Goal: Answer question/provide support: Share knowledge or assist other users

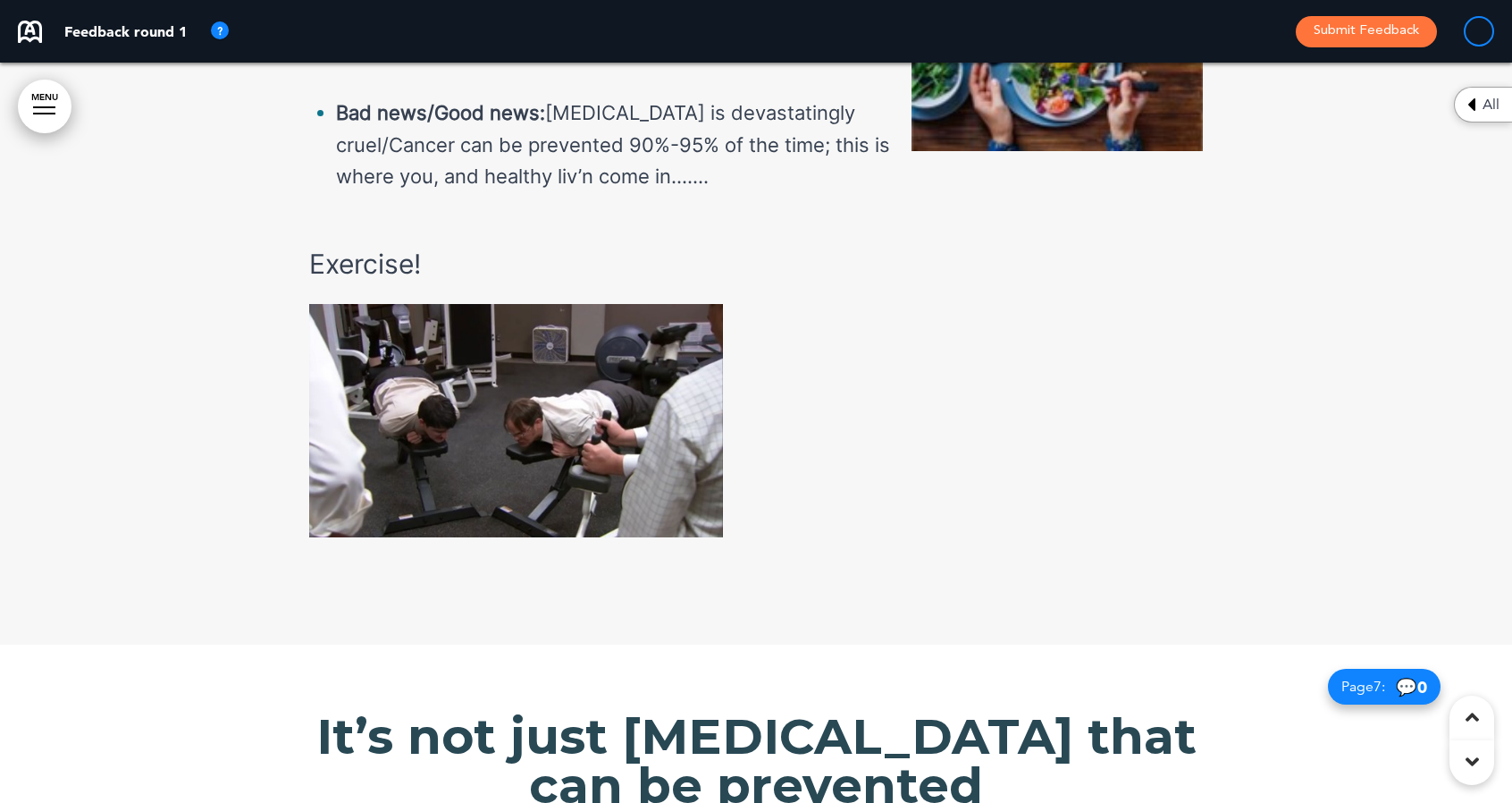
click at [557, 405] on img at bounding box center [515, 420] width 414 height 233
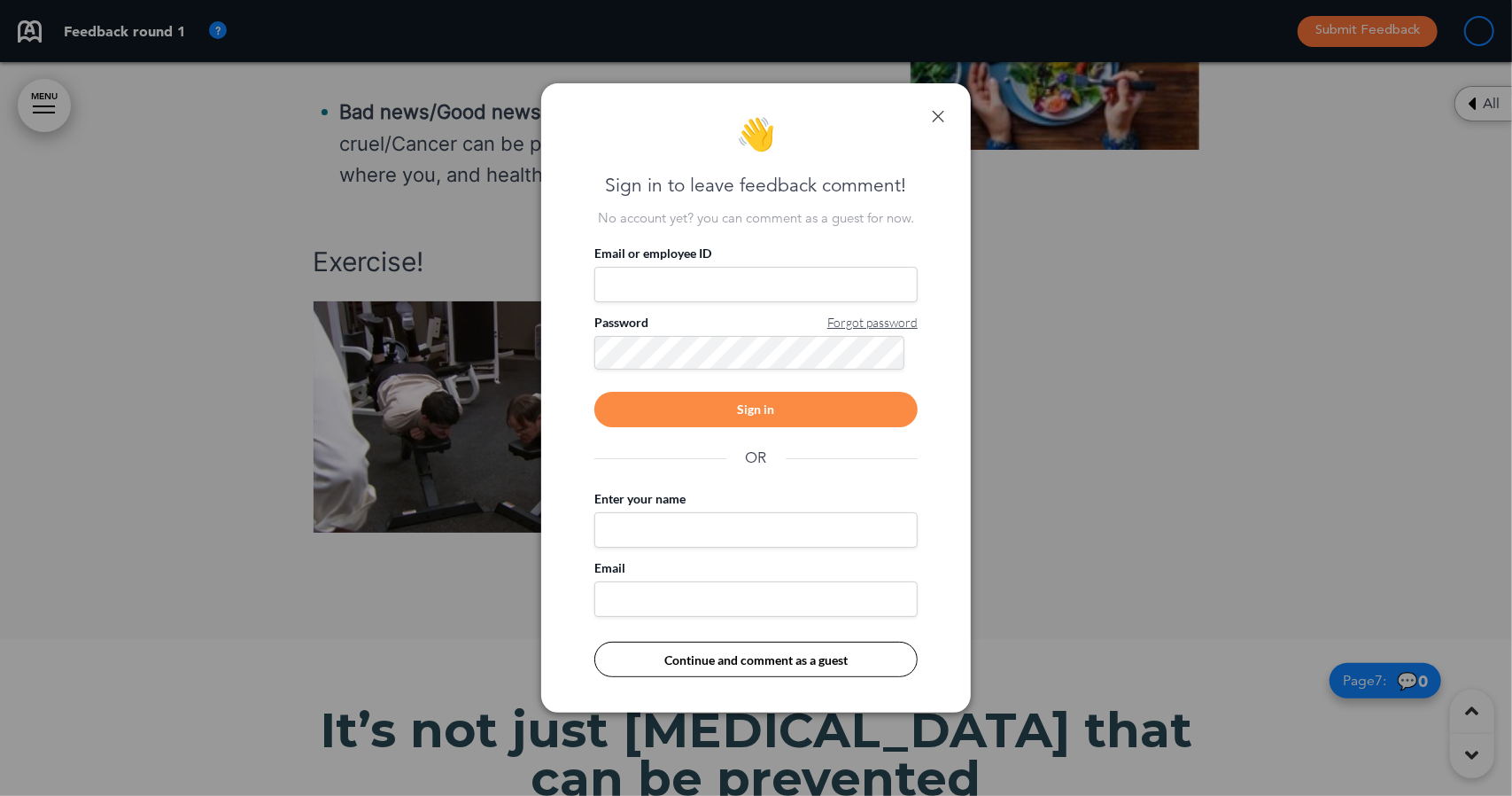
click at [648, 288] on input "Email or employee ID" at bounding box center [756, 284] width 323 height 35
type input "**********"
click at [668, 405] on div "Sign in" at bounding box center [756, 409] width 323 height 35
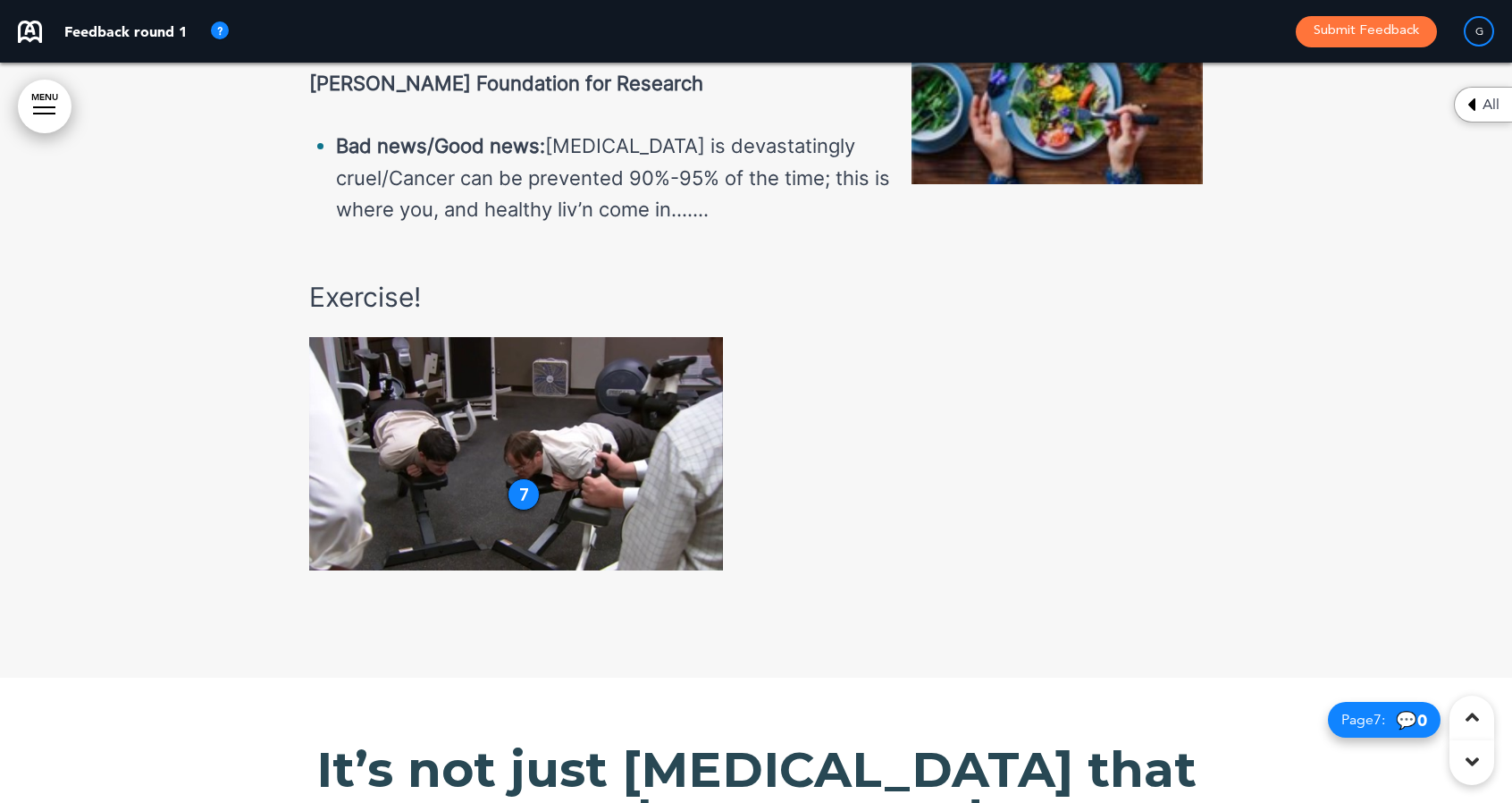
scroll to position [5358, 0]
click at [529, 479] on div "7" at bounding box center [524, 496] width 33 height 33
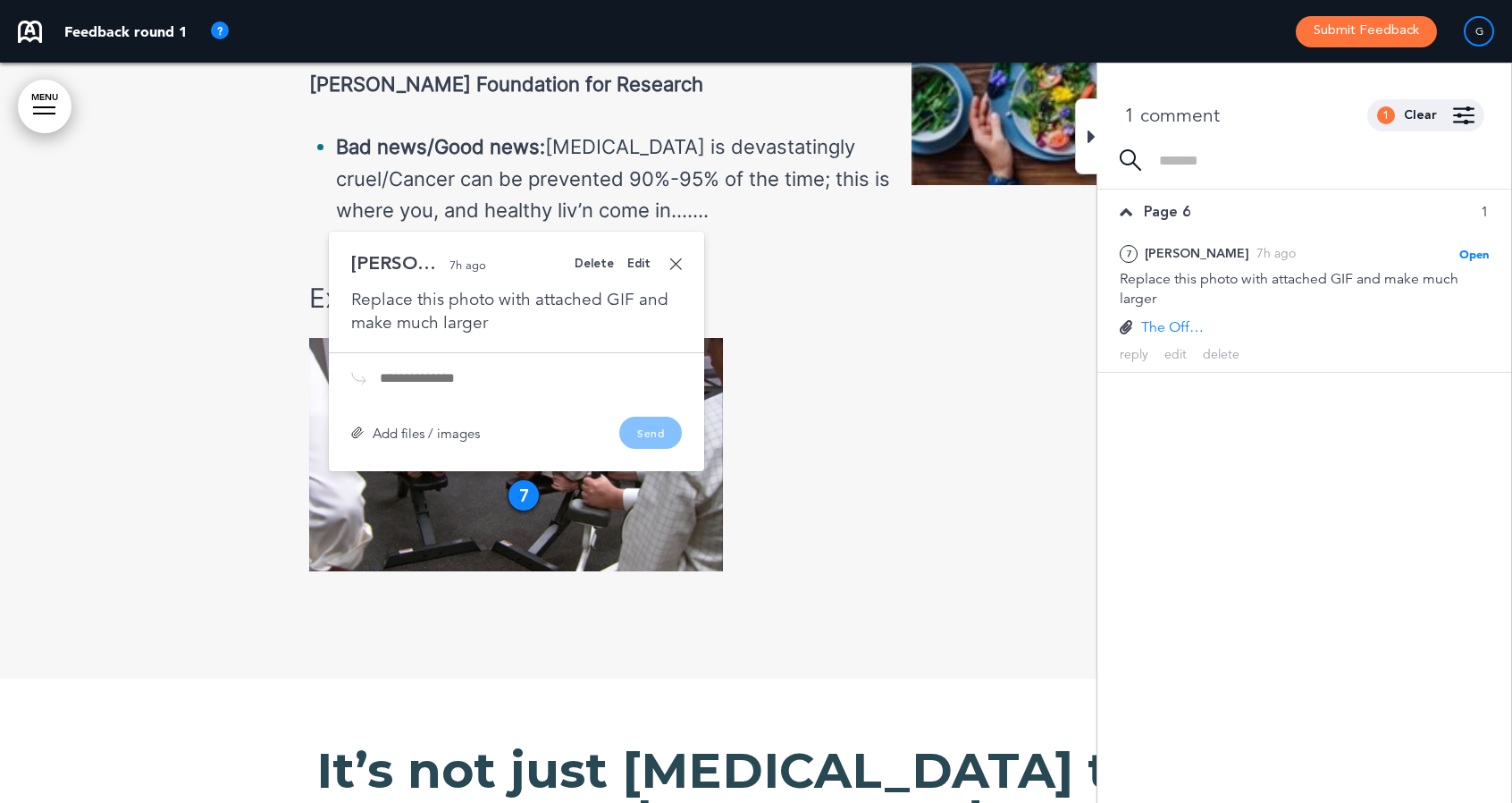
click at [670, 257] on link at bounding box center [676, 264] width 13 height 13
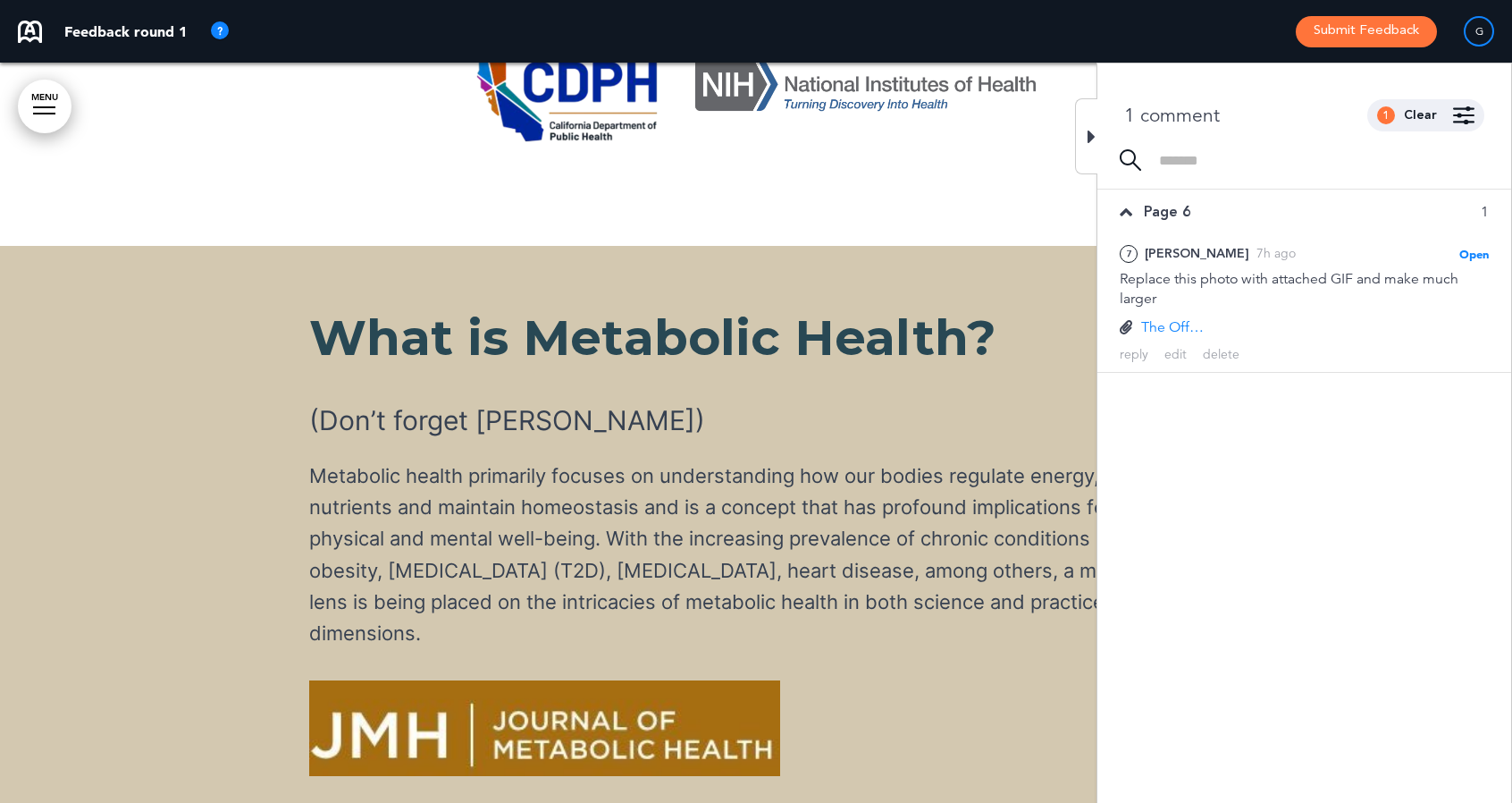
scroll to position [7000, 0]
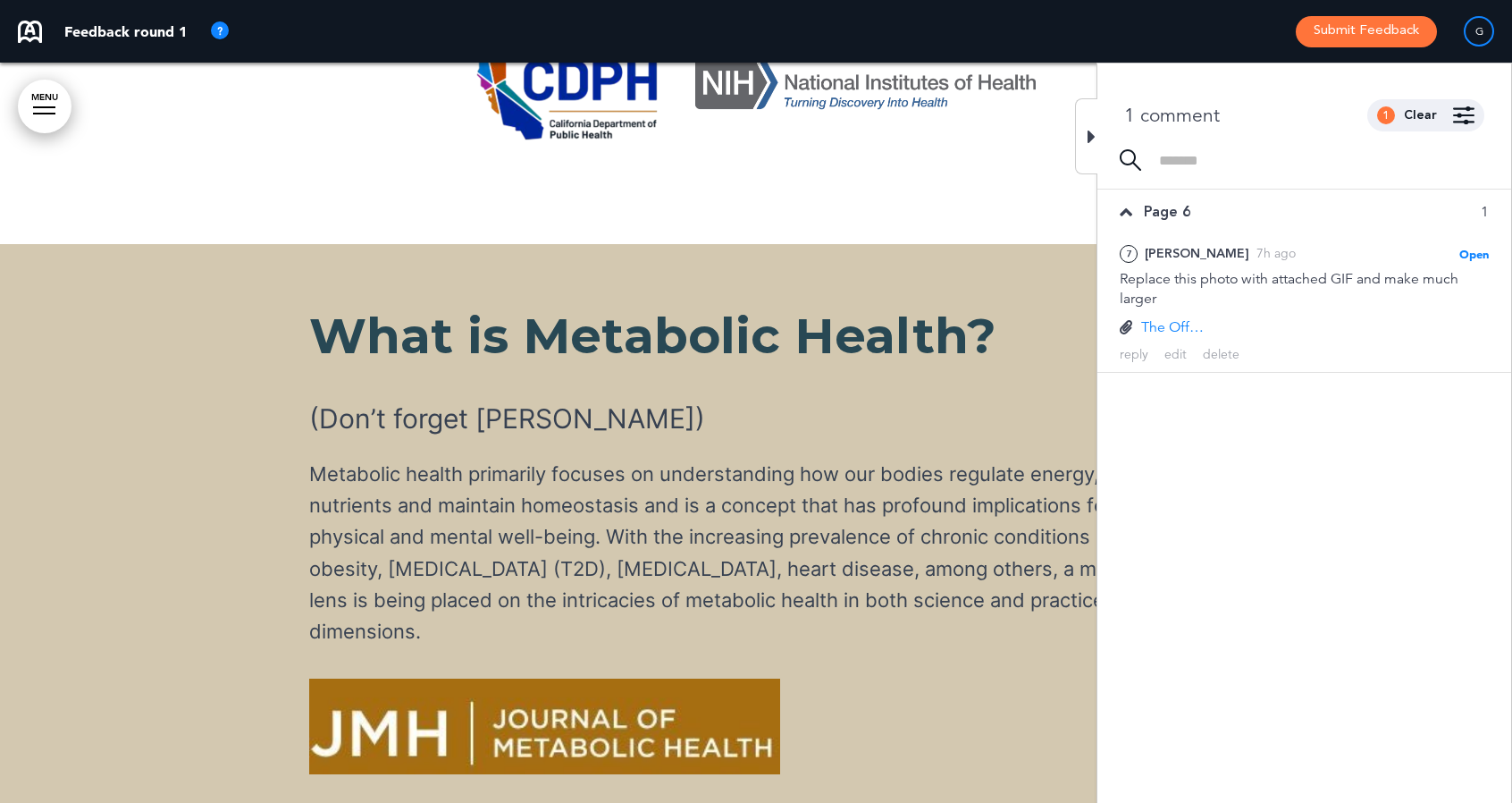
click at [1088, 136] on icon at bounding box center [1091, 137] width 8 height 22
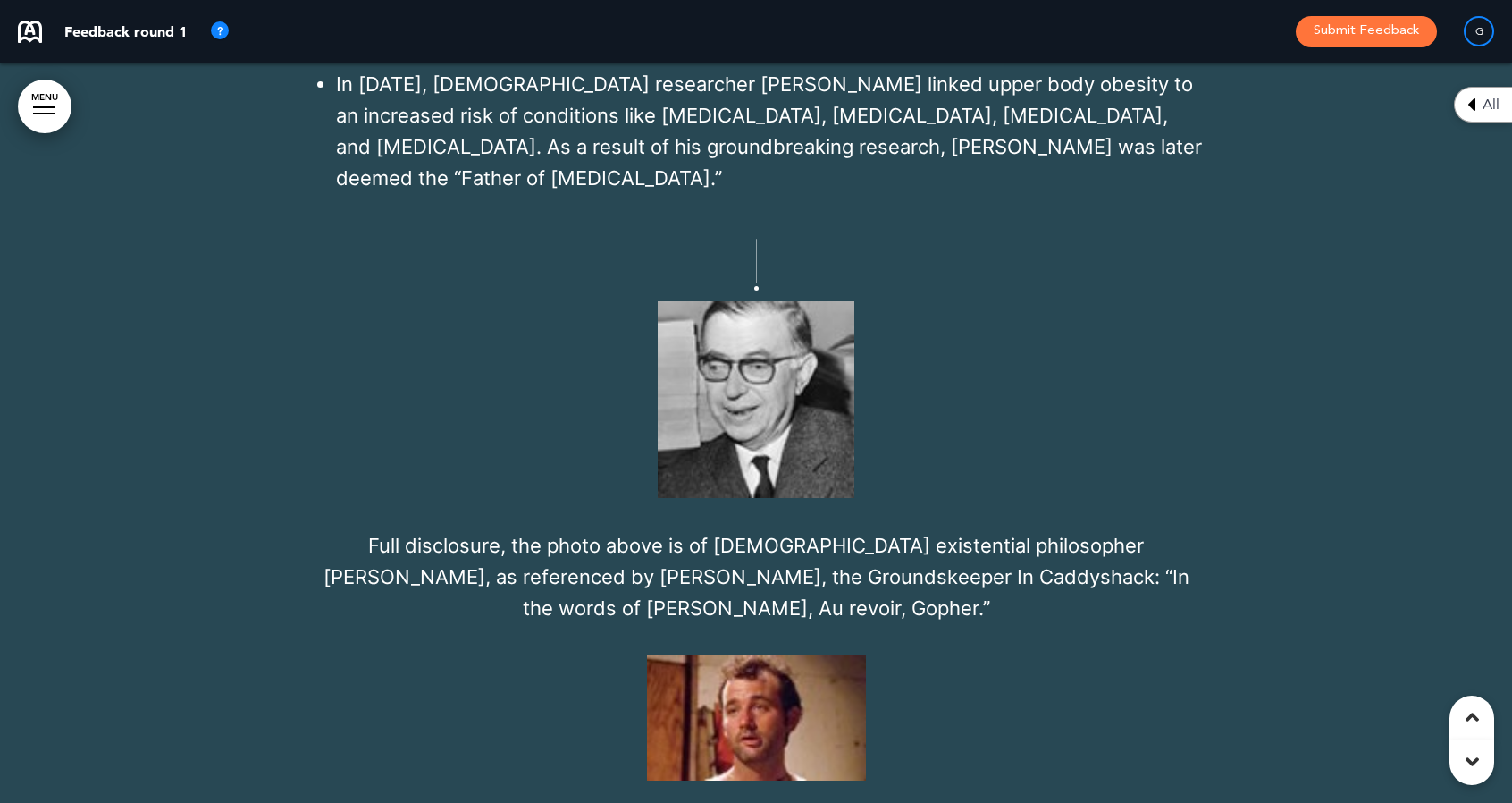
scroll to position [8987, 0]
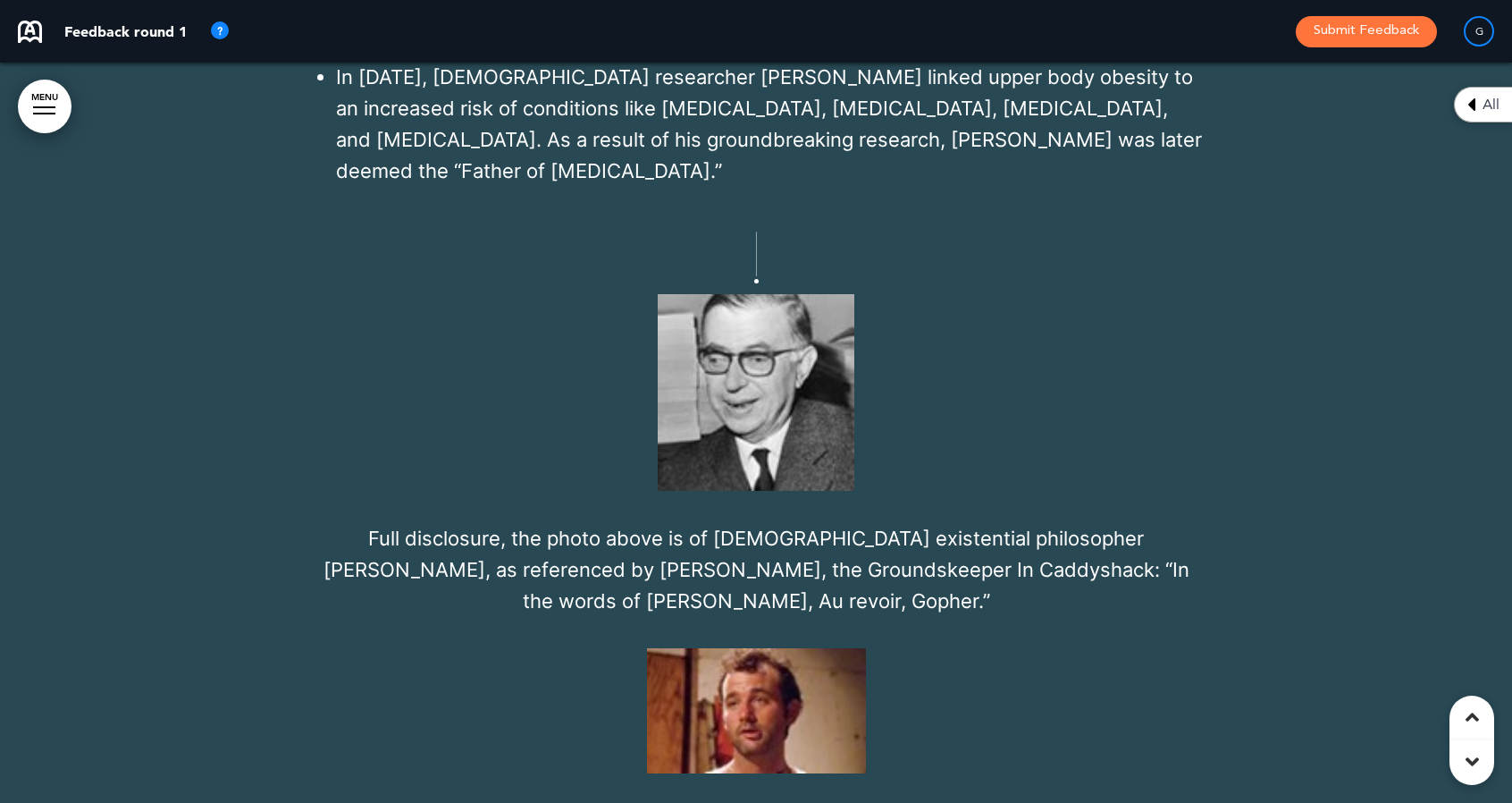
click at [787, 316] on img at bounding box center [756, 392] width 197 height 197
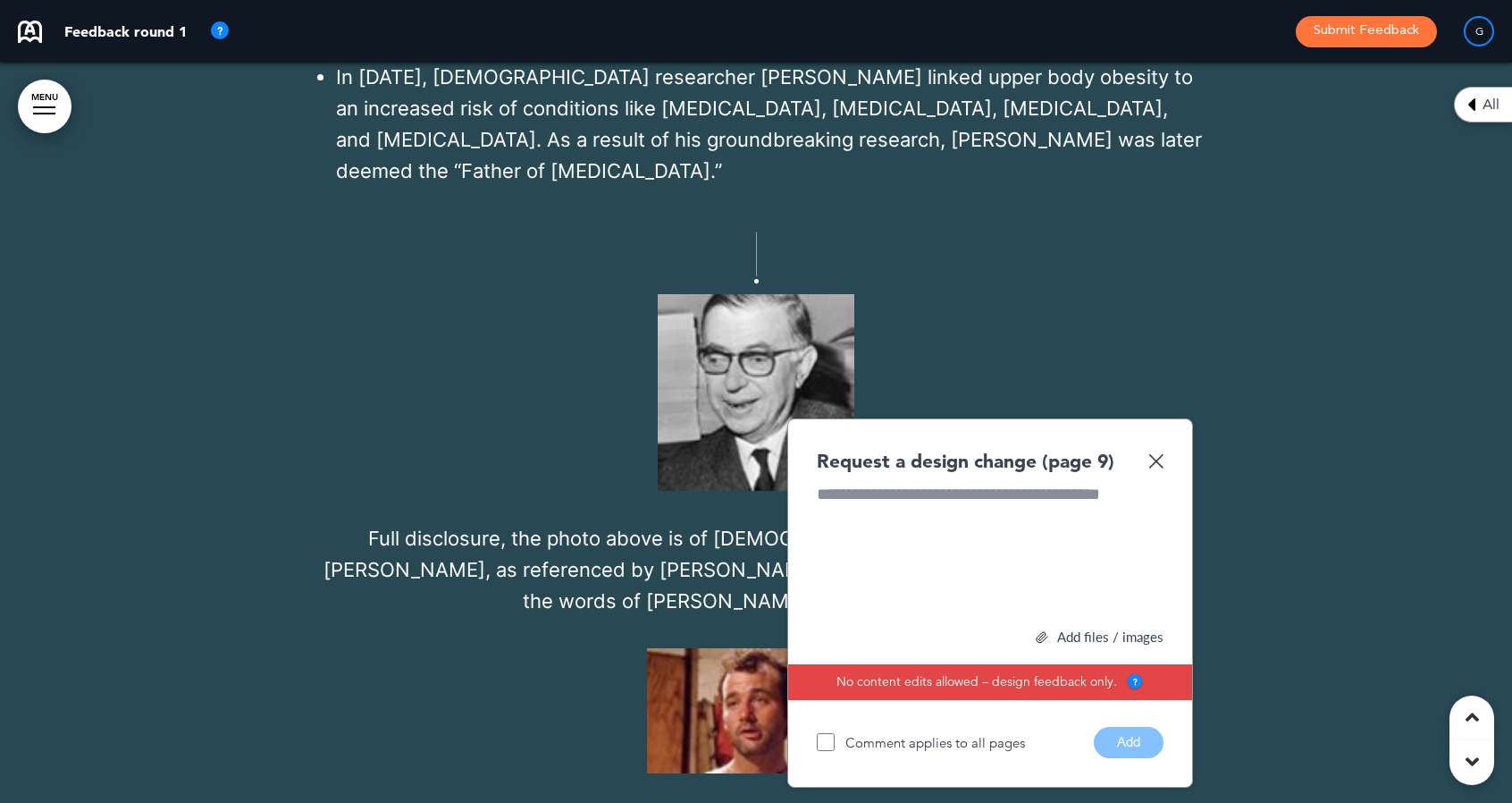
click at [887, 483] on div at bounding box center [990, 550] width 347 height 134
click at [1135, 727] on button "Add" at bounding box center [1128, 742] width 70 height 32
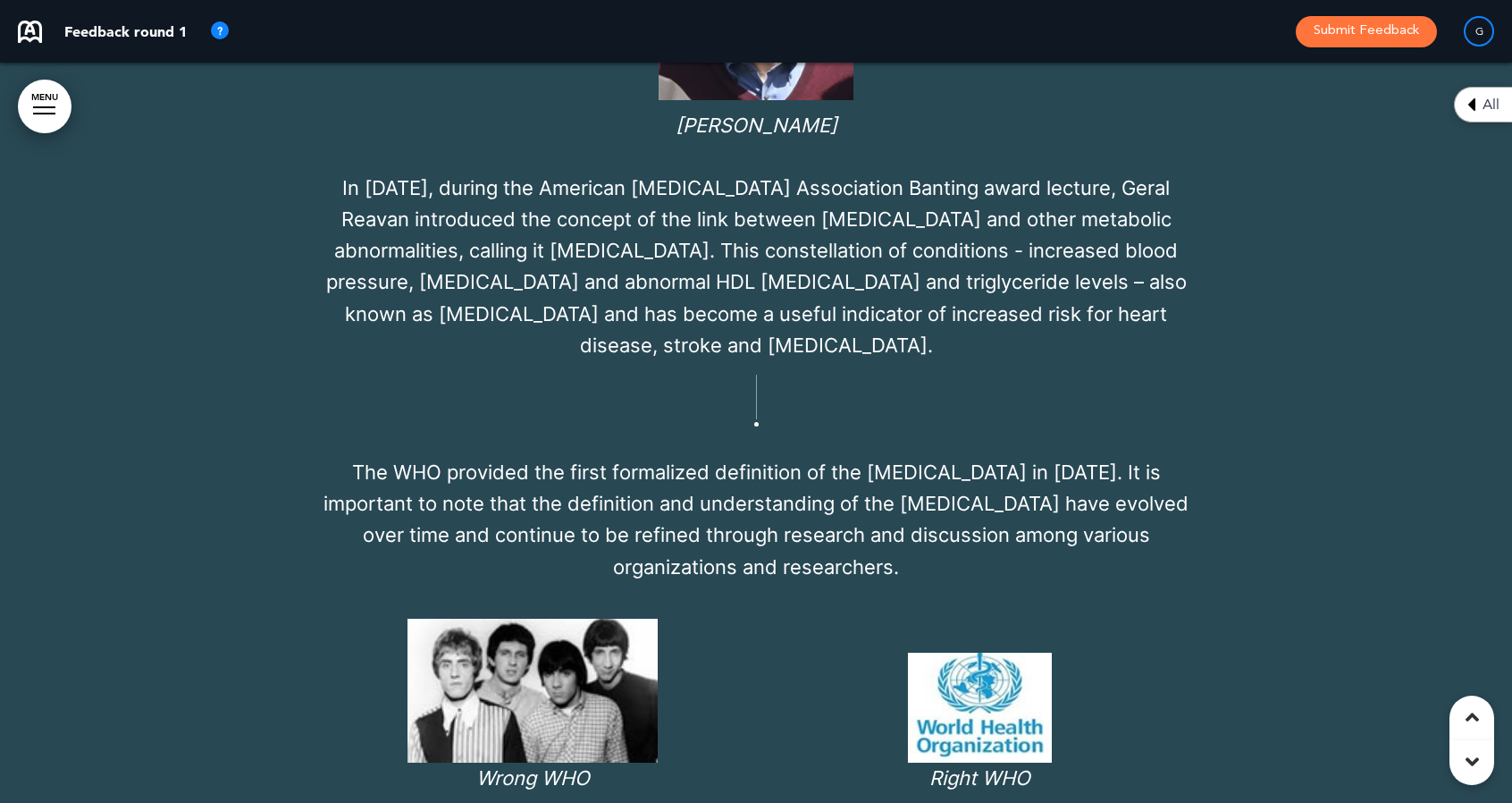
scroll to position [10609, 0]
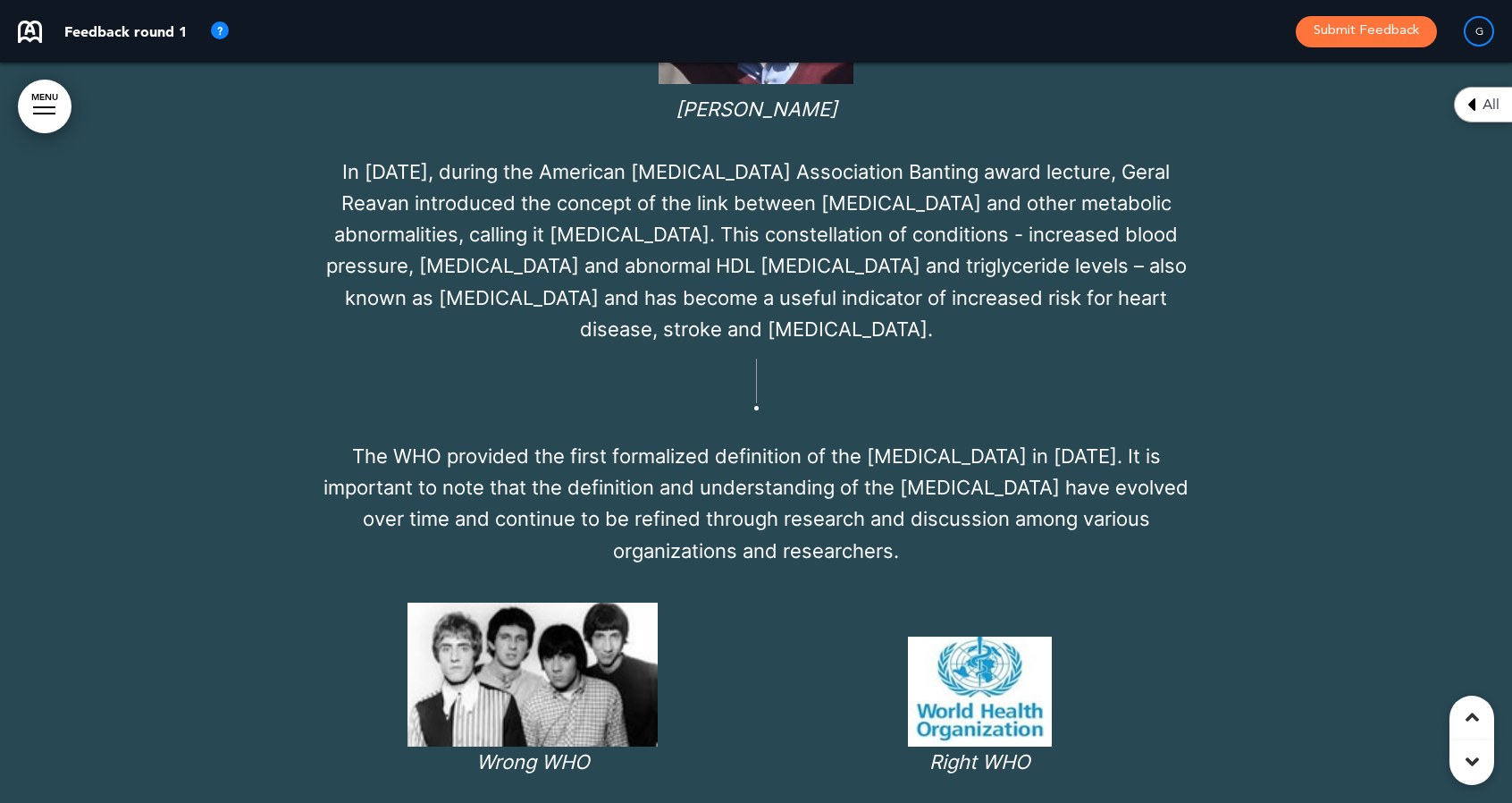
click at [918, 636] on img at bounding box center [979, 691] width 144 height 110
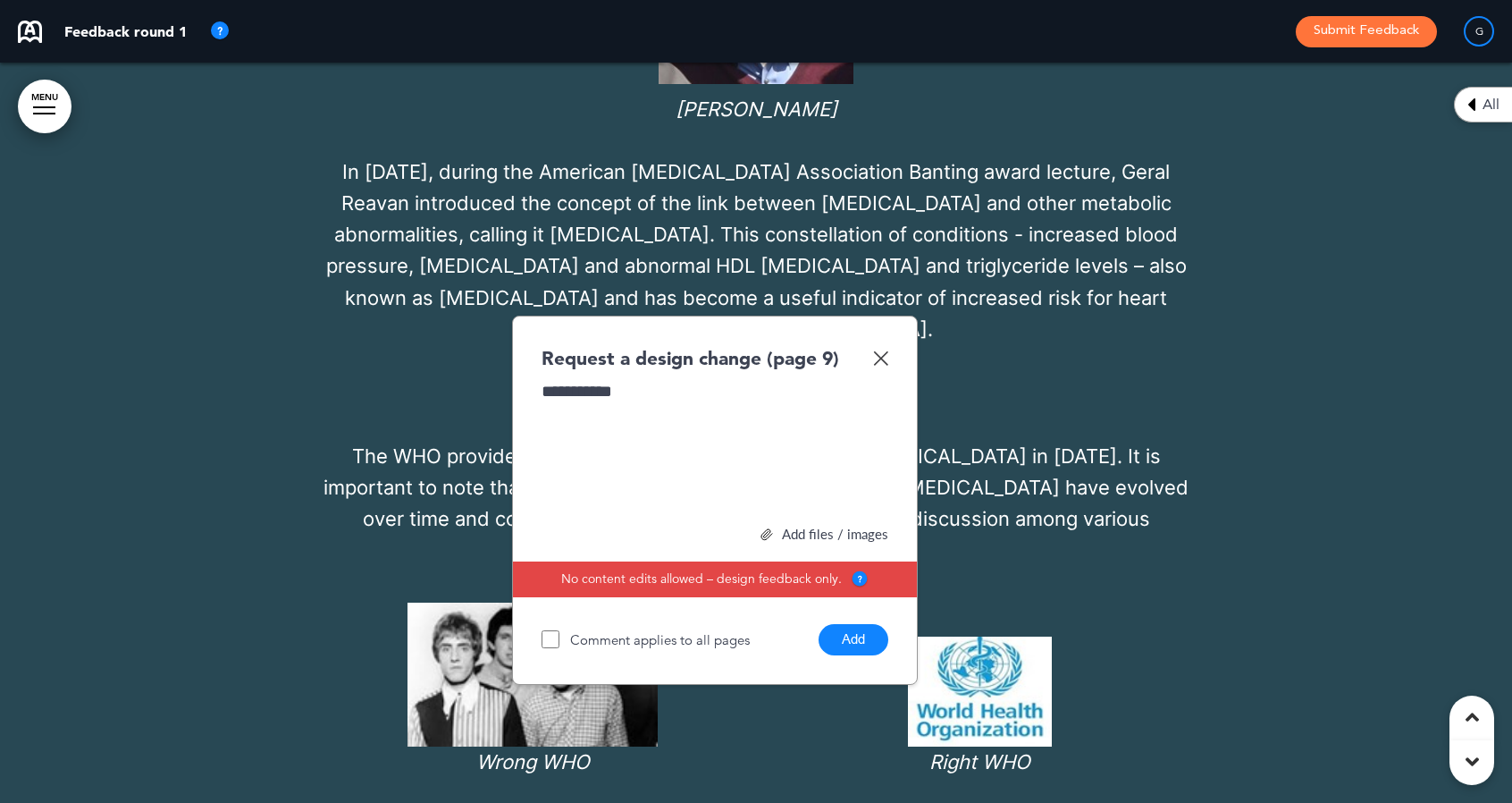
click at [856, 624] on button "Add" at bounding box center [853, 640] width 70 height 32
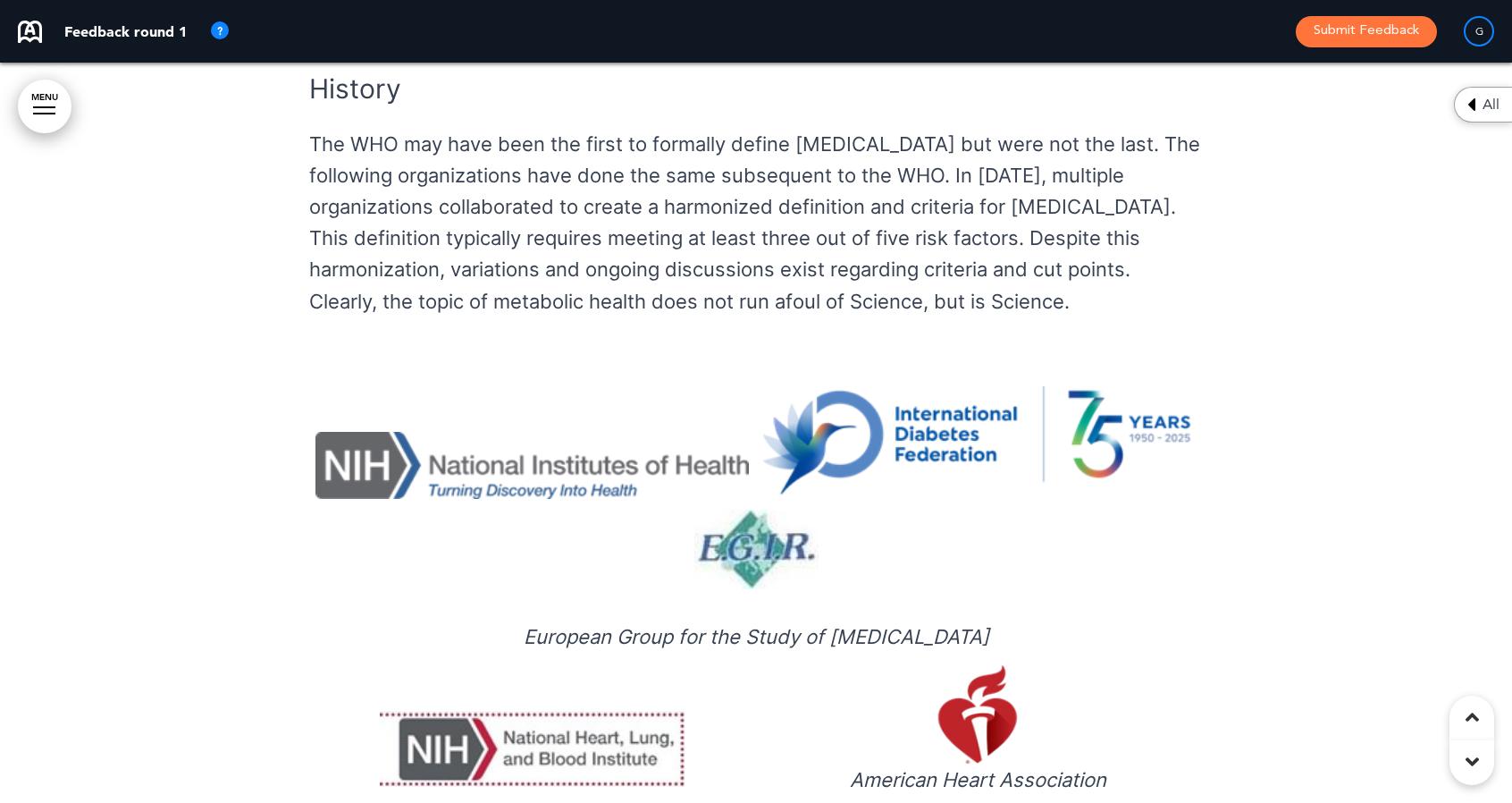
scroll to position [12651, 0]
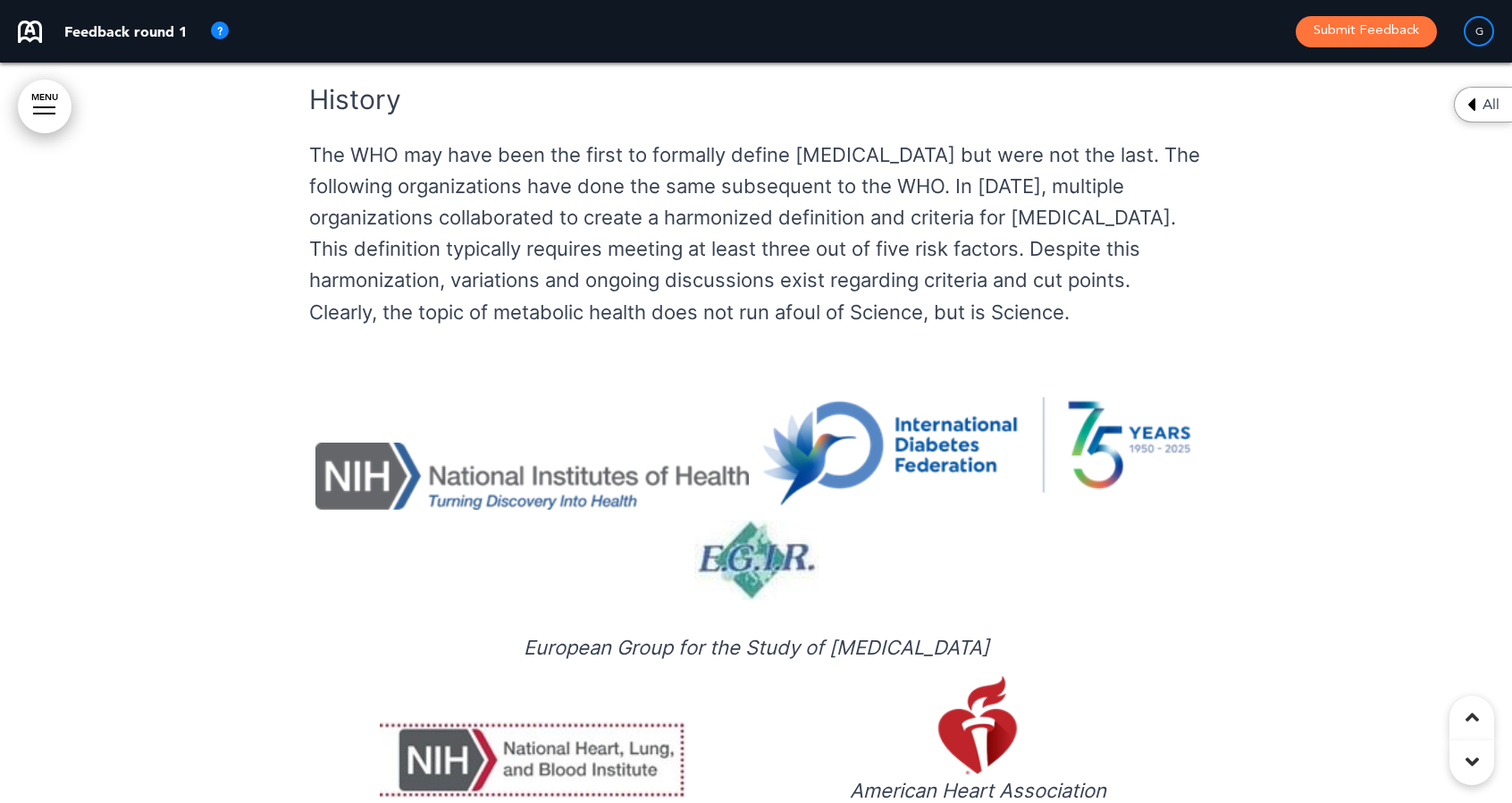
click at [734, 520] on img at bounding box center [756, 560] width 124 height 80
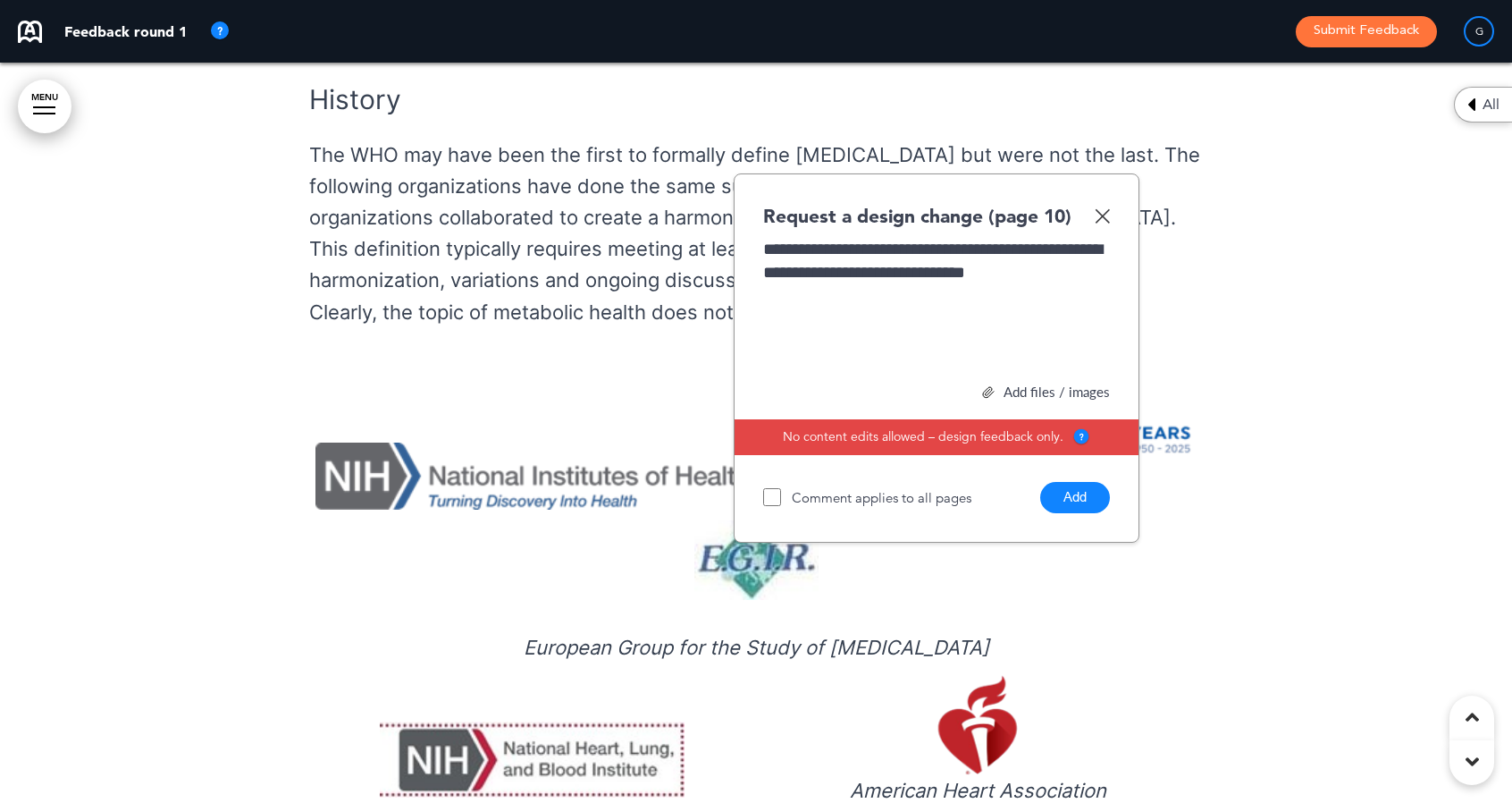
click at [1069, 482] on button "Add" at bounding box center [1074, 498] width 70 height 32
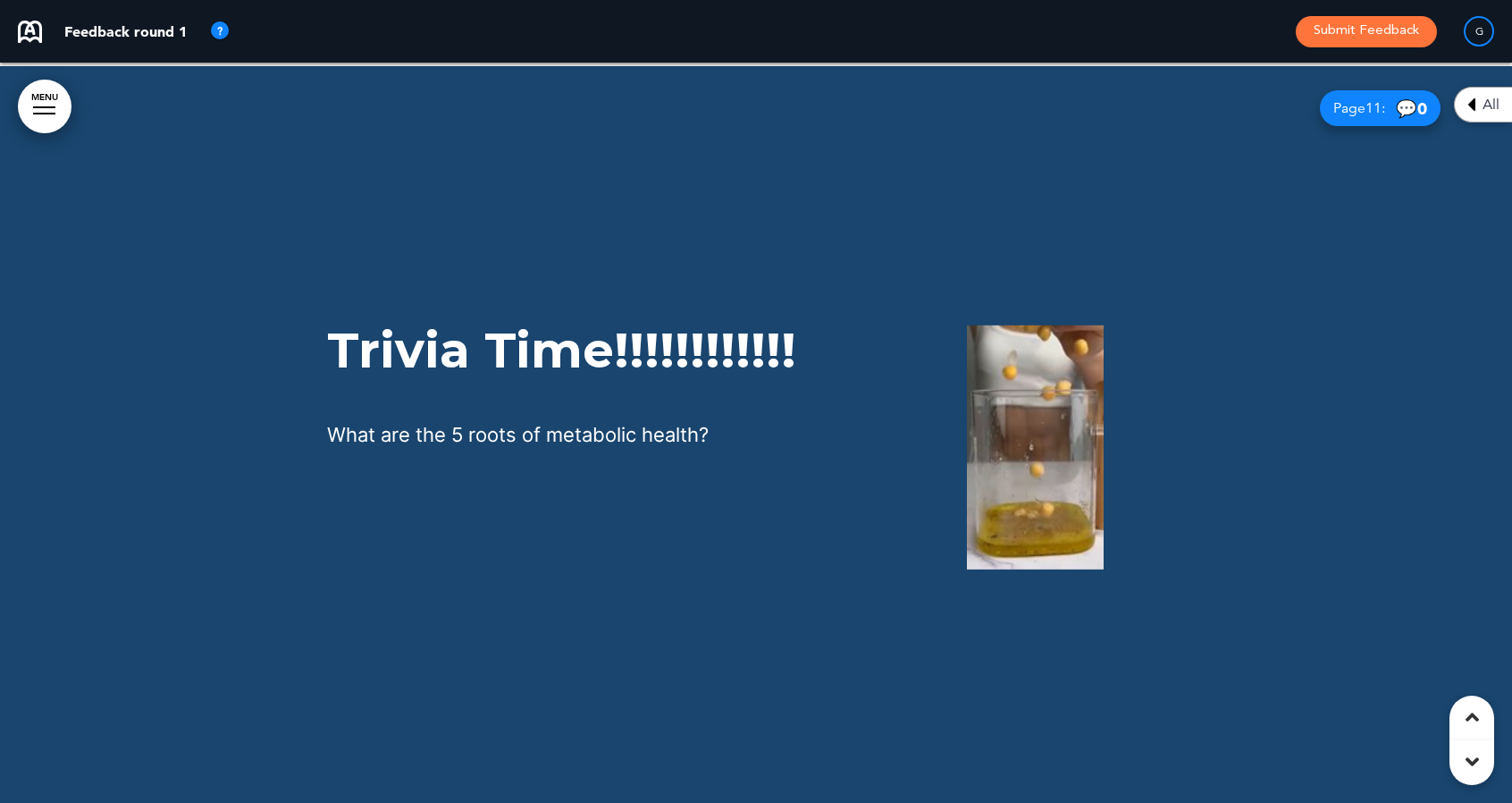
scroll to position [13466, 0]
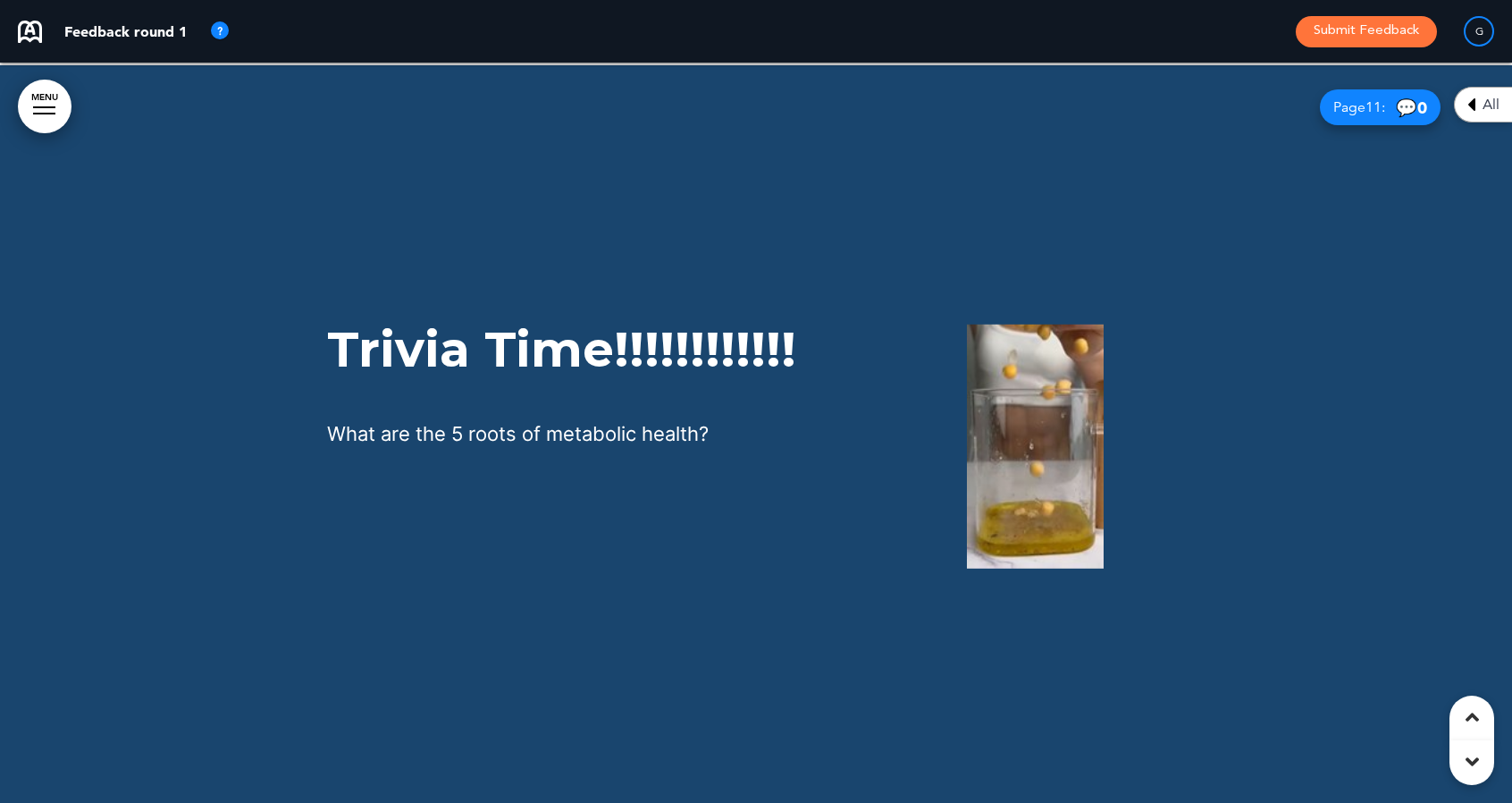
click at [999, 324] on img at bounding box center [1035, 446] width 137 height 244
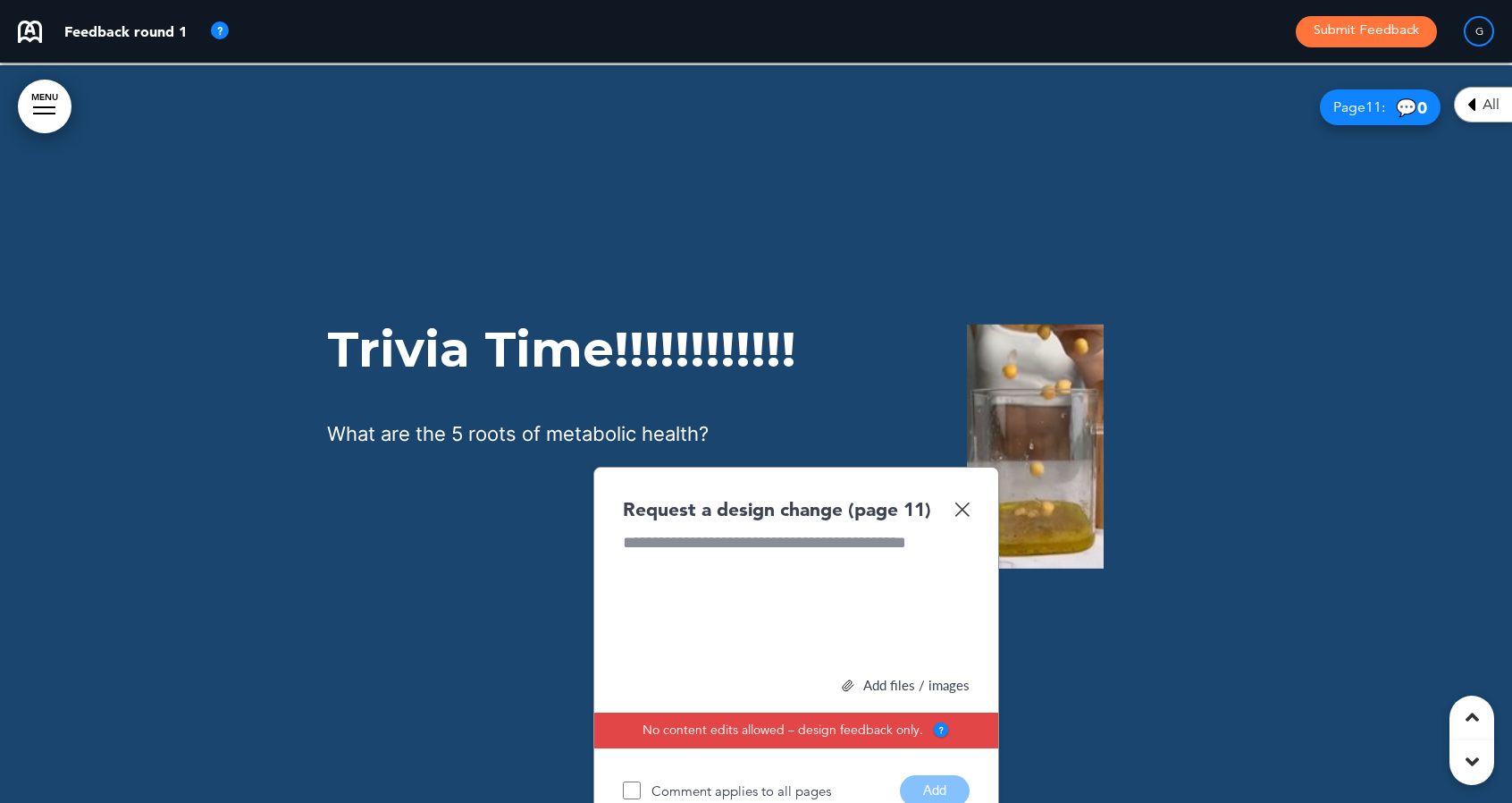
click at [762, 531] on div at bounding box center [796, 598] width 347 height 134
click at [896, 679] on div "Add files / images" at bounding box center [796, 685] width 347 height 14
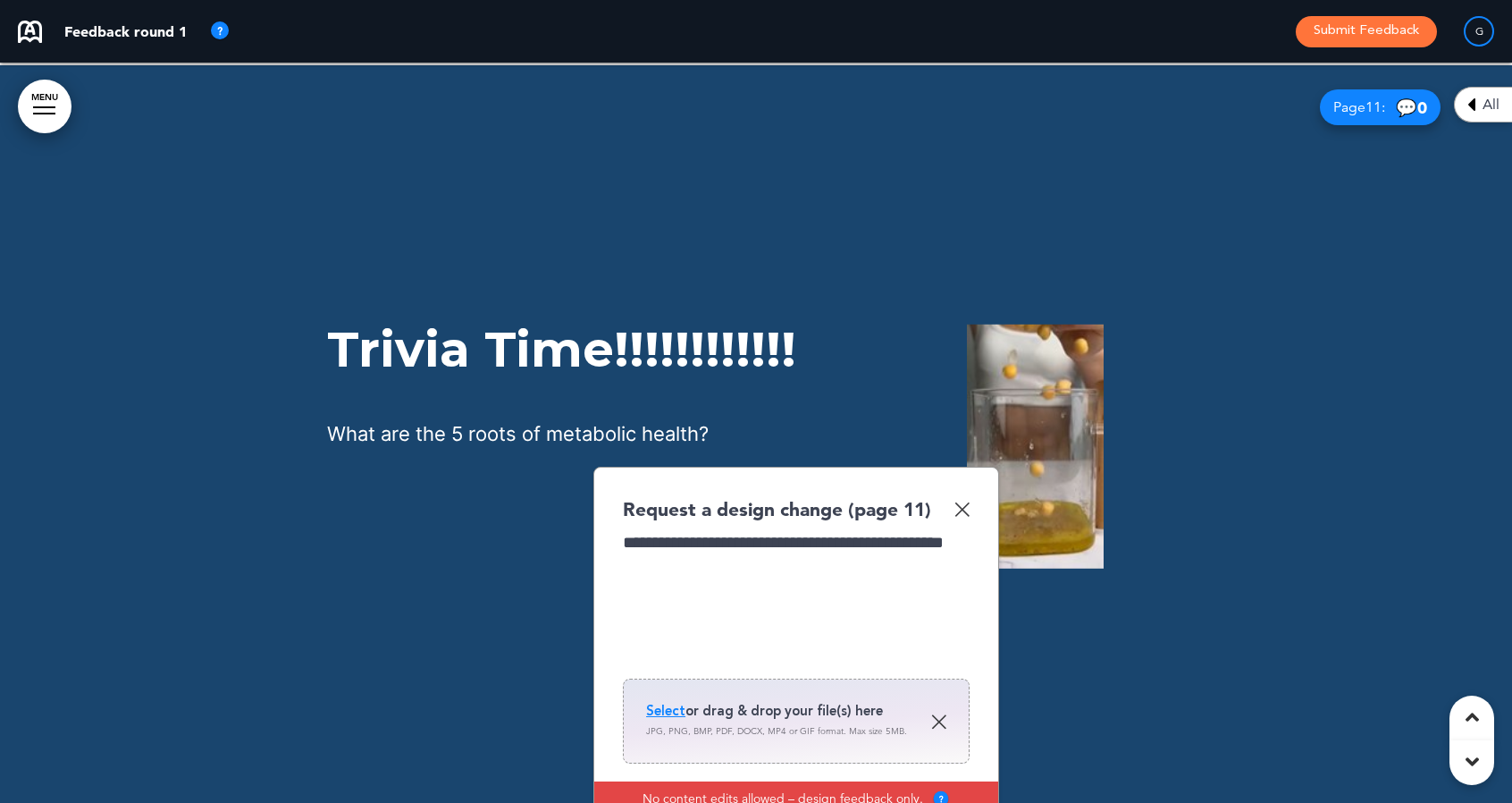
click at [665, 701] on span "Select" at bounding box center [665, 711] width 39 height 18
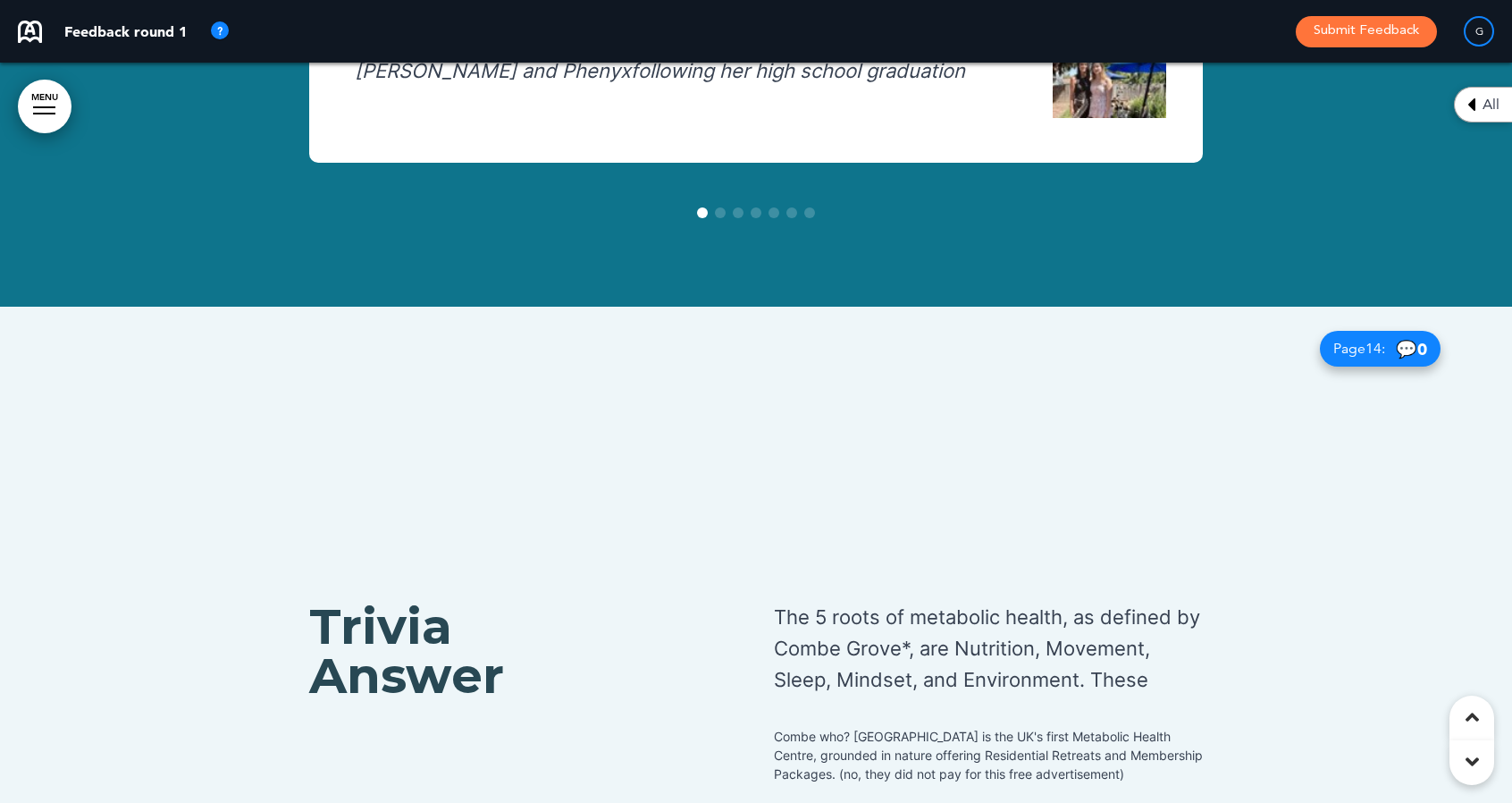
scroll to position [14817, 0]
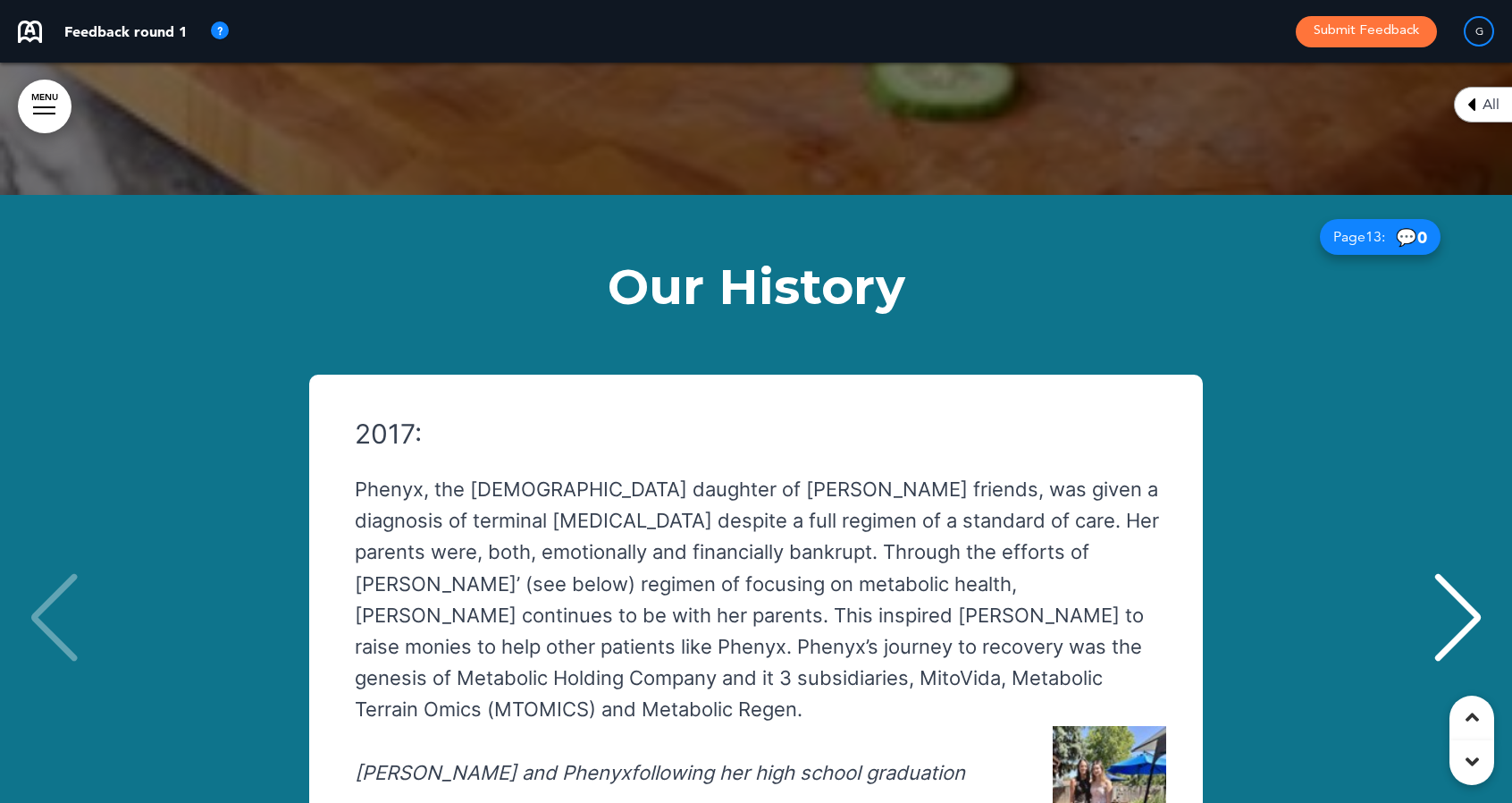
click at [1166, 420] on div "2017: Phenyx, the [DEMOGRAPHIC_DATA] daughter of [PERSON_NAME] friends, was giv…" at bounding box center [746, 620] width 874 height 401
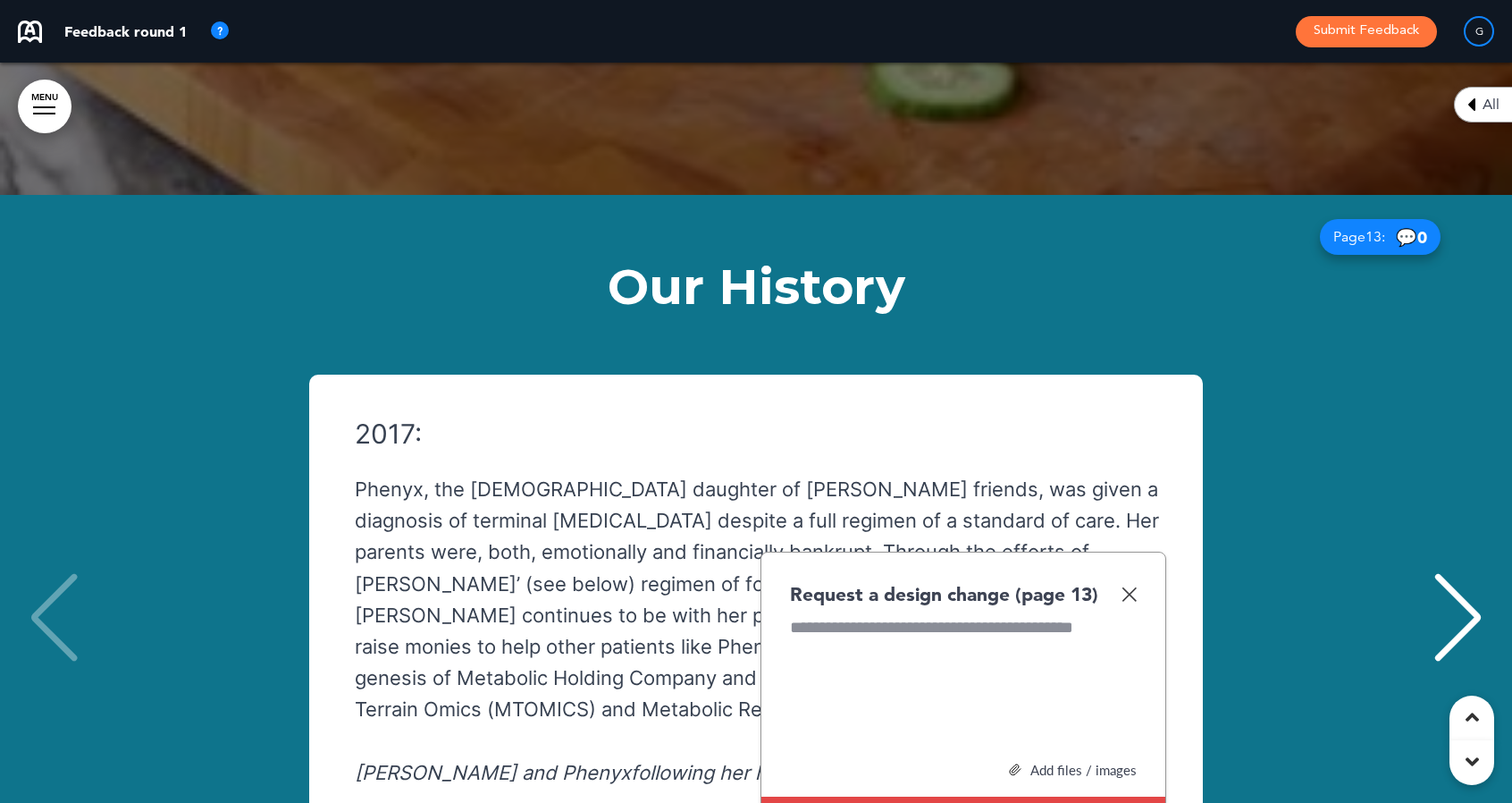
click at [1167, 420] on div "2017: Phenyx, the [DEMOGRAPHIC_DATA] daughter of [PERSON_NAME] friends, was giv…" at bounding box center [746, 620] width 874 height 401
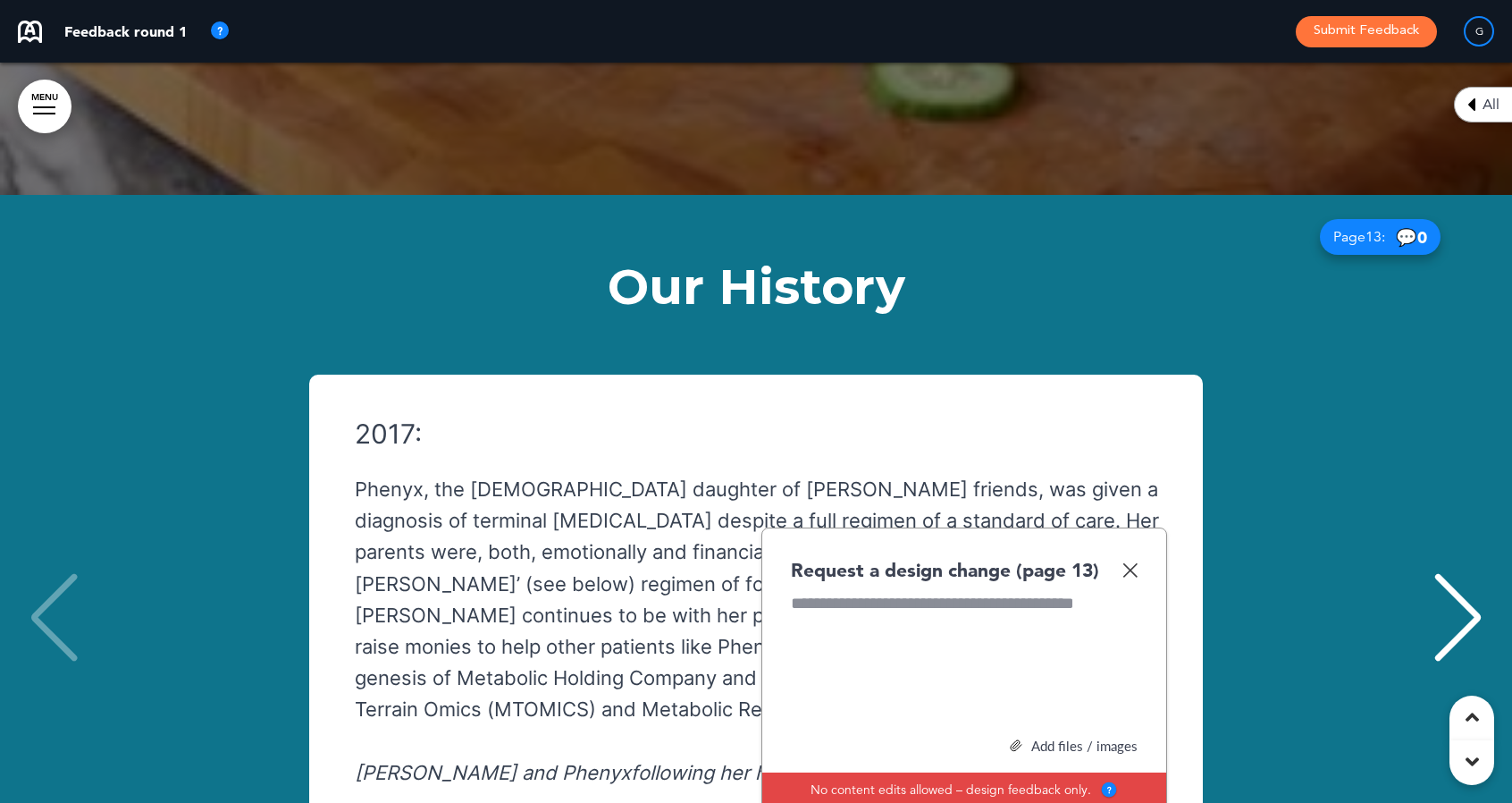
click at [1328, 585] on div "2017: Phenyx, the [DEMOGRAPHIC_DATA] daughter of [PERSON_NAME] friends, was giv…" at bounding box center [756, 619] width 1477 height 490
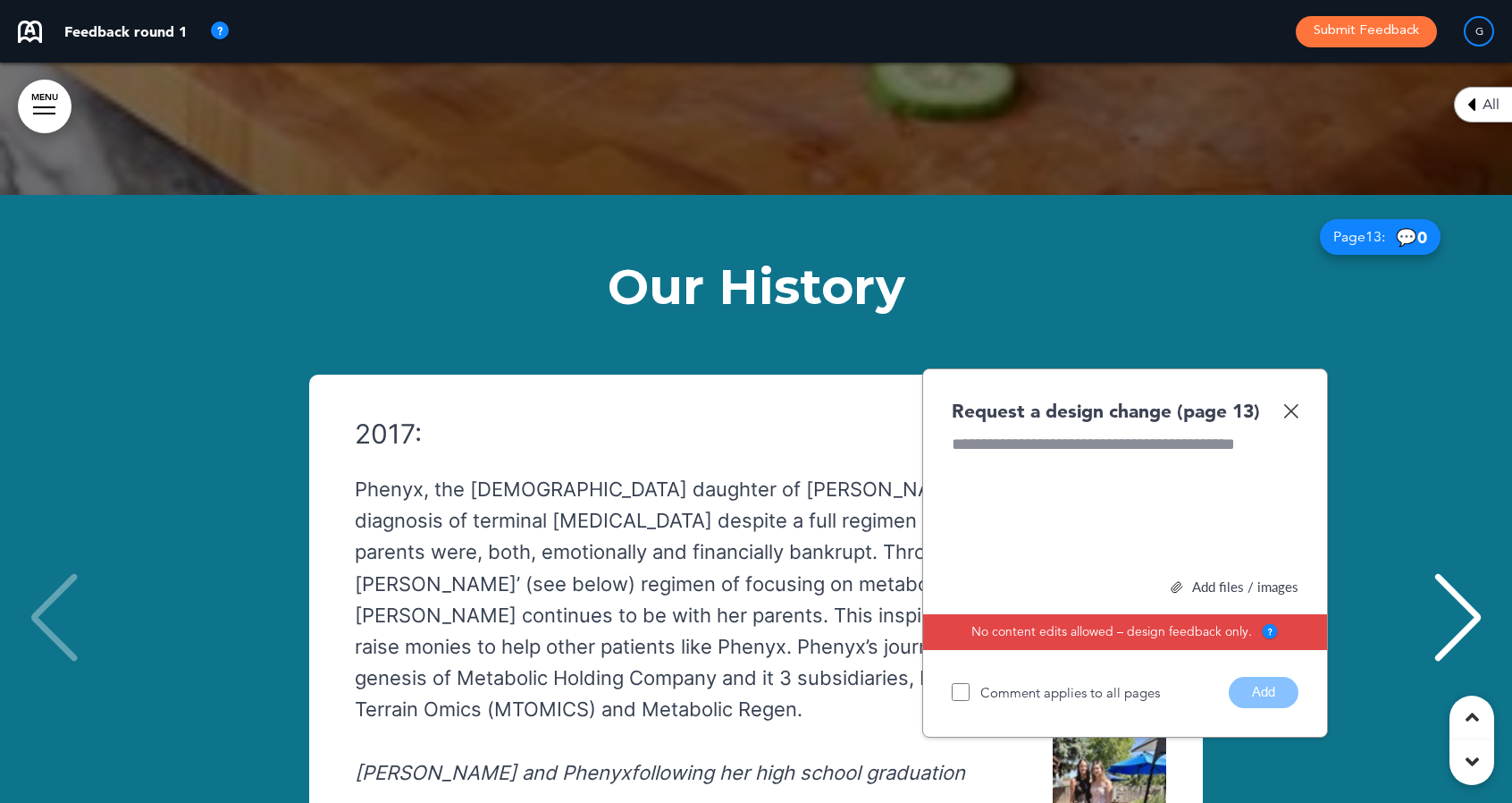
click at [1294, 403] on img at bounding box center [1290, 411] width 15 height 15
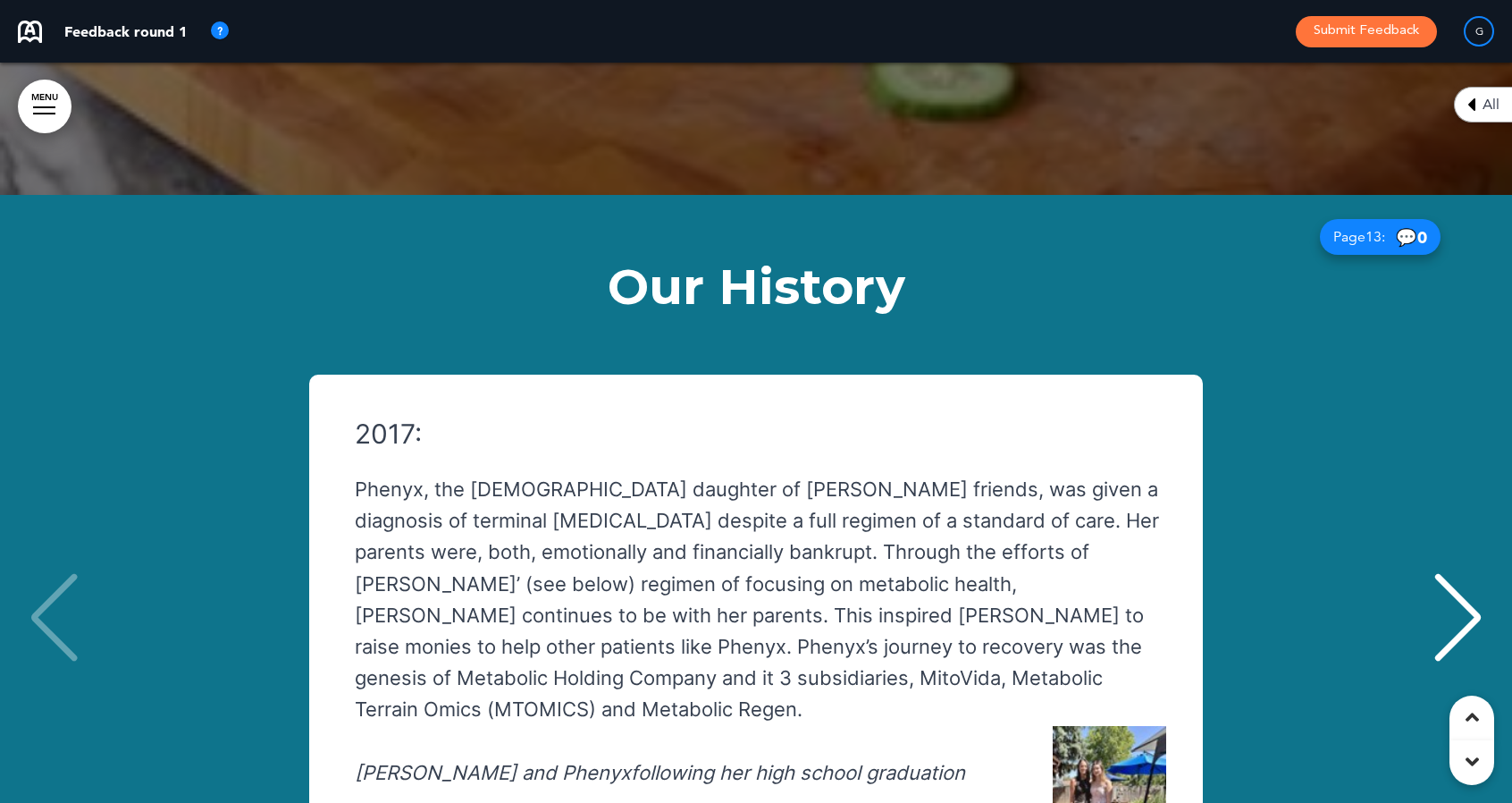
click at [1165, 420] on div "2017: Phenyx, the [DEMOGRAPHIC_DATA] daughter of [PERSON_NAME] friends, was giv…" at bounding box center [746, 620] width 874 height 401
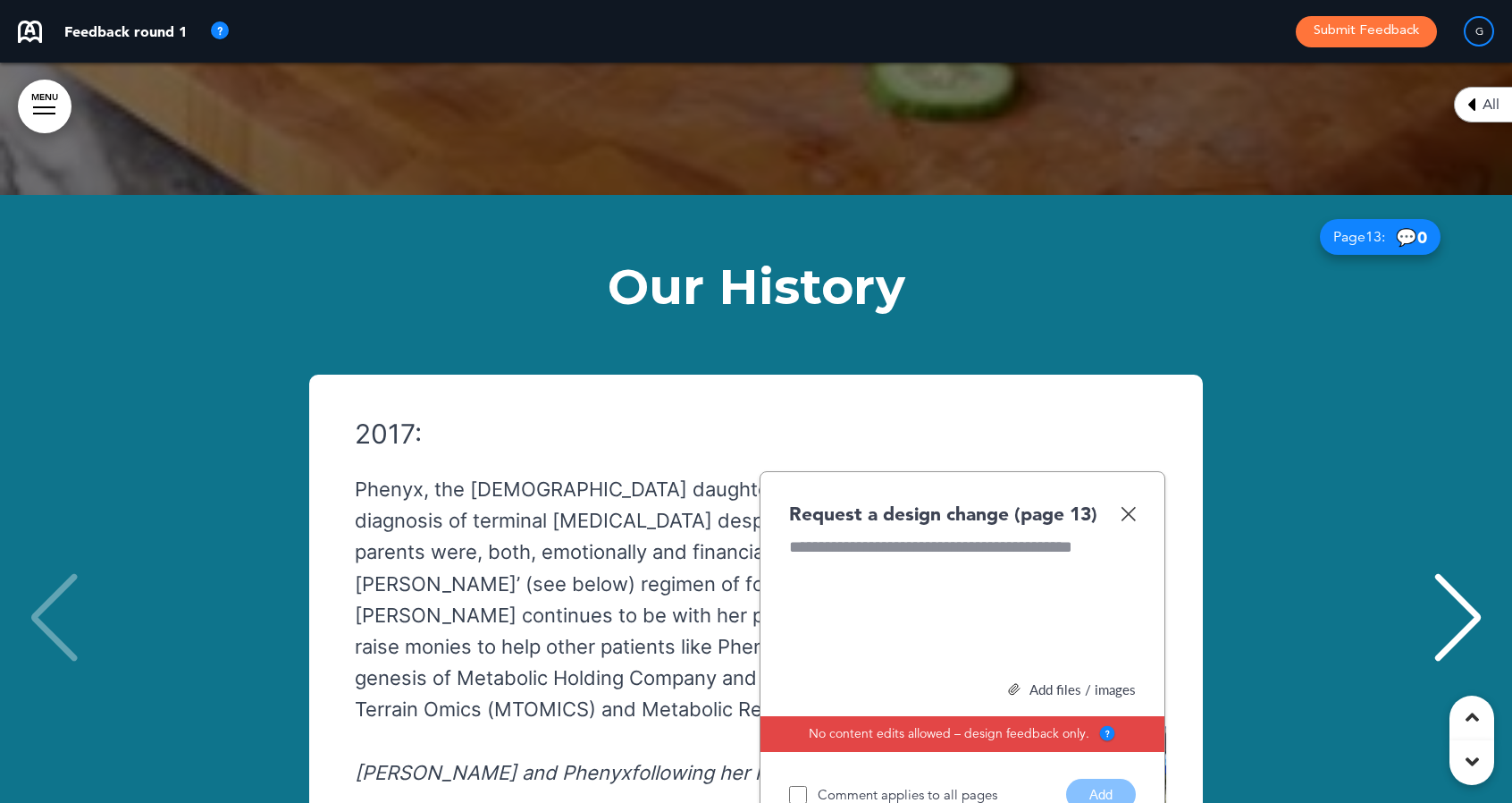
click at [1250, 374] on div "2017: Phenyx, the [DEMOGRAPHIC_DATA] daughter of [PERSON_NAME] friends, was giv…" at bounding box center [756, 619] width 1477 height 490
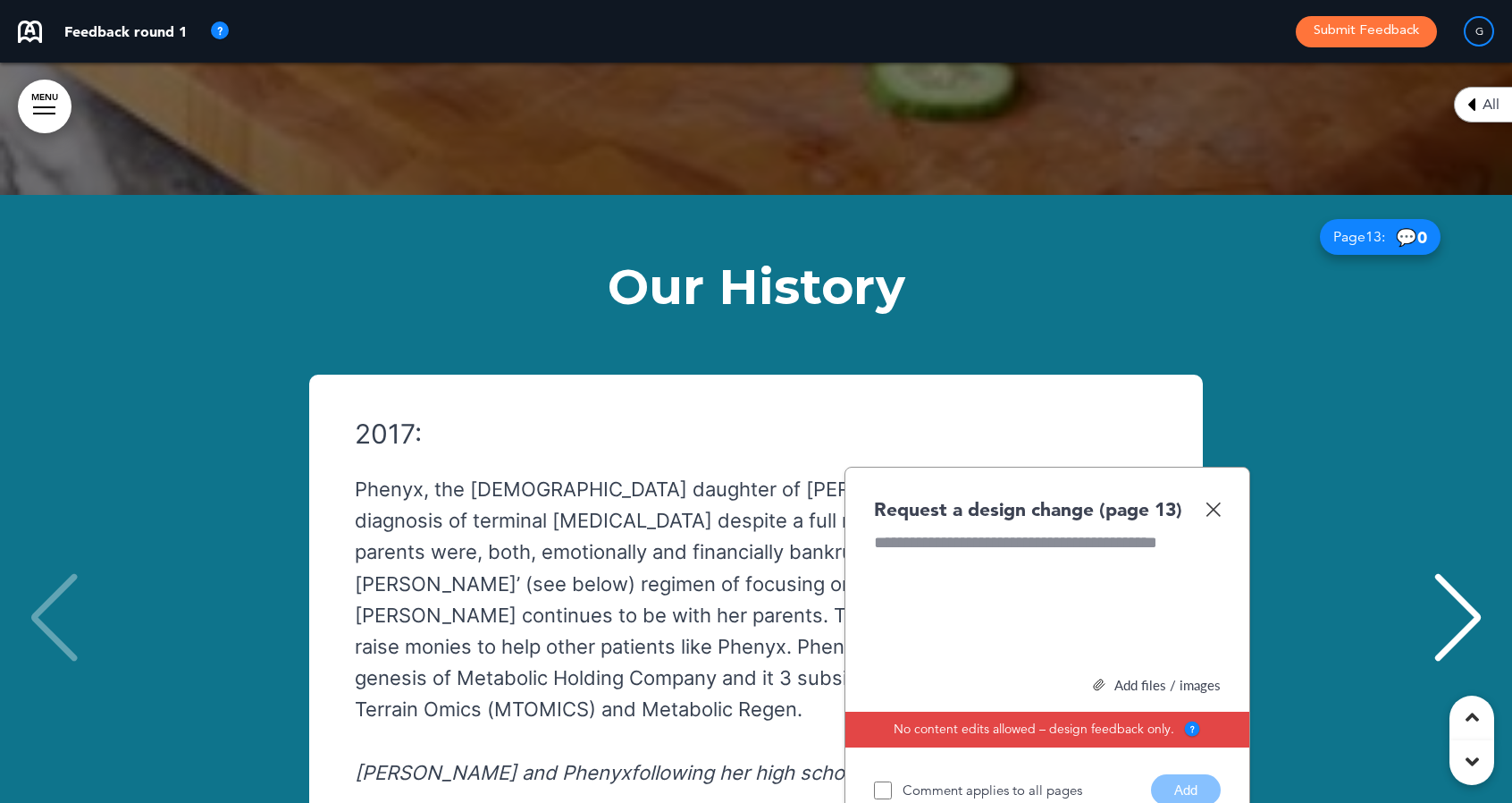
click at [1214, 501] on img at bounding box center [1213, 508] width 15 height 15
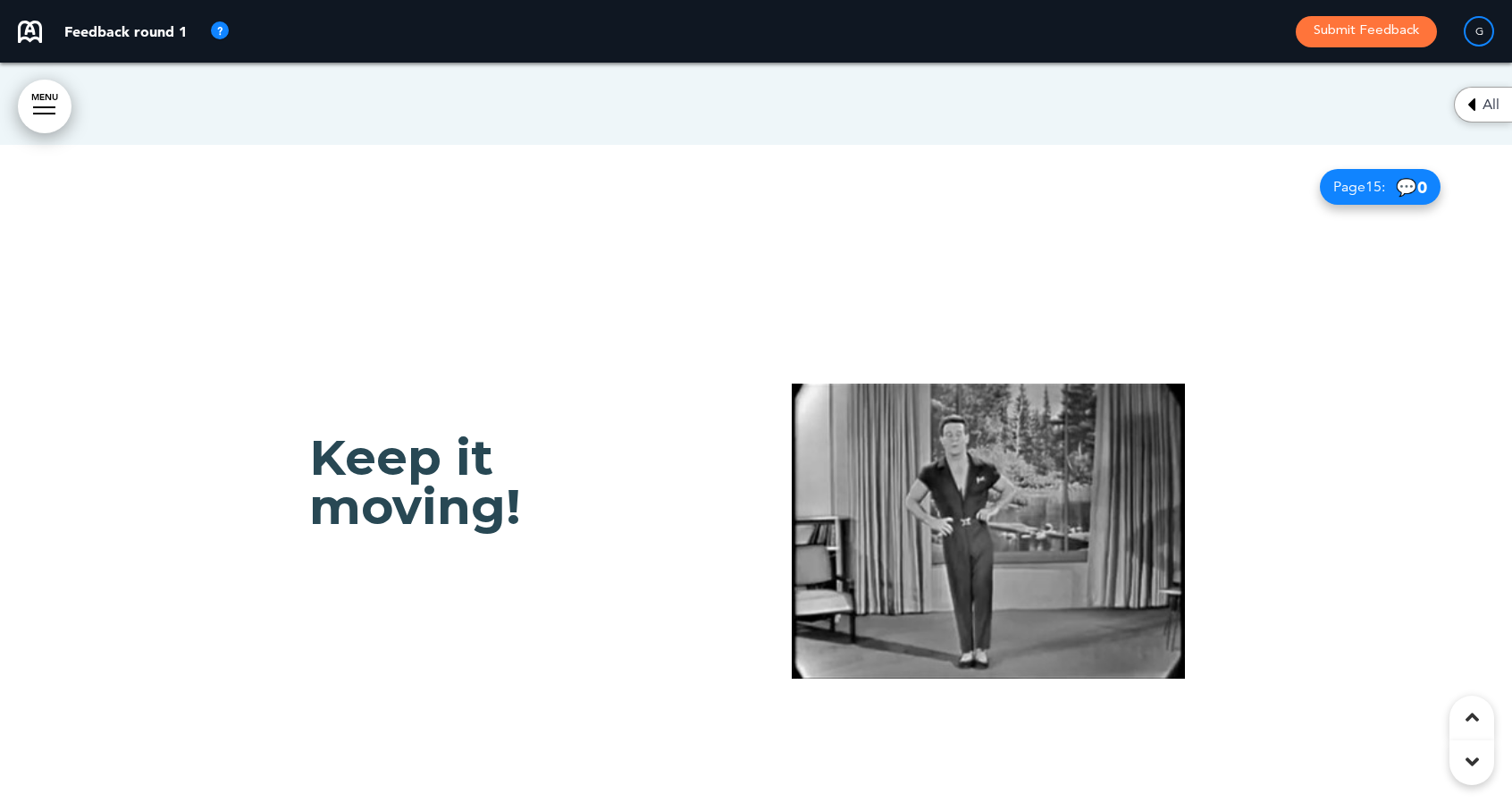
scroll to position [16424, 0]
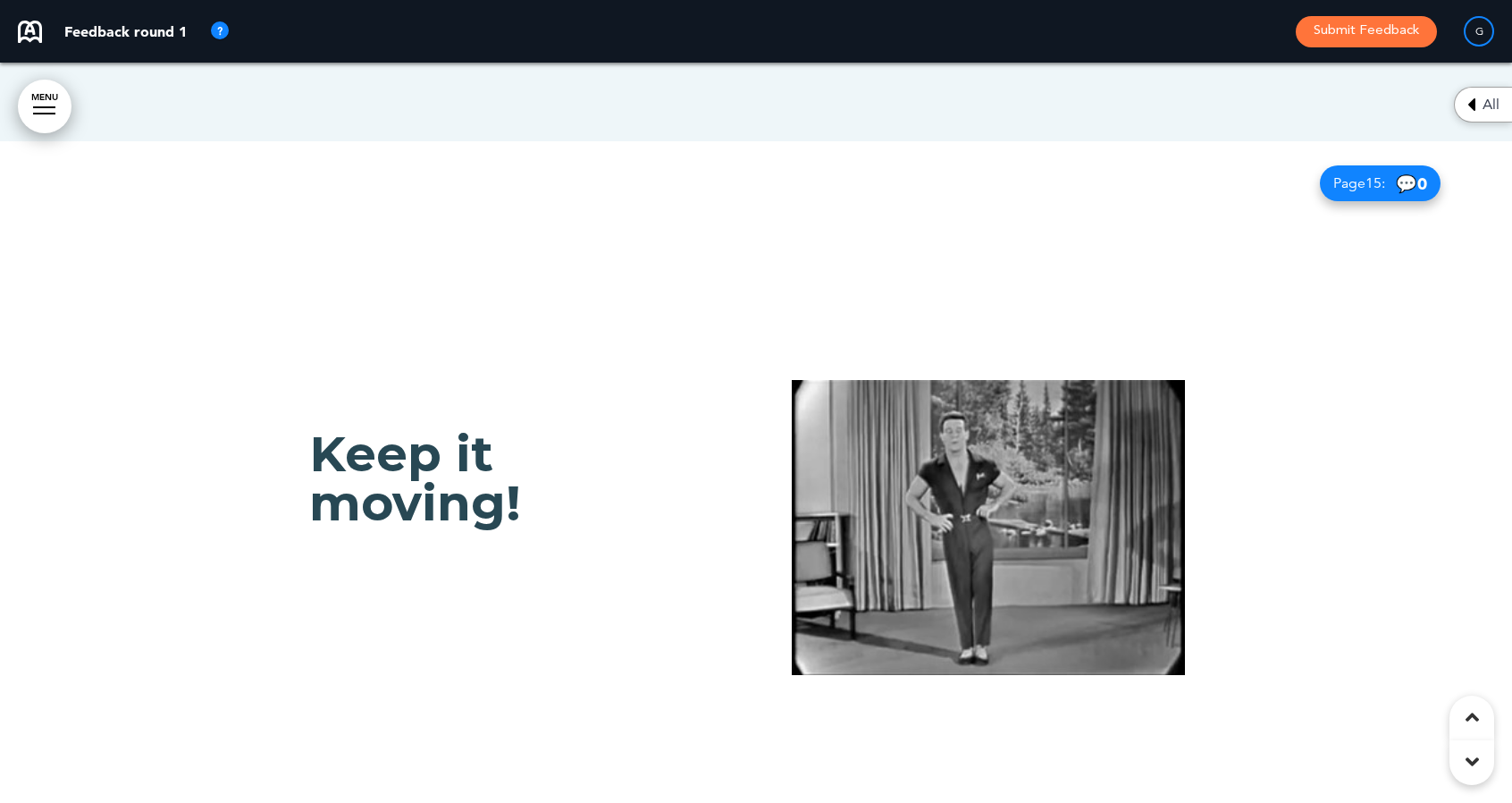
click at [893, 380] on img at bounding box center [988, 527] width 393 height 295
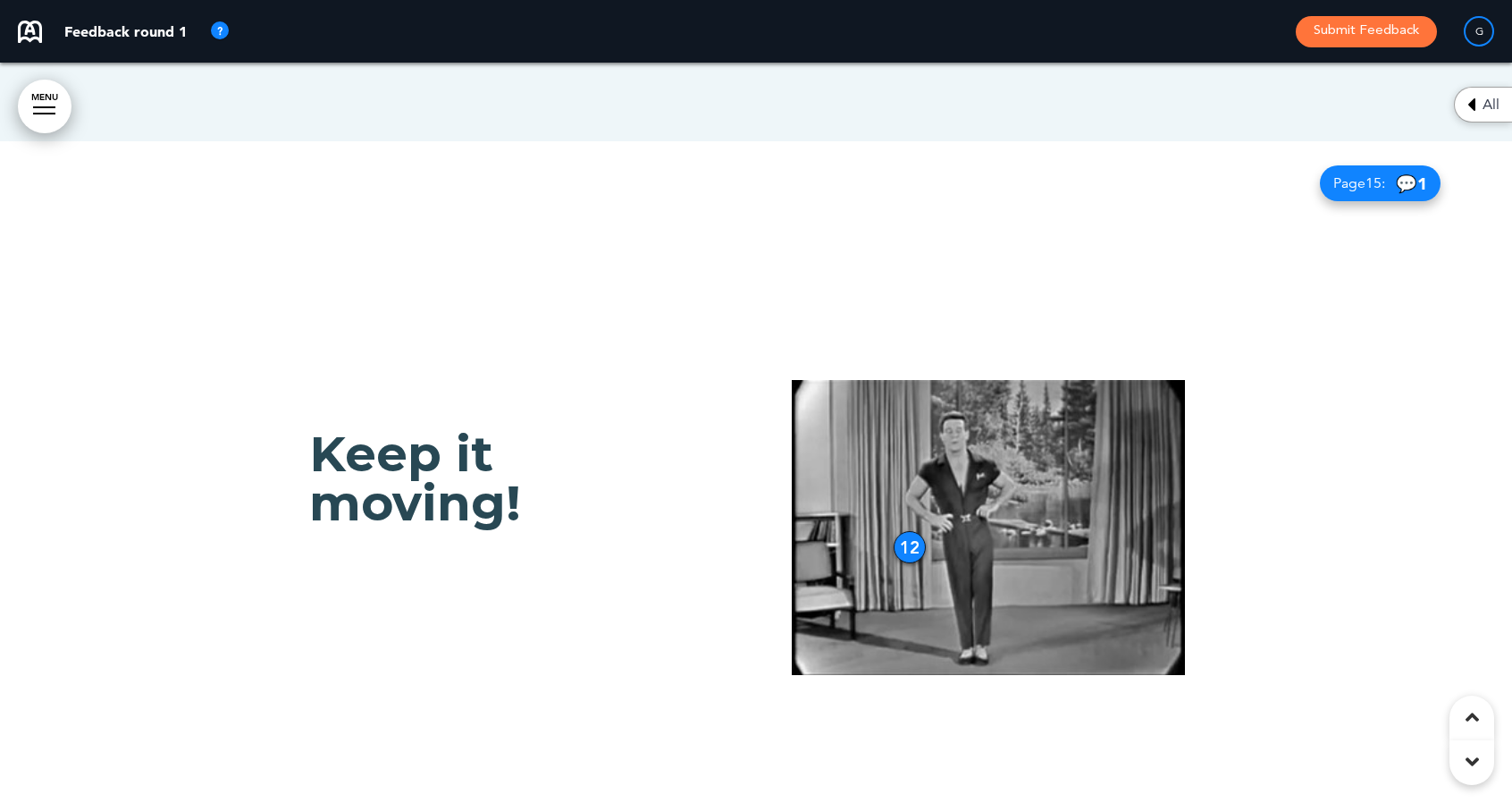
click at [902, 531] on div "12" at bounding box center [910, 547] width 33 height 33
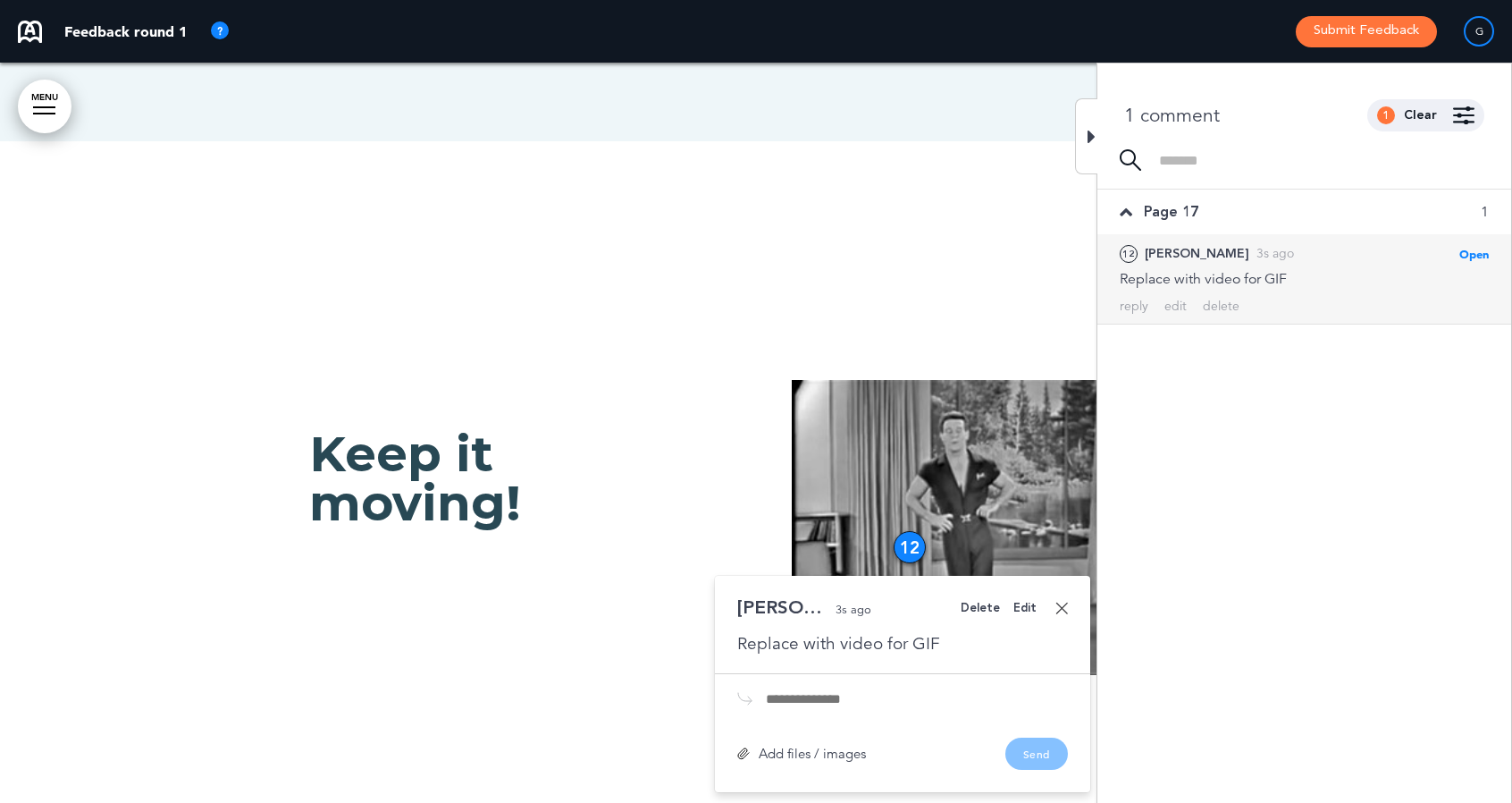
click at [823, 747] on div "Add files / images" at bounding box center [802, 753] width 129 height 14
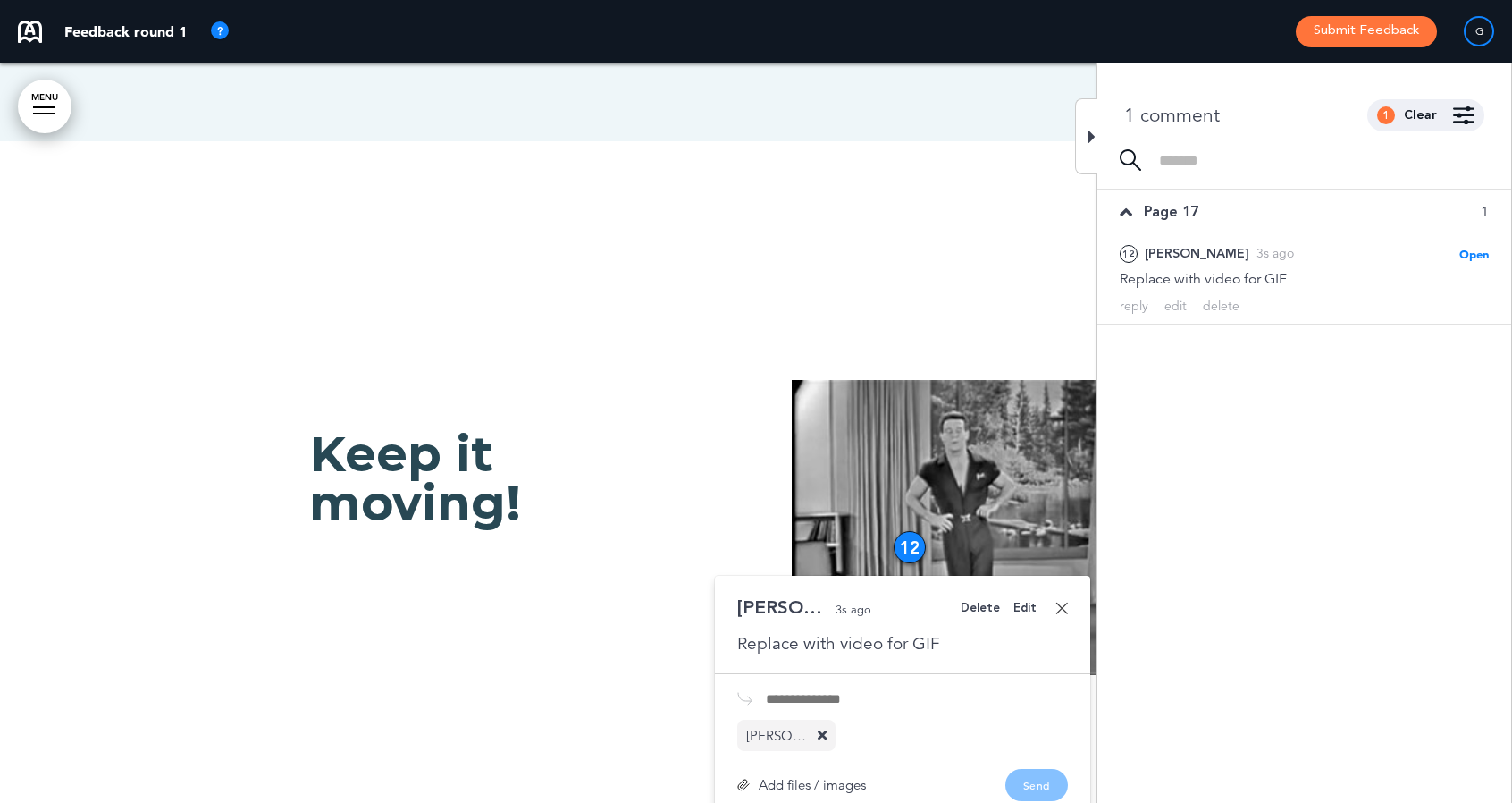
click at [1061, 602] on link at bounding box center [1062, 608] width 13 height 13
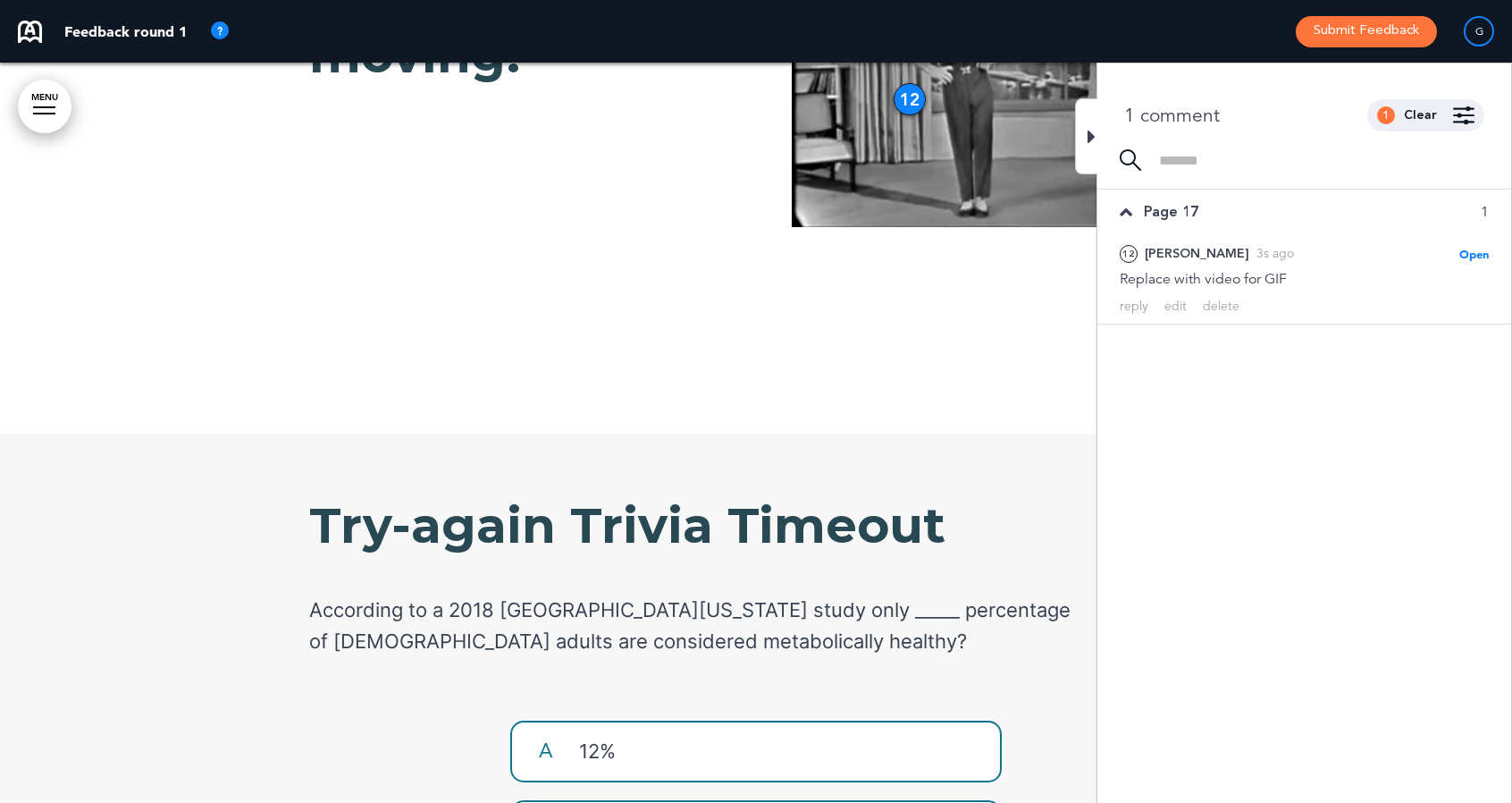
scroll to position [16878, 0]
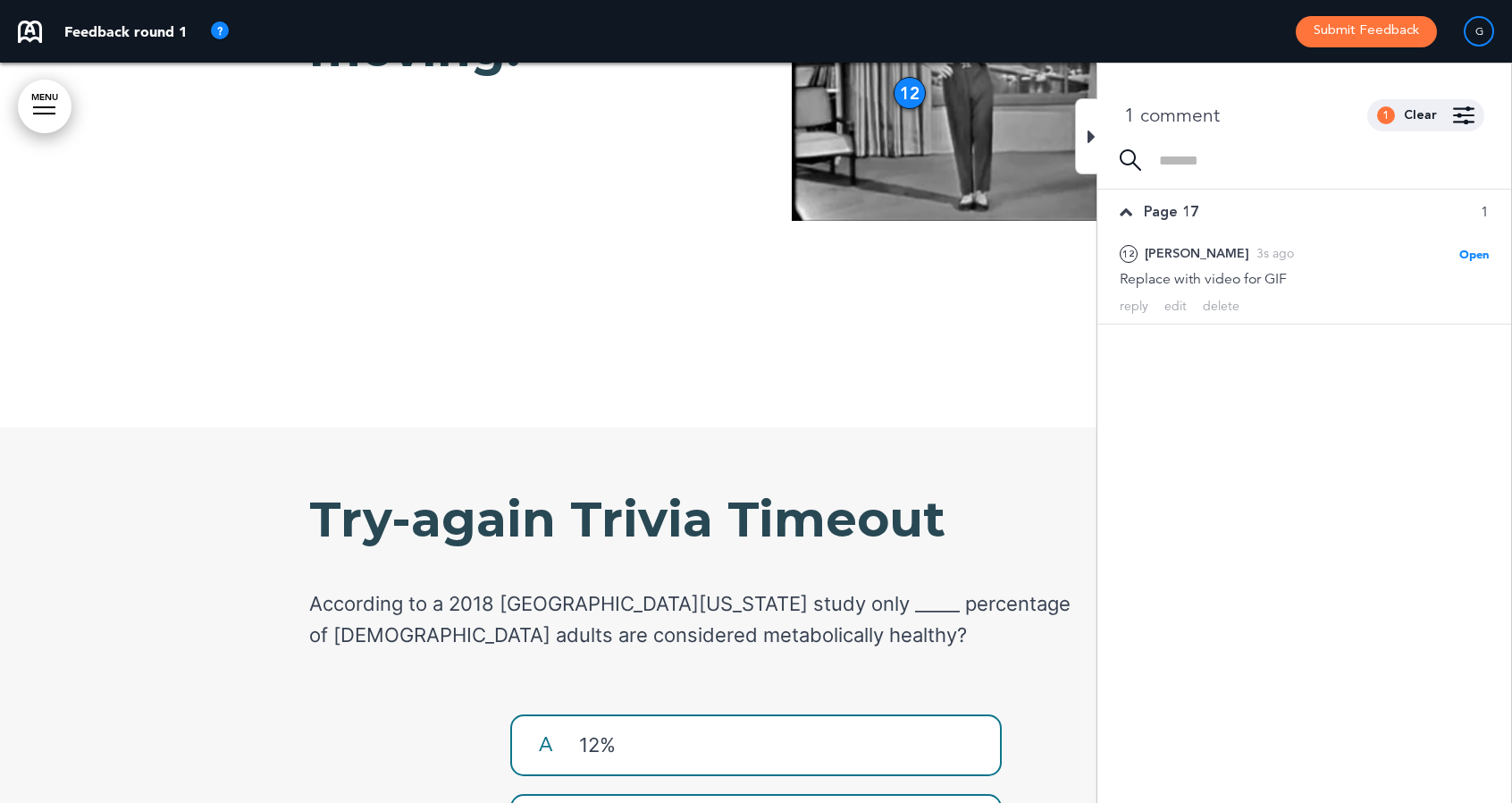
click at [1089, 133] on icon at bounding box center [1091, 137] width 8 height 22
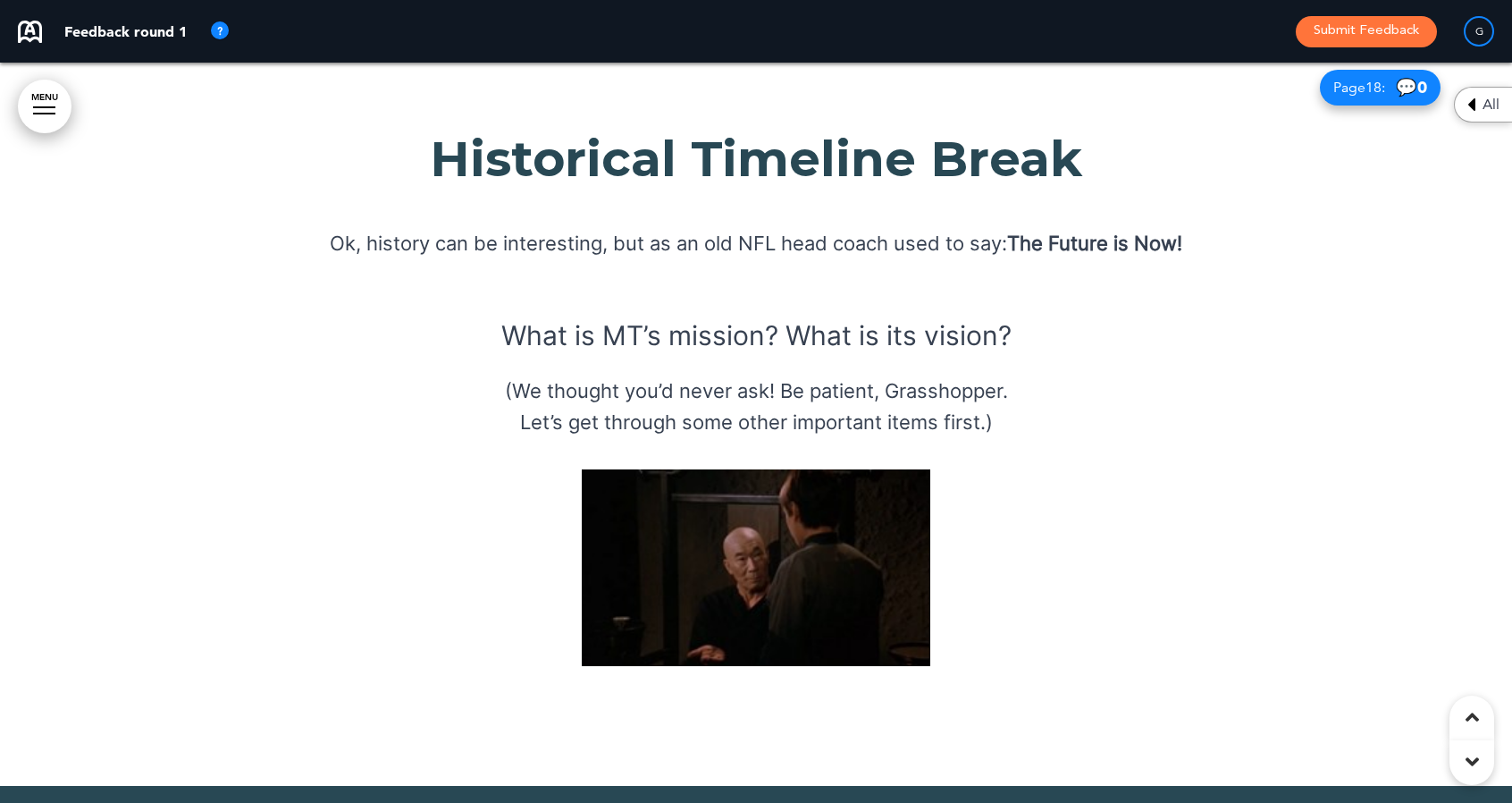
scroll to position [18863, 0]
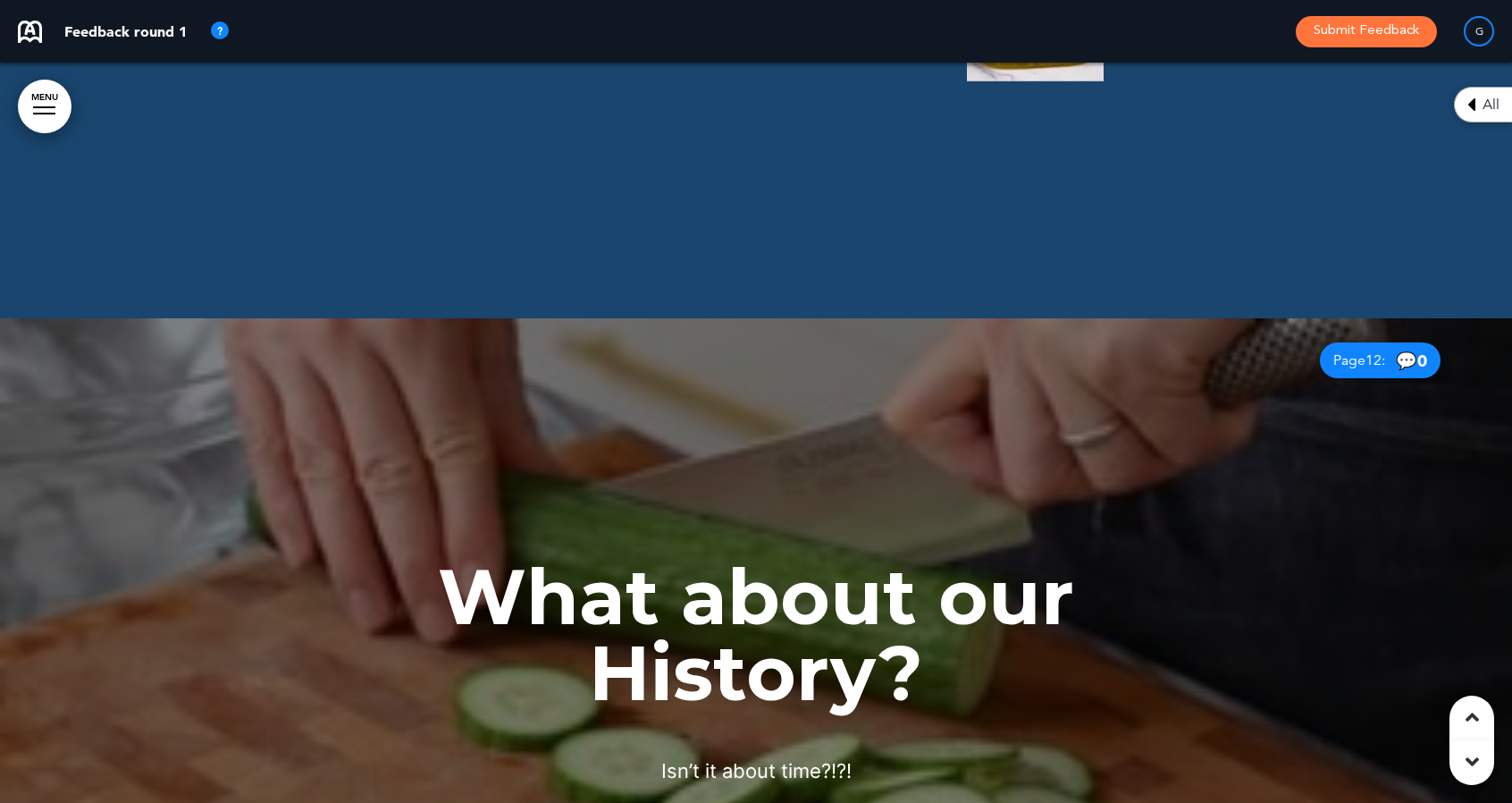
click at [132, 746] on div at bounding box center [756, 688] width 1512 height 740
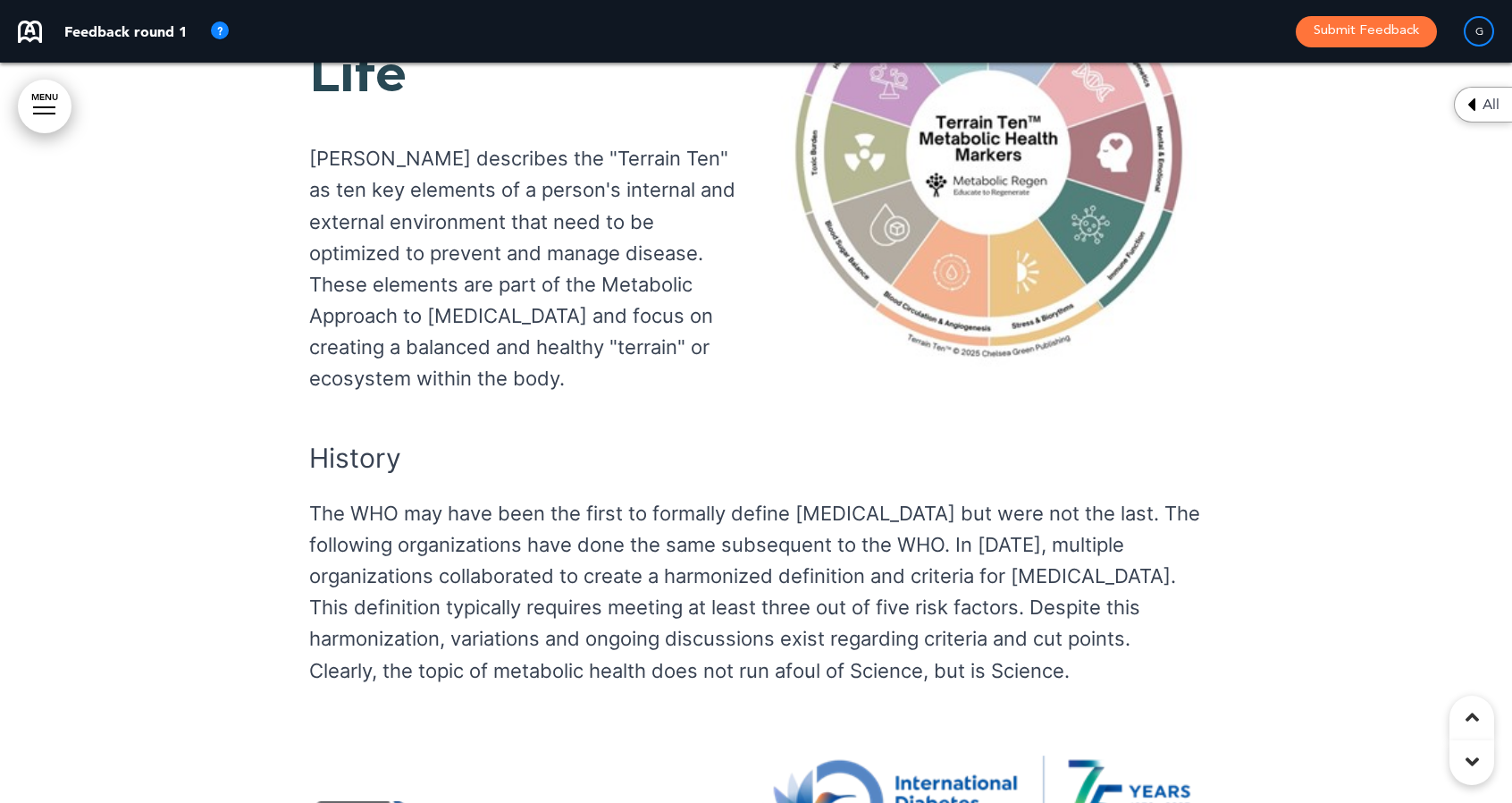
click at [132, 643] on div at bounding box center [756, 529] width 1512 height 1417
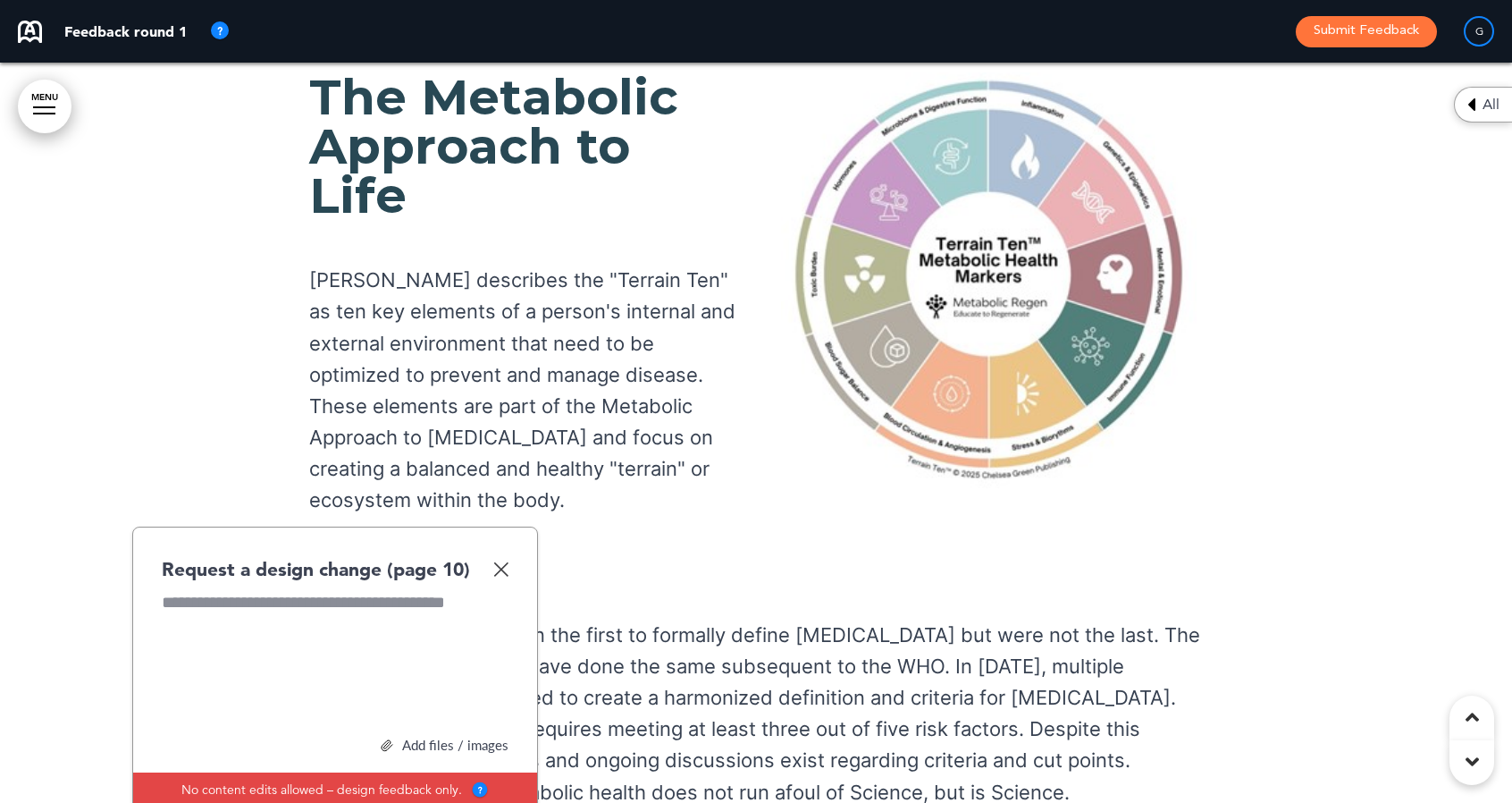
scroll to position [12171, 0]
click at [499, 562] on img at bounding box center [500, 569] width 15 height 15
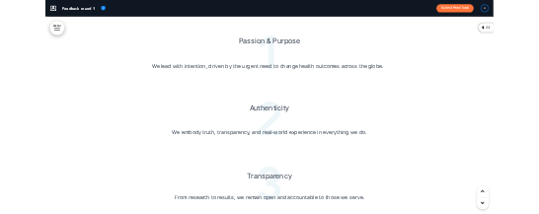
scroll to position [32786, 0]
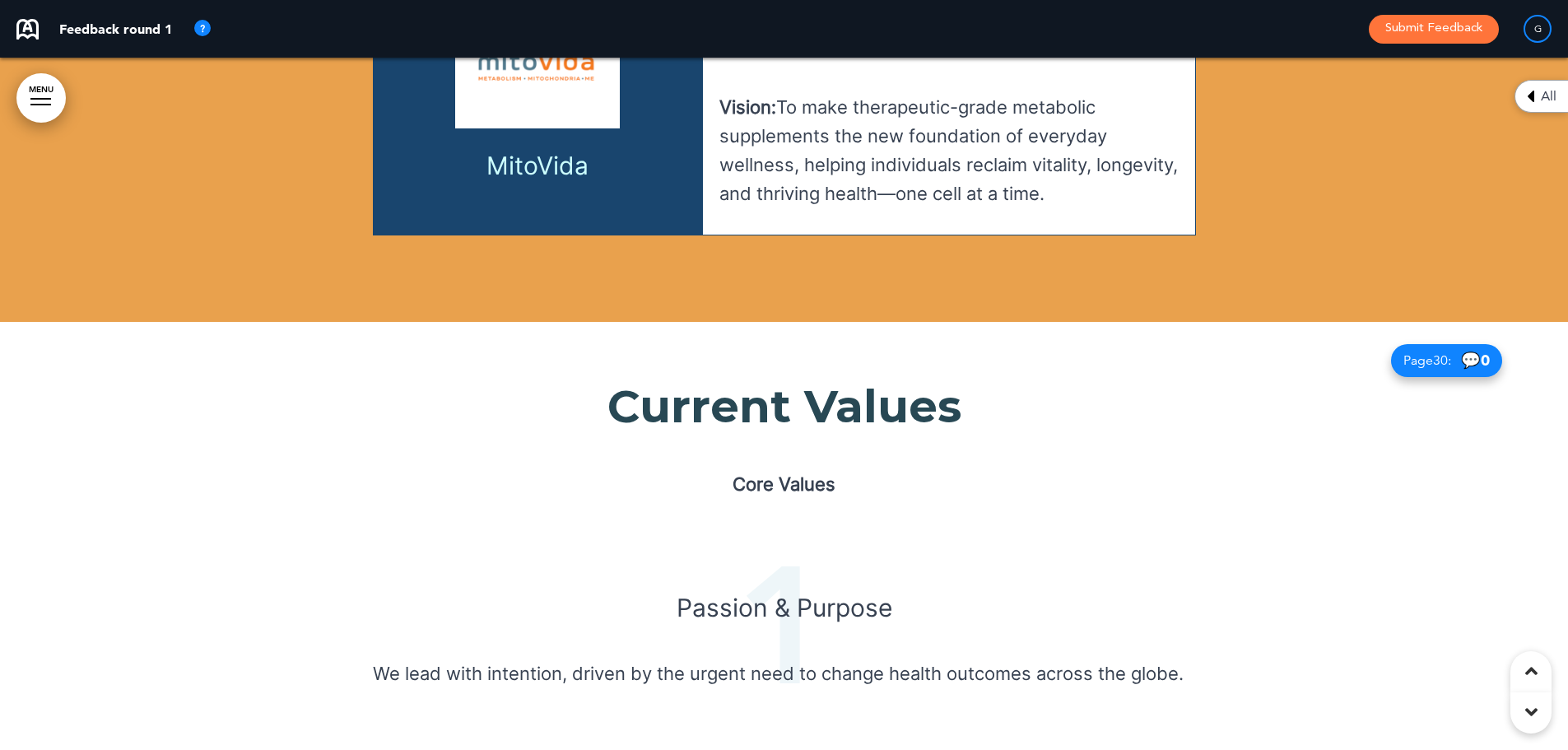
click at [974, 384] on h1 "Current Values" at bounding box center [784, 406] width 823 height 45
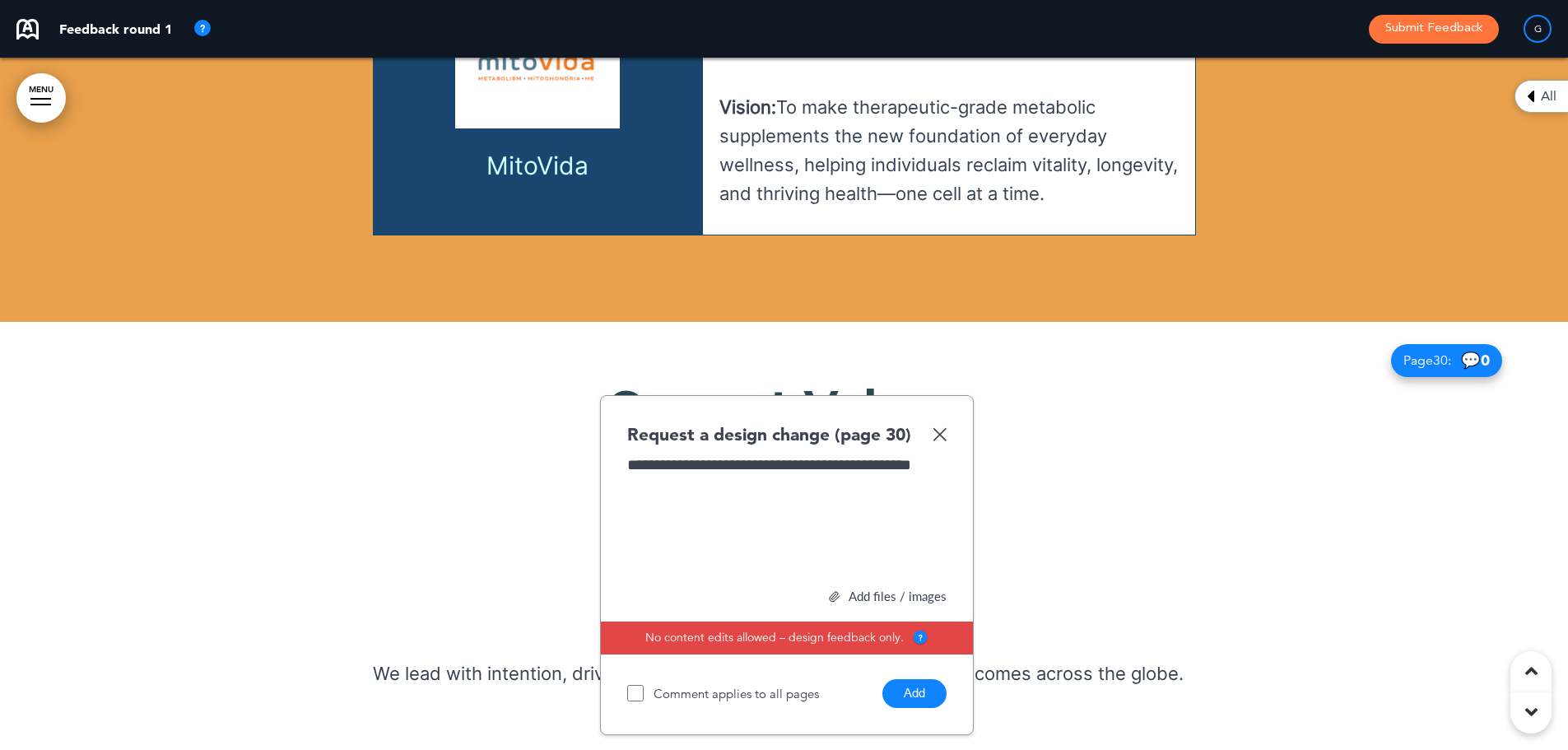
click at [912, 679] on button "Add" at bounding box center [914, 693] width 64 height 29
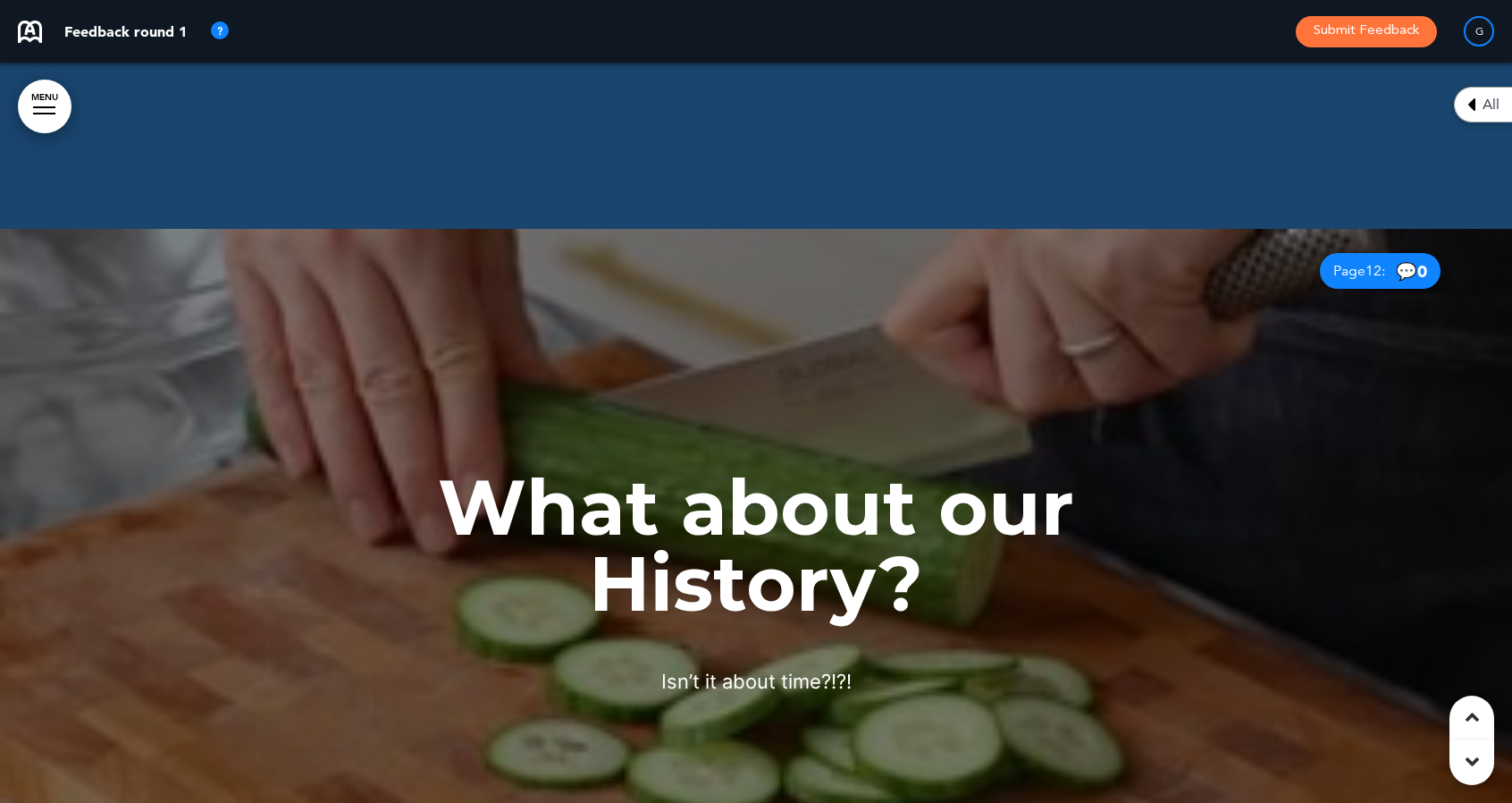
scroll to position [14149, 0]
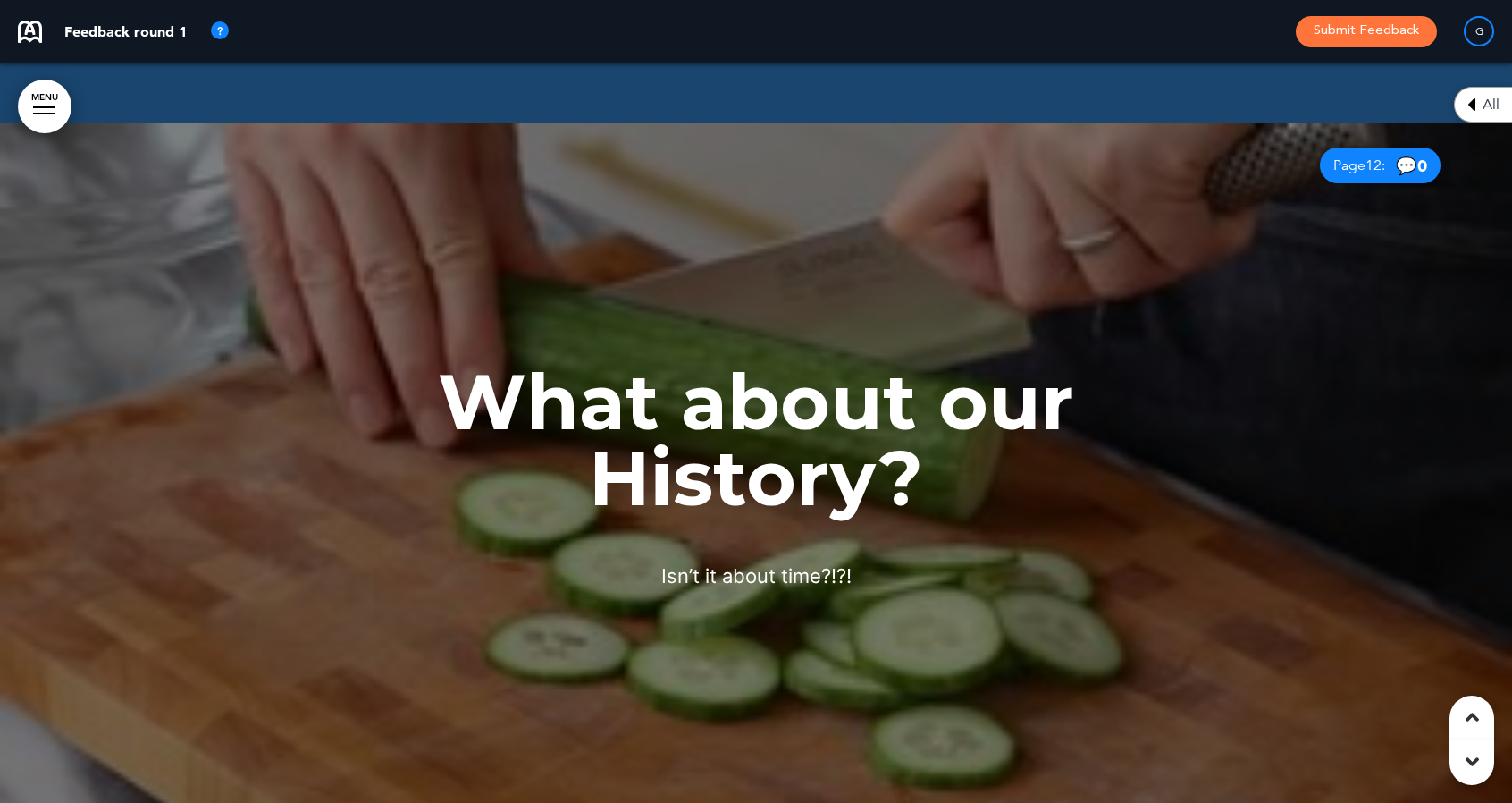
click at [1131, 379] on div "What about our History? Isn’t it about time?!?!" at bounding box center [756, 478] width 893 height 228
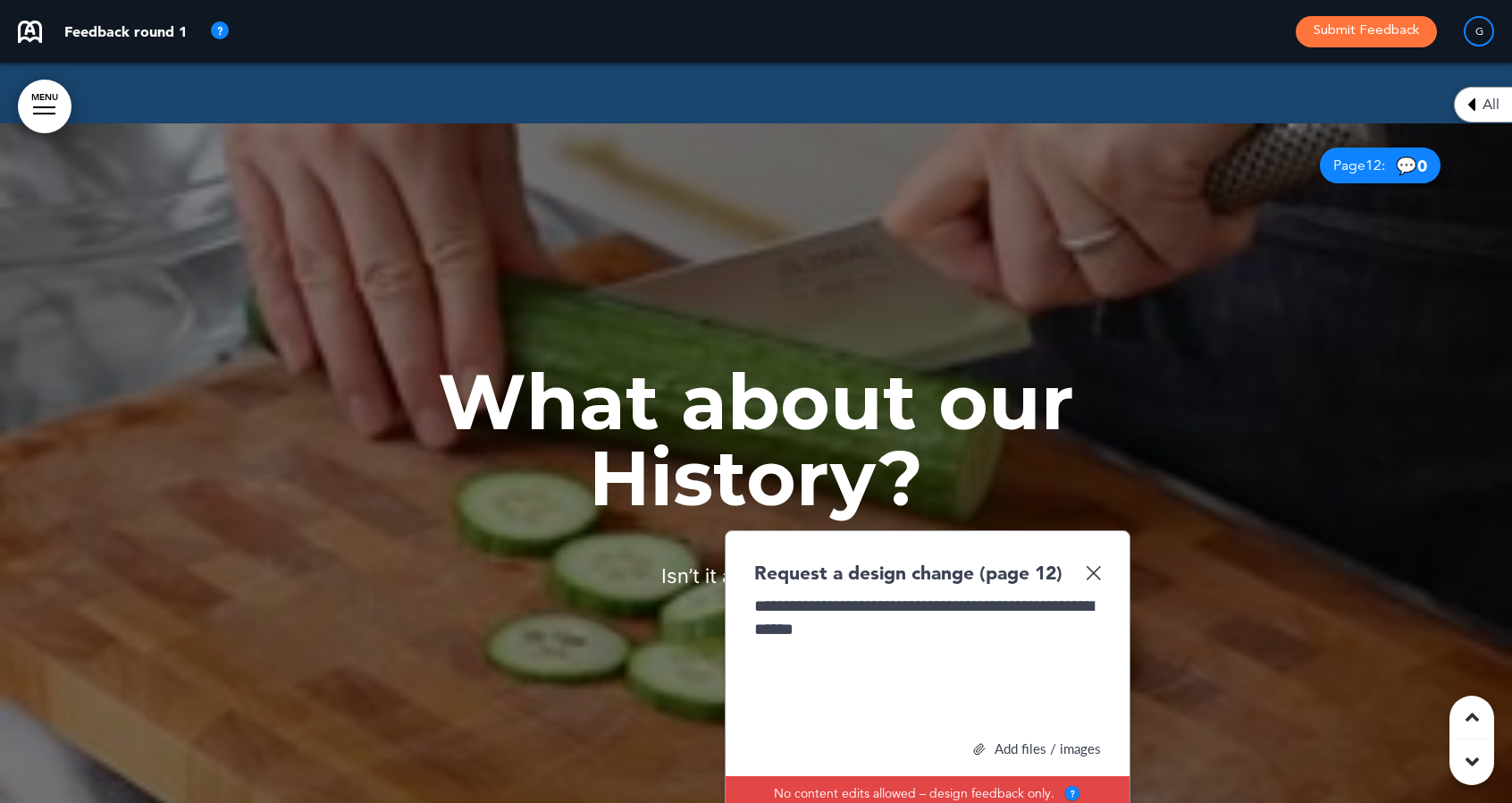
click at [1019, 742] on div "Add files / images" at bounding box center [928, 749] width 347 height 14
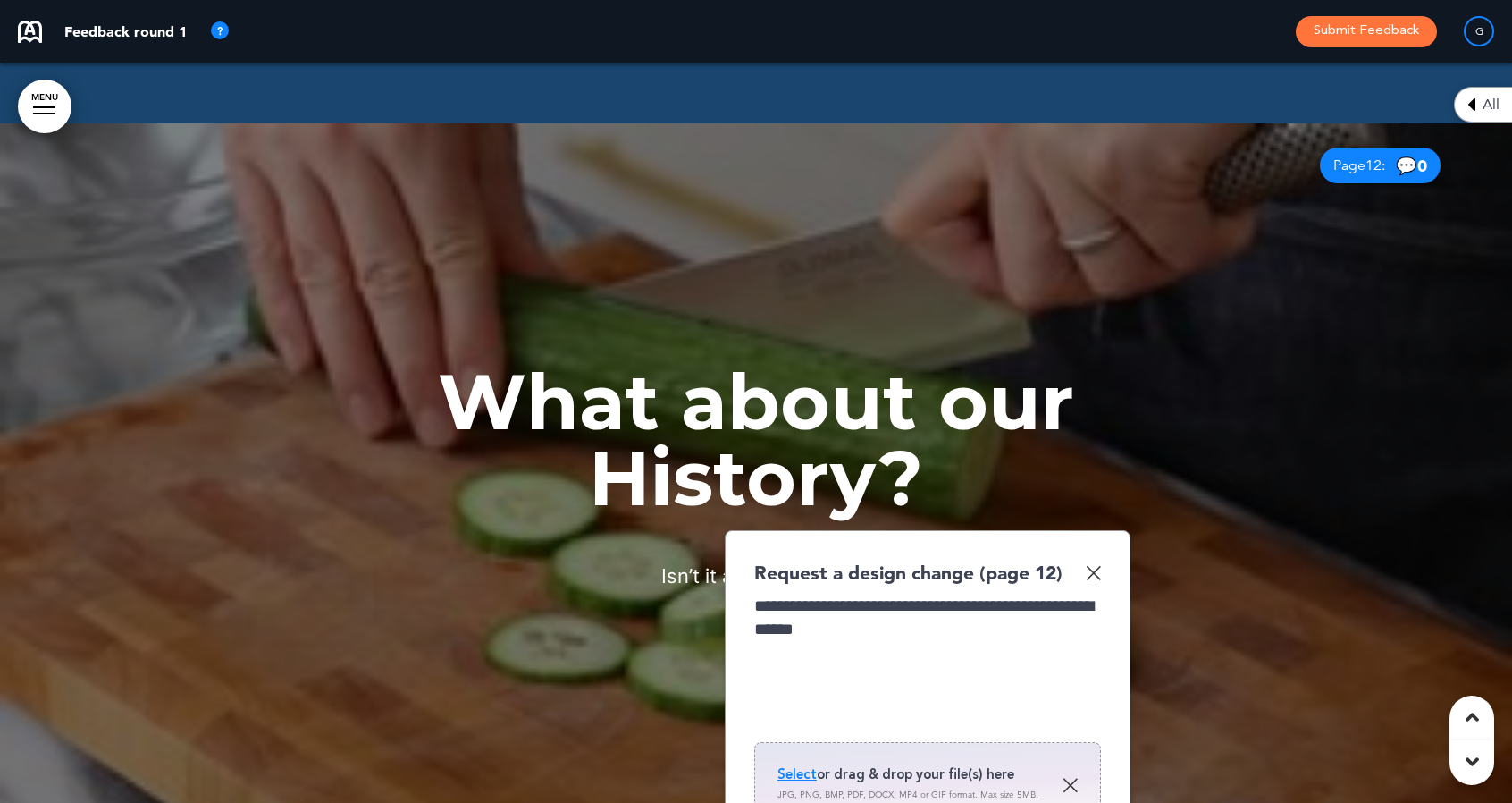
click at [799, 765] on span "Select" at bounding box center [796, 774] width 39 height 18
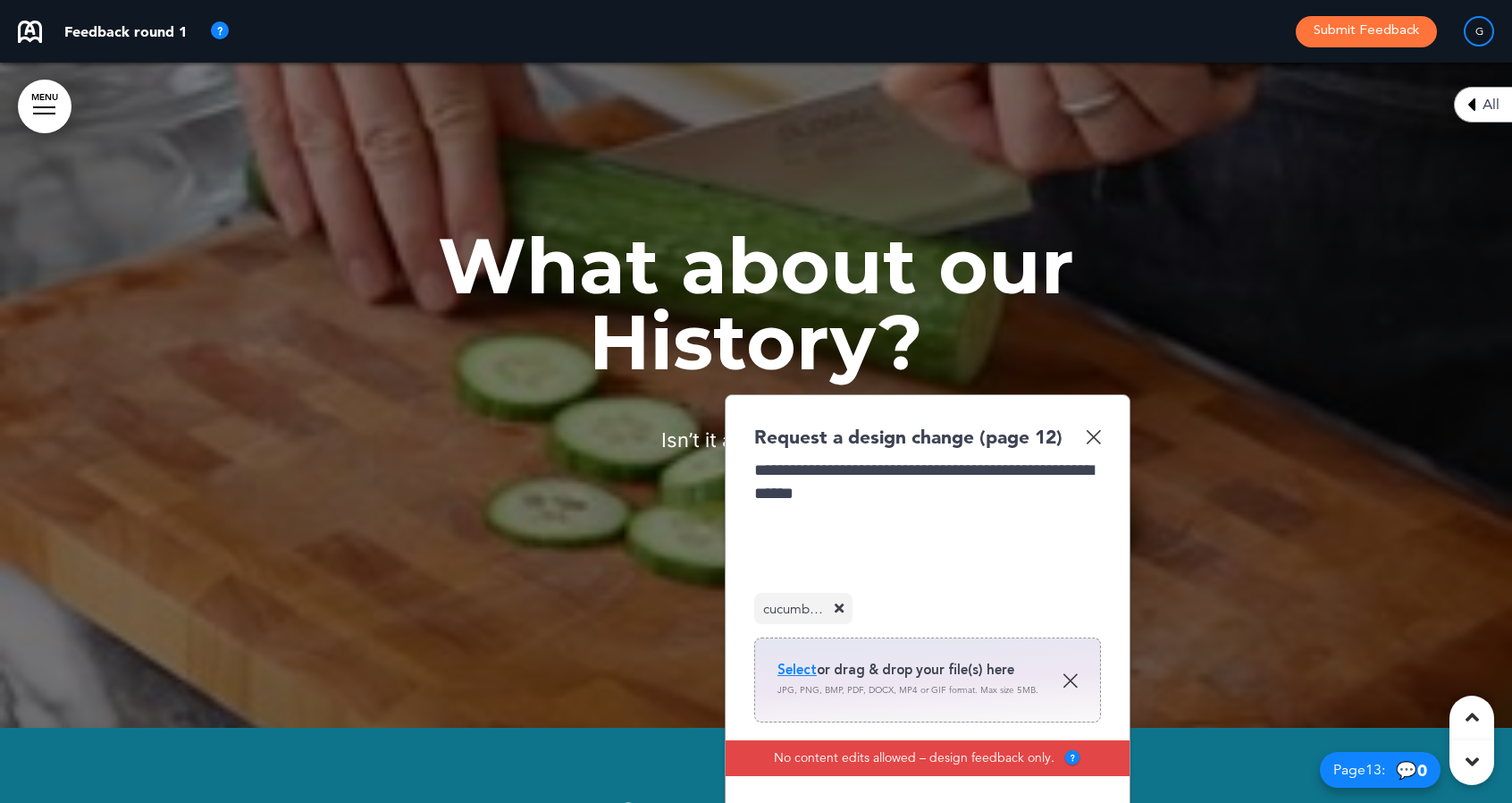
click at [1076, 802] on button "Add" at bounding box center [1065, 818] width 70 height 32
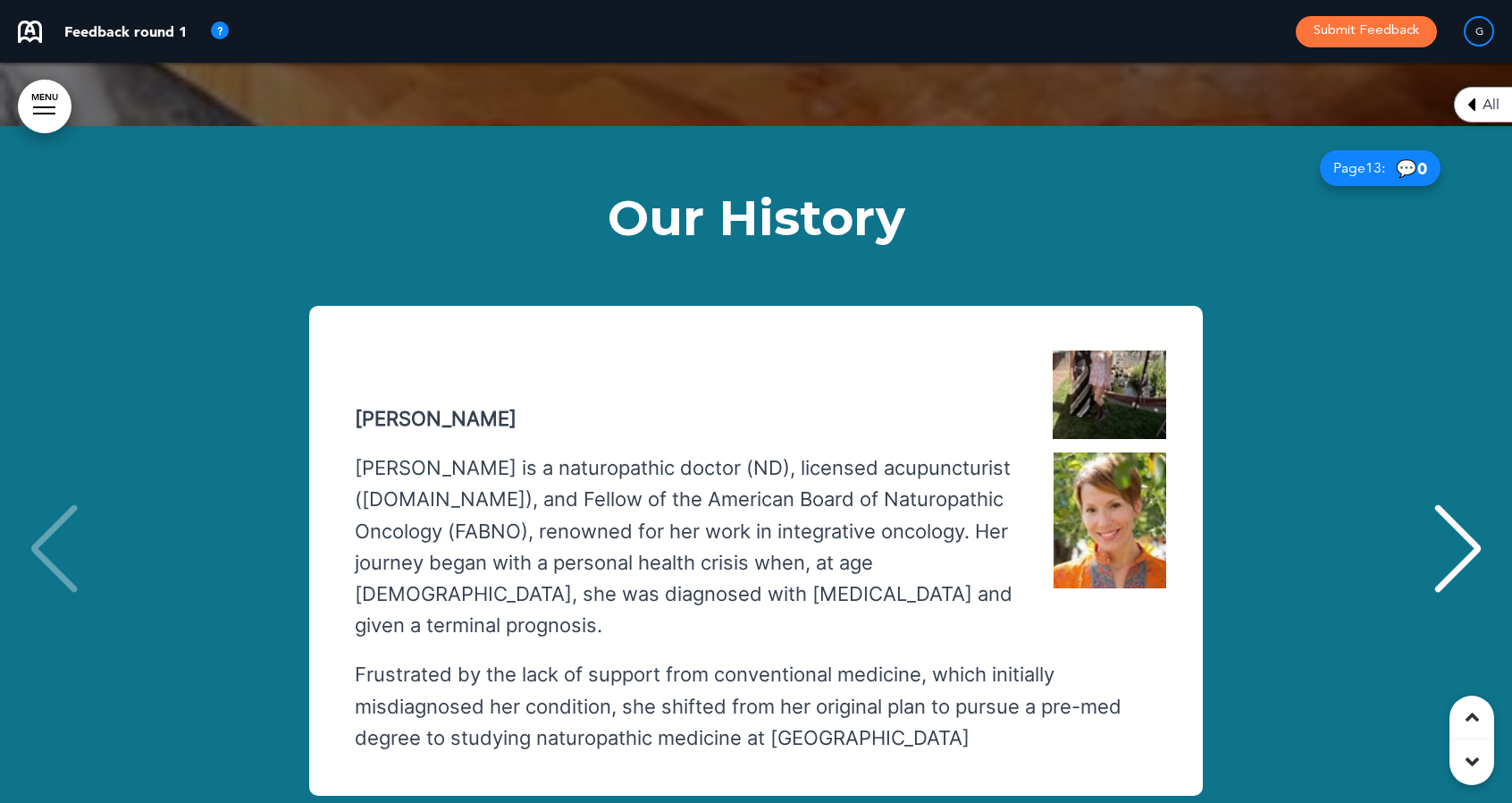
scroll to position [14882, 0]
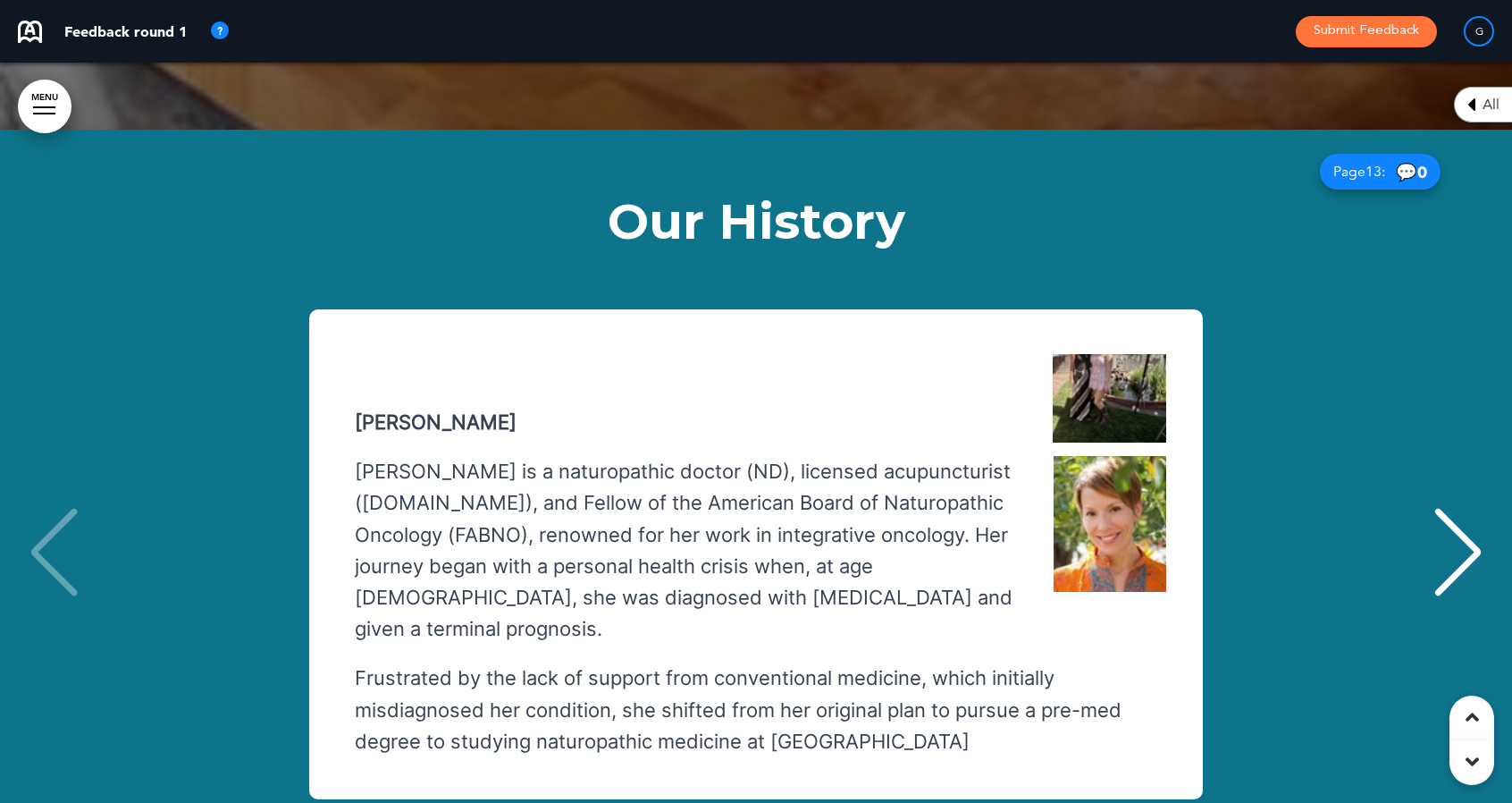
click at [1170, 354] on div "2017: Phenyx, the [DEMOGRAPHIC_DATA] daughter of [PERSON_NAME] friends, was giv…" at bounding box center [746, 555] width 874 height 401
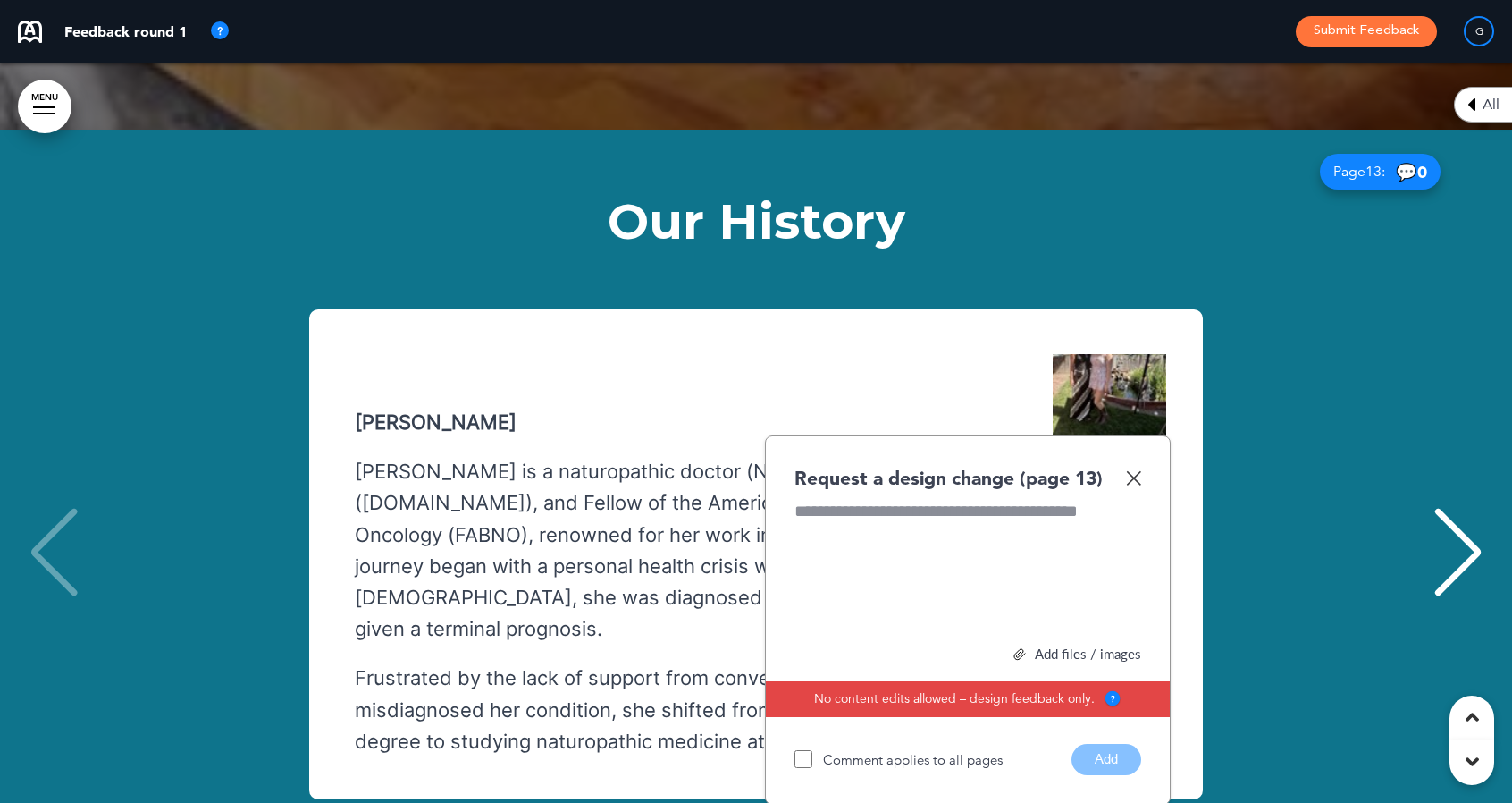
click at [1139, 470] on img at bounding box center [1133, 478] width 15 height 15
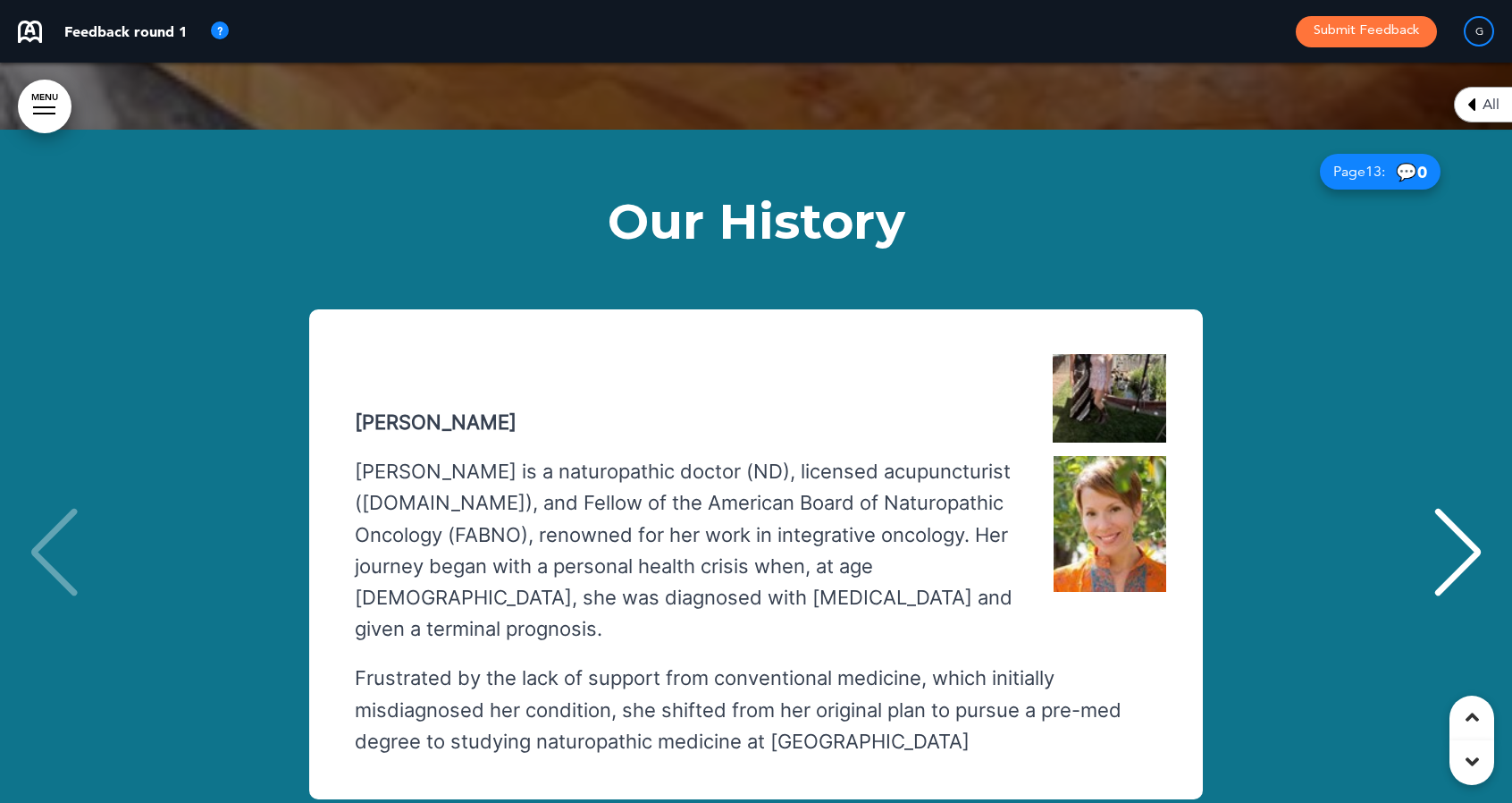
click at [1167, 354] on div "2017: Phenyx, the [DEMOGRAPHIC_DATA] daughter of [PERSON_NAME] friends, was giv…" at bounding box center [746, 555] width 874 height 401
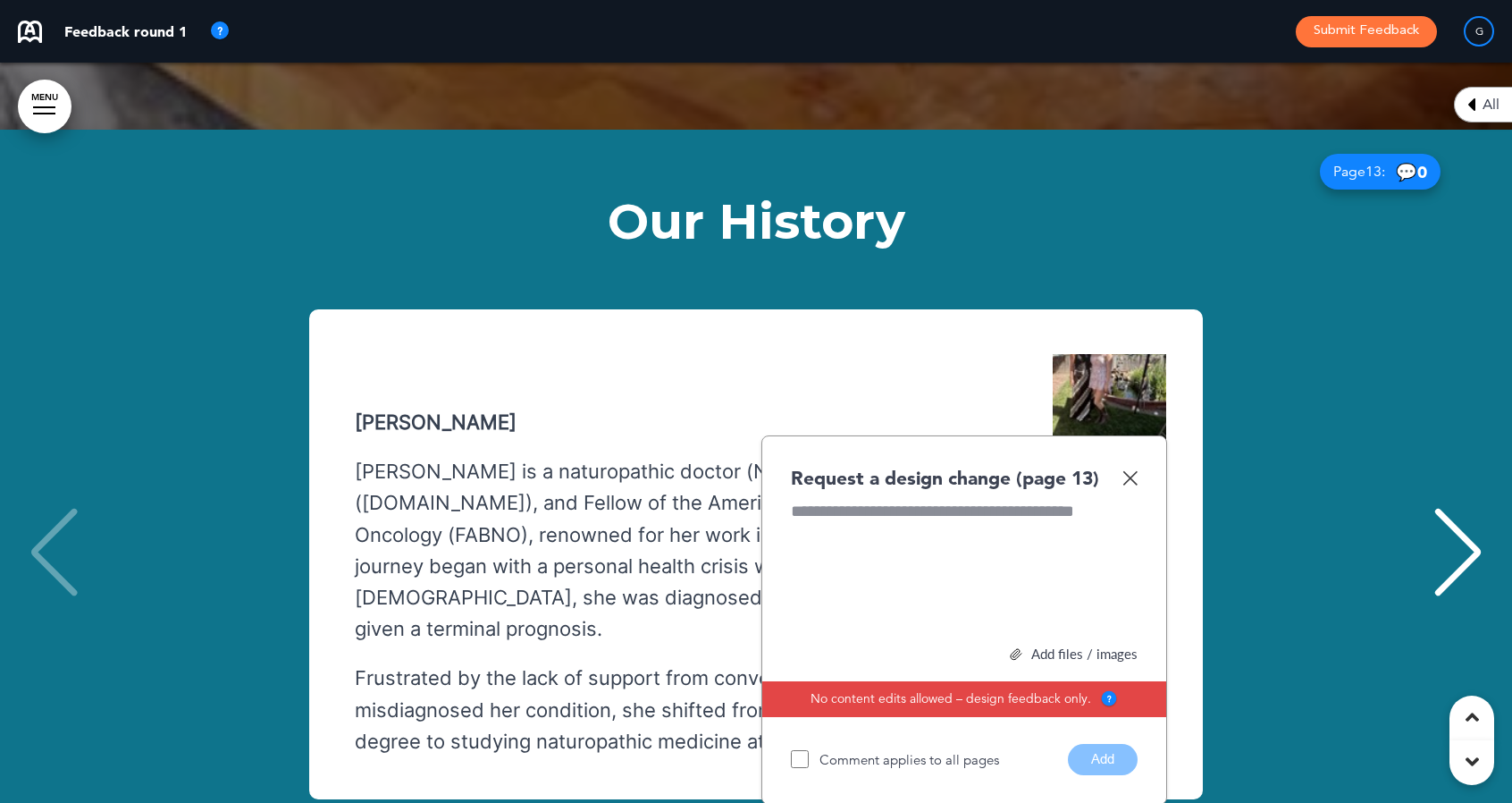
click at [1171, 354] on div "2017: Phenyx, the [DEMOGRAPHIC_DATA] daughter of [PERSON_NAME] friends, was giv…" at bounding box center [746, 555] width 874 height 401
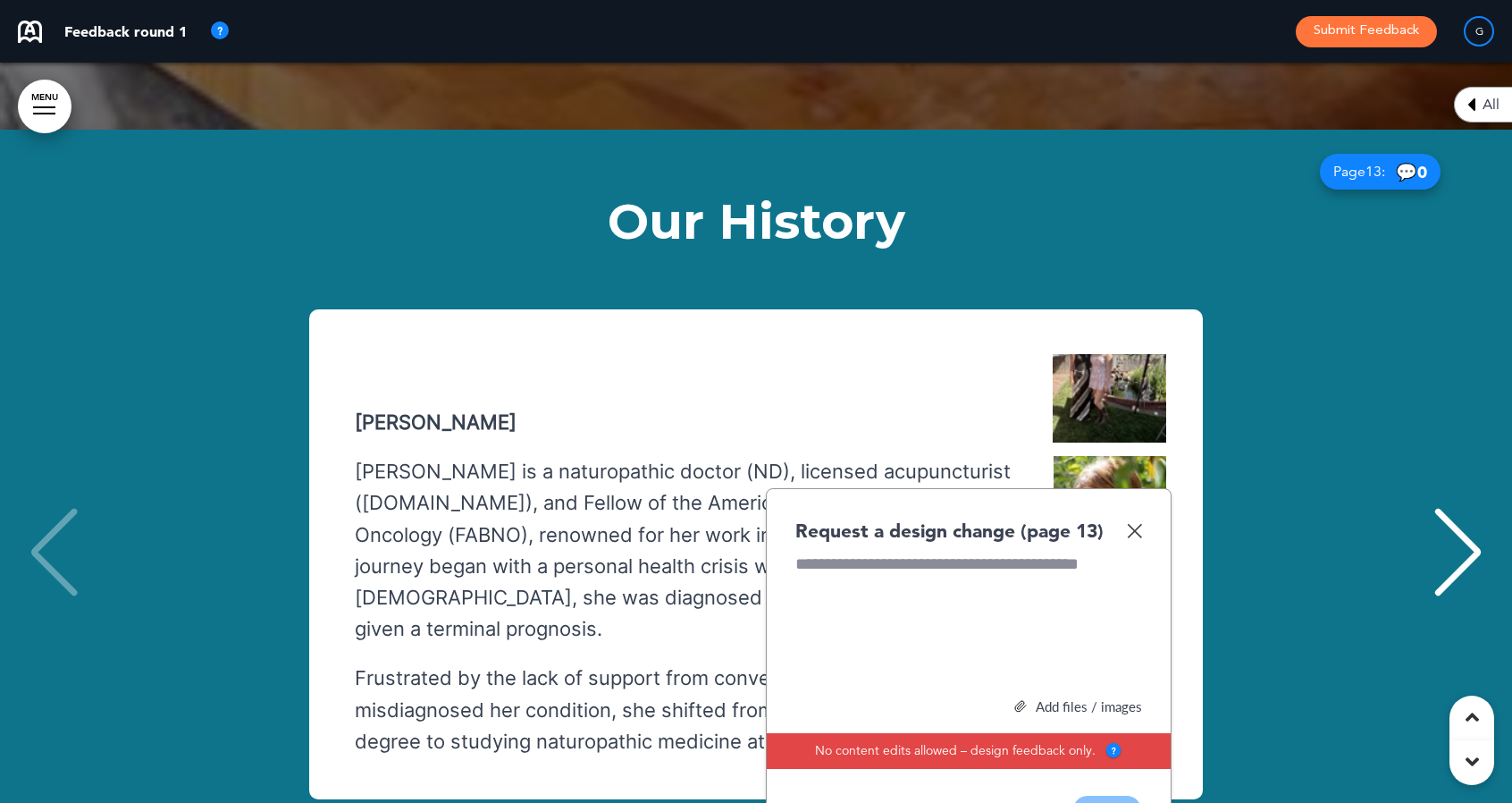
click at [1171, 354] on div "2017: Phenyx, the [DEMOGRAPHIC_DATA] daughter of [PERSON_NAME] friends, was giv…" at bounding box center [746, 555] width 874 height 401
click at [1135, 523] on img at bounding box center [1134, 530] width 15 height 15
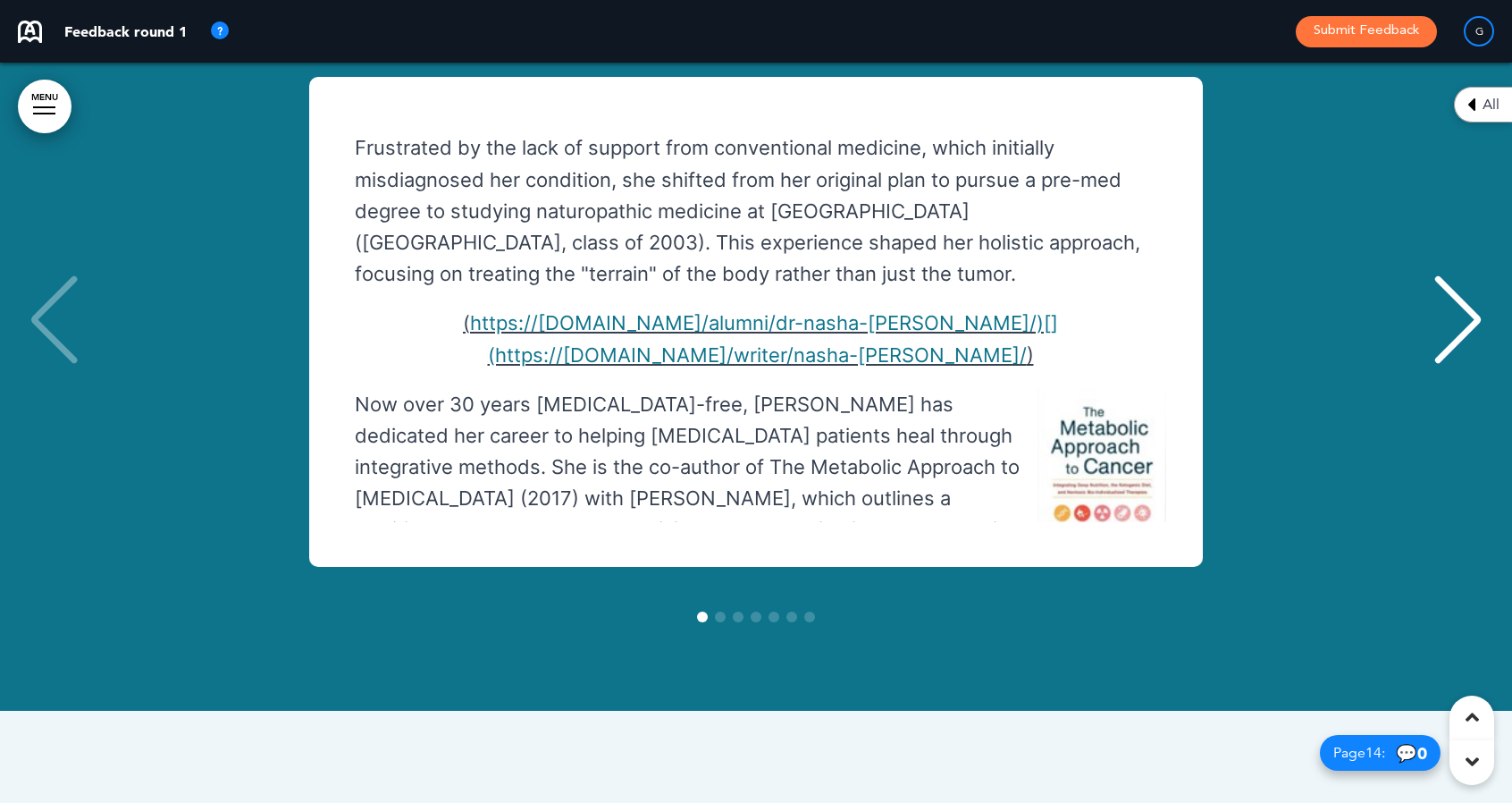
scroll to position [14976, 0]
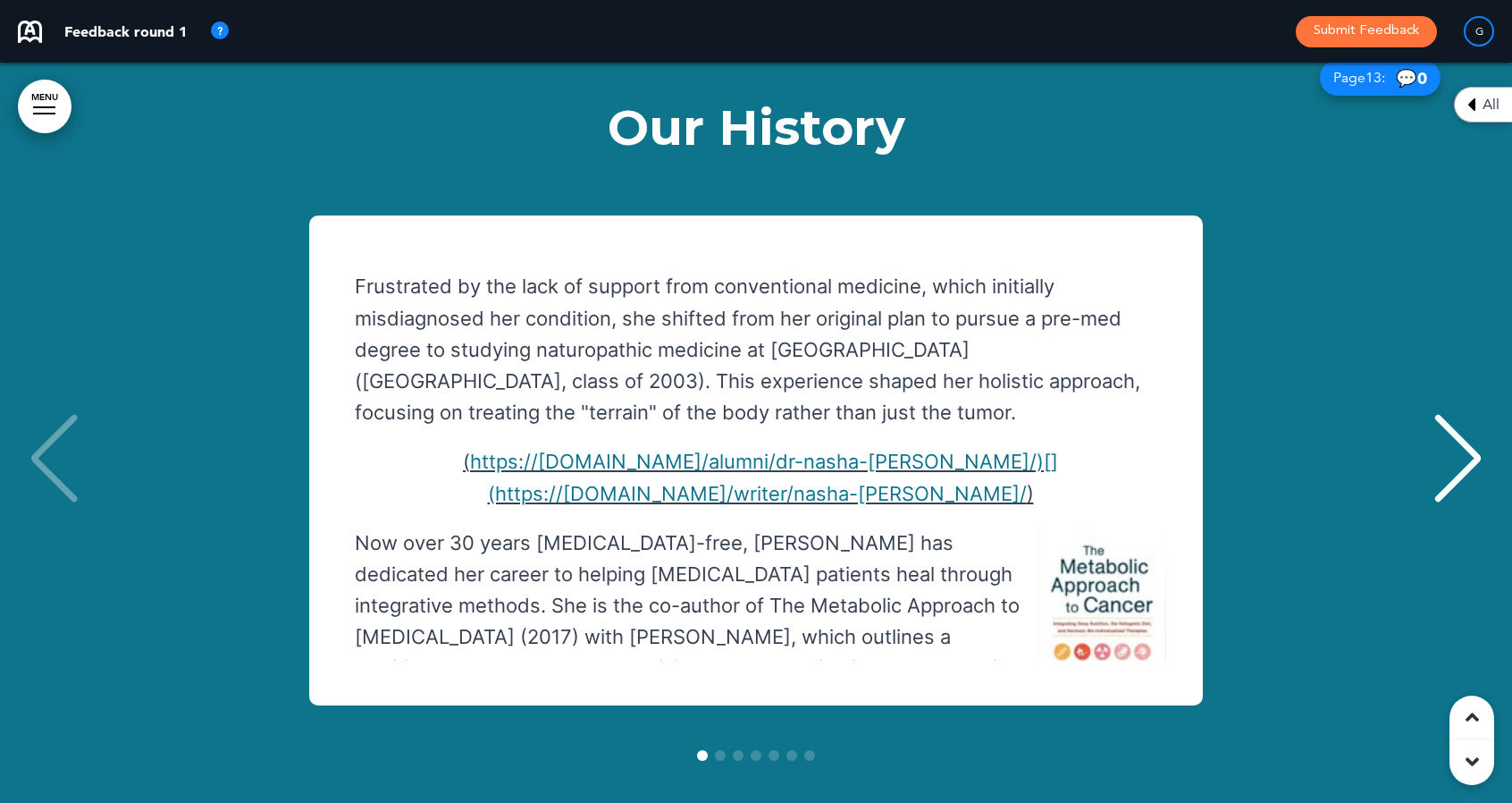
click at [1473, 414] on div "Next slide" at bounding box center [1458, 459] width 54 height 90
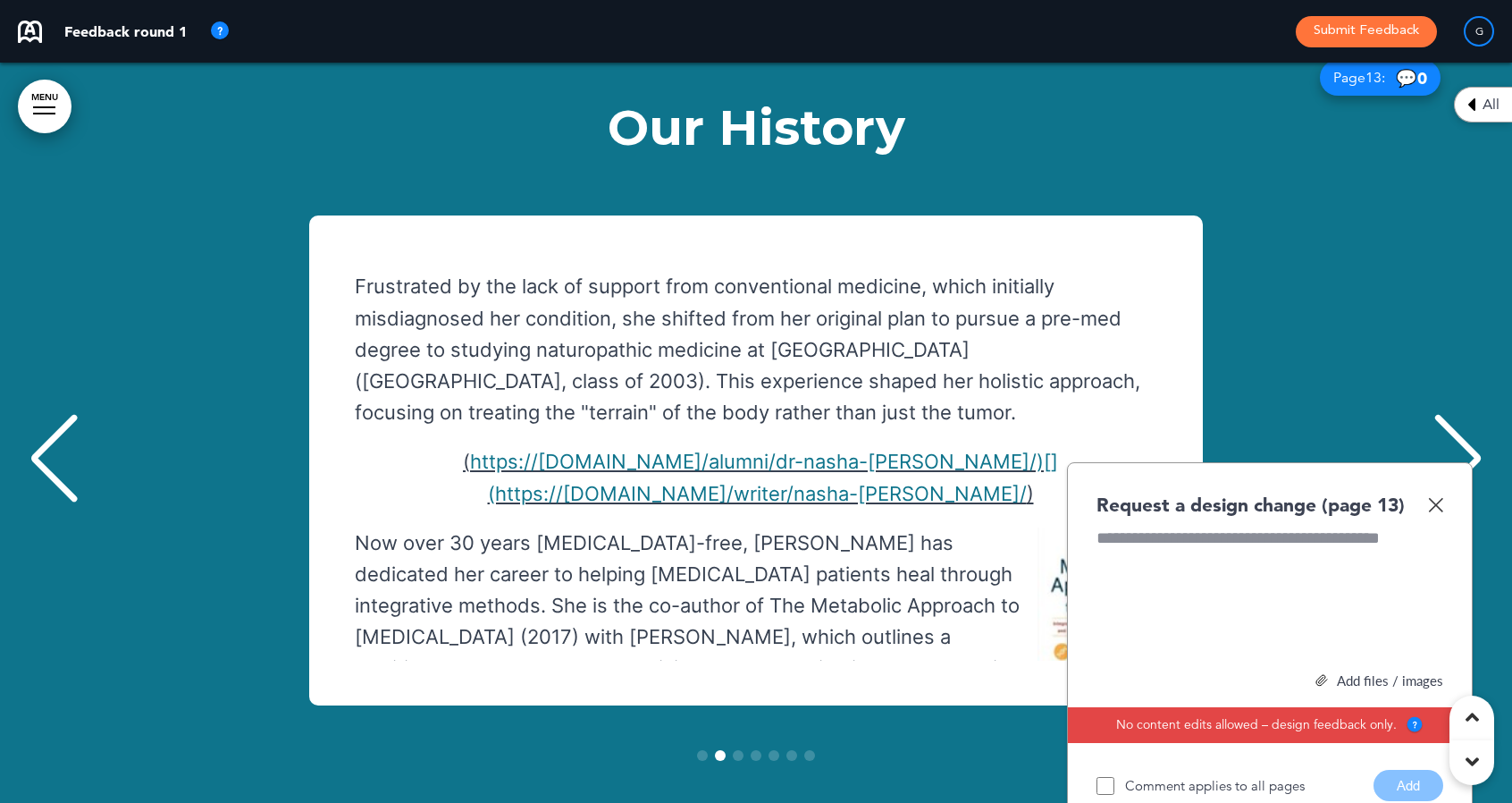
scroll to position [0, 1485]
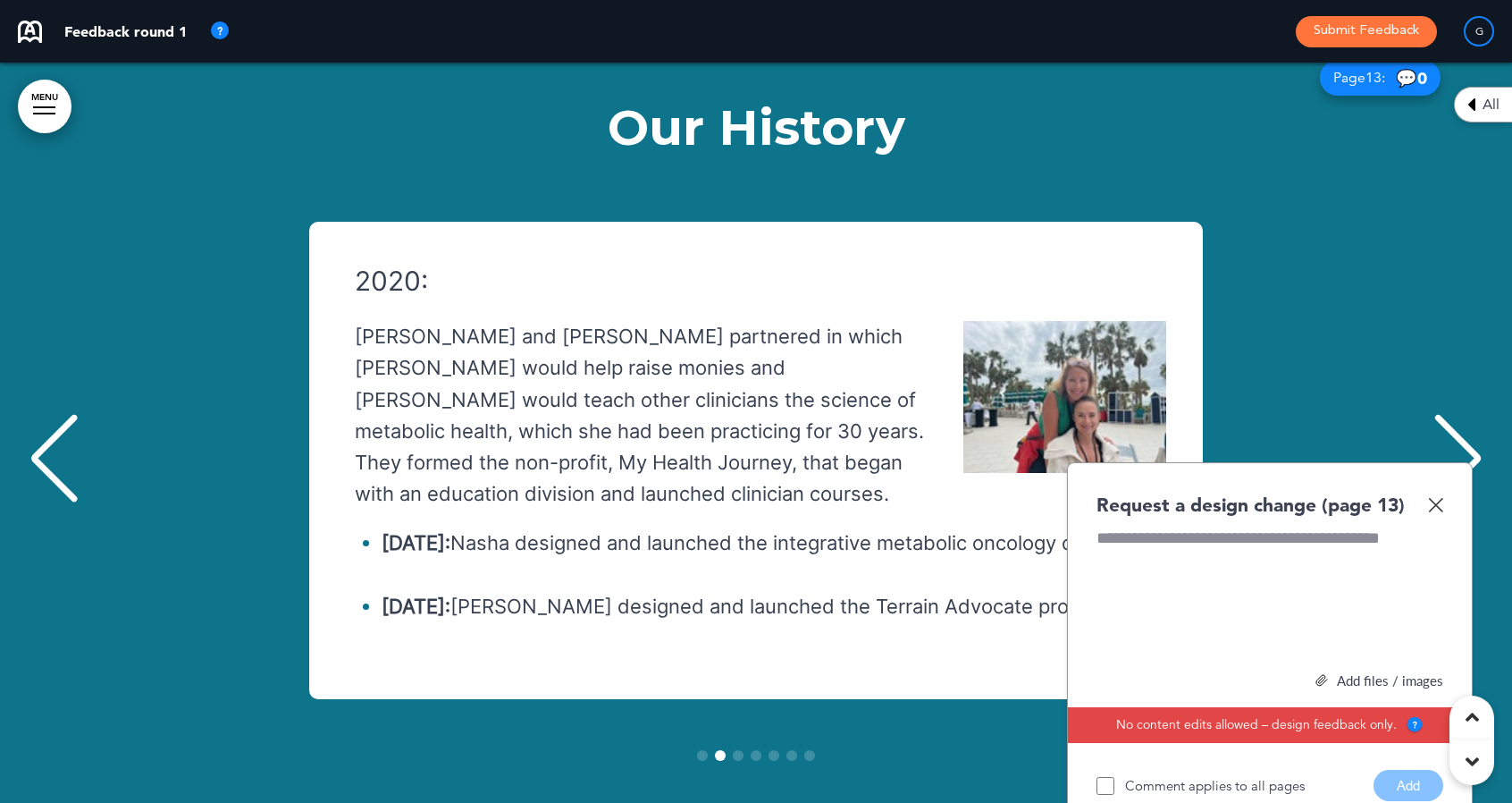
click at [1433, 497] on img at bounding box center [1435, 504] width 15 height 15
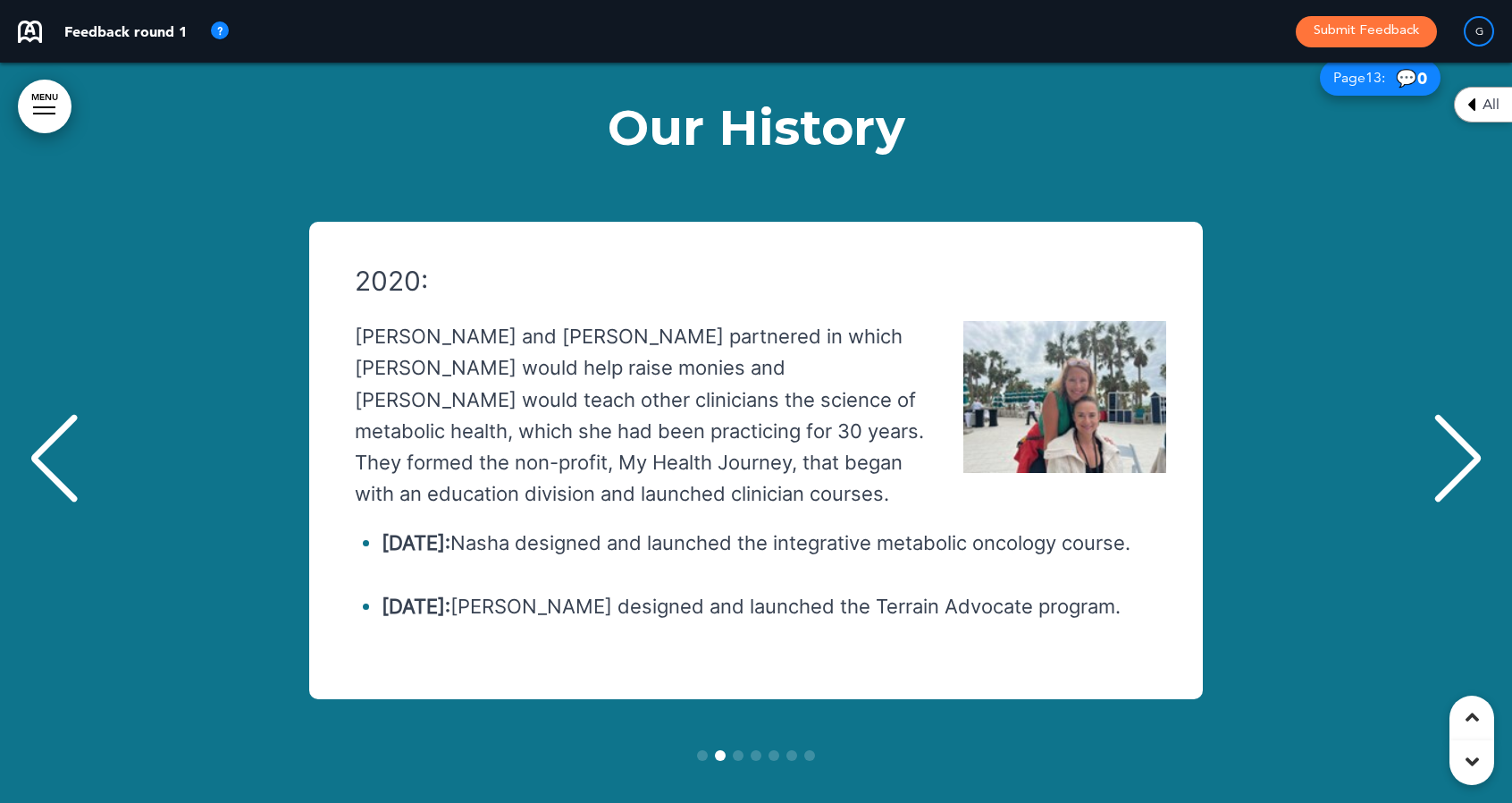
click at [1469, 414] on div "Next slide" at bounding box center [1458, 459] width 54 height 90
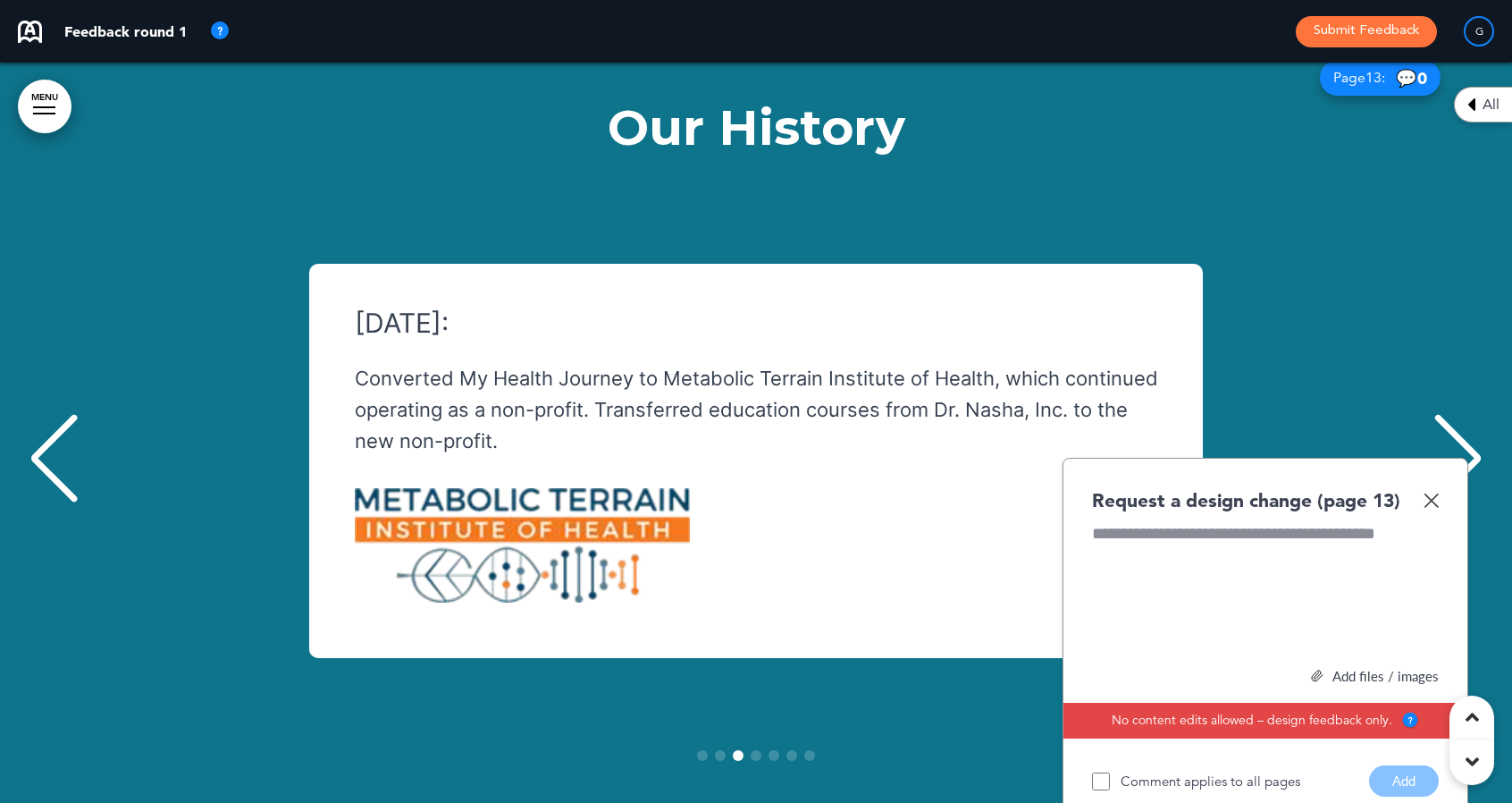
click at [1469, 414] on div "Next slide" at bounding box center [1458, 459] width 54 height 90
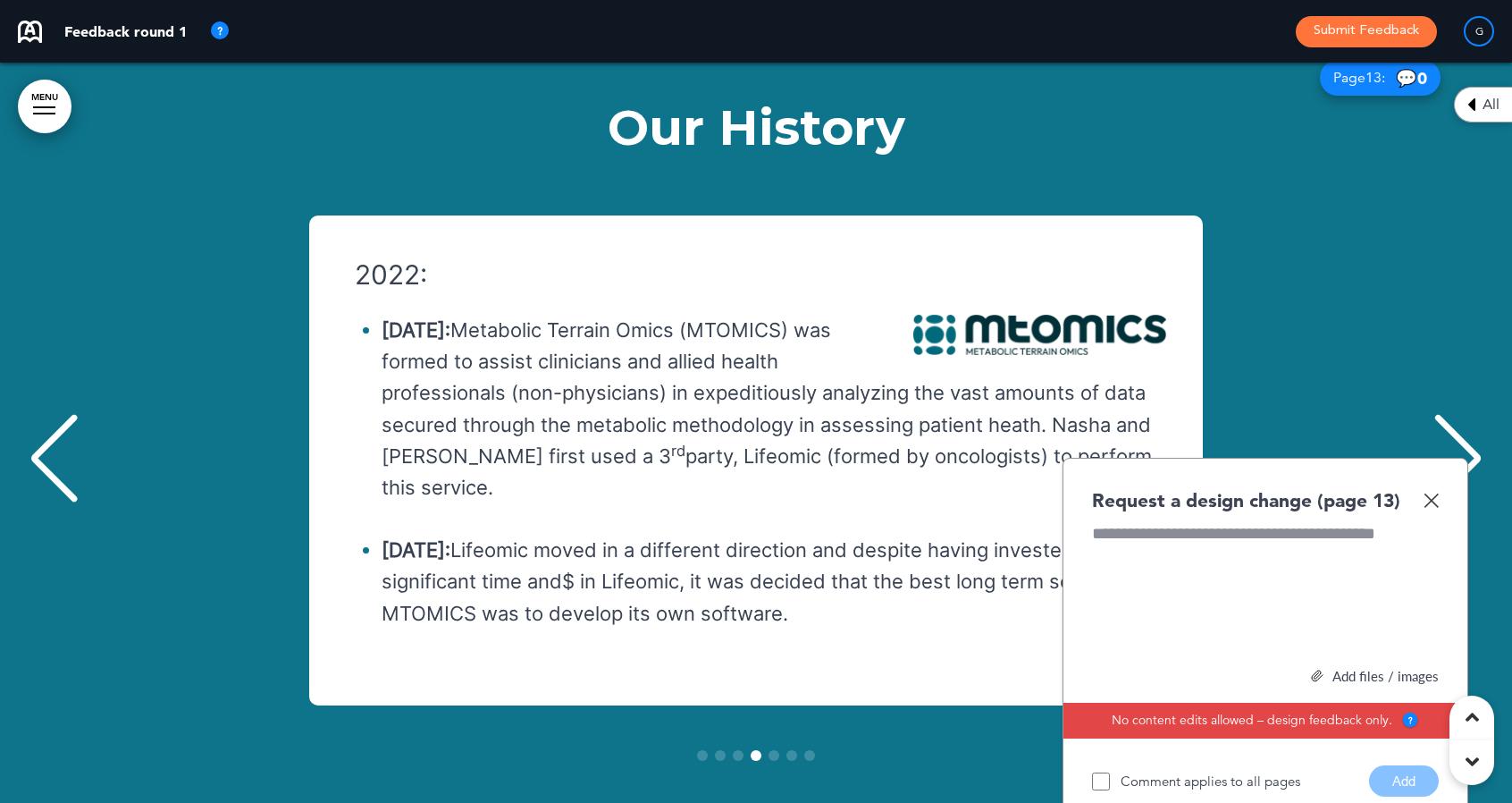
click at [1433, 493] on img at bounding box center [1430, 500] width 15 height 15
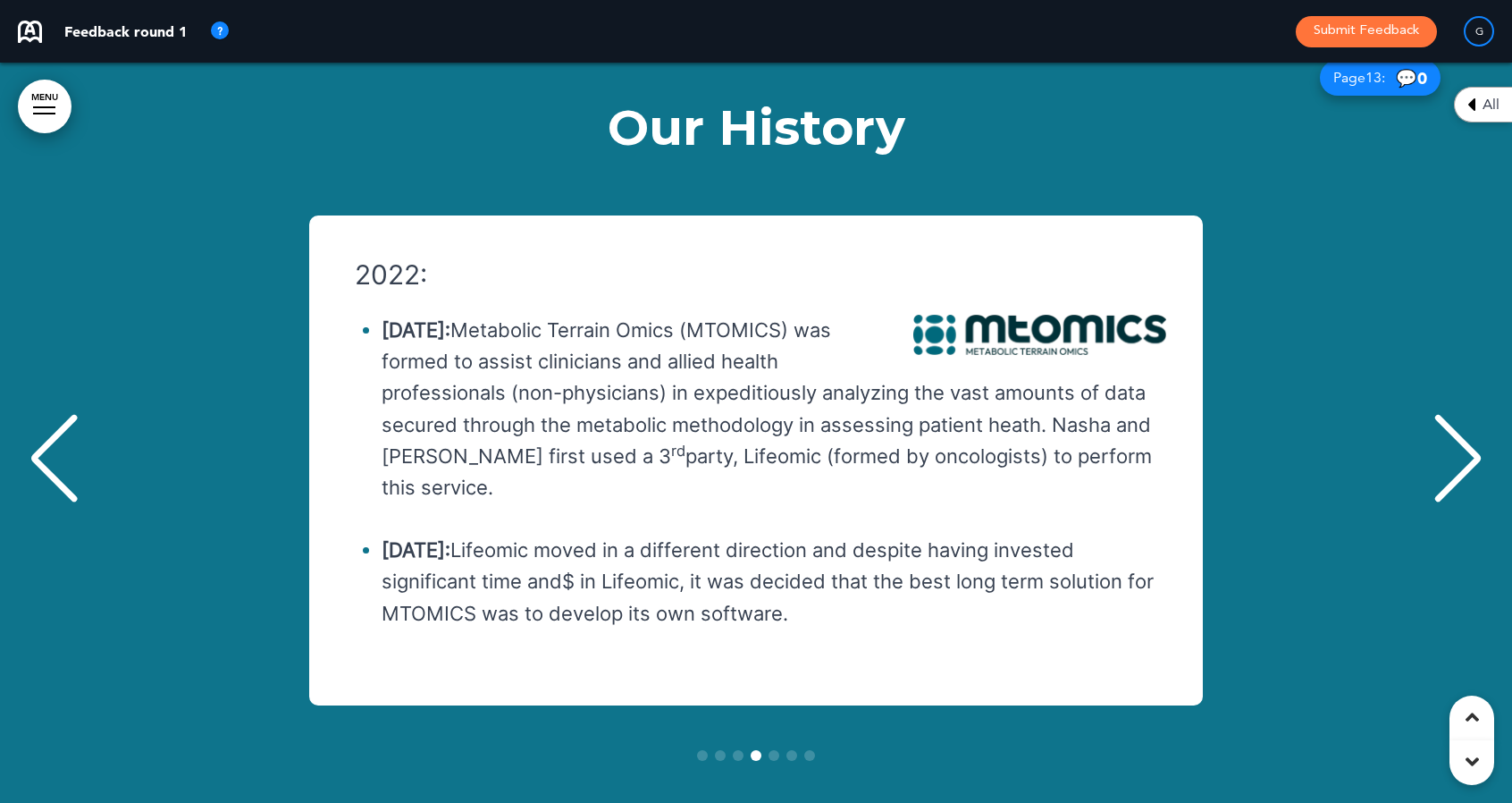
click at [1478, 414] on div "Next slide" at bounding box center [1458, 459] width 54 height 90
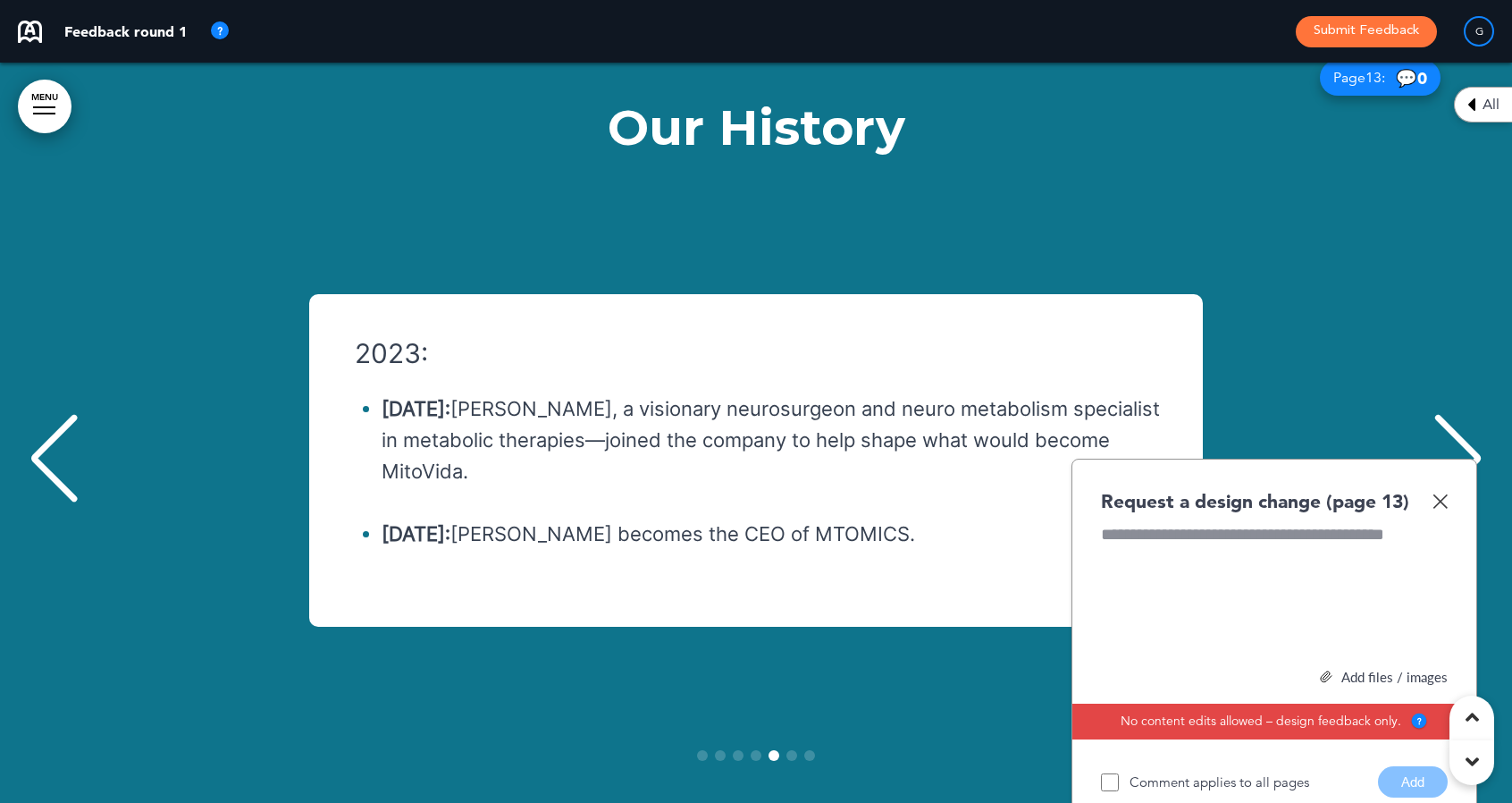
click at [1437, 493] on img at bounding box center [1440, 500] width 15 height 15
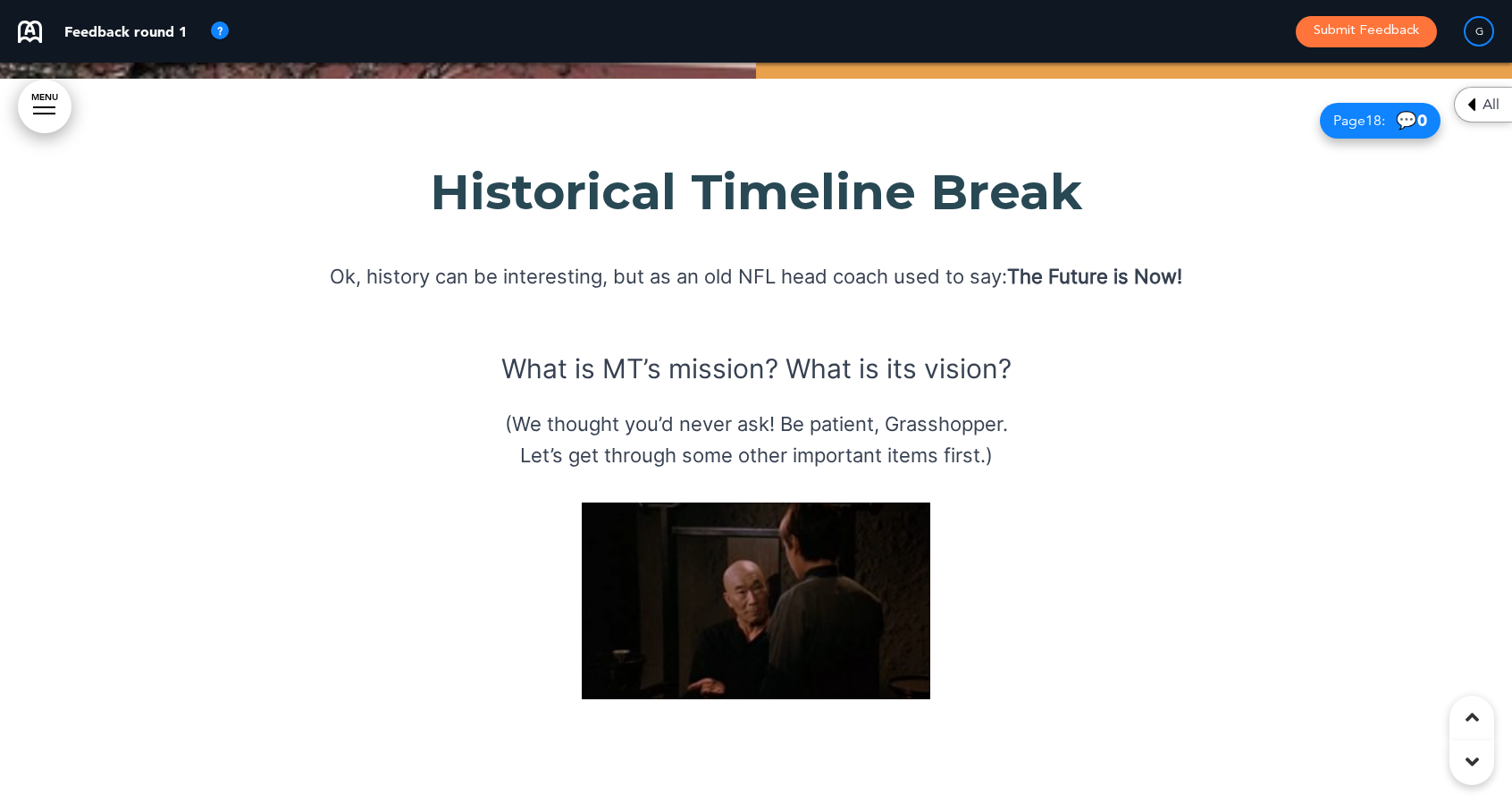
scroll to position [18755, 0]
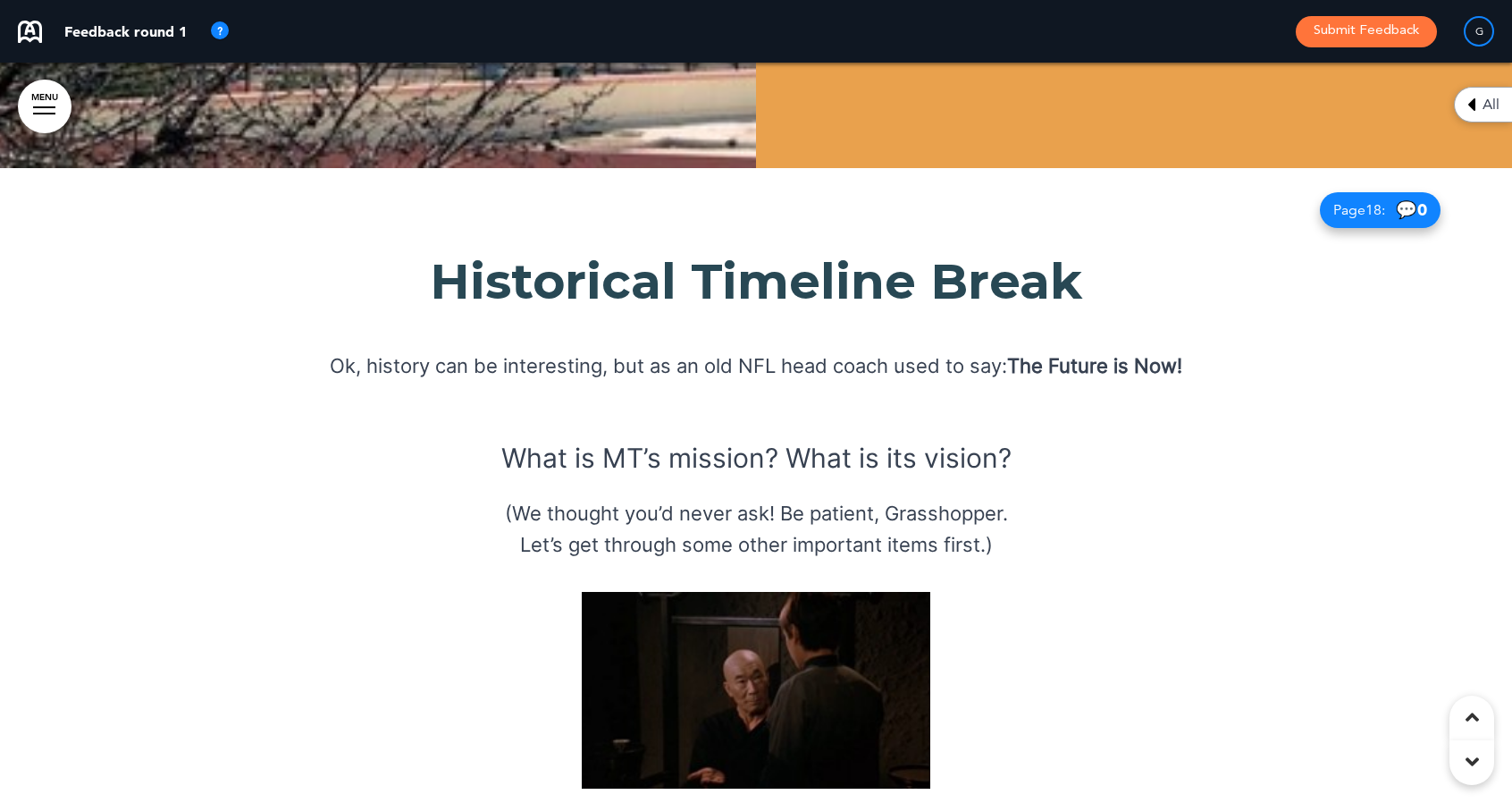
click at [765, 592] on img at bounding box center [756, 690] width 349 height 197
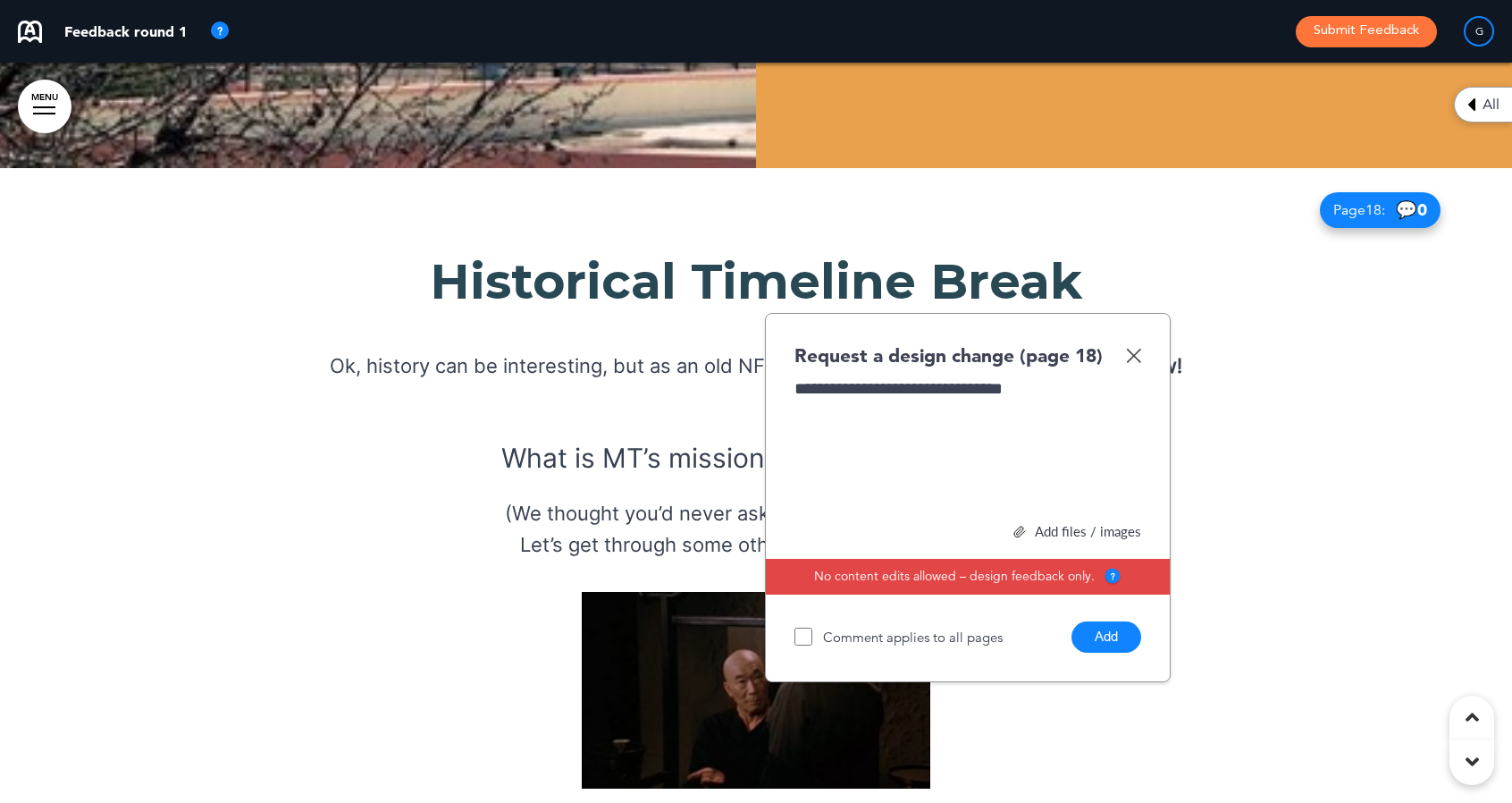
click at [1114, 622] on button "Add" at bounding box center [1106, 637] width 70 height 32
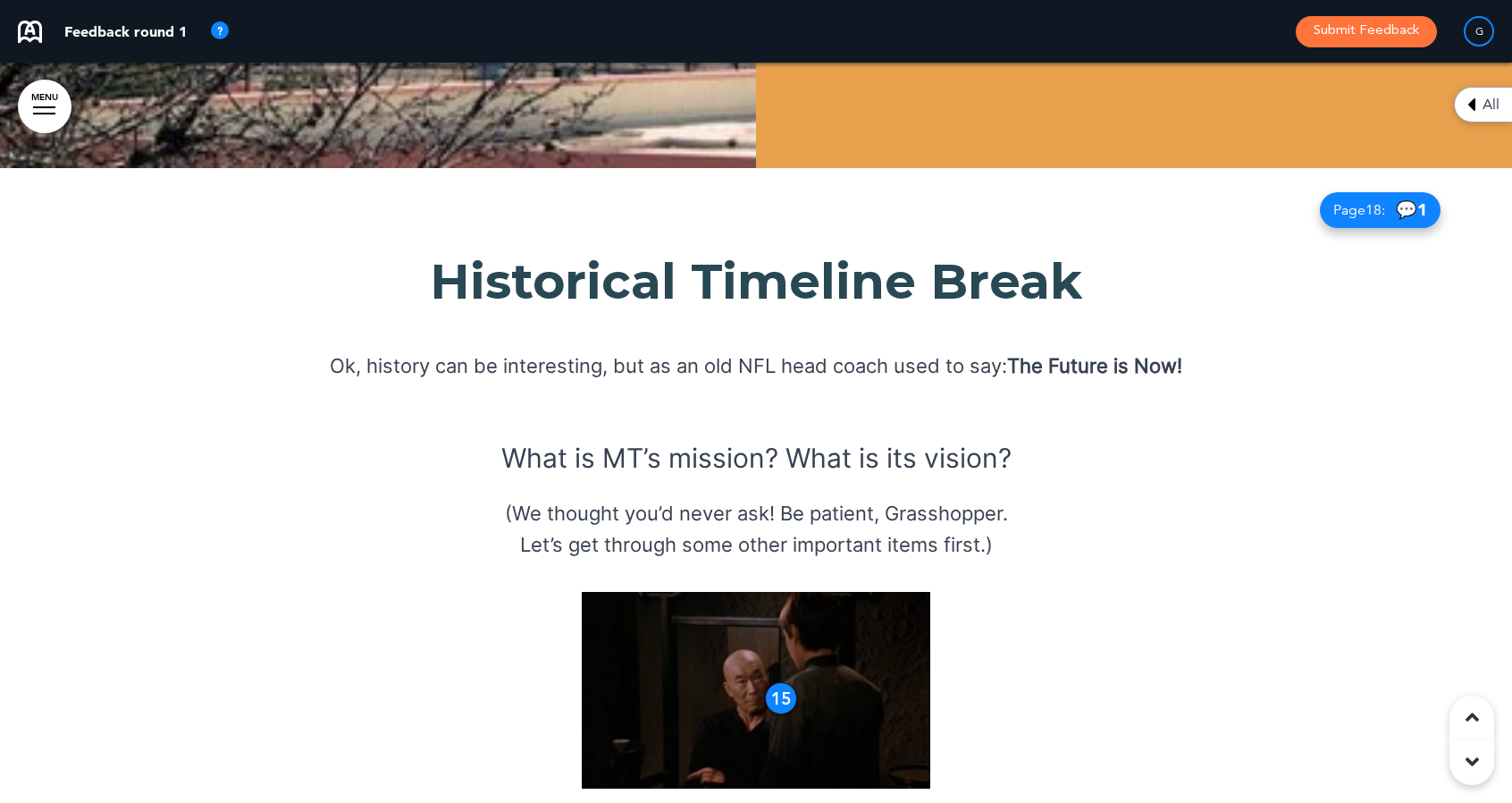
click at [766, 592] on img at bounding box center [756, 690] width 349 height 197
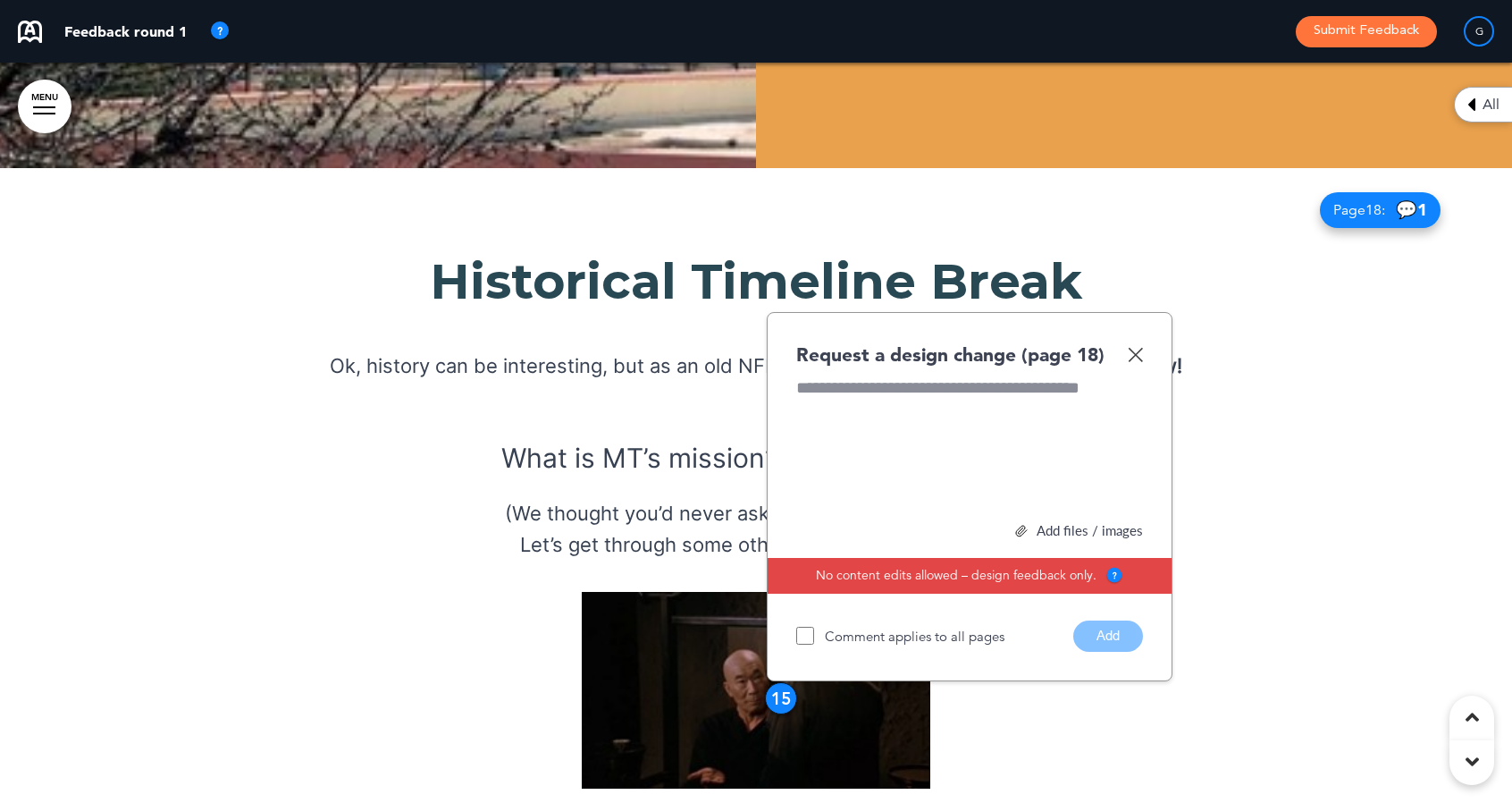
click at [766, 592] on img at bounding box center [756, 690] width 349 height 197
click at [1137, 347] on img at bounding box center [1135, 354] width 15 height 15
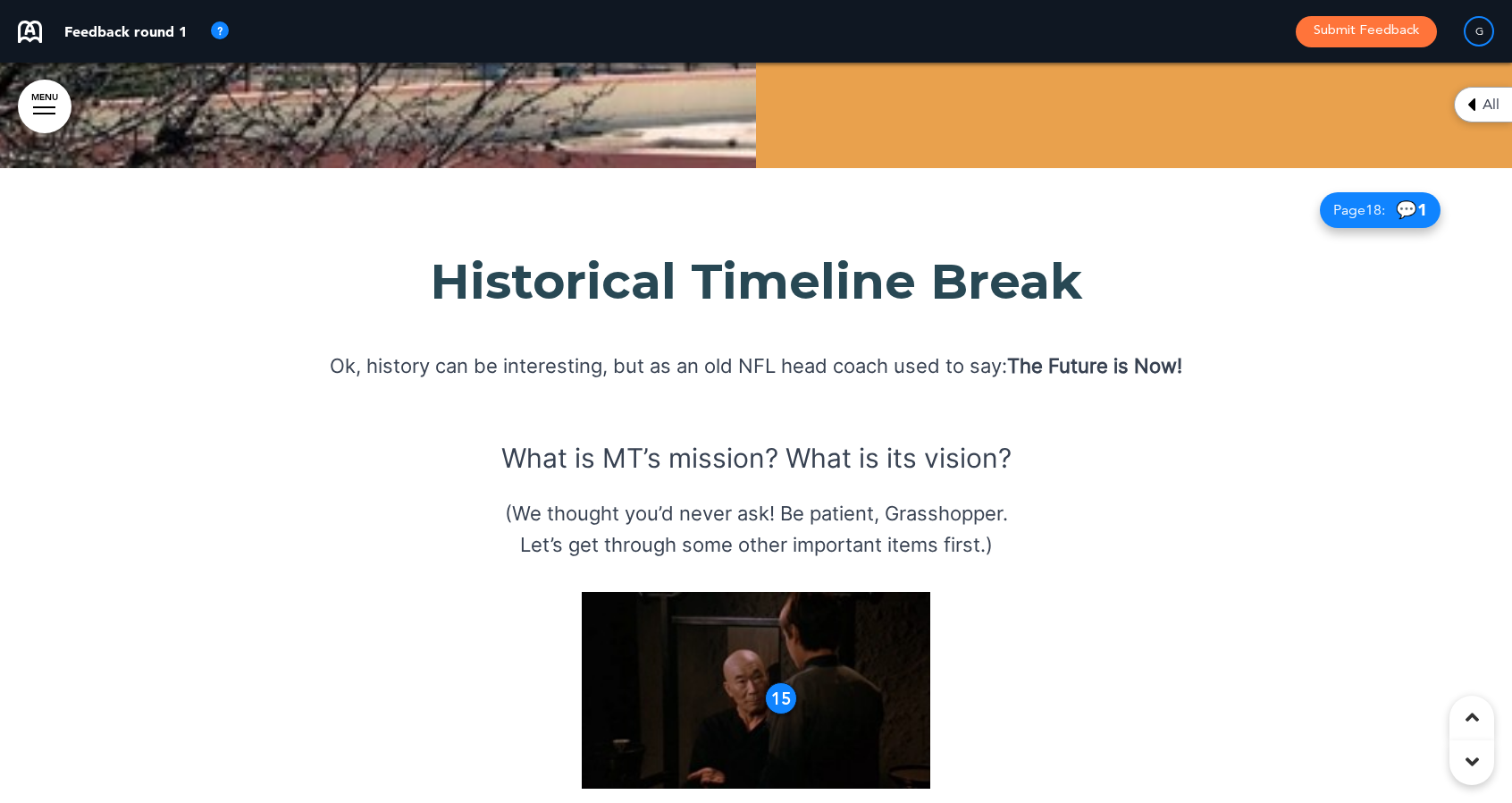
click at [772, 682] on div "15" at bounding box center [781, 699] width 33 height 33
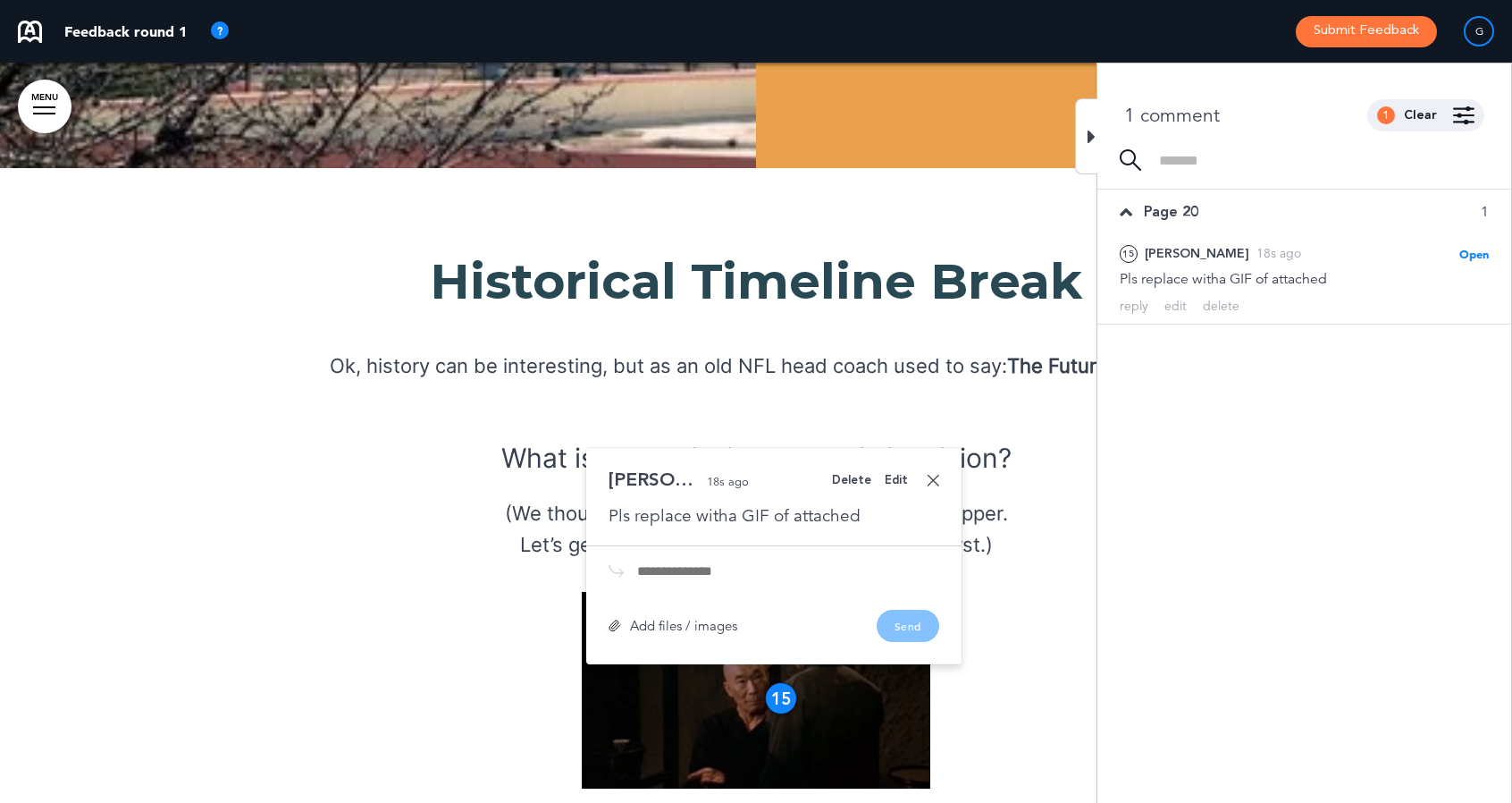
click at [726, 504] on div "Pls replace witha GIF of attached" at bounding box center [774, 516] width 331 height 24
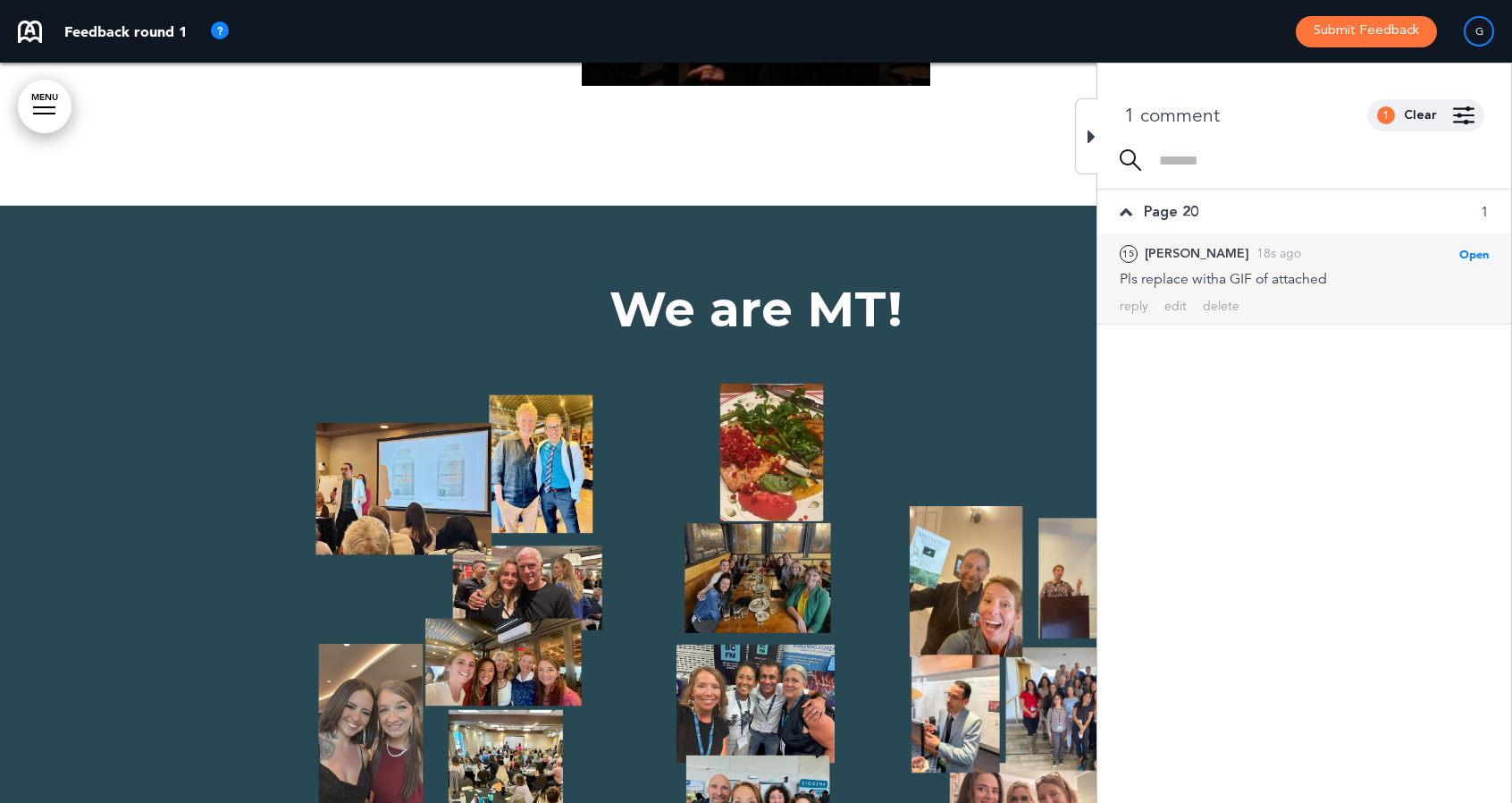
click at [1222, 278] on div "Pls replace witha GIF of attached" at bounding box center [1304, 279] width 369 height 20
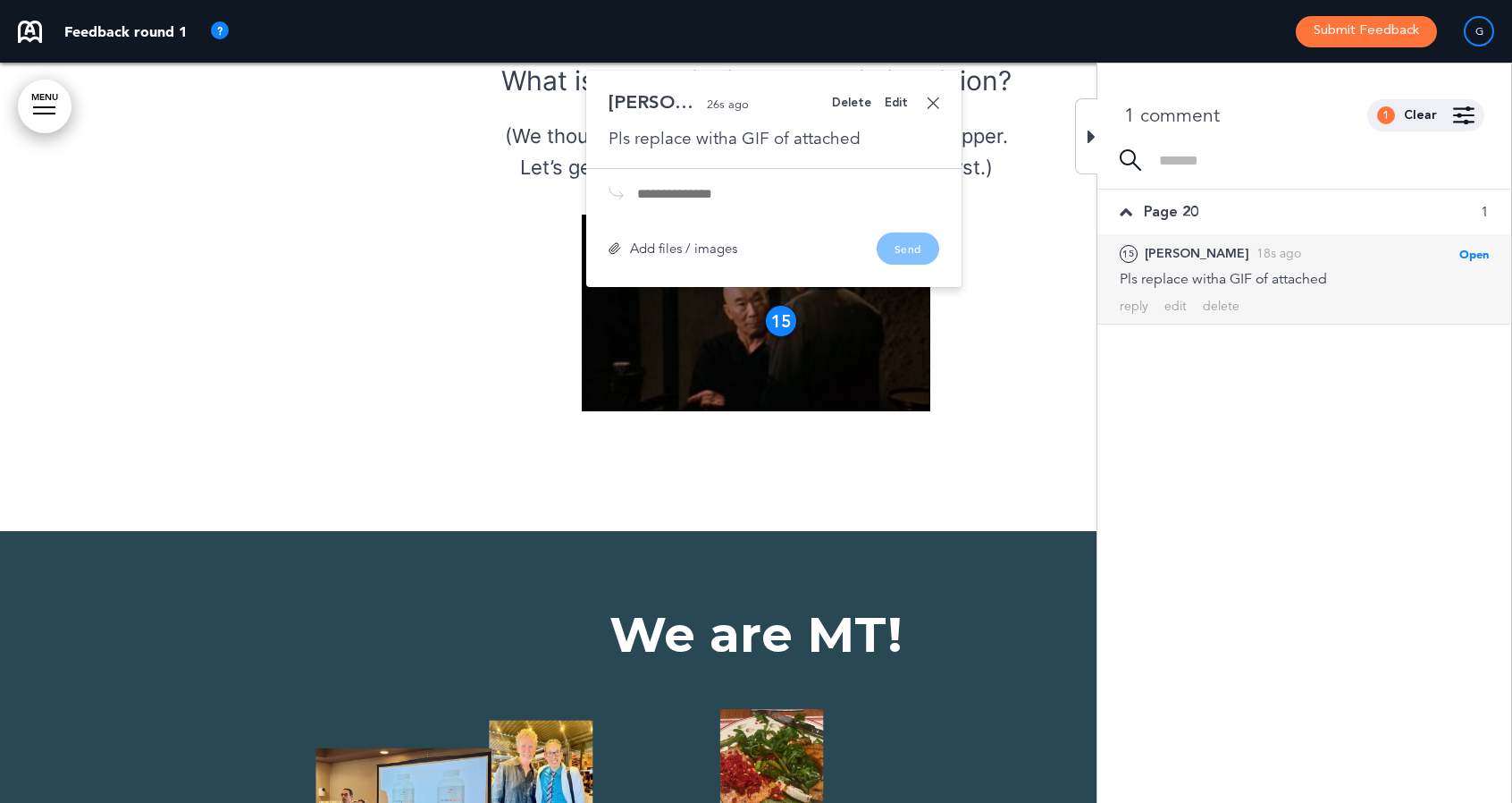
scroll to position [18969, 0]
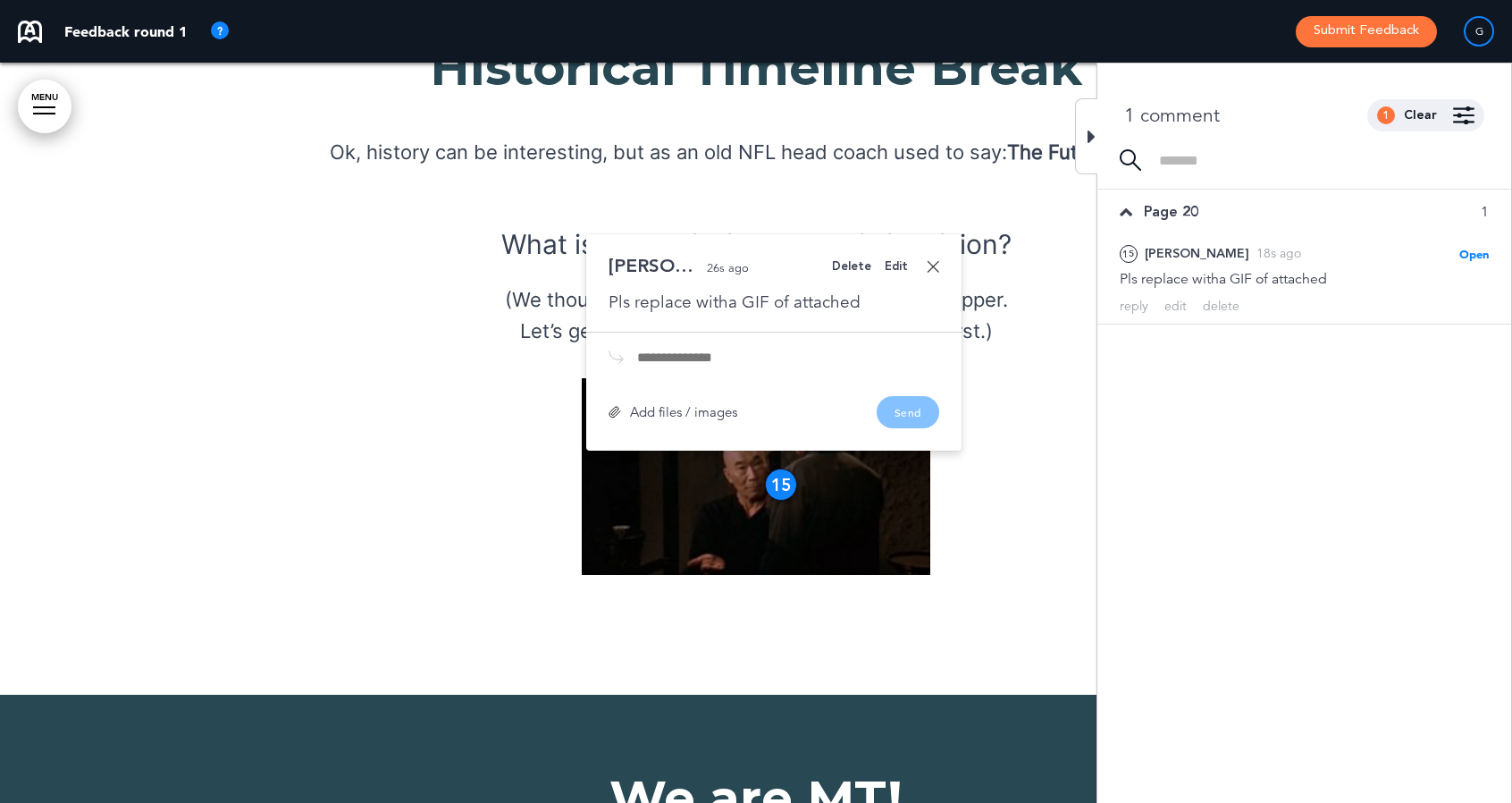
click at [728, 291] on div "Pls replace witha GIF of attached" at bounding box center [774, 303] width 331 height 24
click at [860, 291] on div "Pls replace witha GIF of attached" at bounding box center [774, 303] width 331 height 24
click at [857, 291] on div "Pls replace witha GIF of attached" at bounding box center [774, 303] width 331 height 24
click at [896, 261] on div "Edit" at bounding box center [897, 266] width 24 height 12
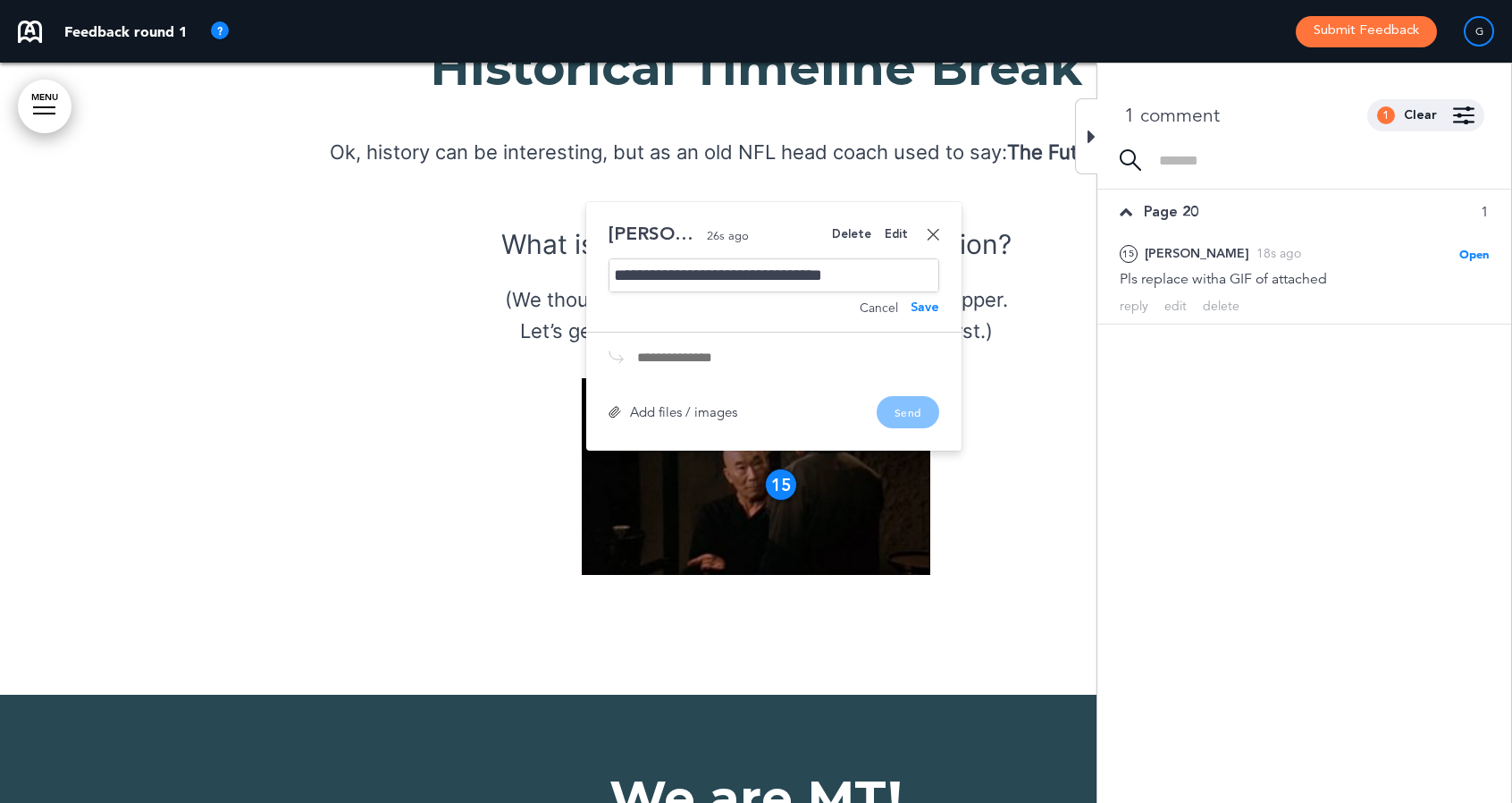
click at [731, 258] on div "**********" at bounding box center [774, 275] width 331 height 33
click at [678, 405] on div "Add files / images" at bounding box center [673, 411] width 129 height 14
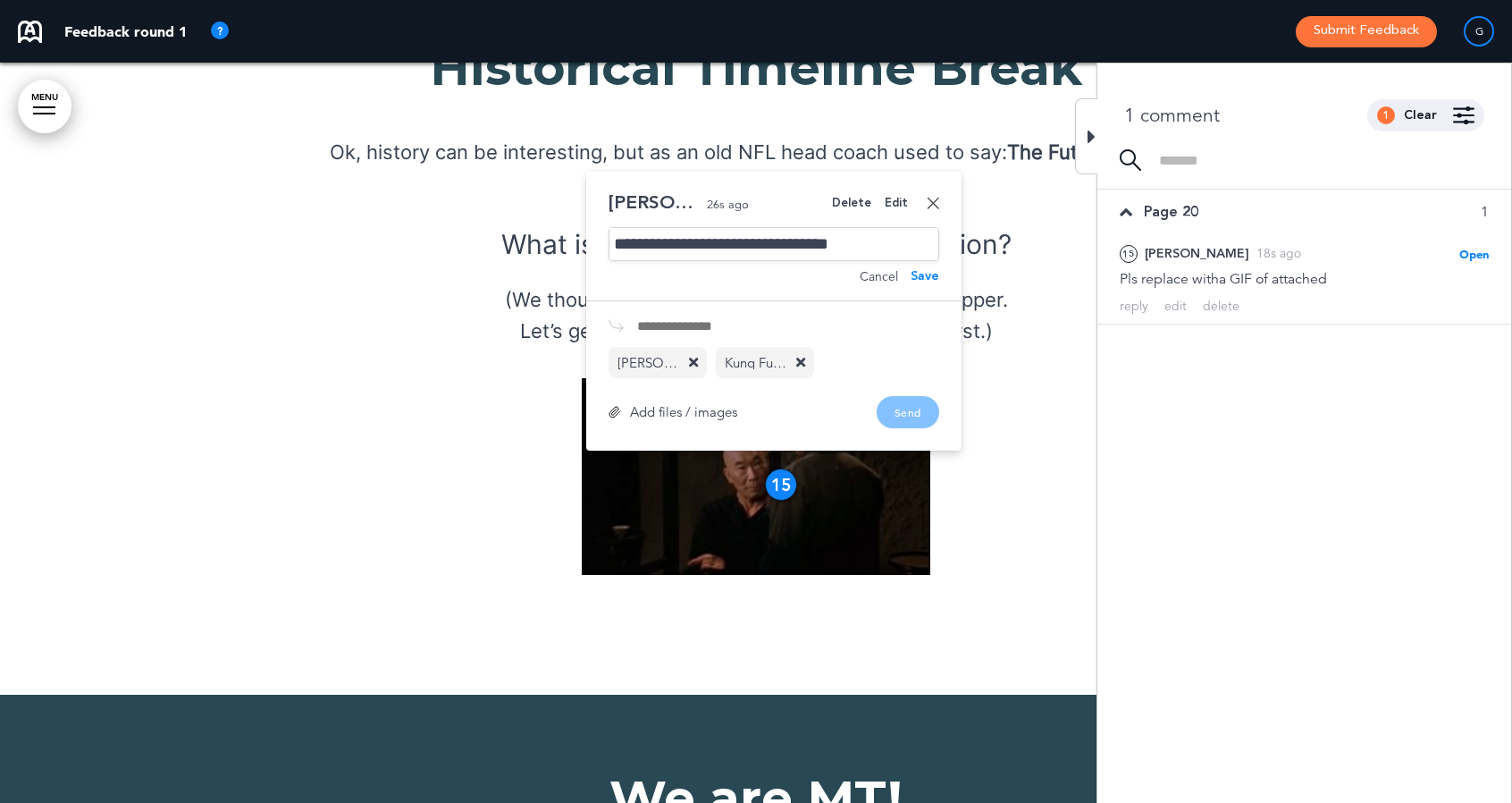
click at [692, 356] on icon at bounding box center [694, 363] width 9 height 14
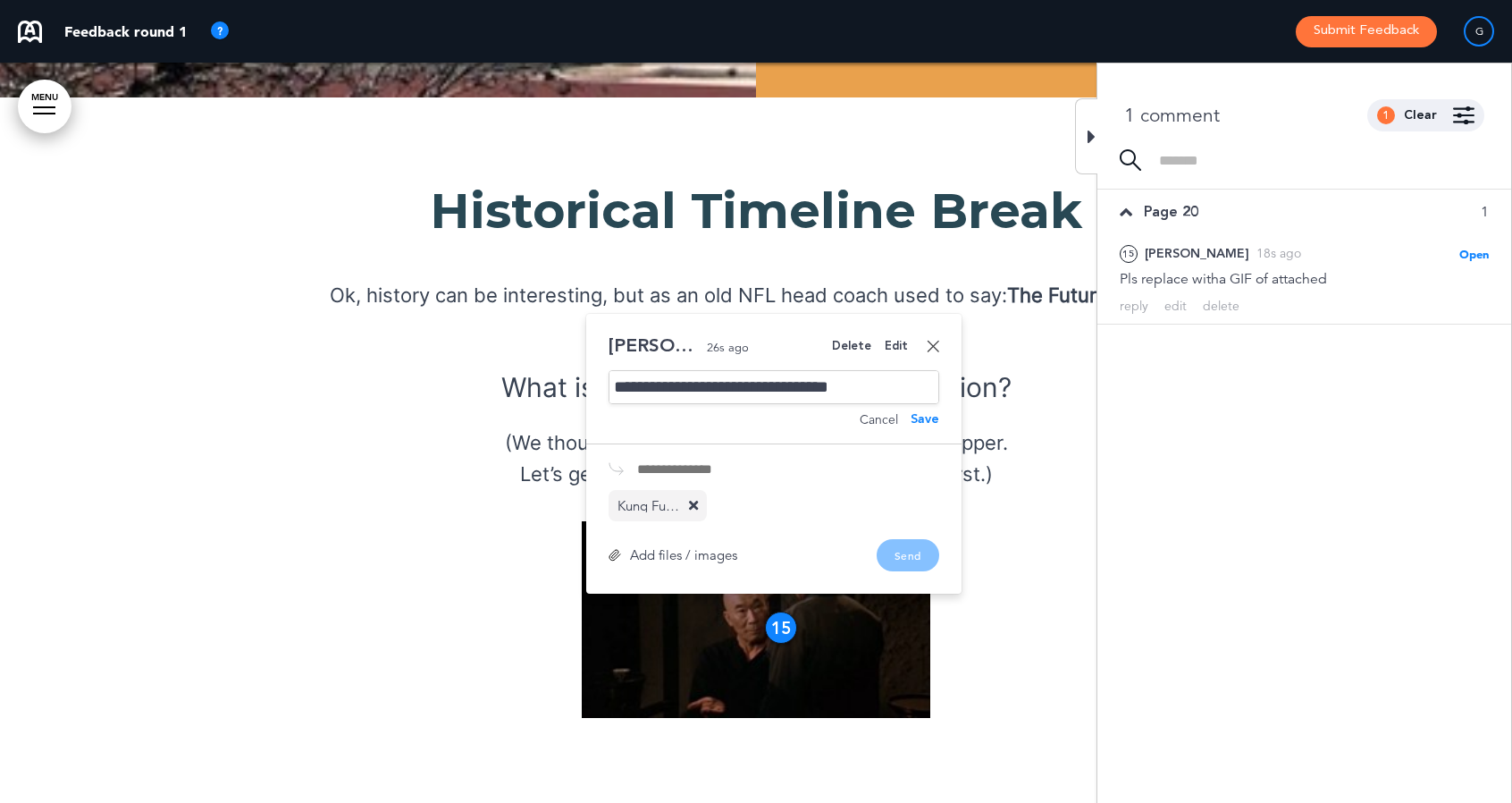
scroll to position [18764, 0]
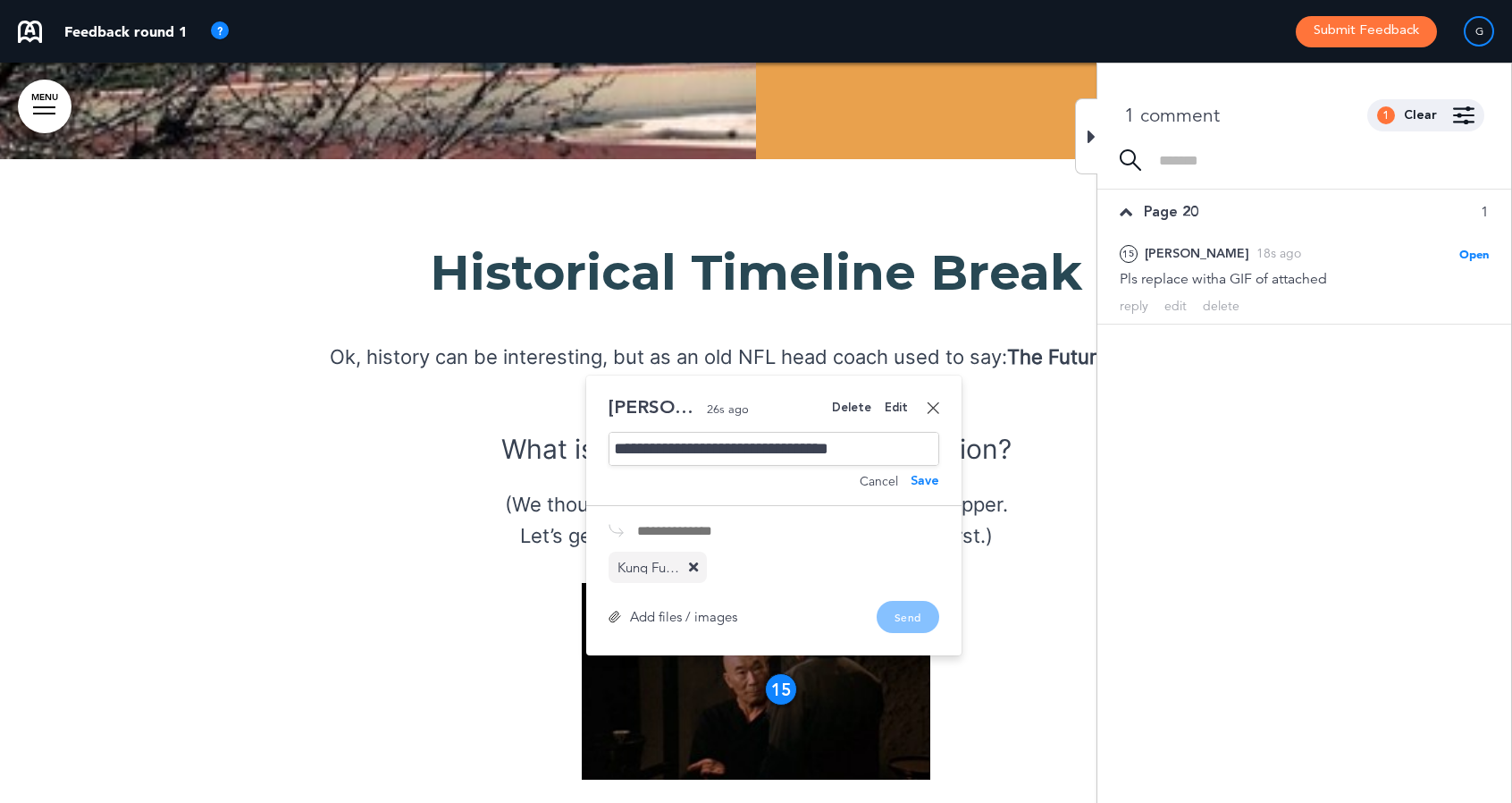
click at [901, 601] on div "Add files / images Send" at bounding box center [774, 617] width 331 height 33
click at [932, 402] on link at bounding box center [933, 408] width 13 height 13
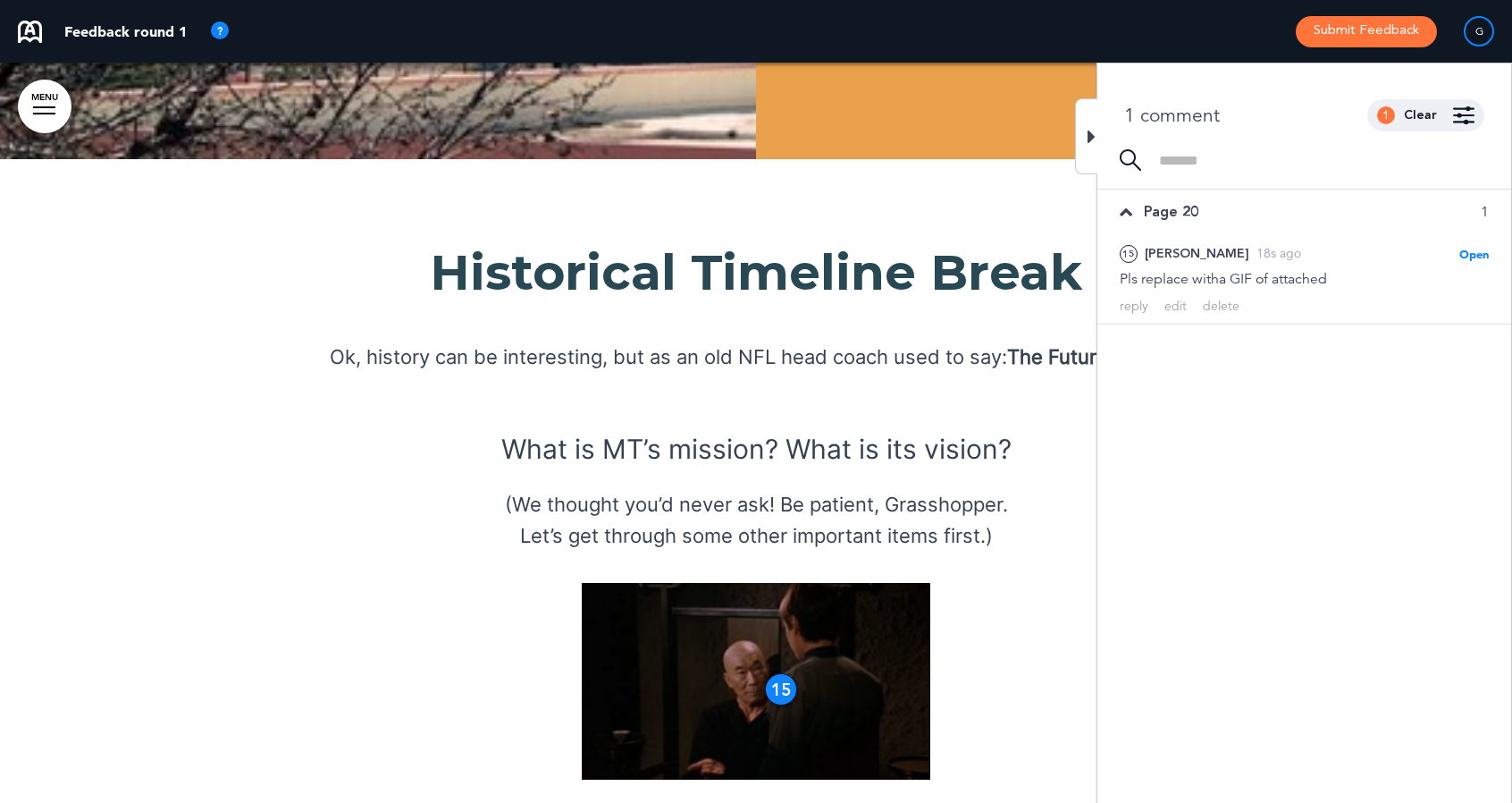
click at [769, 583] on img at bounding box center [756, 681] width 349 height 197
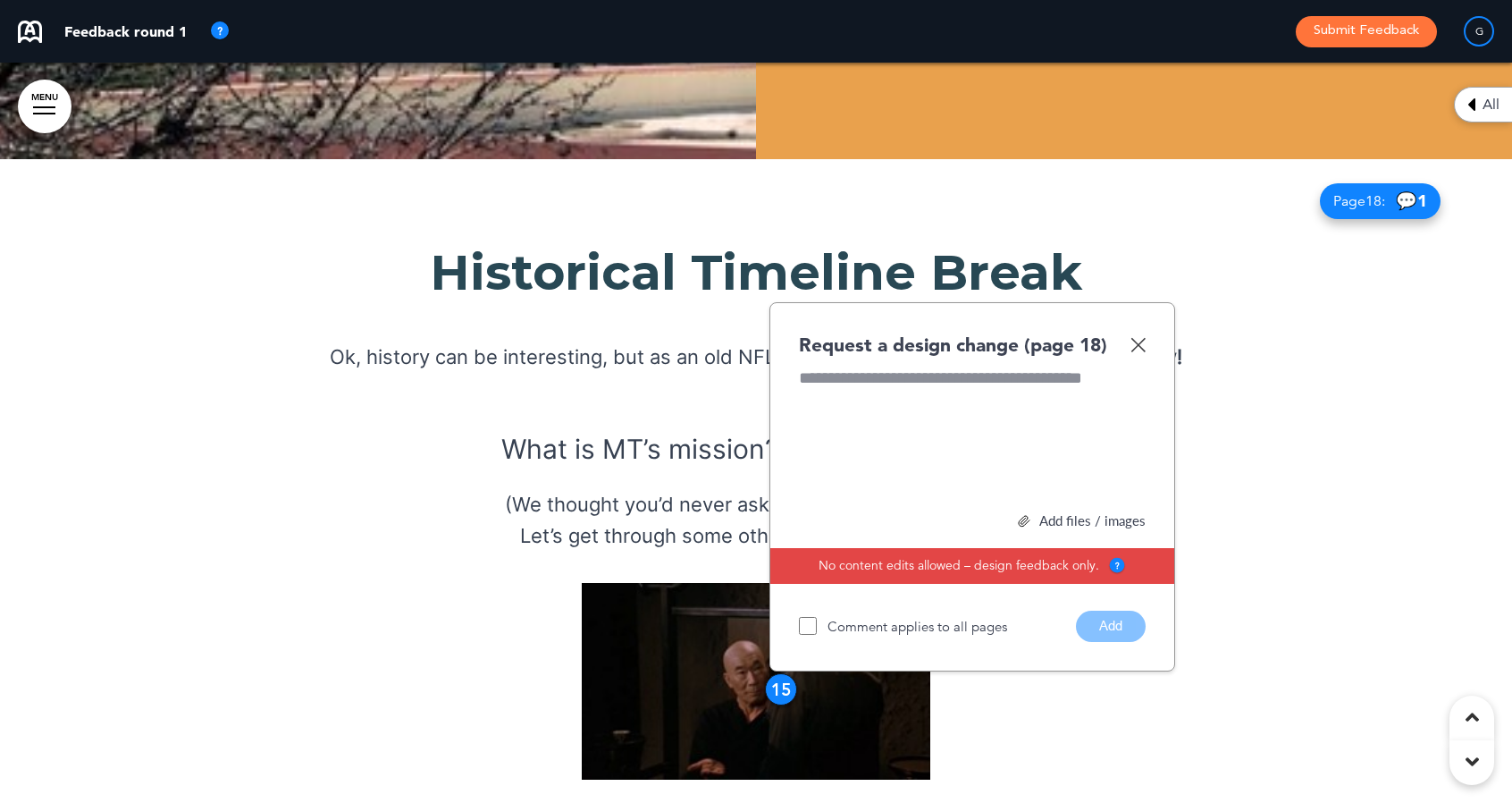
click at [1138, 332] on div "Request a design change (page 18)" at bounding box center [972, 344] width 347 height 26
click at [1136, 337] on img at bounding box center [1138, 344] width 15 height 15
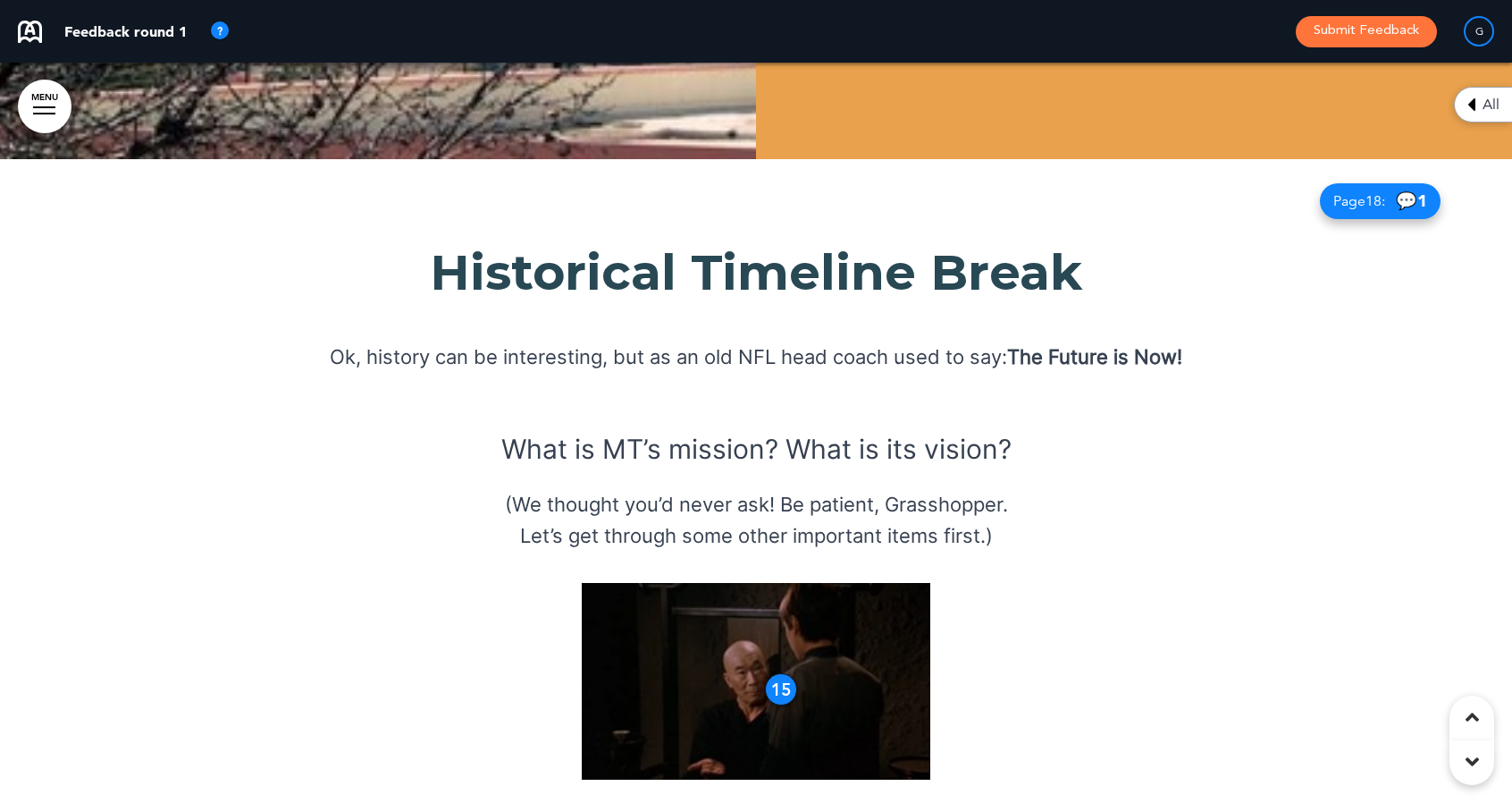
click at [781, 673] on div "15" at bounding box center [781, 690] width 33 height 33
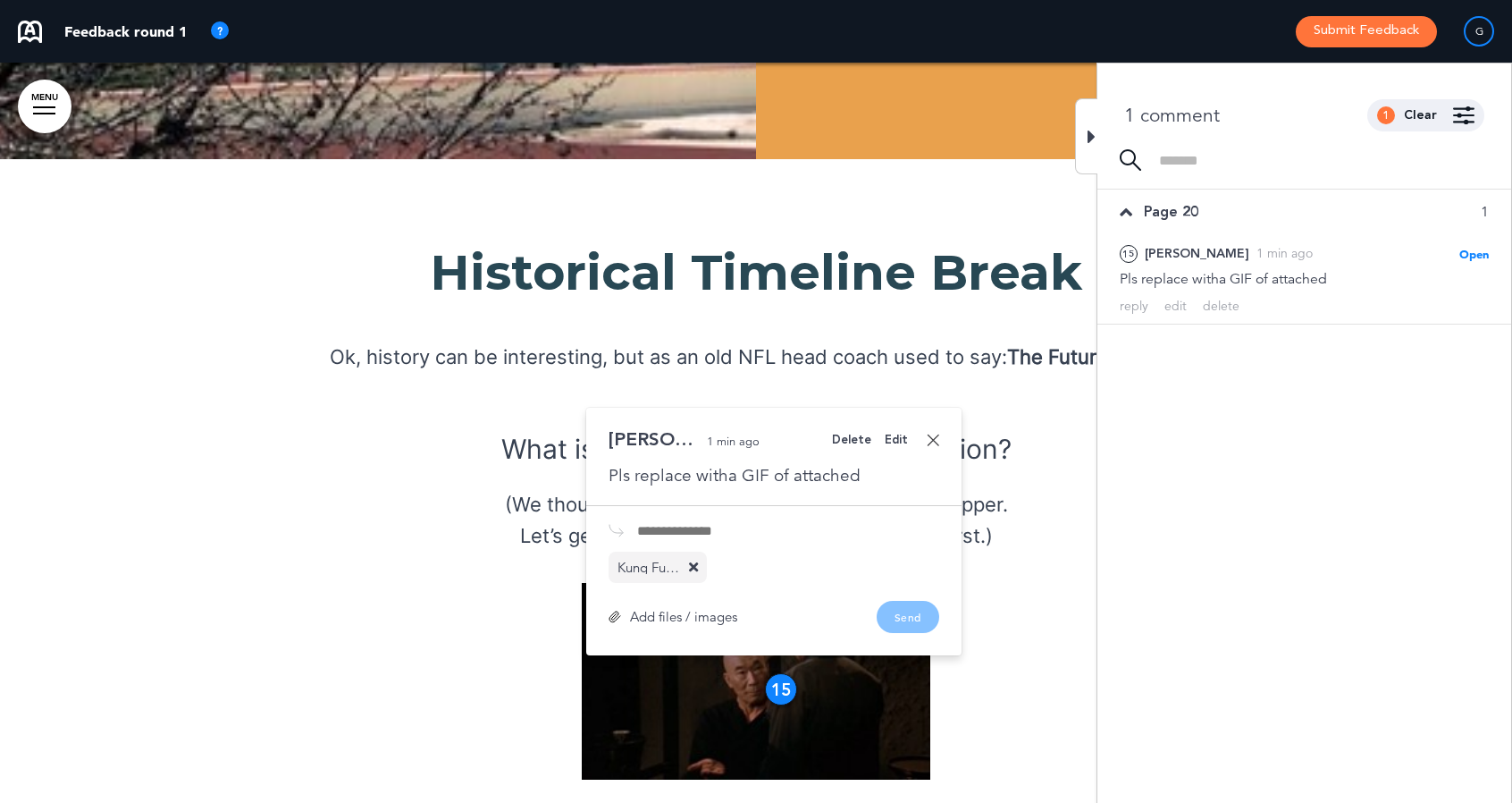
click at [894, 434] on div "Edit" at bounding box center [897, 440] width 24 height 12
click at [726, 464] on div "Pls replace witha GIF of attached" at bounding box center [774, 476] width 331 height 24
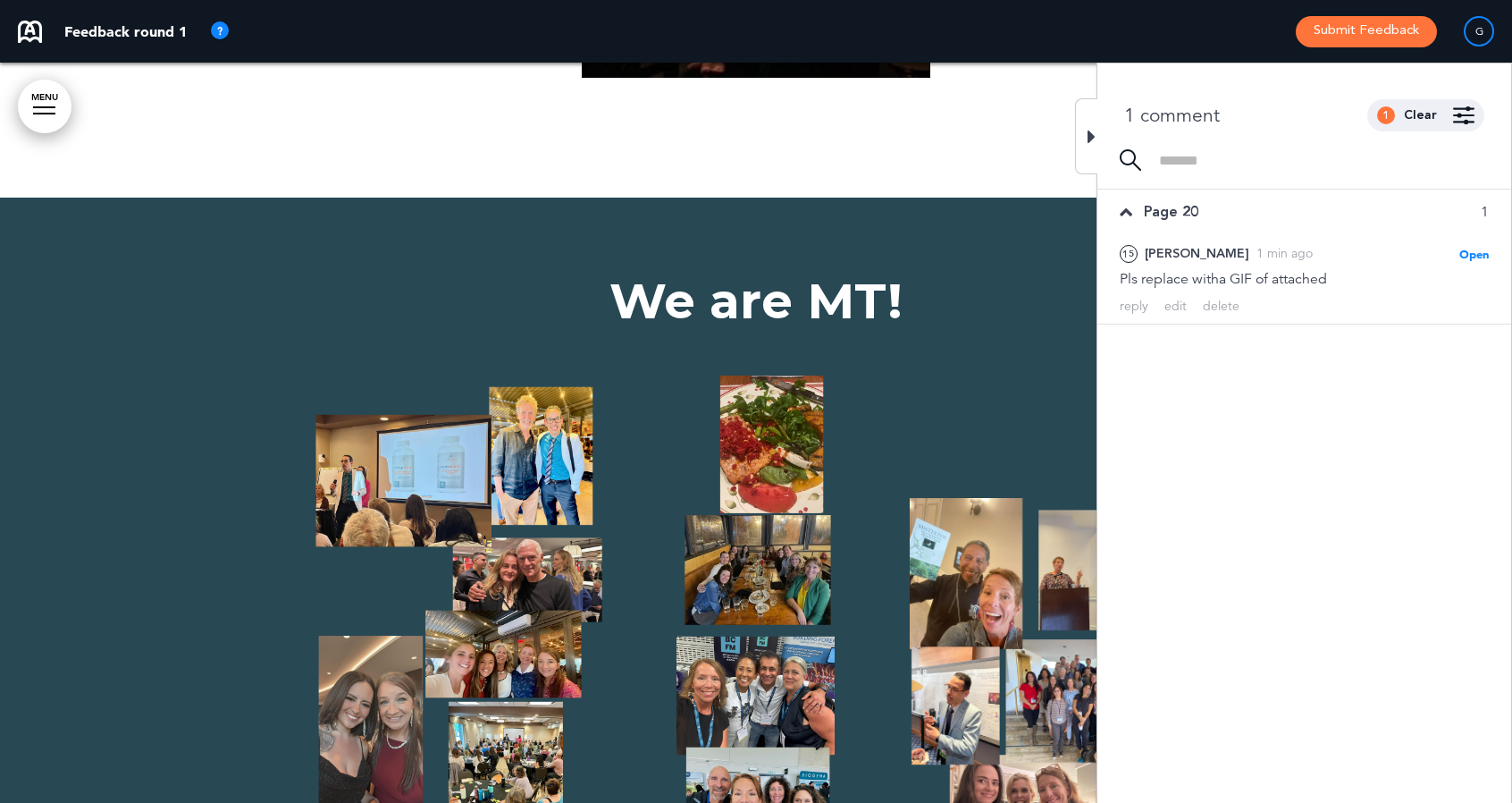
click at [1018, 276] on div "We are MT!" at bounding box center [756, 567] width 893 height 582
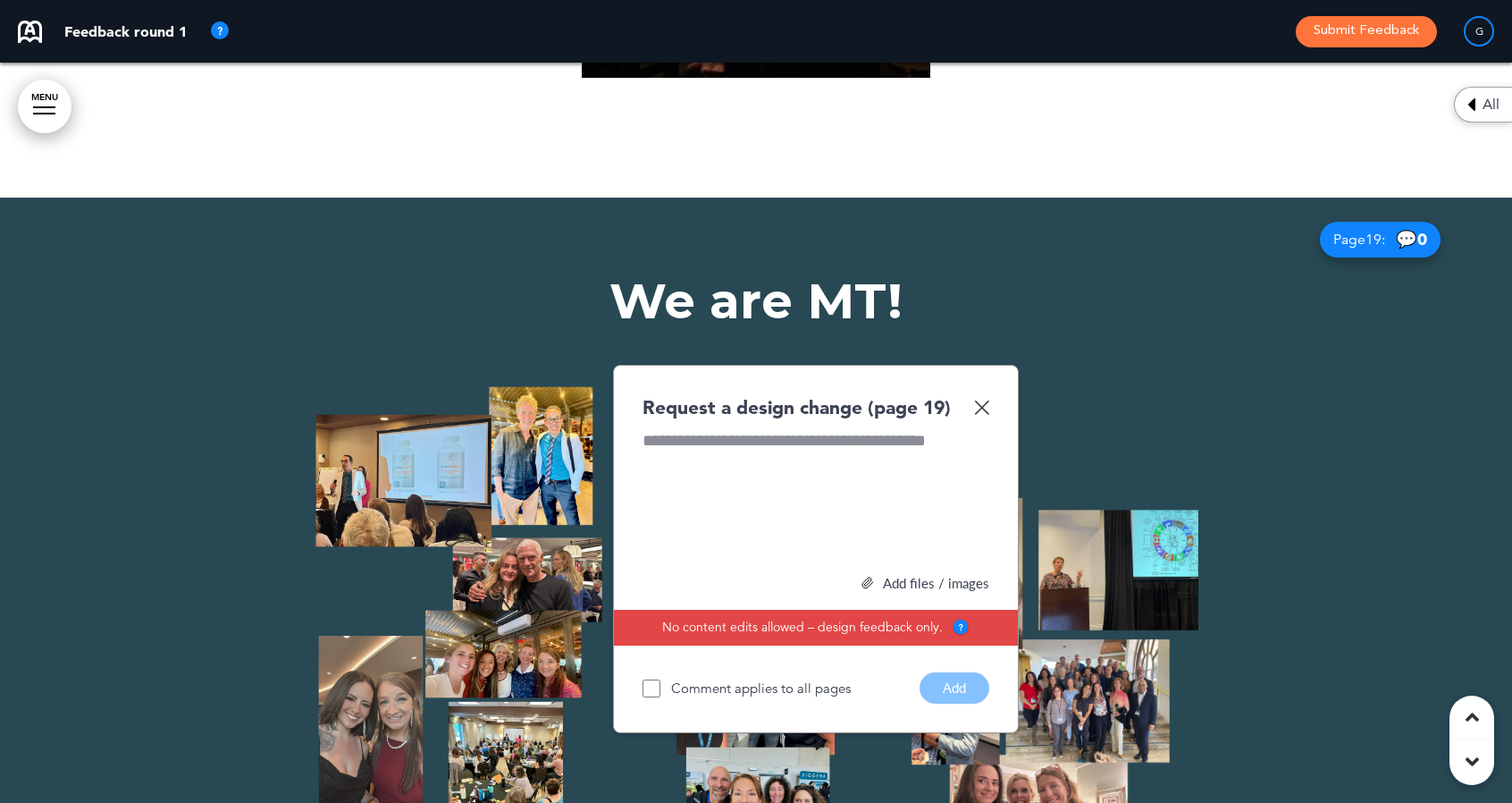
click at [984, 400] on img at bounding box center [981, 407] width 15 height 15
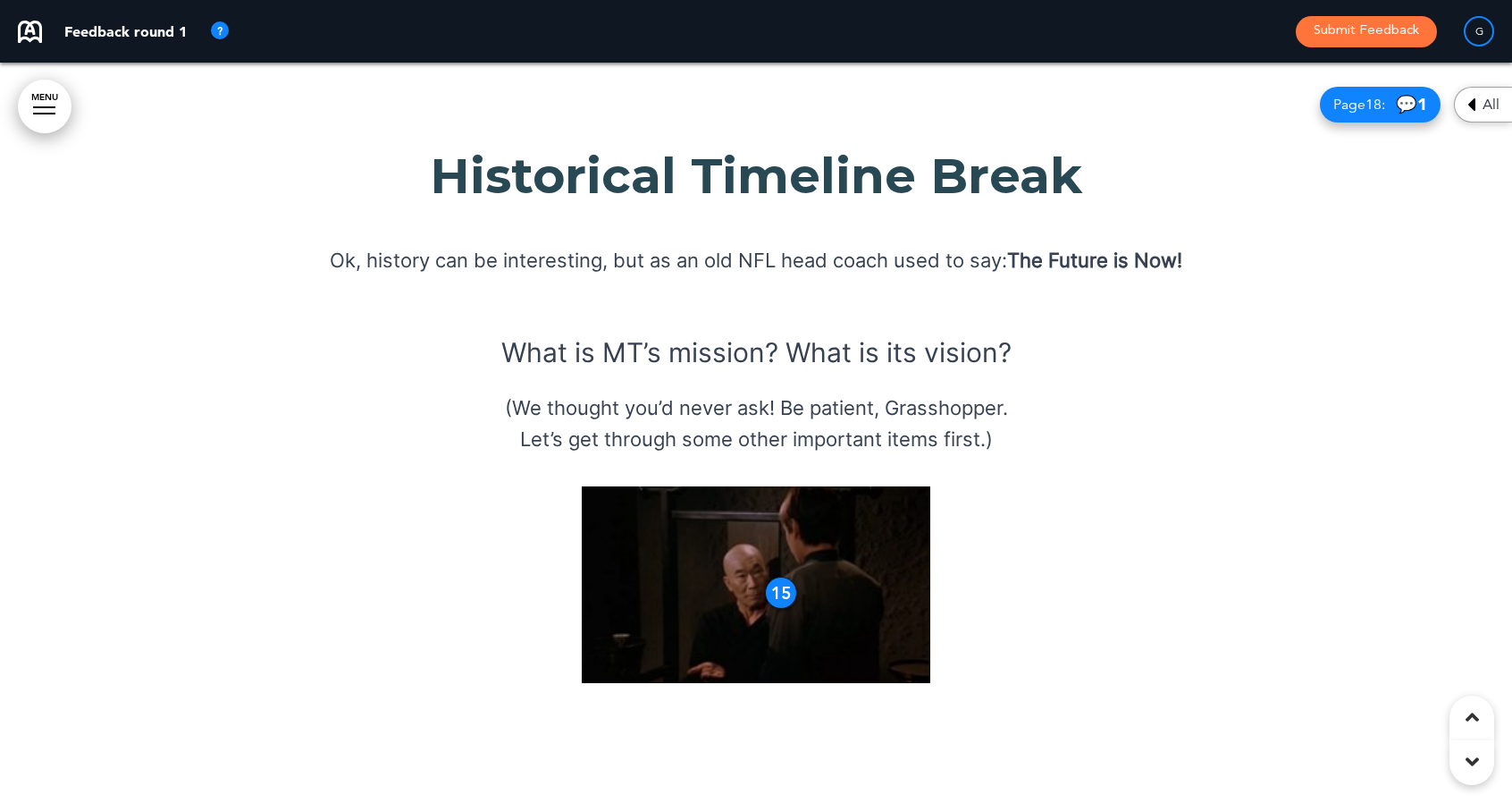
scroll to position [18819, 0]
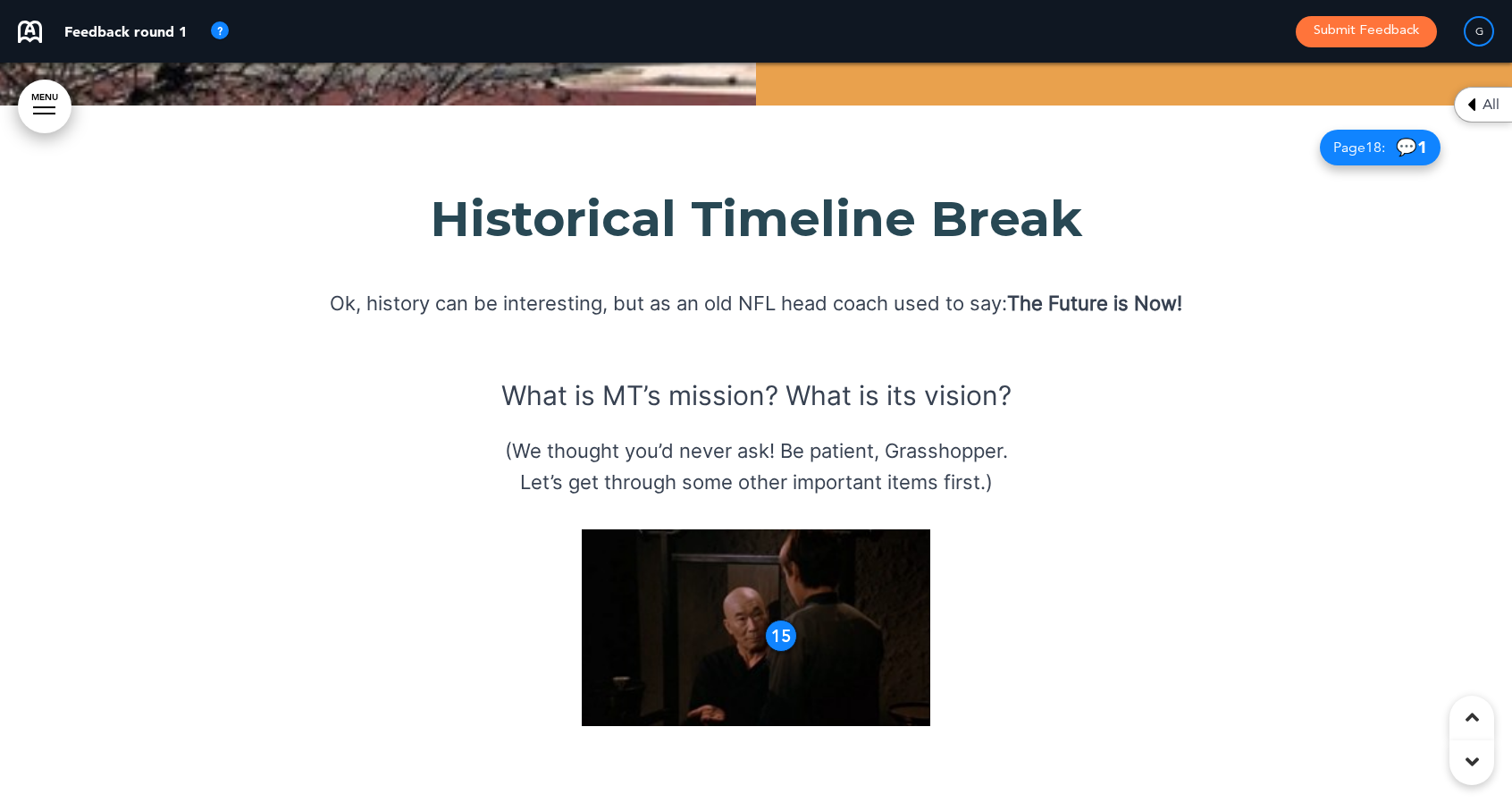
click at [777, 620] on div "15" at bounding box center [781, 636] width 33 height 33
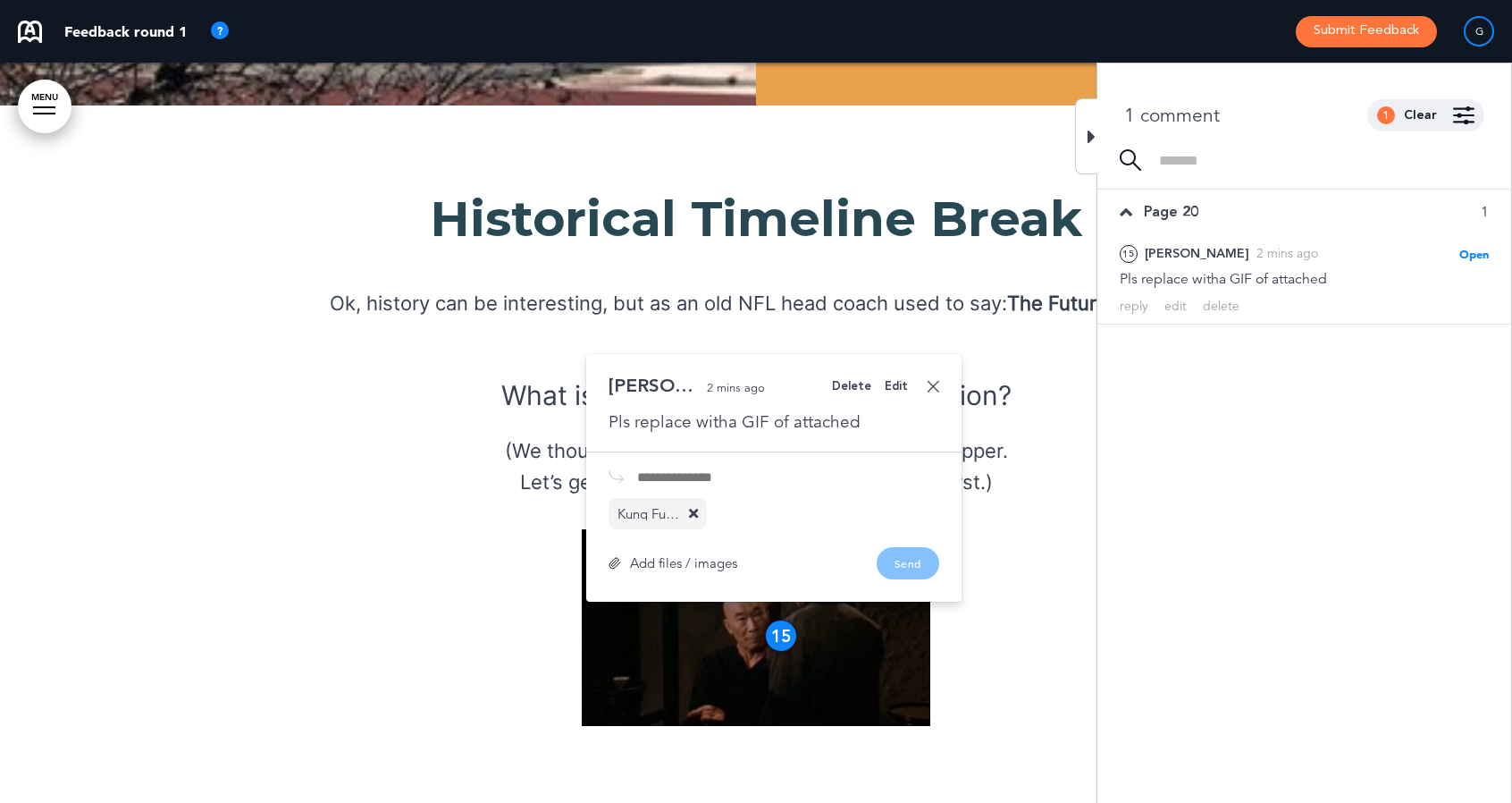
click at [893, 381] on div "Edit" at bounding box center [897, 386] width 24 height 12
click at [933, 380] on link at bounding box center [933, 386] width 13 height 13
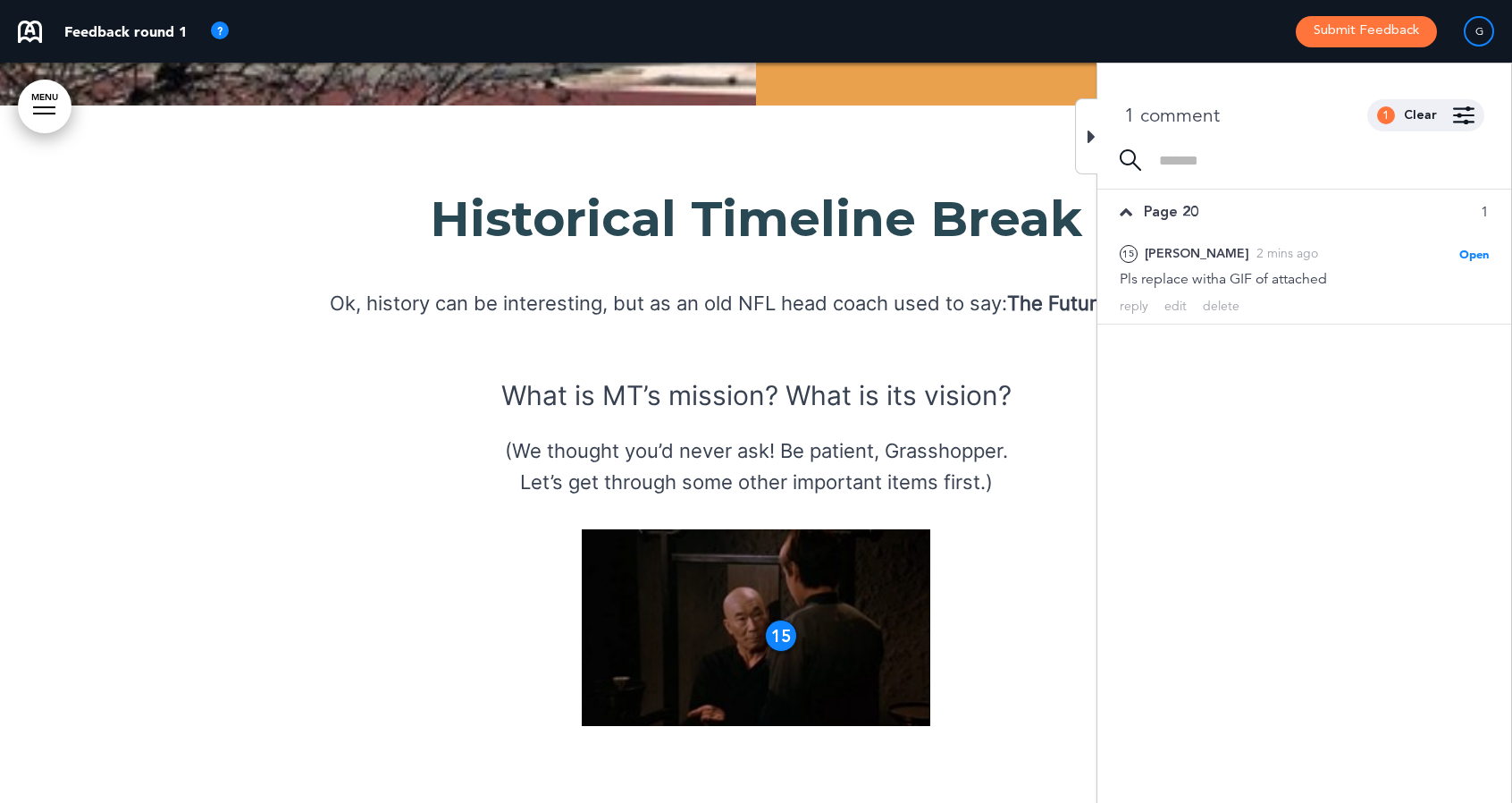
click at [775, 620] on div "15" at bounding box center [781, 636] width 33 height 33
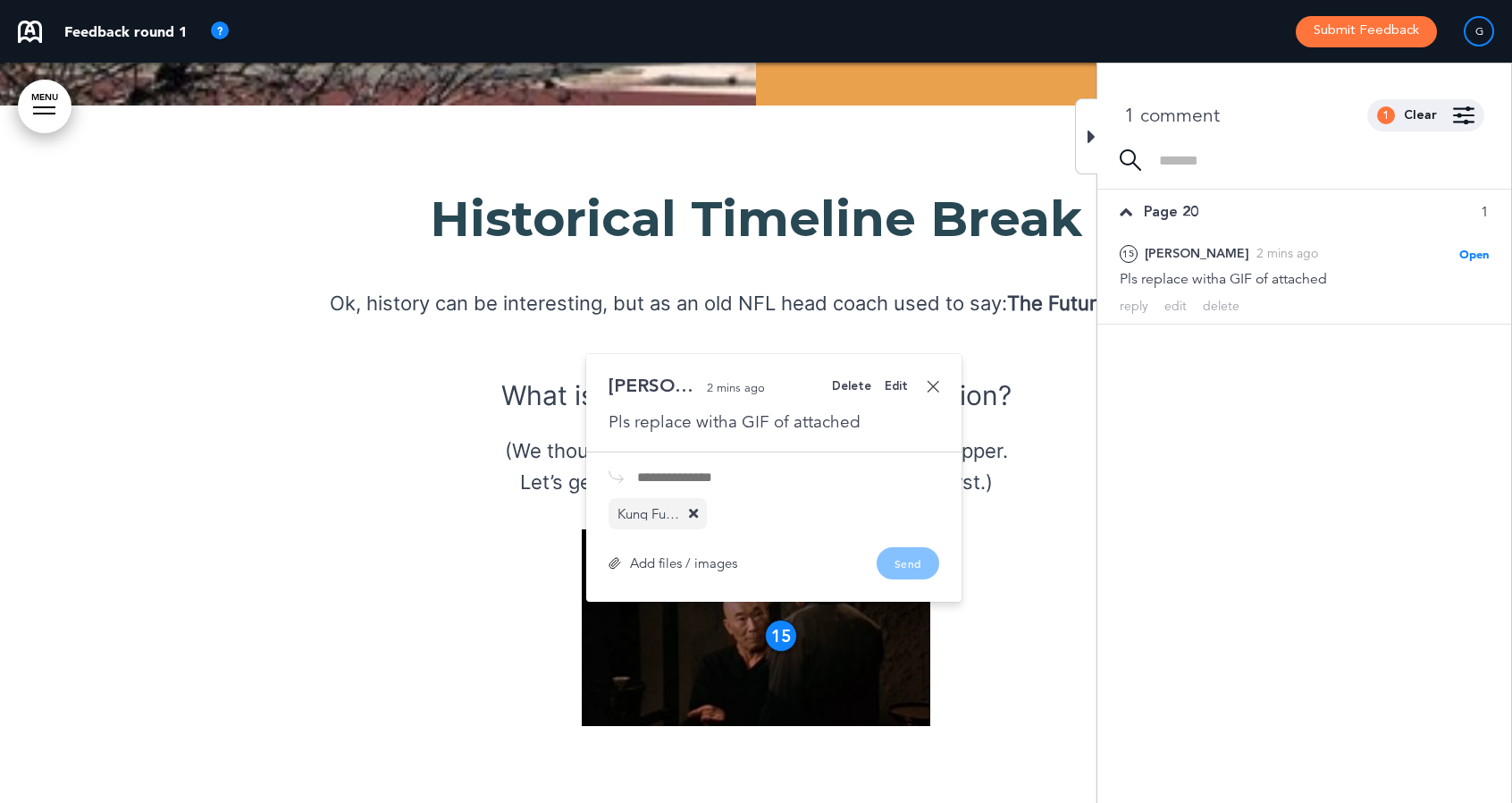
click at [928, 380] on link at bounding box center [933, 386] width 13 height 13
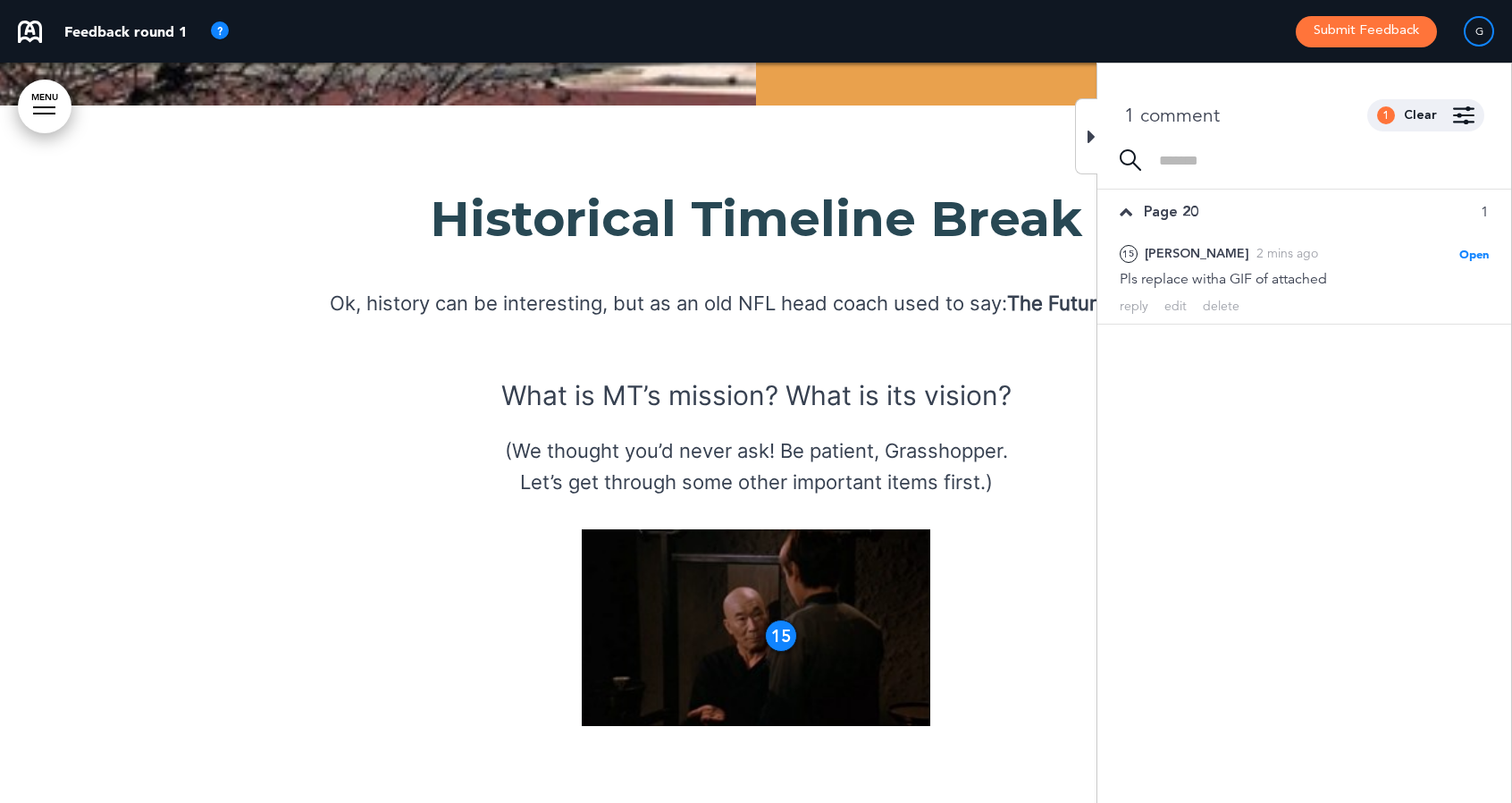
click at [1085, 135] on div at bounding box center [1086, 137] width 23 height 76
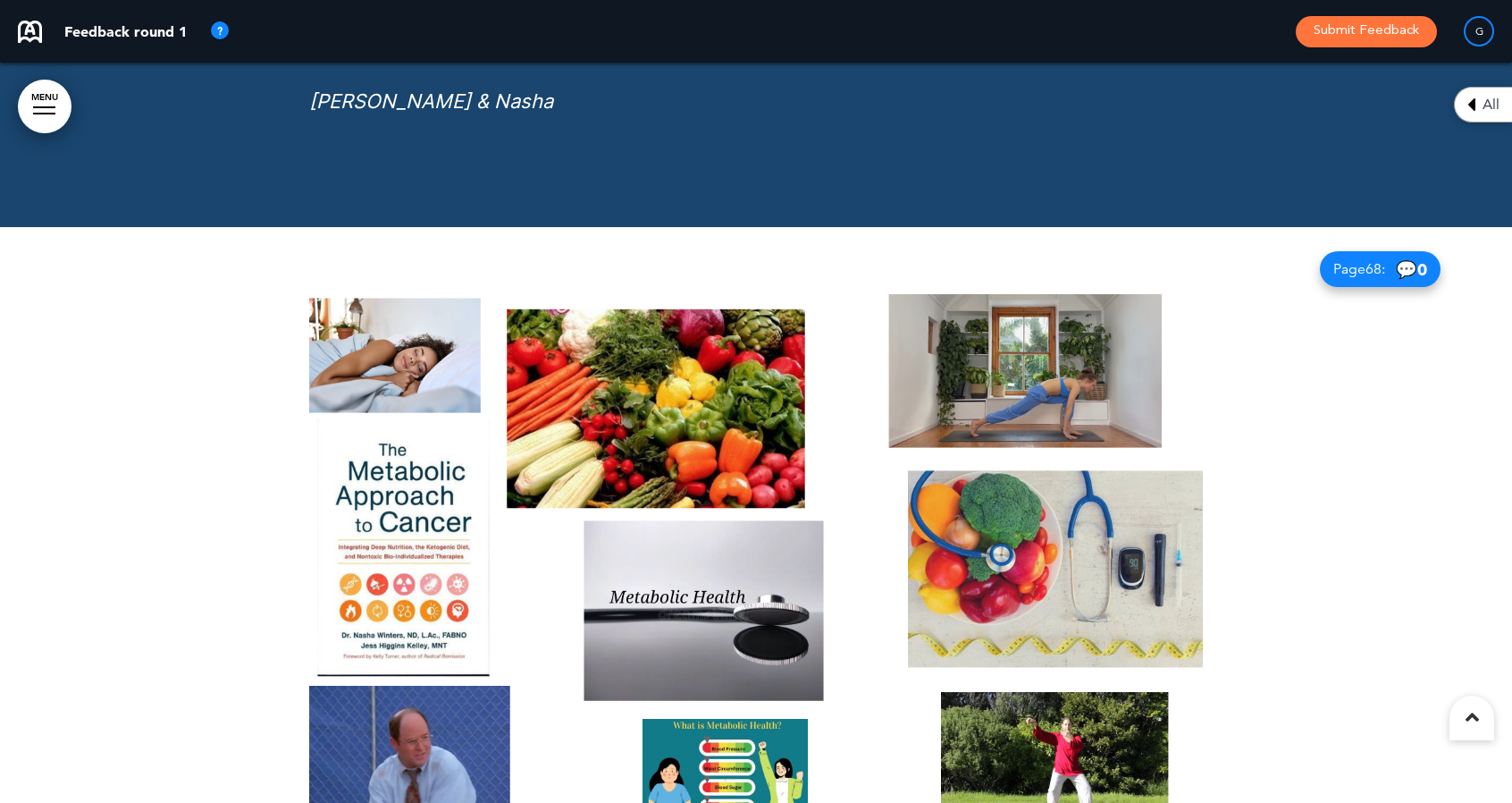
scroll to position [68326, 0]
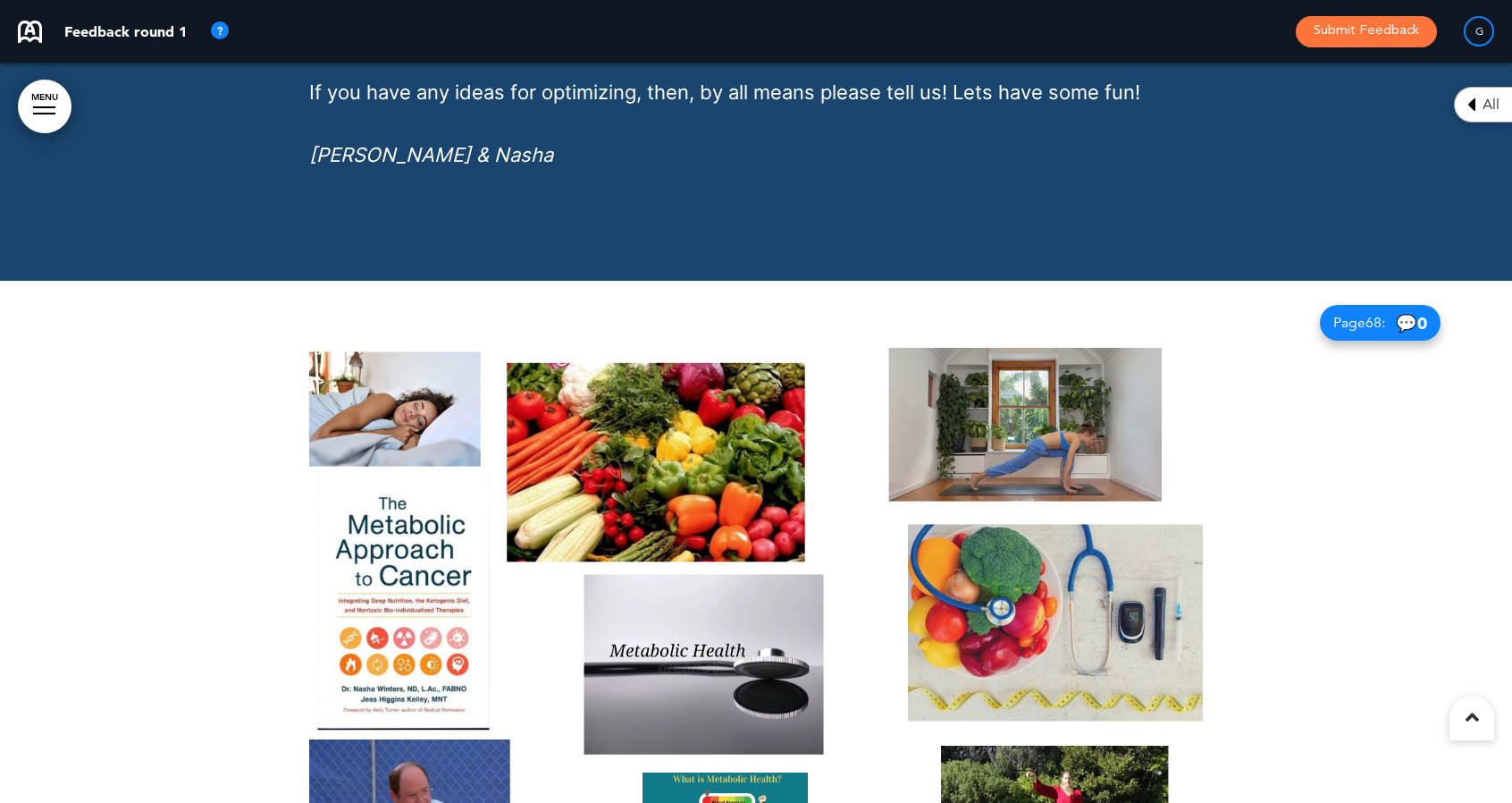
click at [401, 670] on img at bounding box center [756, 622] width 893 height 547
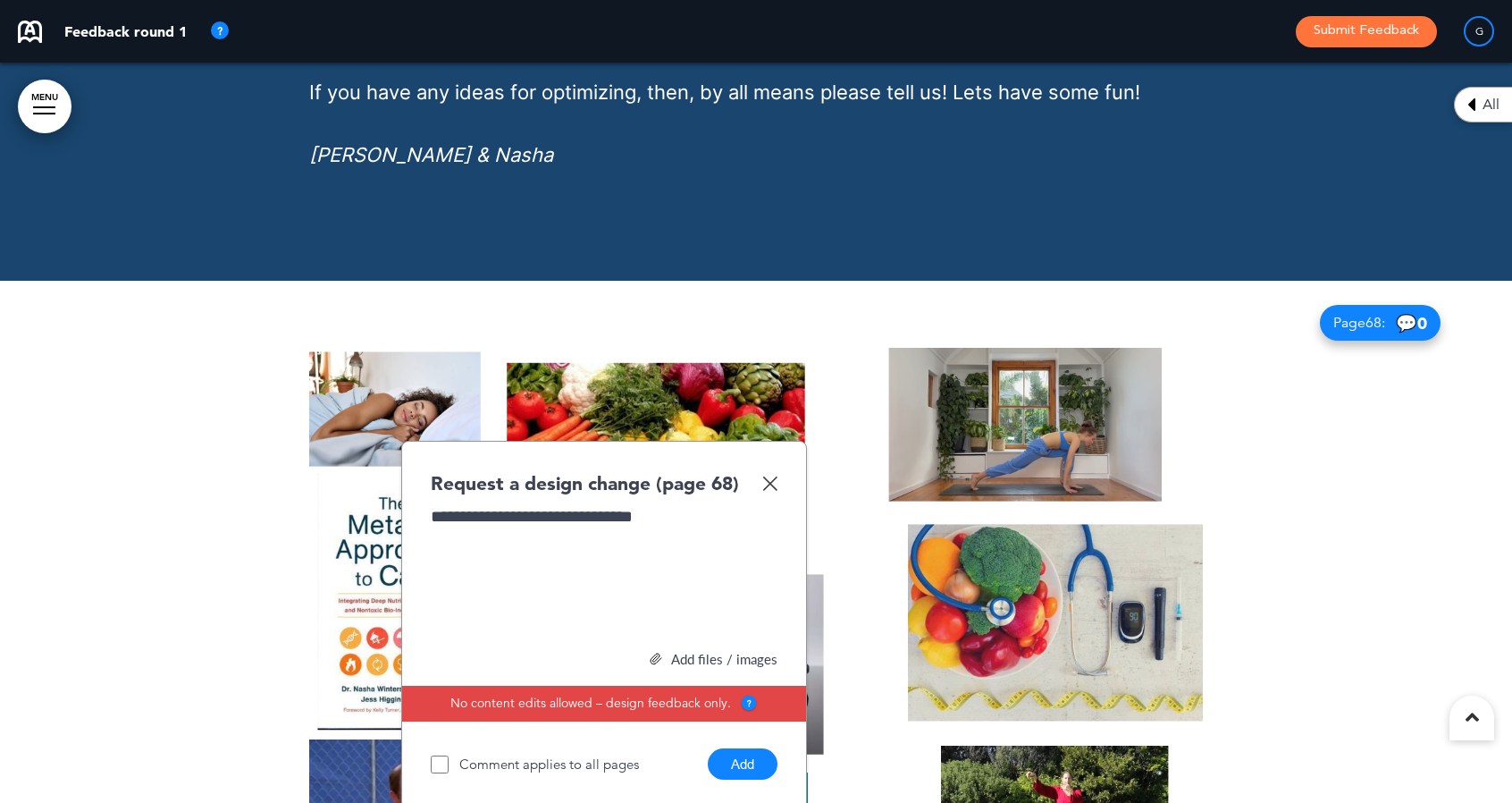
click at [701, 653] on div "Add files / images" at bounding box center [603, 659] width 347 height 14
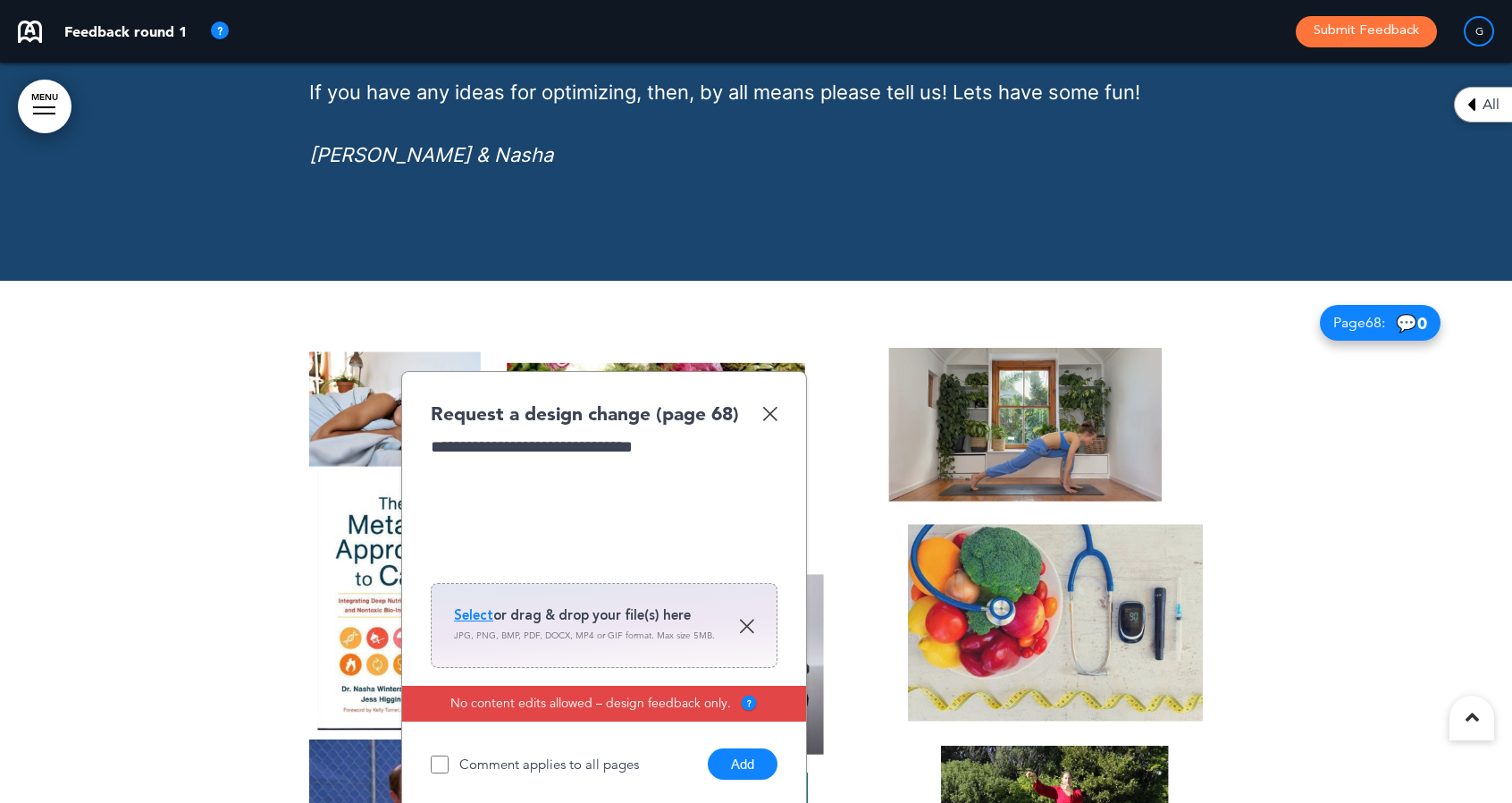
click at [483, 606] on span "Select" at bounding box center [473, 615] width 39 height 18
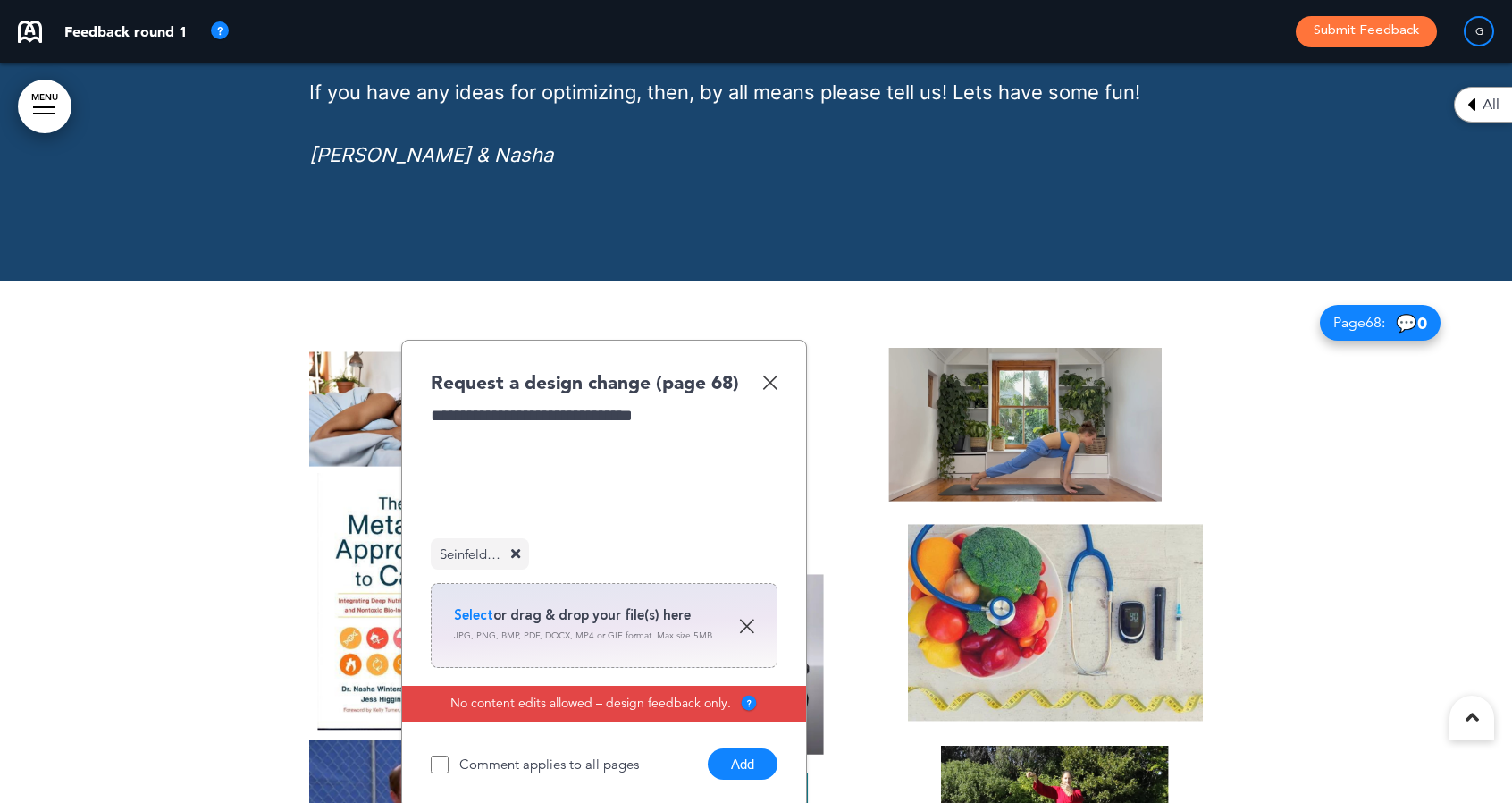
click at [745, 749] on button "Add" at bounding box center [742, 764] width 70 height 32
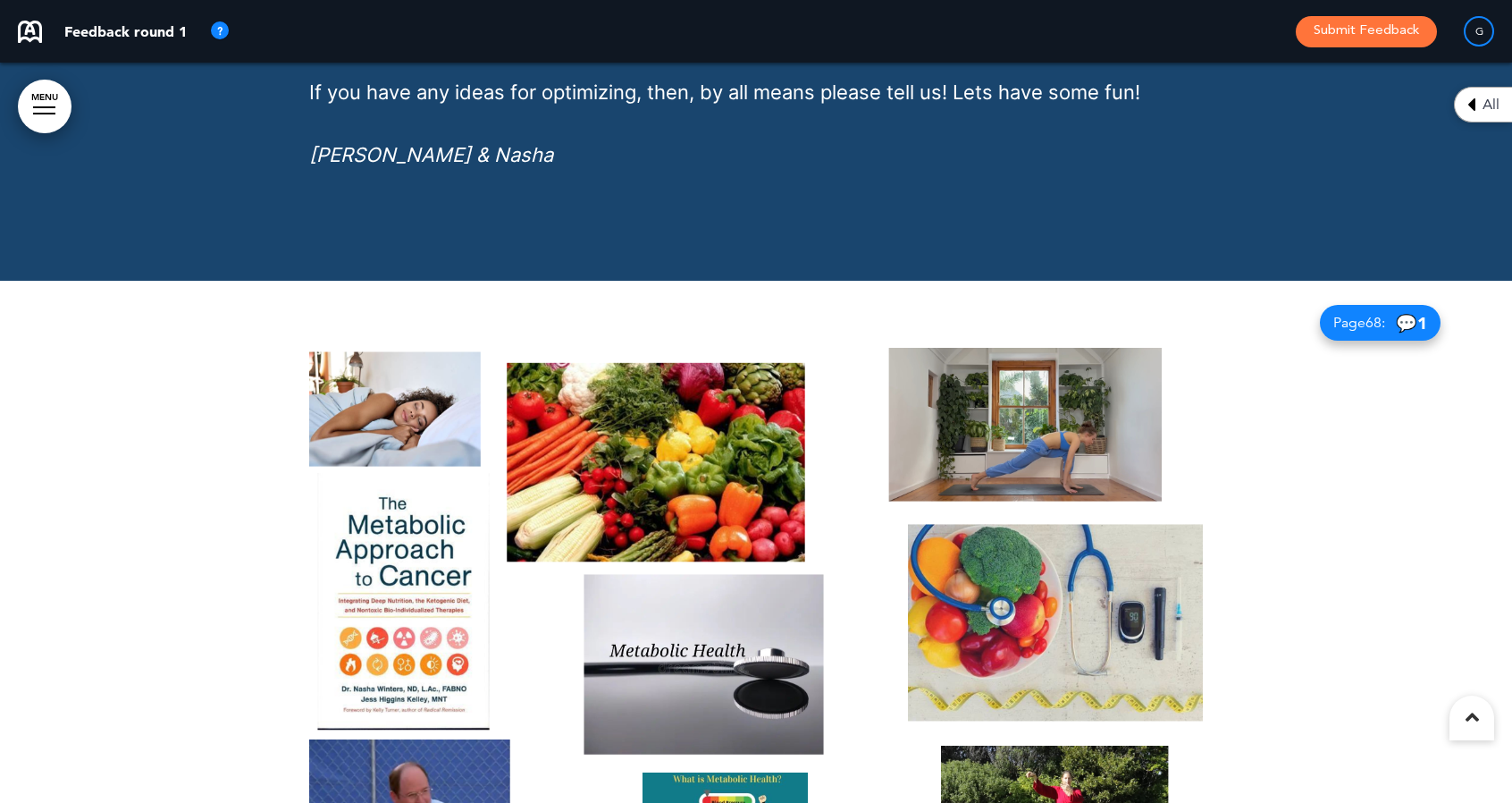
click at [966, 348] on img at bounding box center [756, 622] width 893 height 547
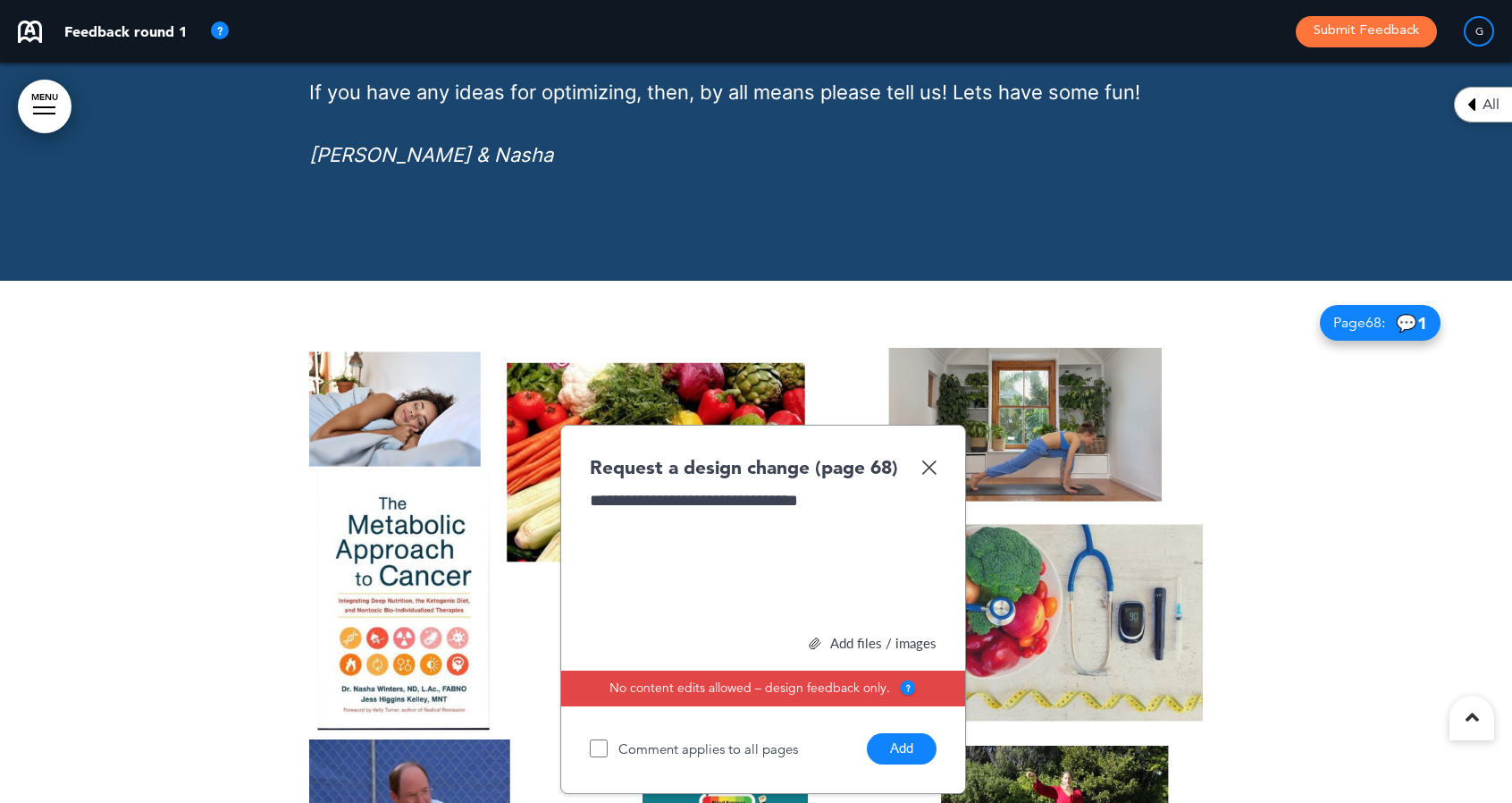
click at [843, 636] on div "Add files / images" at bounding box center [763, 643] width 347 height 14
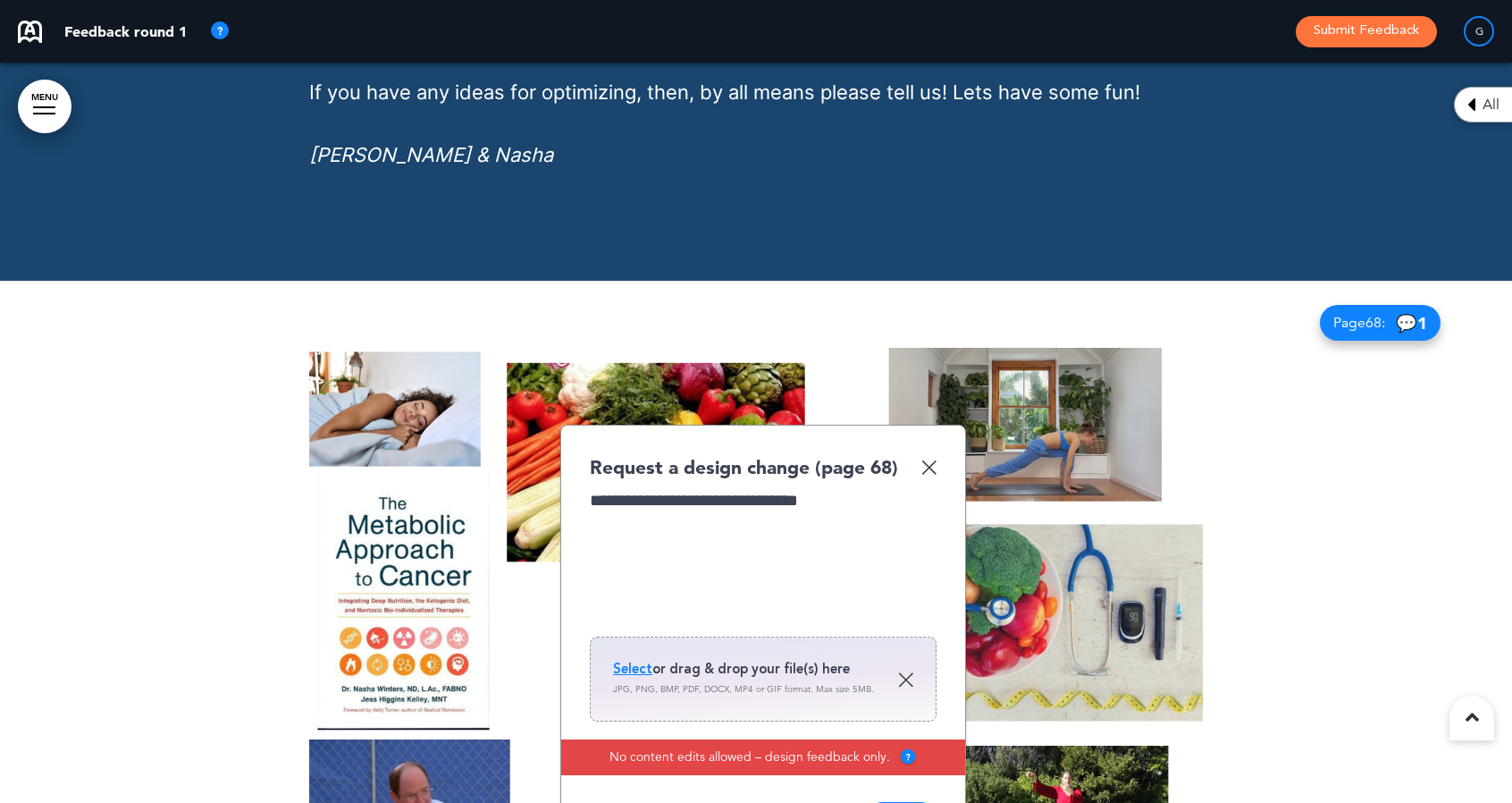
click at [638, 660] on span "Select" at bounding box center [632, 669] width 39 height 18
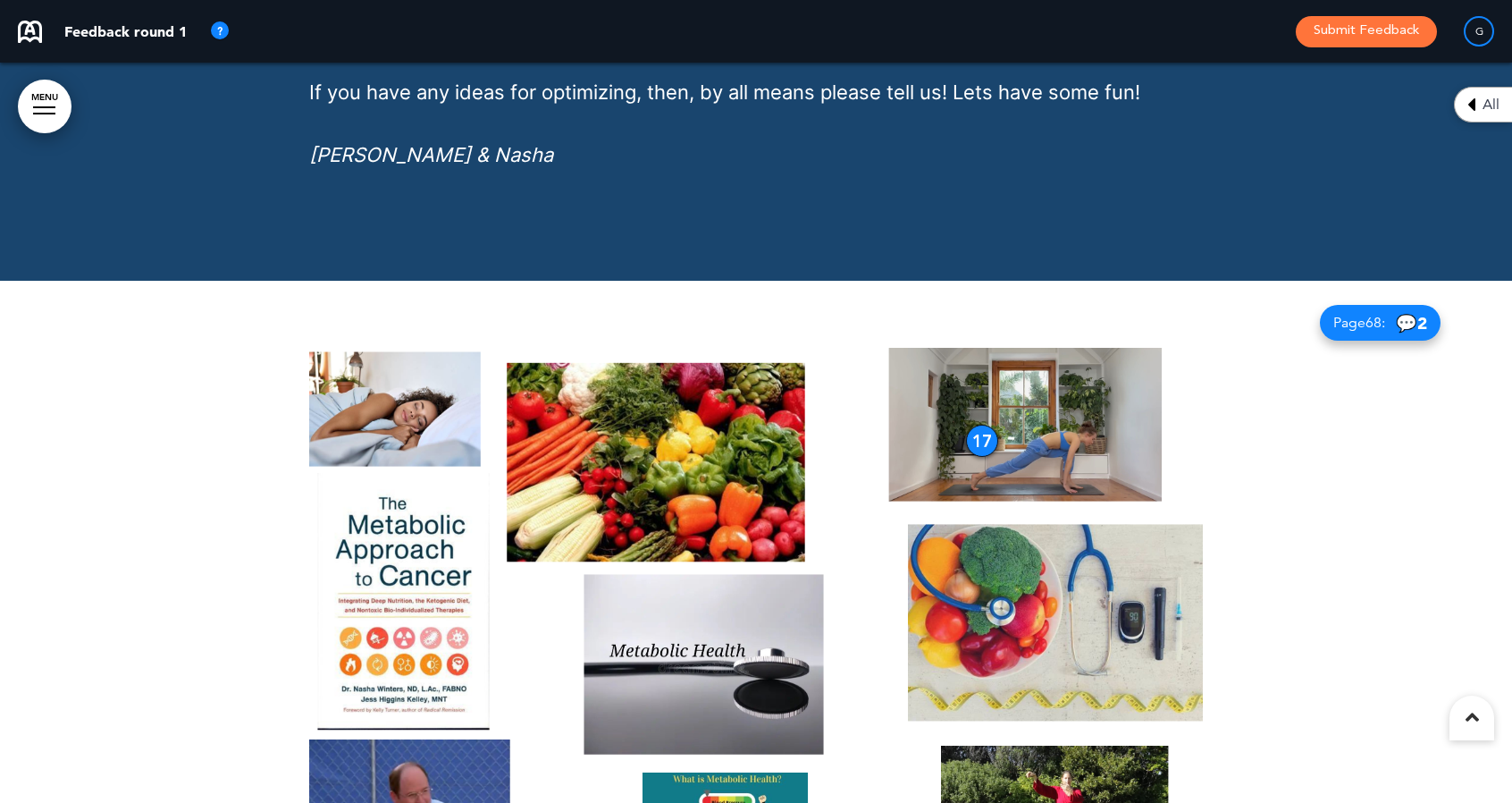
click at [1008, 664] on img at bounding box center [756, 622] width 893 height 547
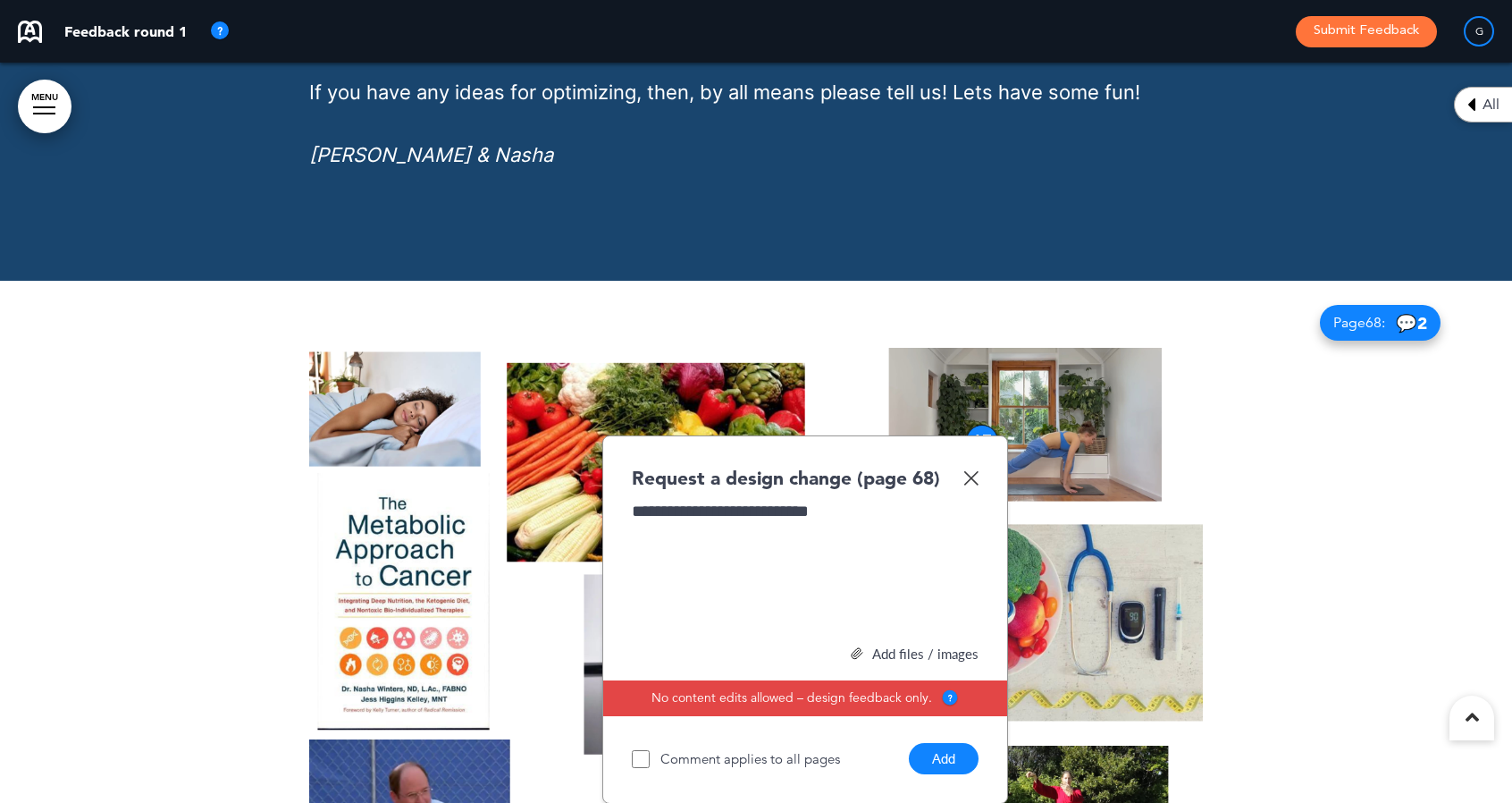
click at [887, 647] on div "Add files / images" at bounding box center [804, 653] width 347 height 14
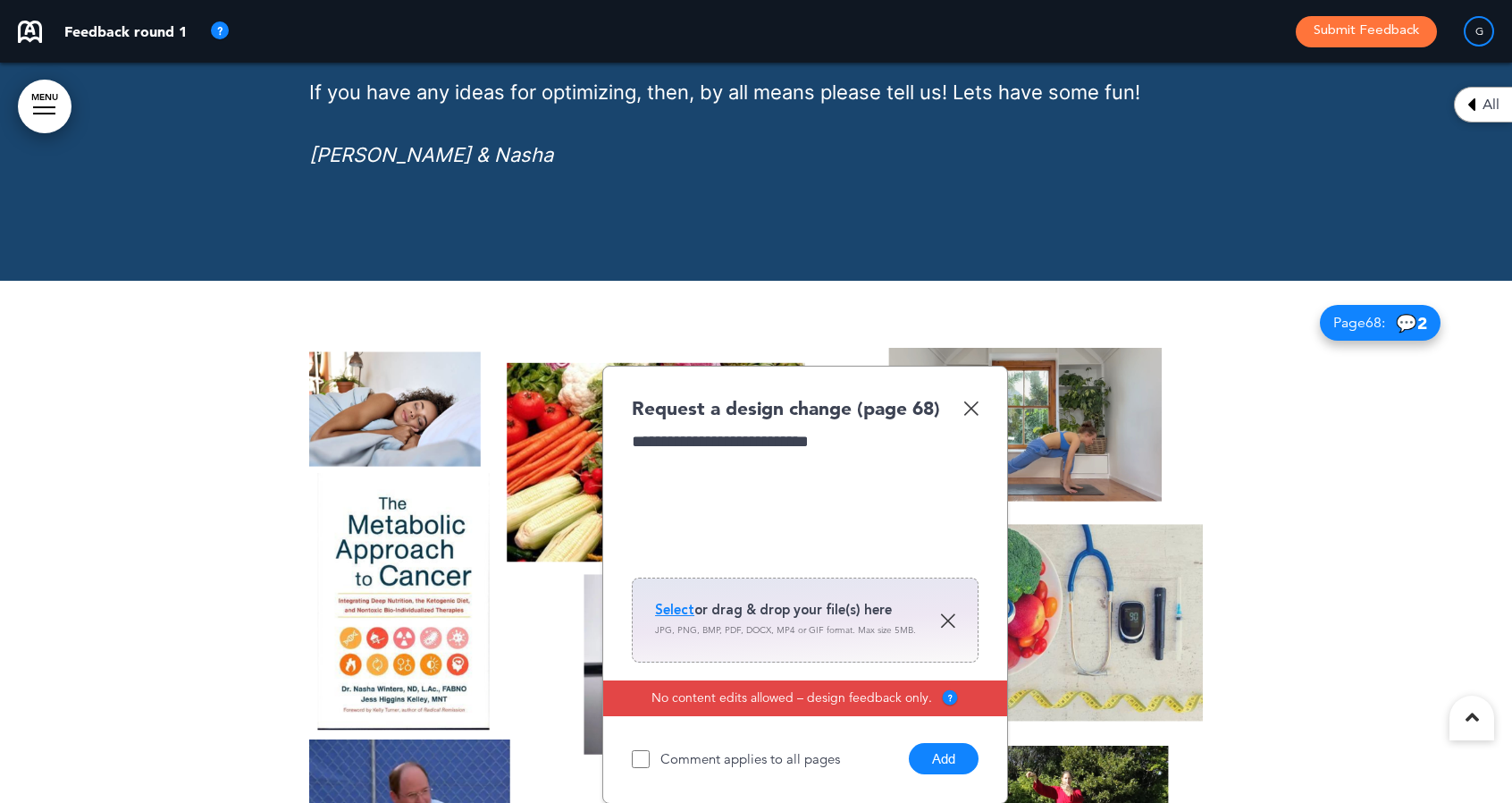
click at [683, 601] on span "Select" at bounding box center [674, 610] width 39 height 18
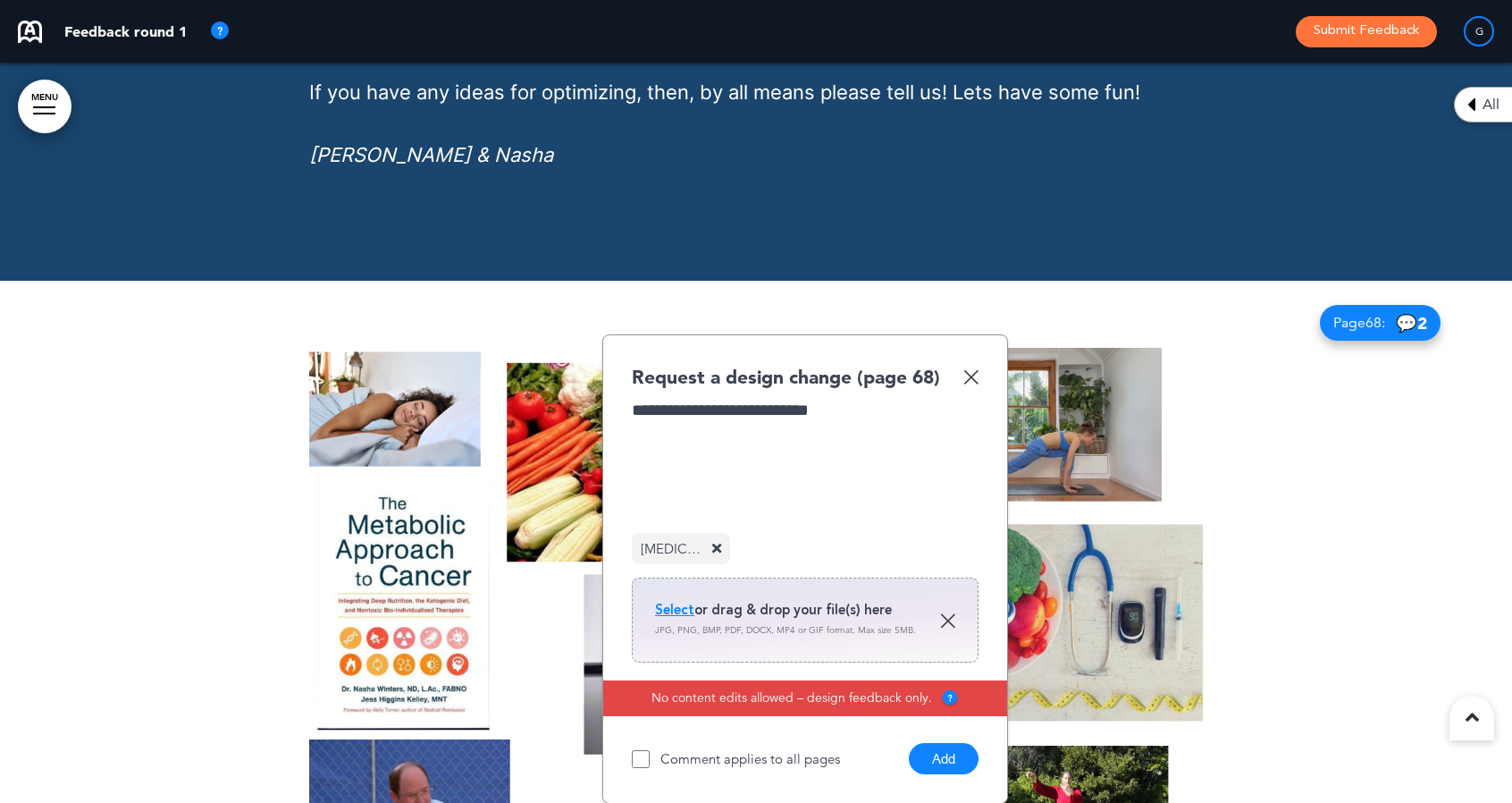
click at [948, 743] on button "Add" at bounding box center [943, 759] width 70 height 32
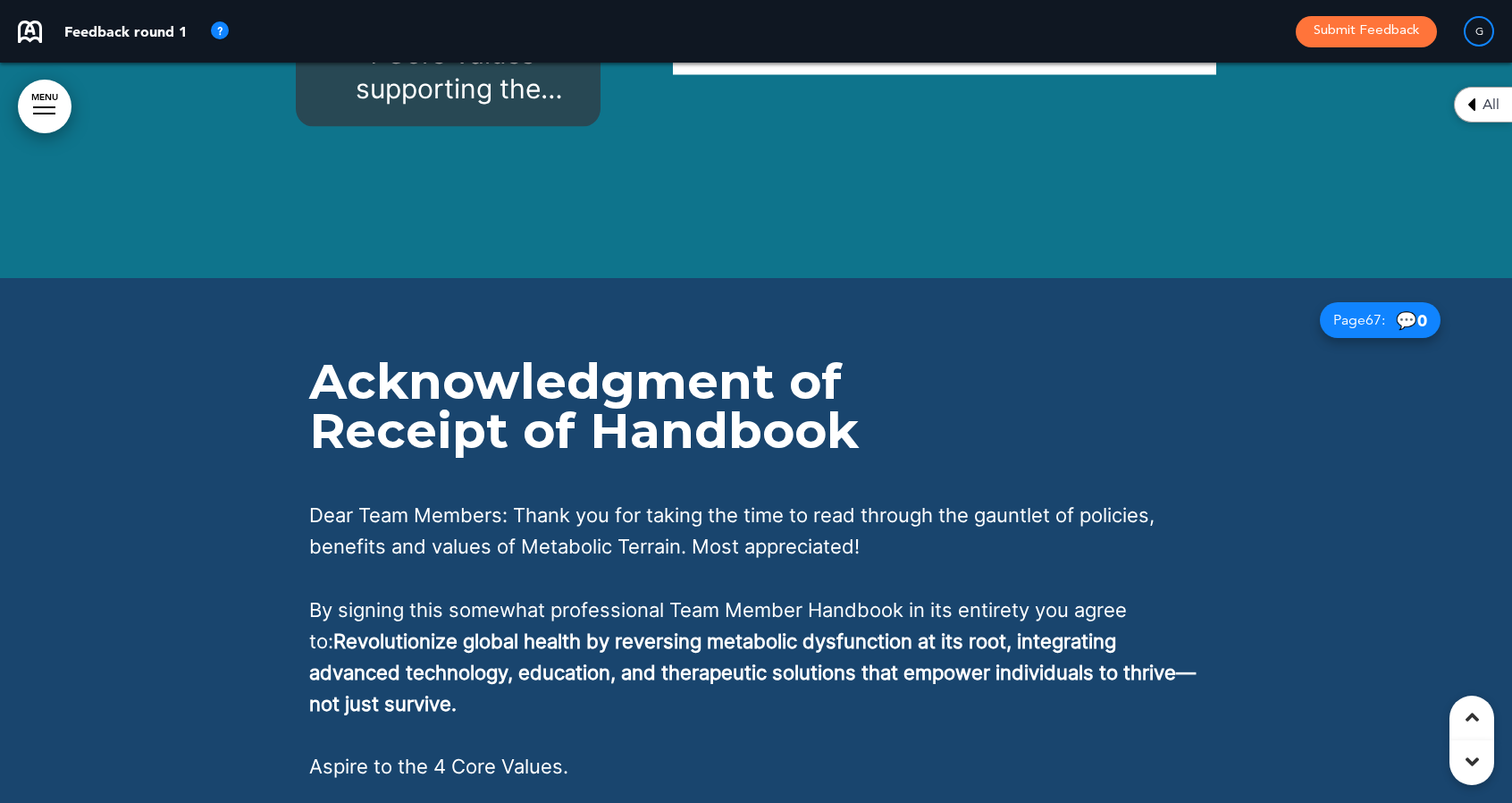
scroll to position [66802, 0]
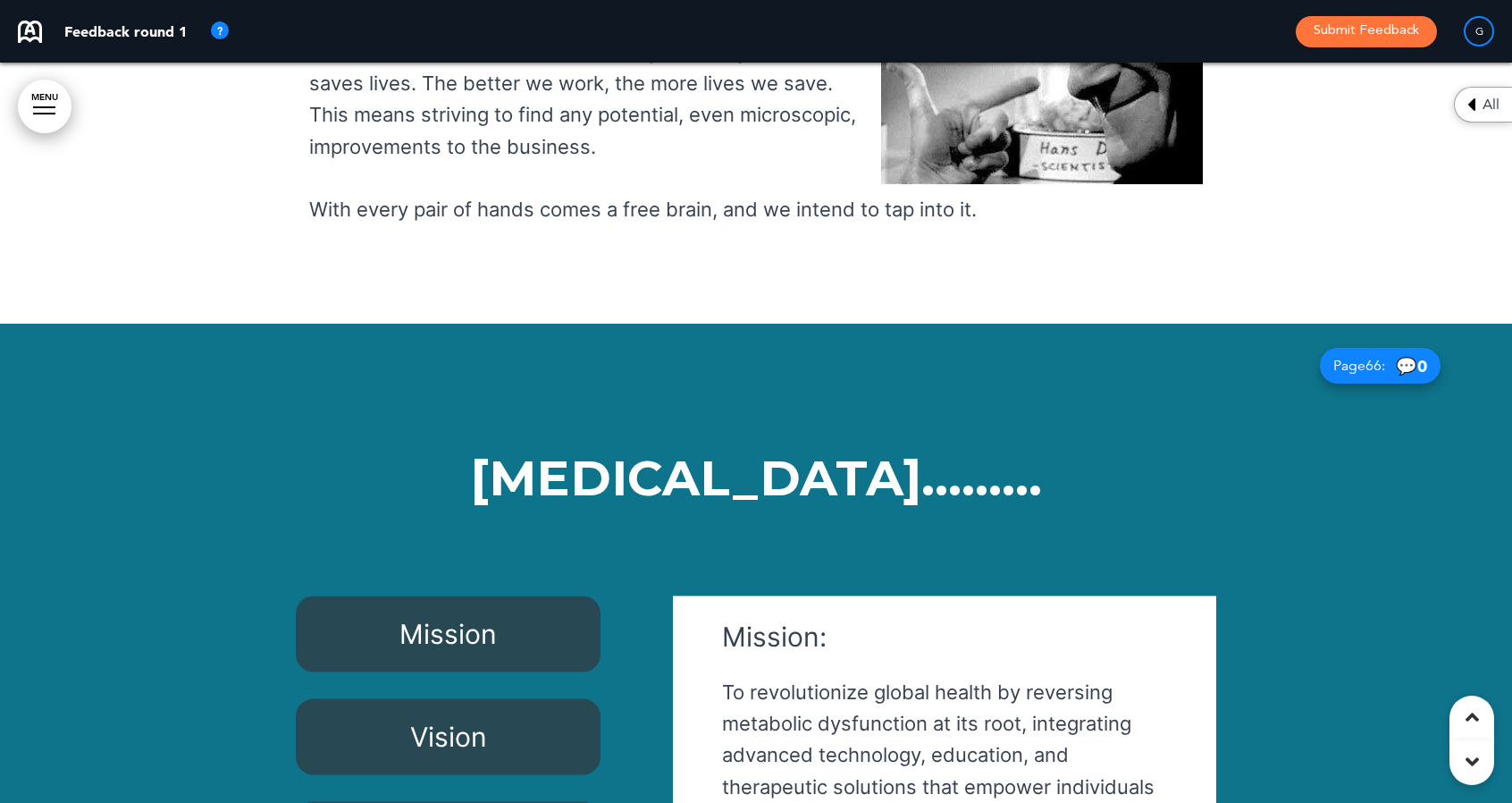
click at [551, 699] on div "Vision" at bounding box center [448, 737] width 304 height 76
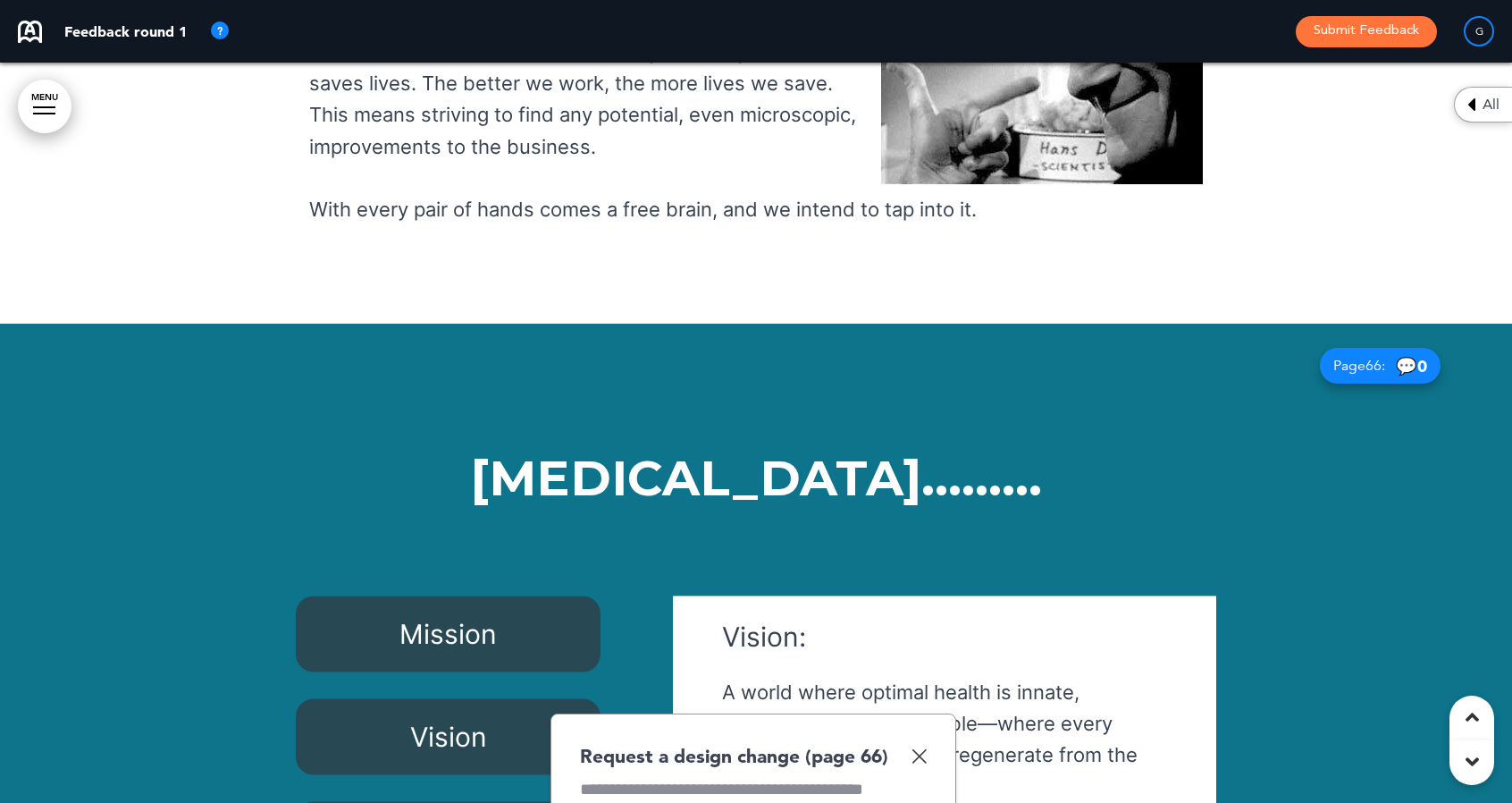
click at [921, 749] on img at bounding box center [919, 756] width 15 height 15
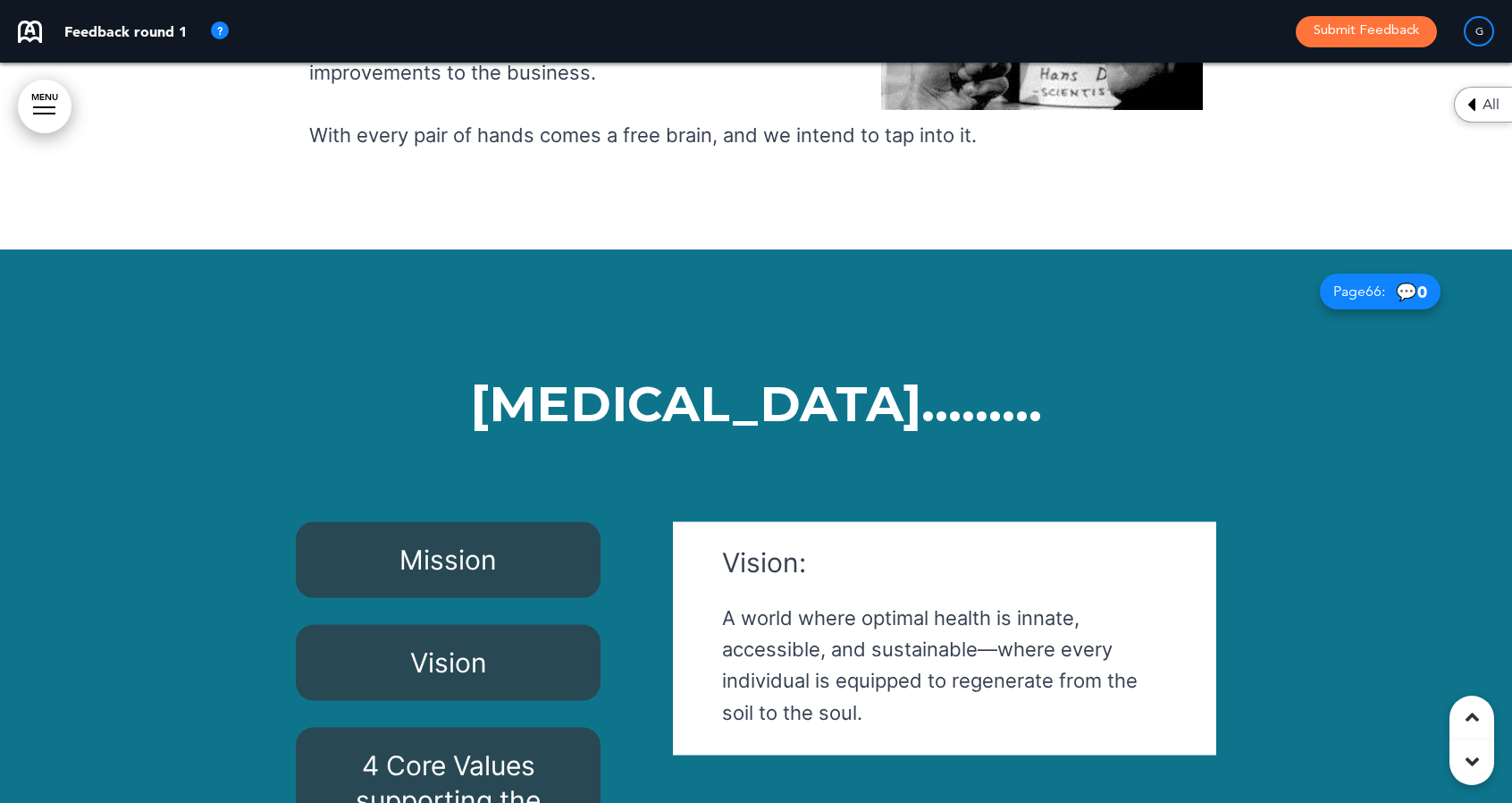
scroll to position [67028, 0]
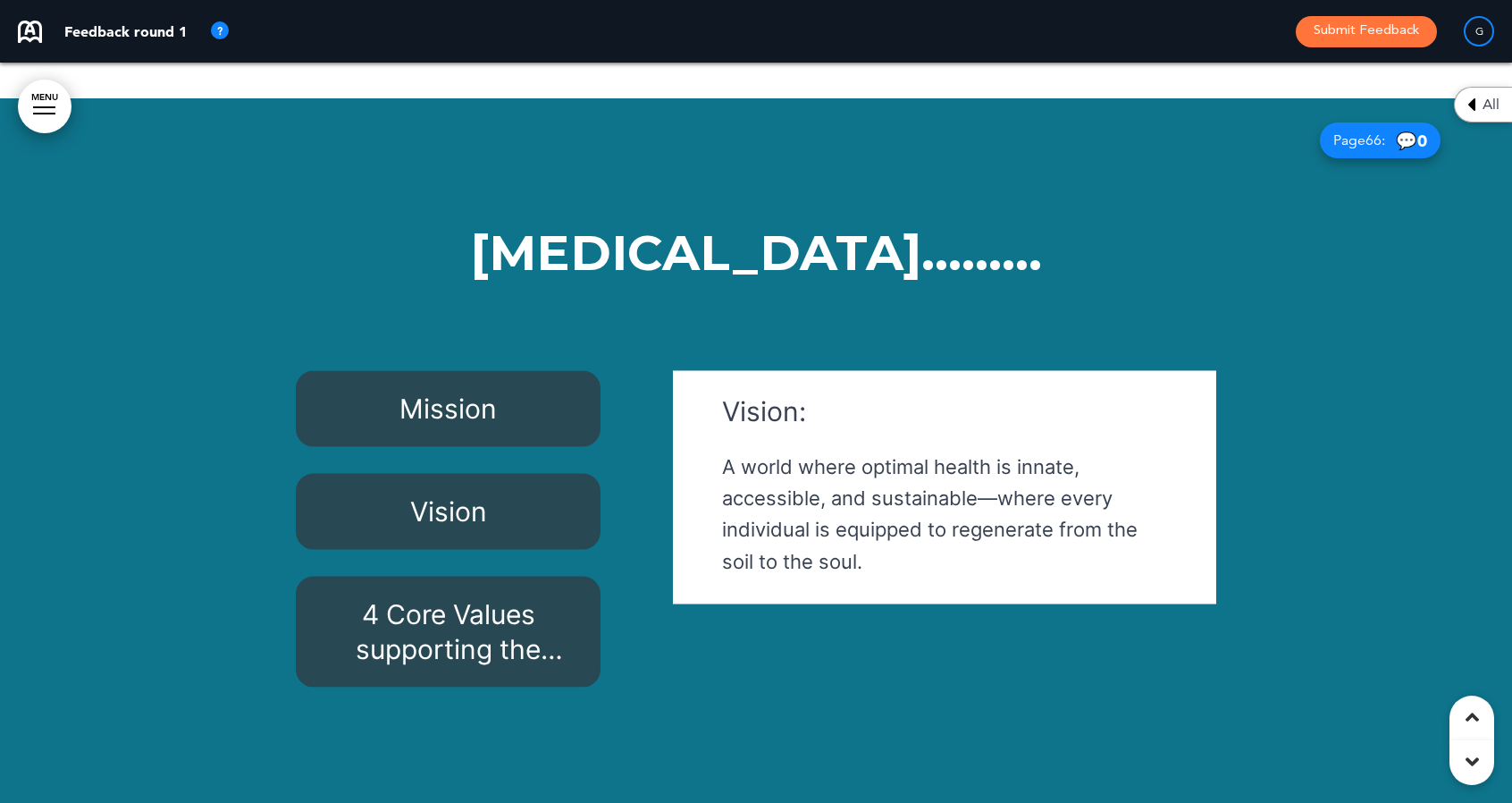
click at [521, 371] on div "Mission" at bounding box center [448, 409] width 304 height 76
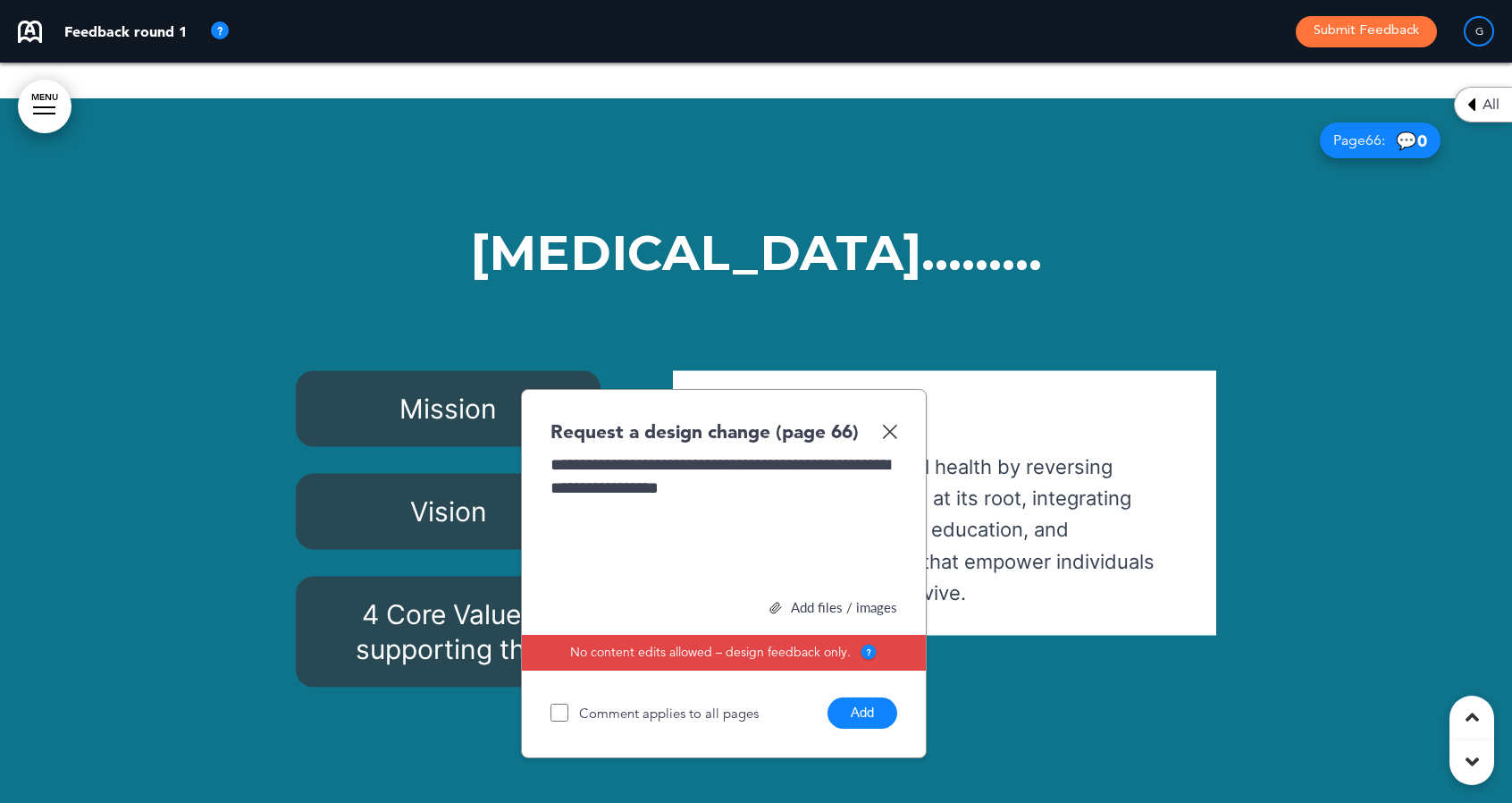
click at [854, 697] on button "Add" at bounding box center [862, 712] width 70 height 32
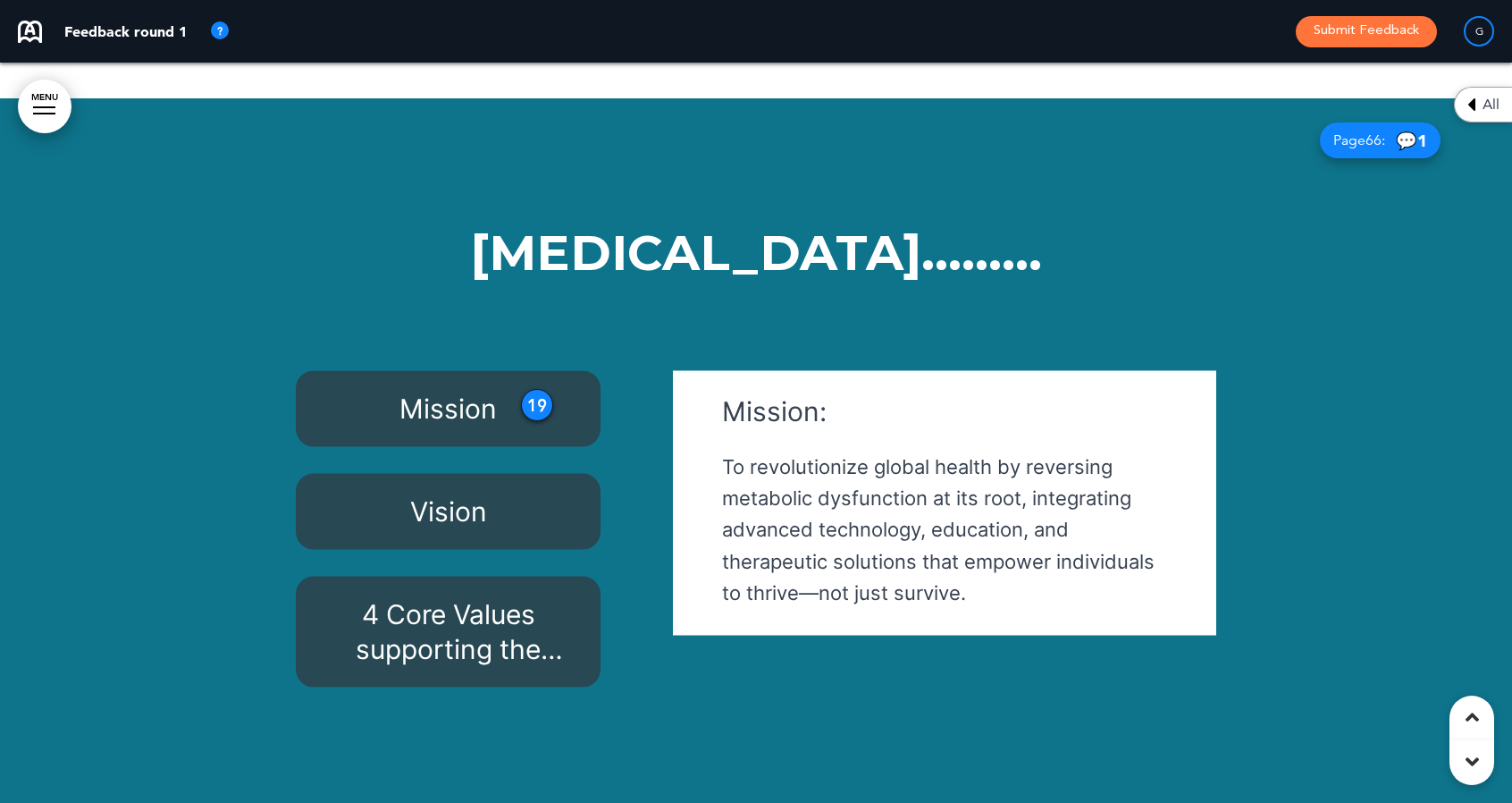
click at [540, 598] on span "4 Core Values supporting the mission & vision:" at bounding box center [454, 649] width 220 height 102
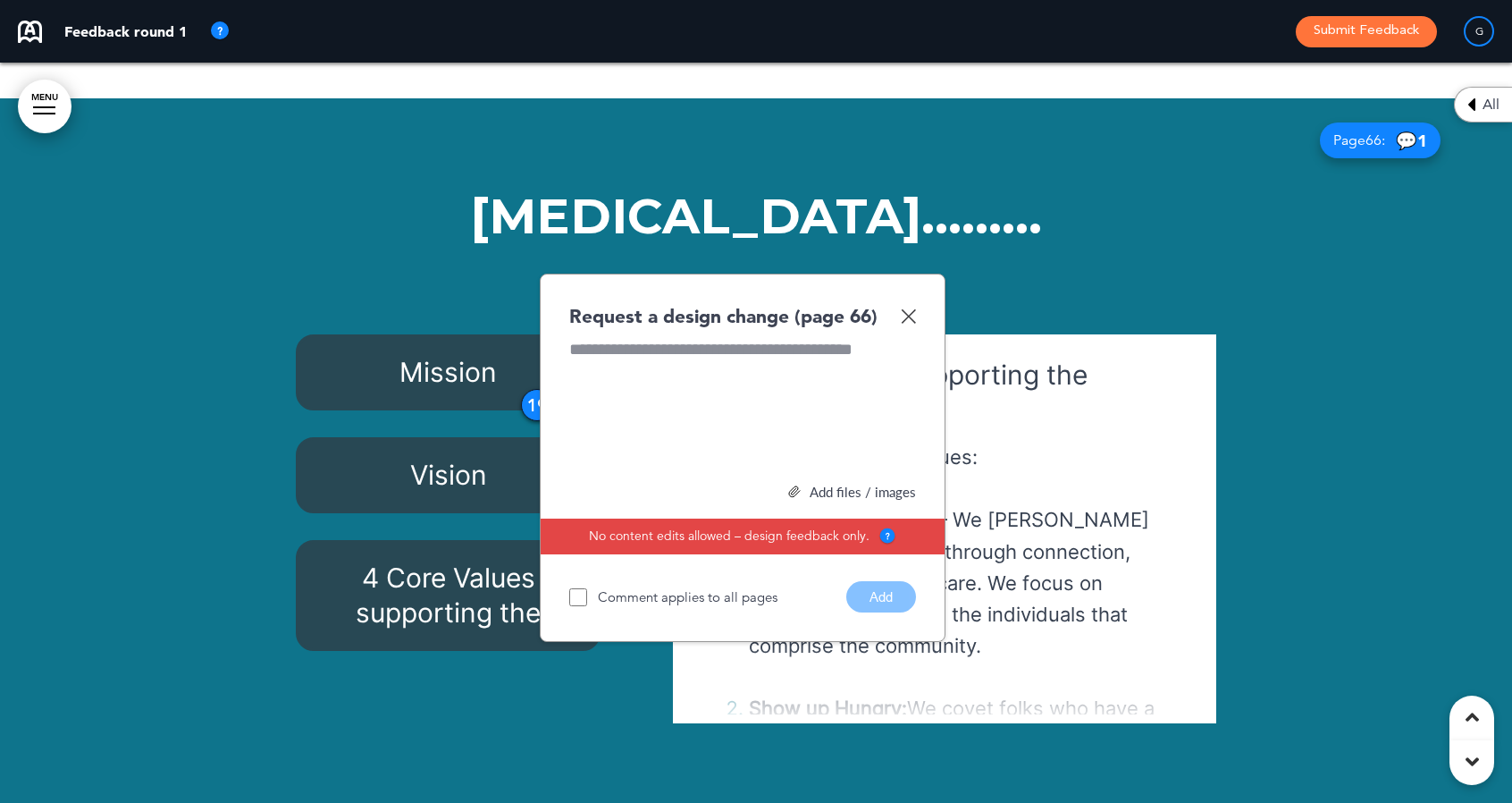
click at [906, 308] on img at bounding box center [908, 315] width 15 height 15
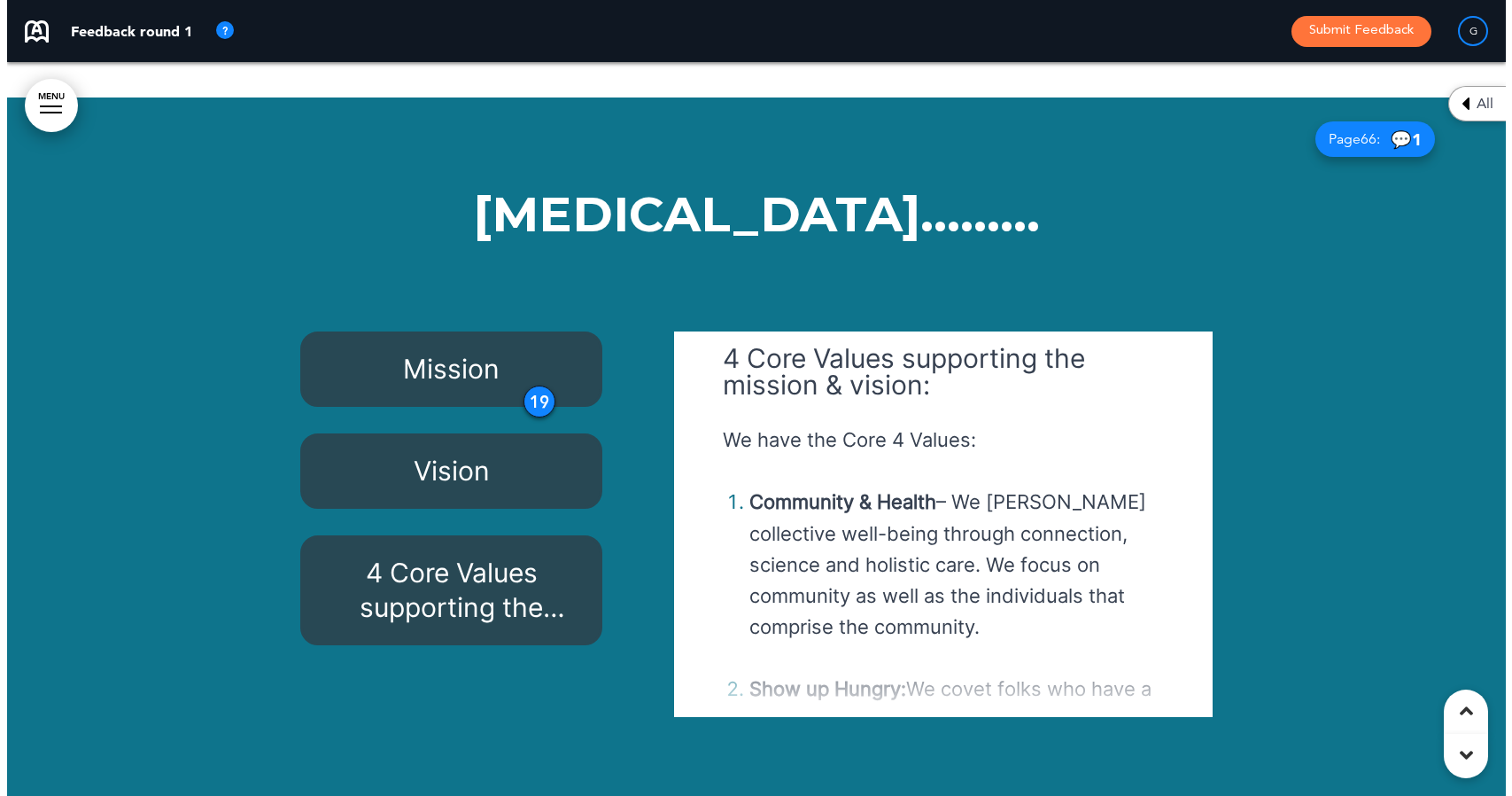
scroll to position [0, 0]
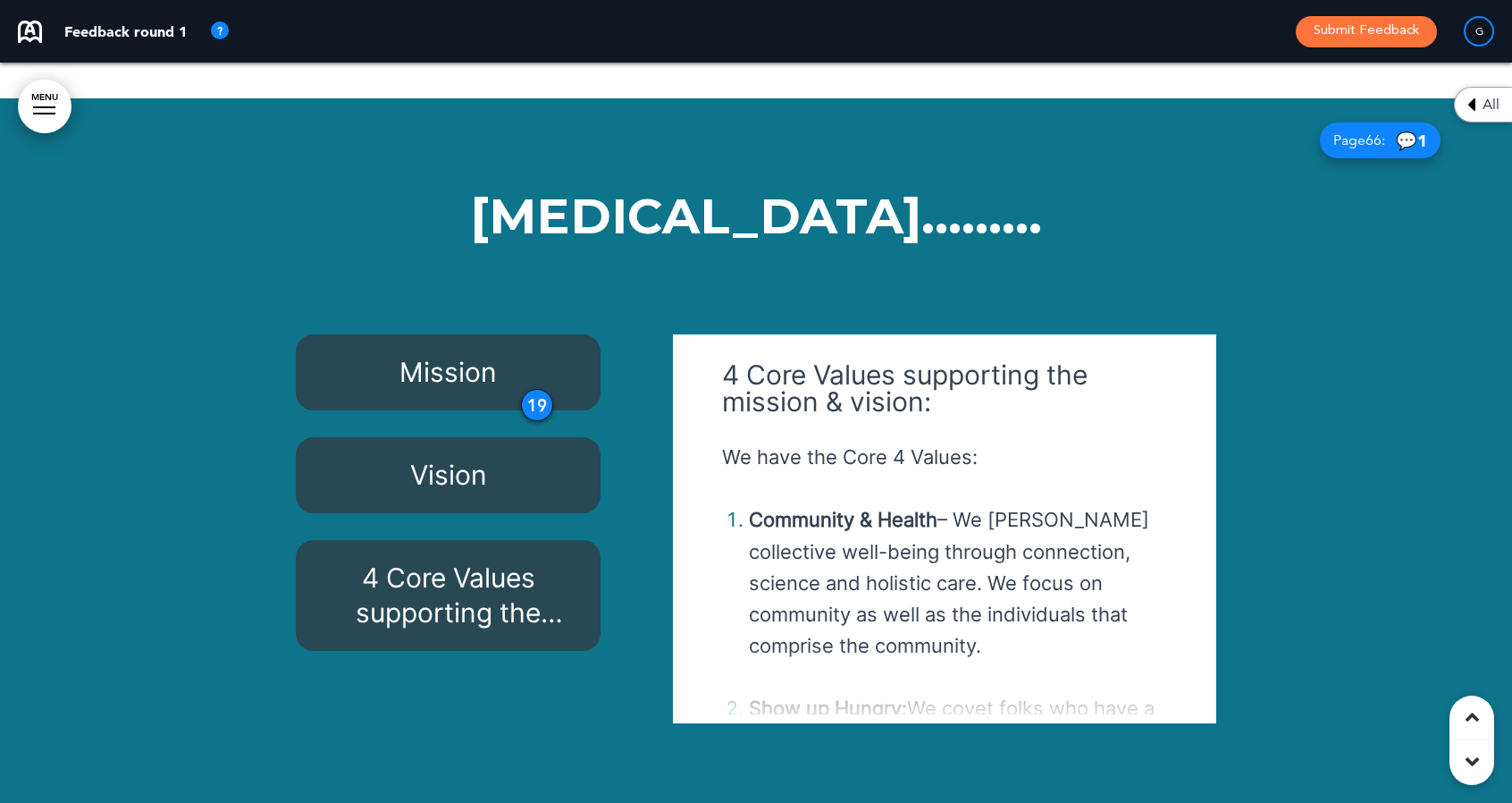
click at [581, 614] on div "[MEDICAL_DATA]……… Mission Vision 4 Core Values supporting the mission & vision:…" at bounding box center [756, 469] width 956 height 689
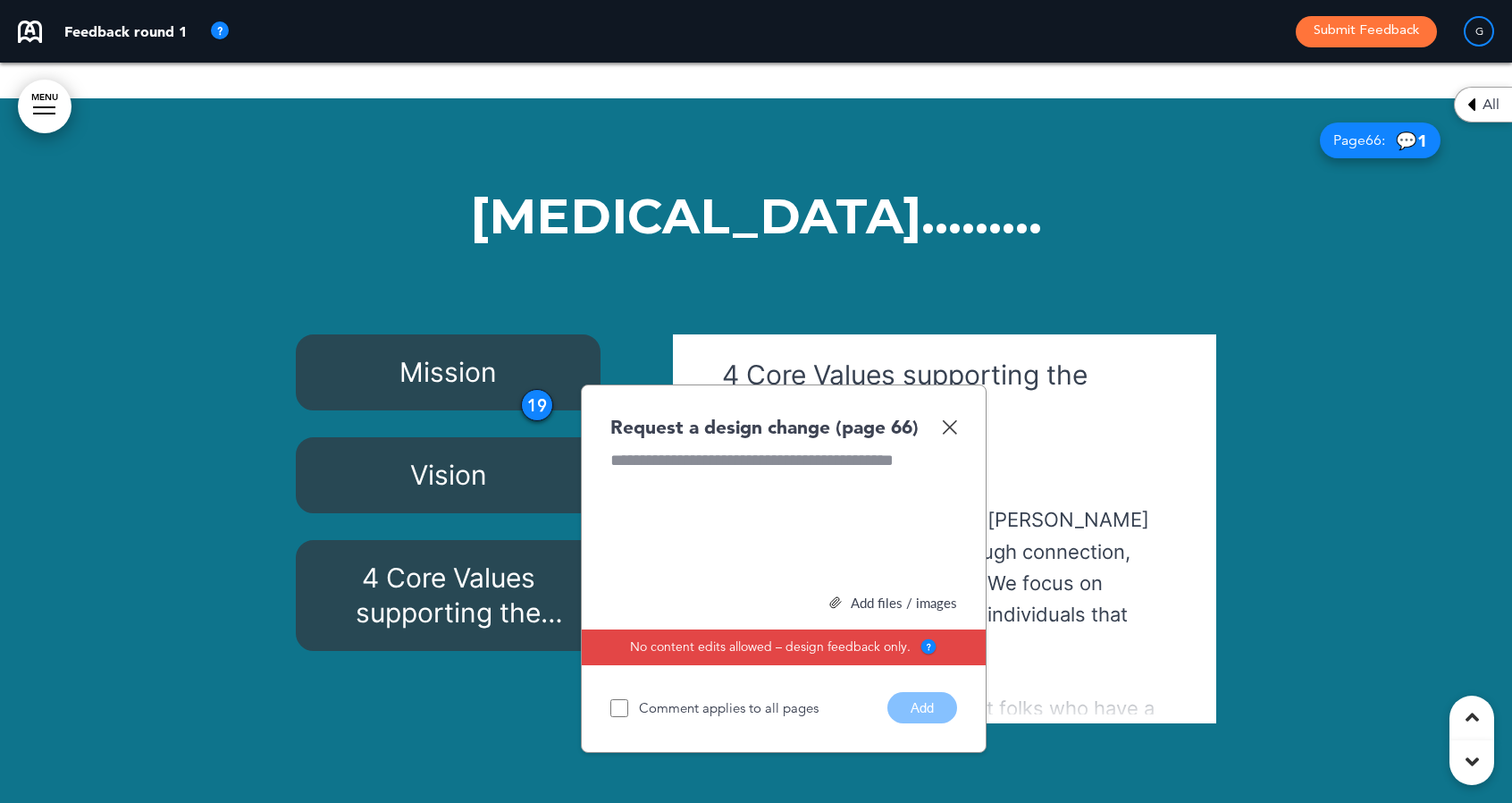
click at [951, 420] on img at bounding box center [949, 427] width 15 height 15
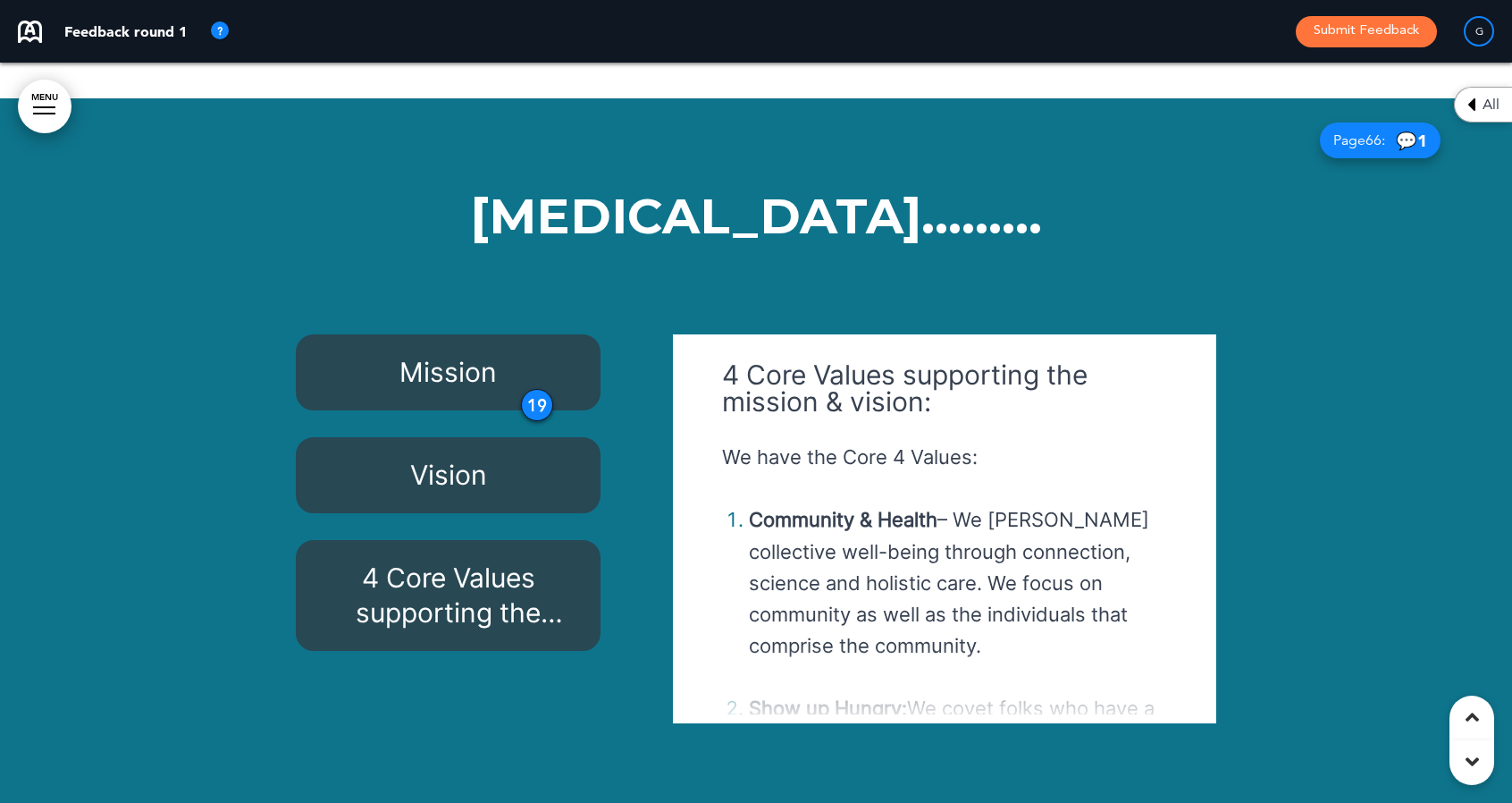
click at [403, 355] on h6 "Mission" at bounding box center [448, 372] width 264 height 34
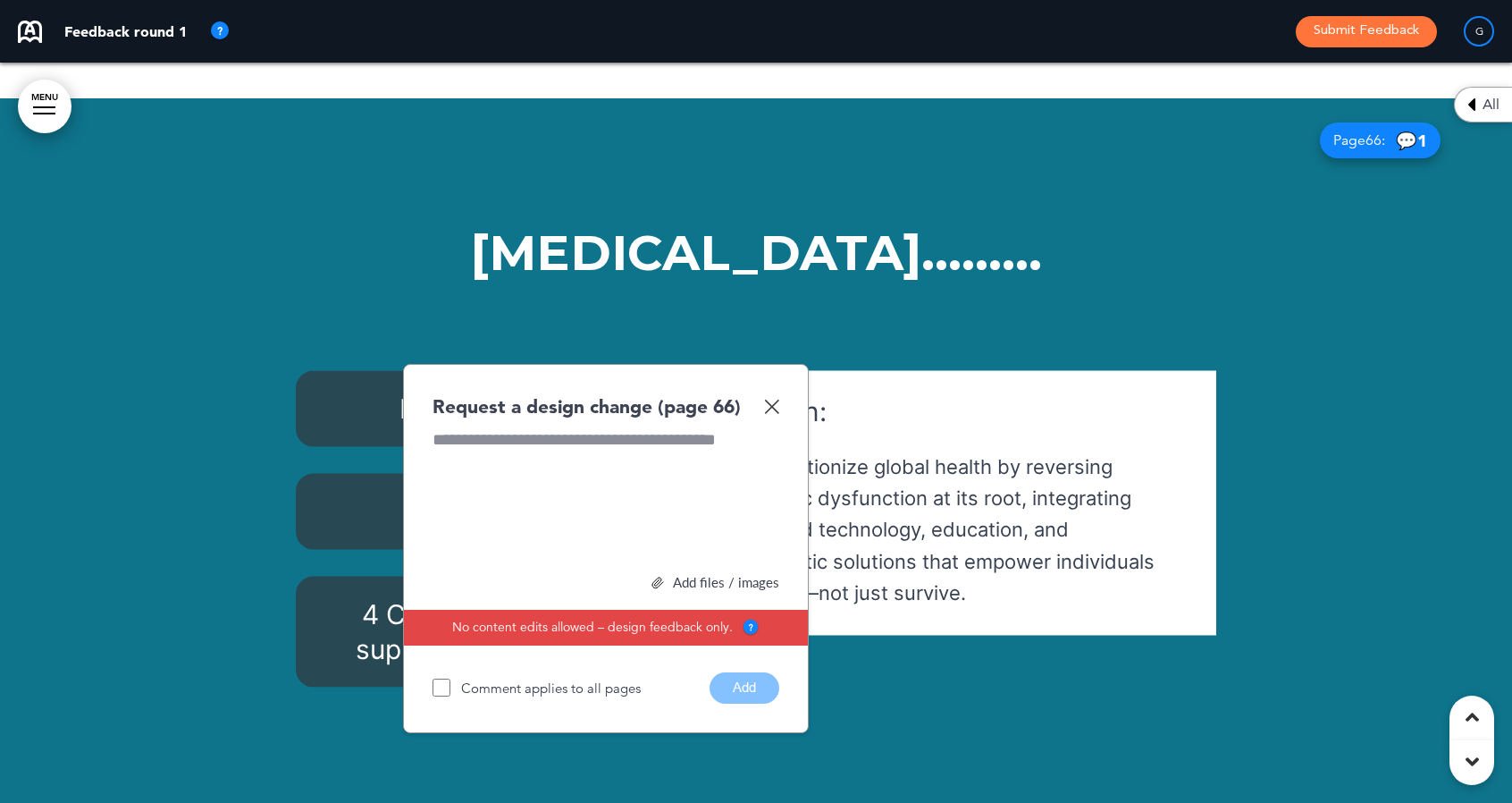
click at [769, 399] on img at bounding box center [771, 406] width 15 height 15
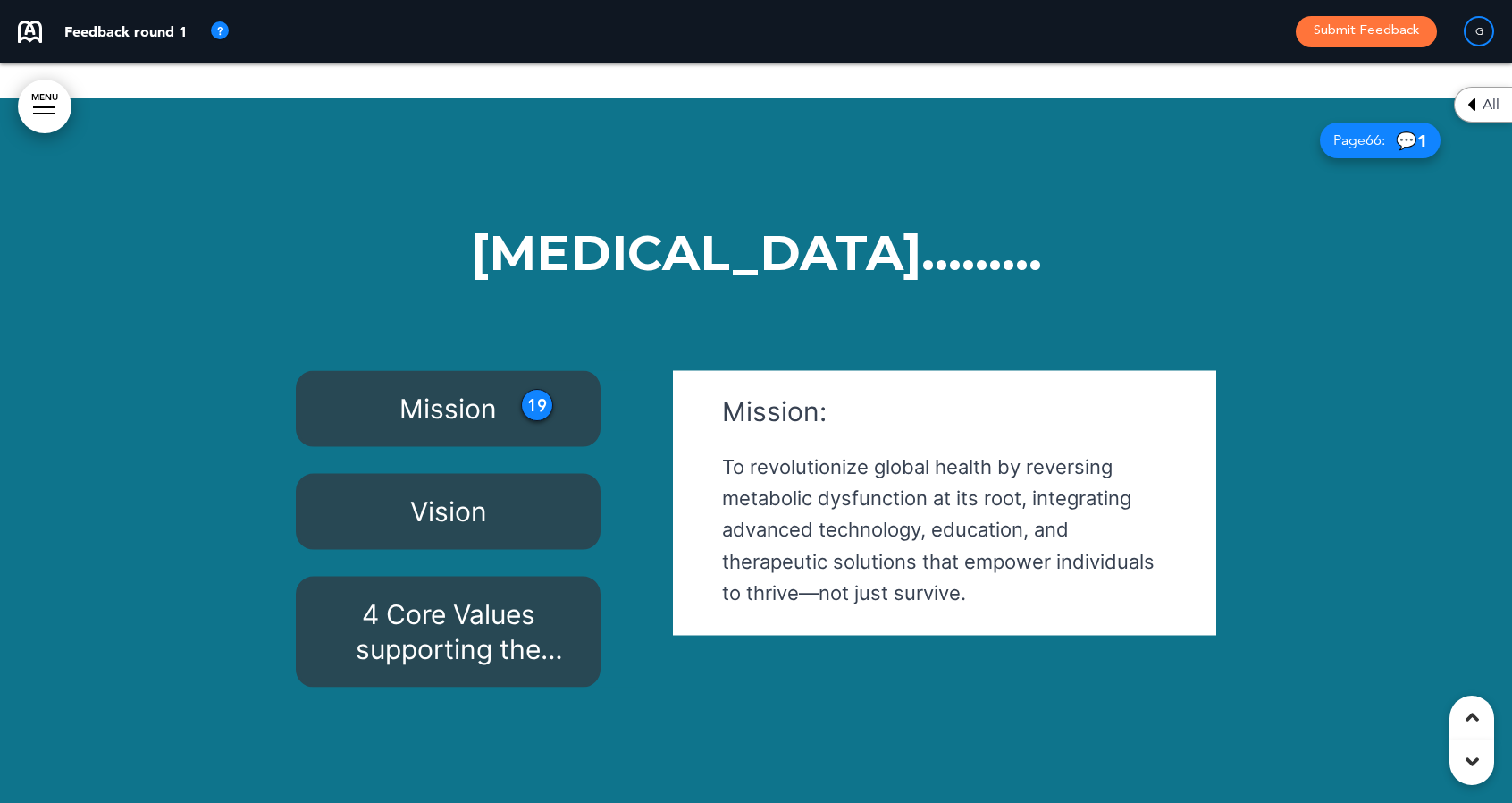
click at [499, 494] on h6 "Vision" at bounding box center [448, 511] width 264 height 34
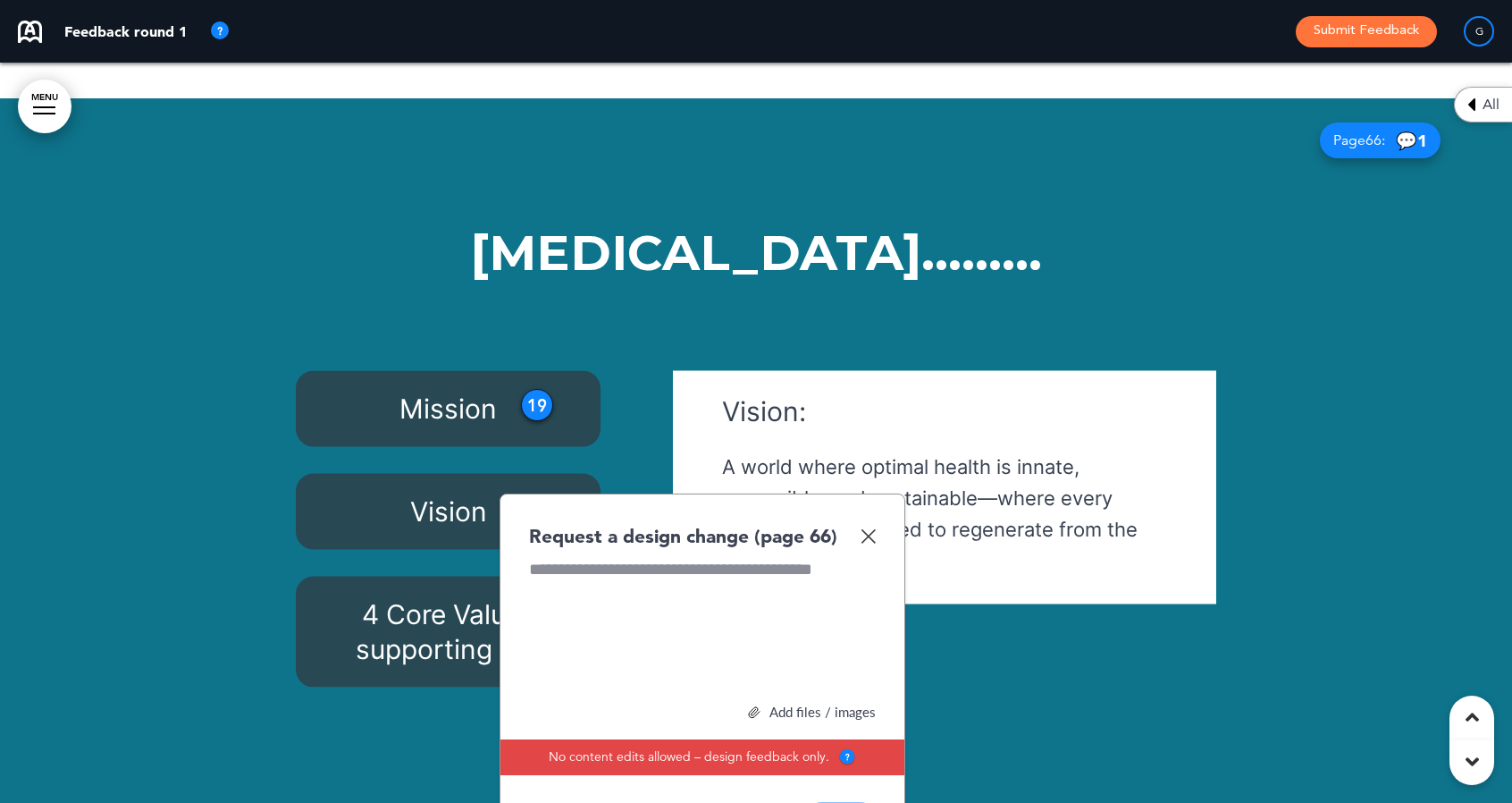
click at [405, 576] on div "4 Core Values supporting the mission & vision:" at bounding box center [448, 632] width 304 height 111
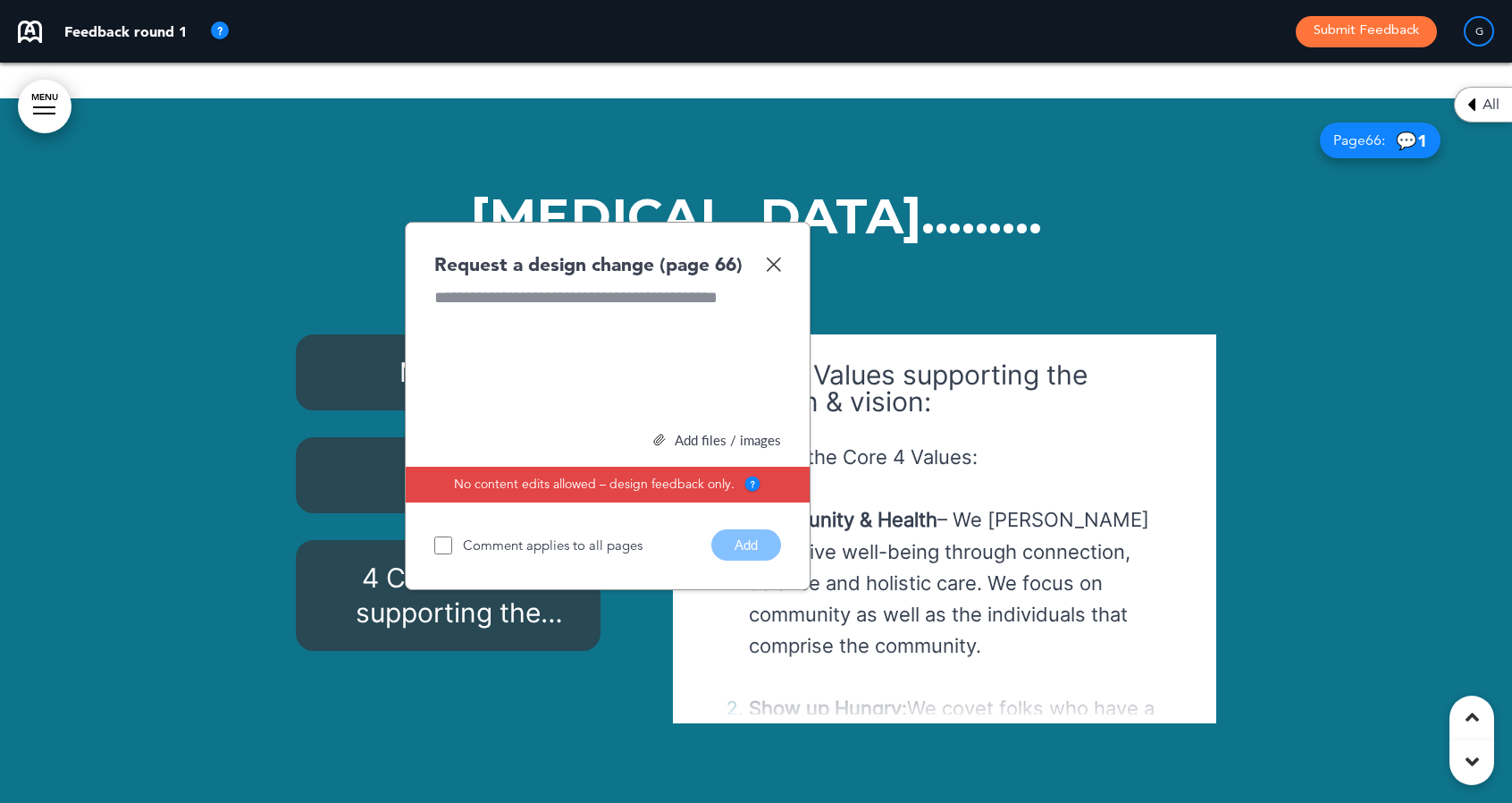
click at [772, 256] on img at bounding box center [773, 264] width 15 height 15
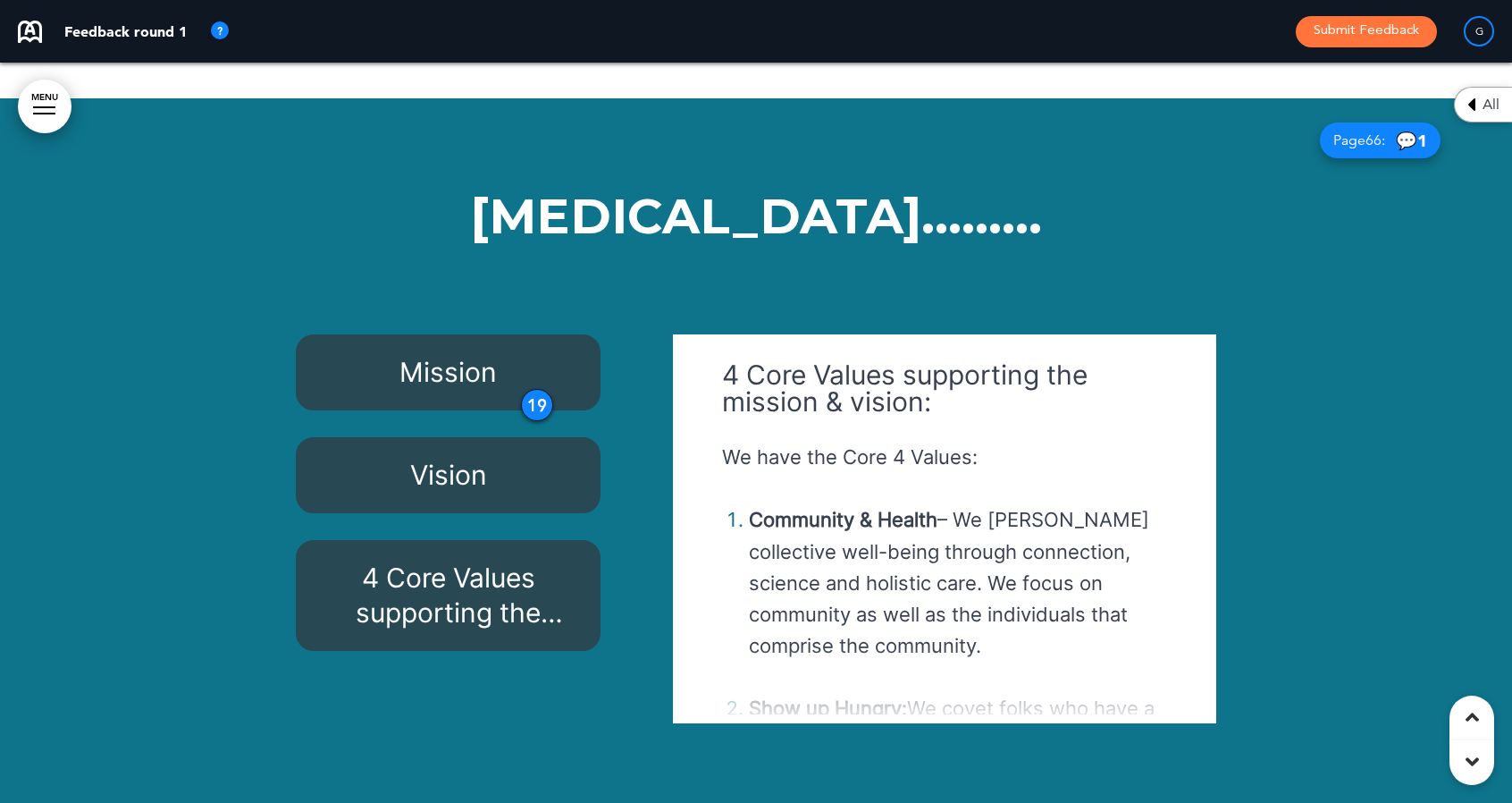
click at [534, 389] on div "19" at bounding box center [537, 405] width 33 height 33
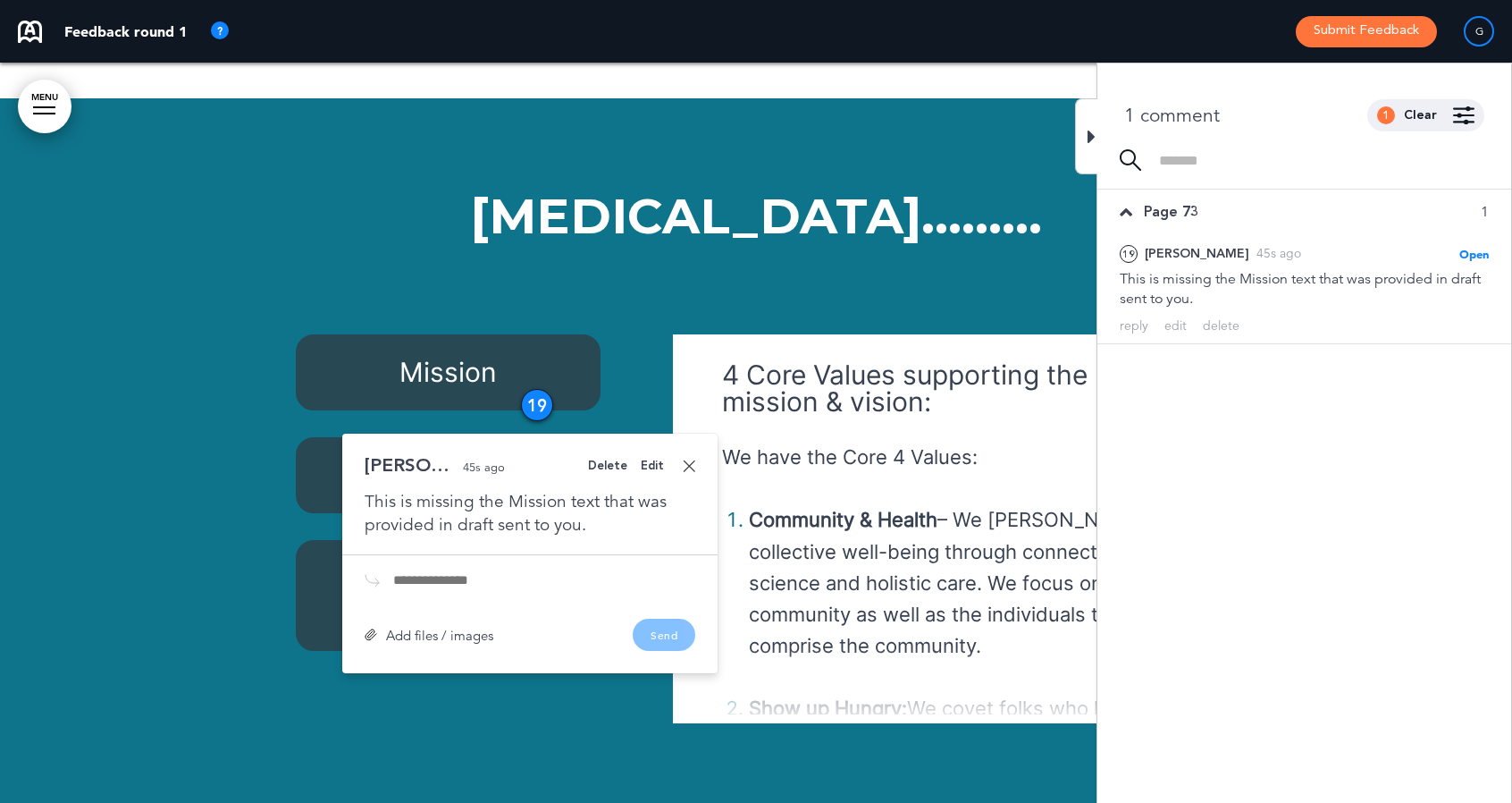
click at [612, 460] on div "Delete" at bounding box center [607, 466] width 39 height 12
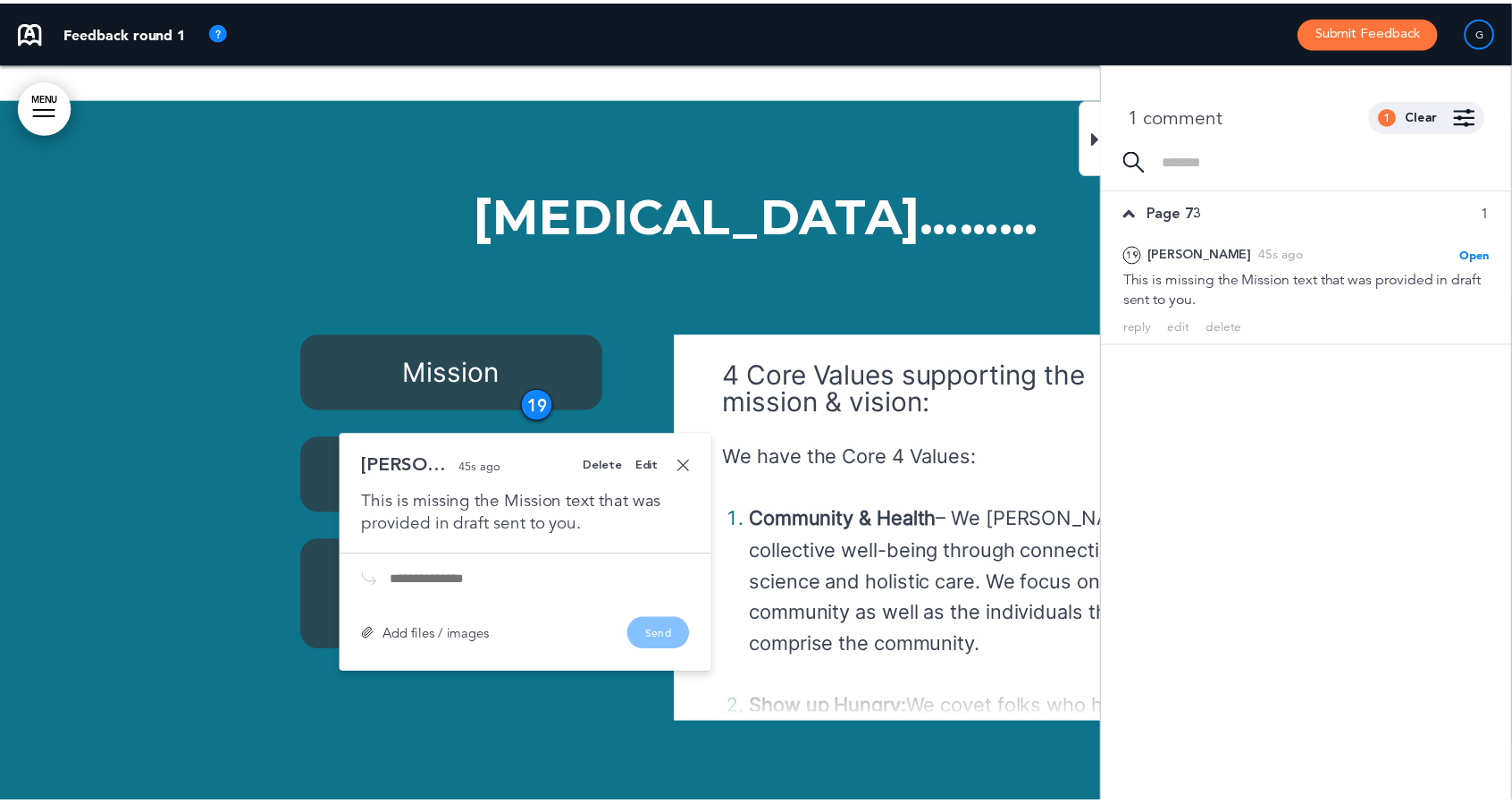
scroll to position [0, 8991]
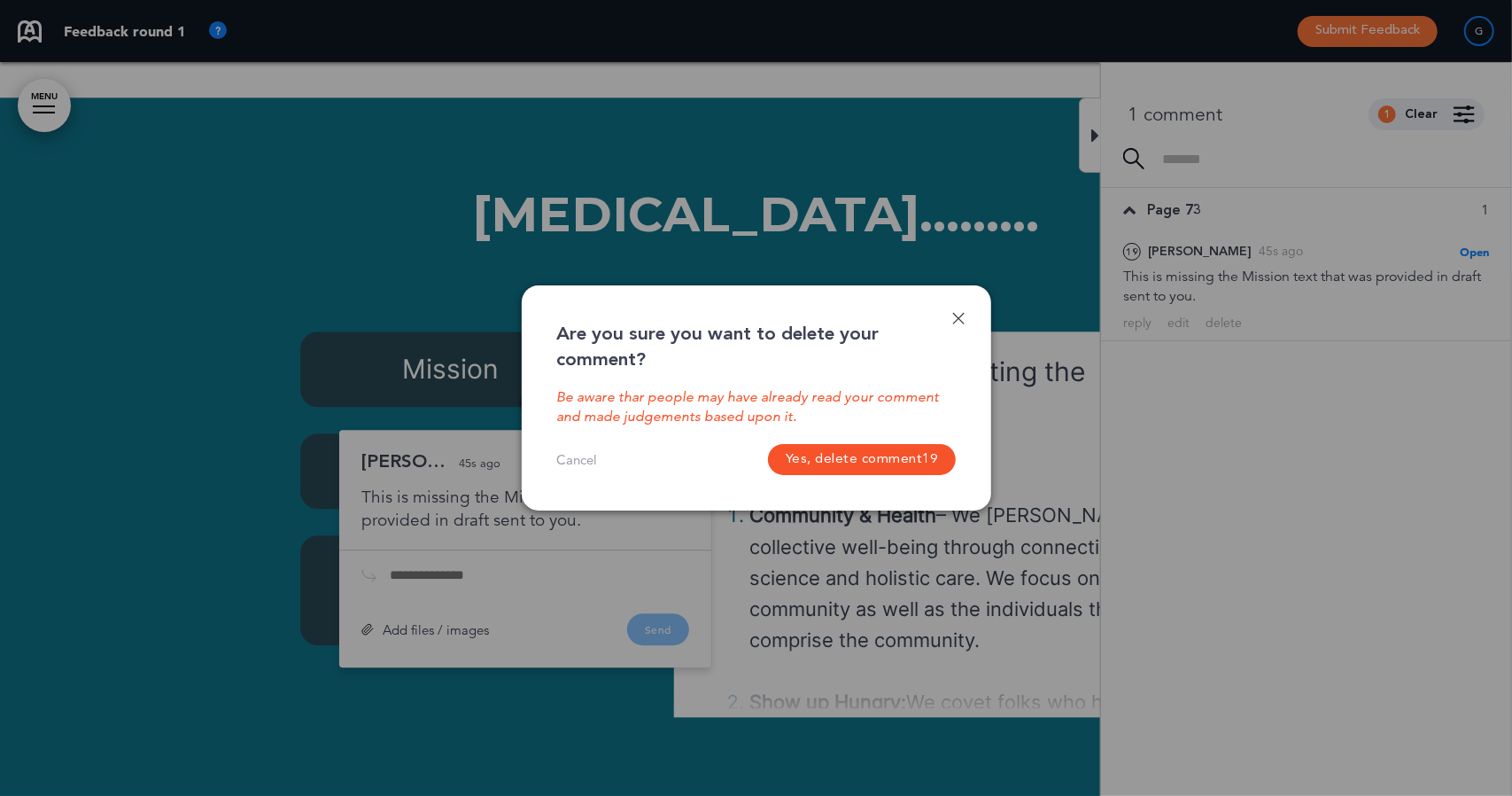
click at [812, 453] on button "Yes, delete comment 19" at bounding box center [861, 459] width 188 height 31
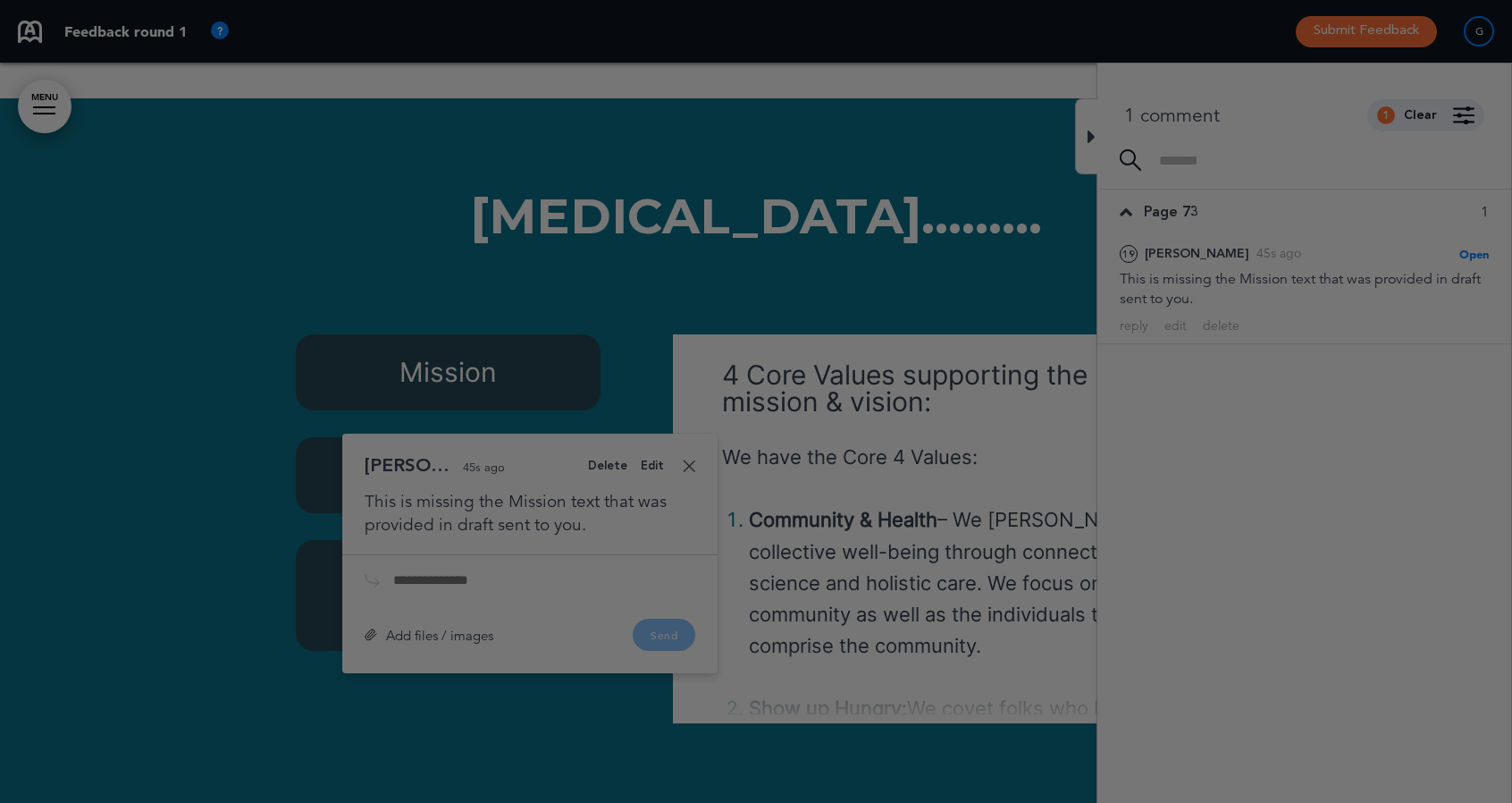
scroll to position [0, 8911]
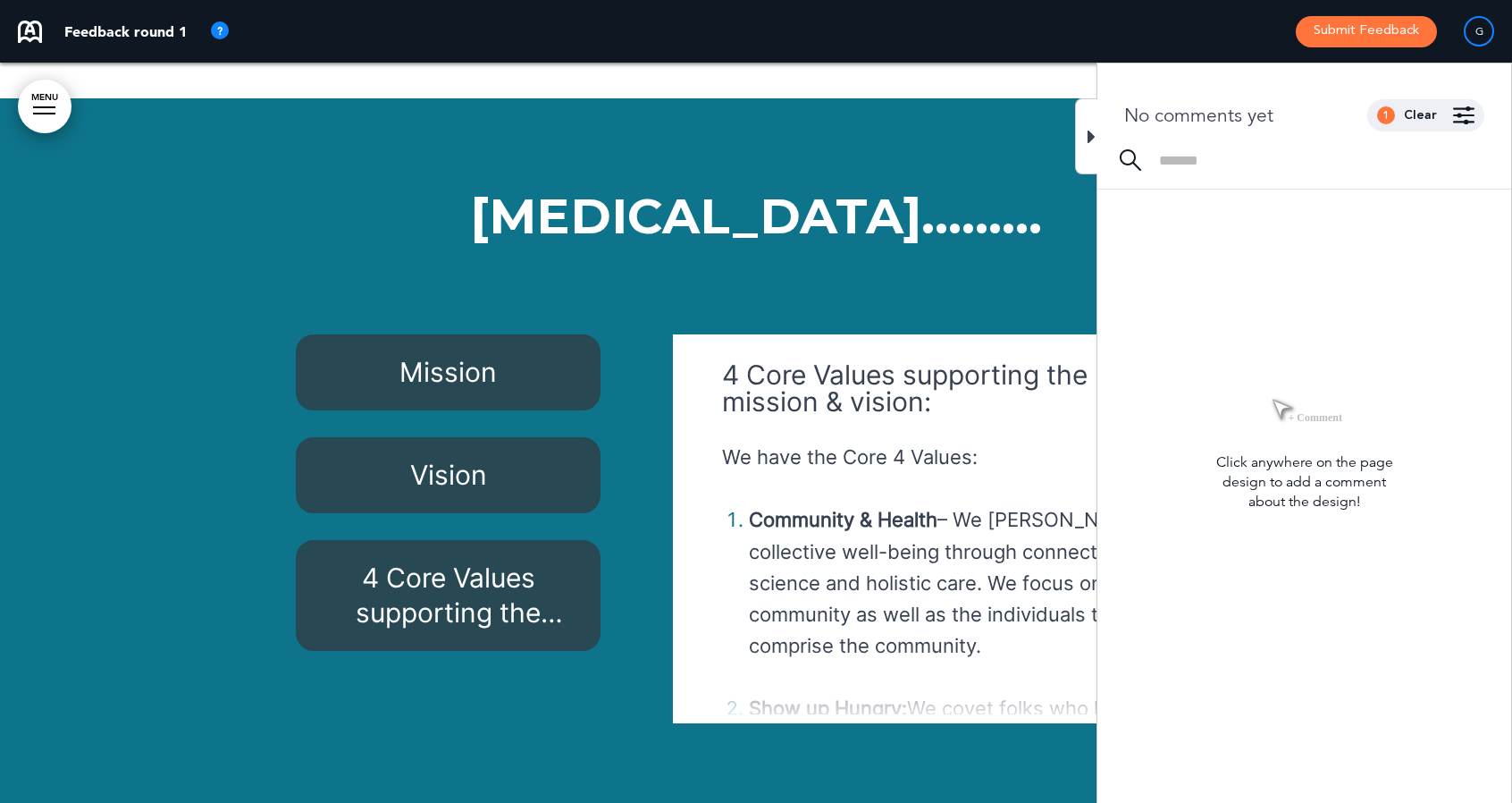
click at [1056, 191] on h1 "[MEDICAL_DATA]………" at bounding box center [756, 240] width 920 height 99
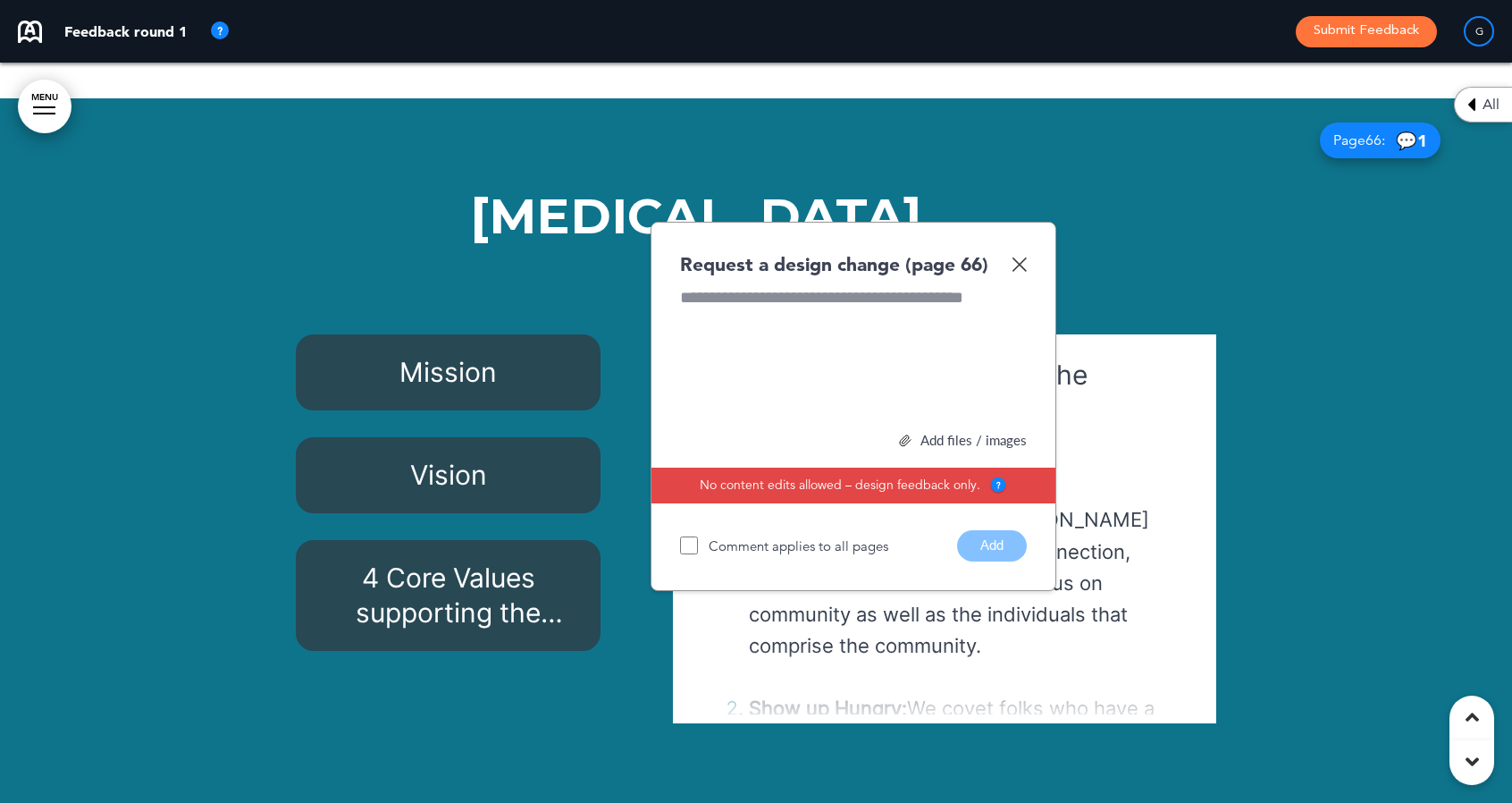
click at [1021, 256] on img at bounding box center [1019, 264] width 15 height 15
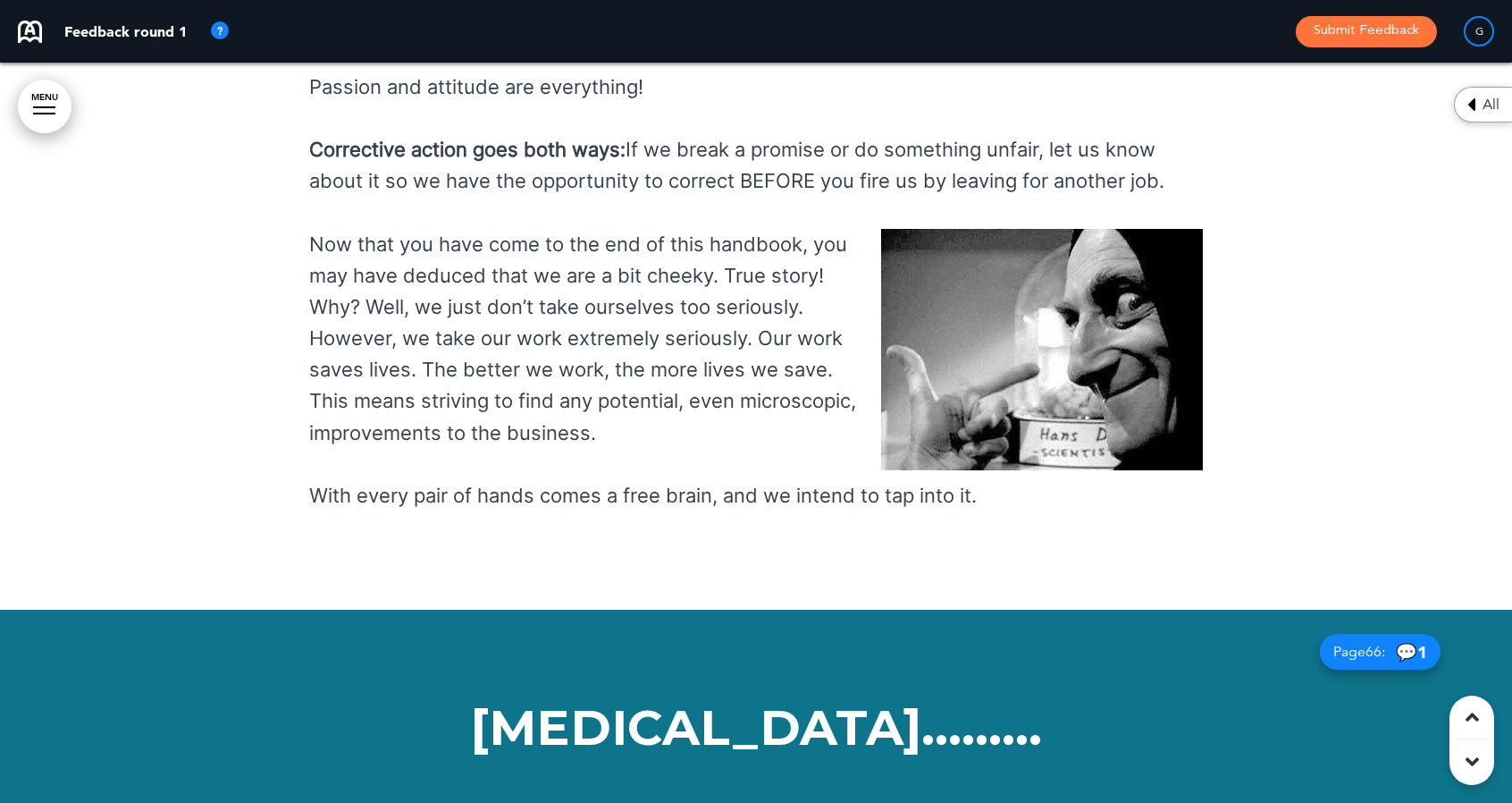
scroll to position [66620, 0]
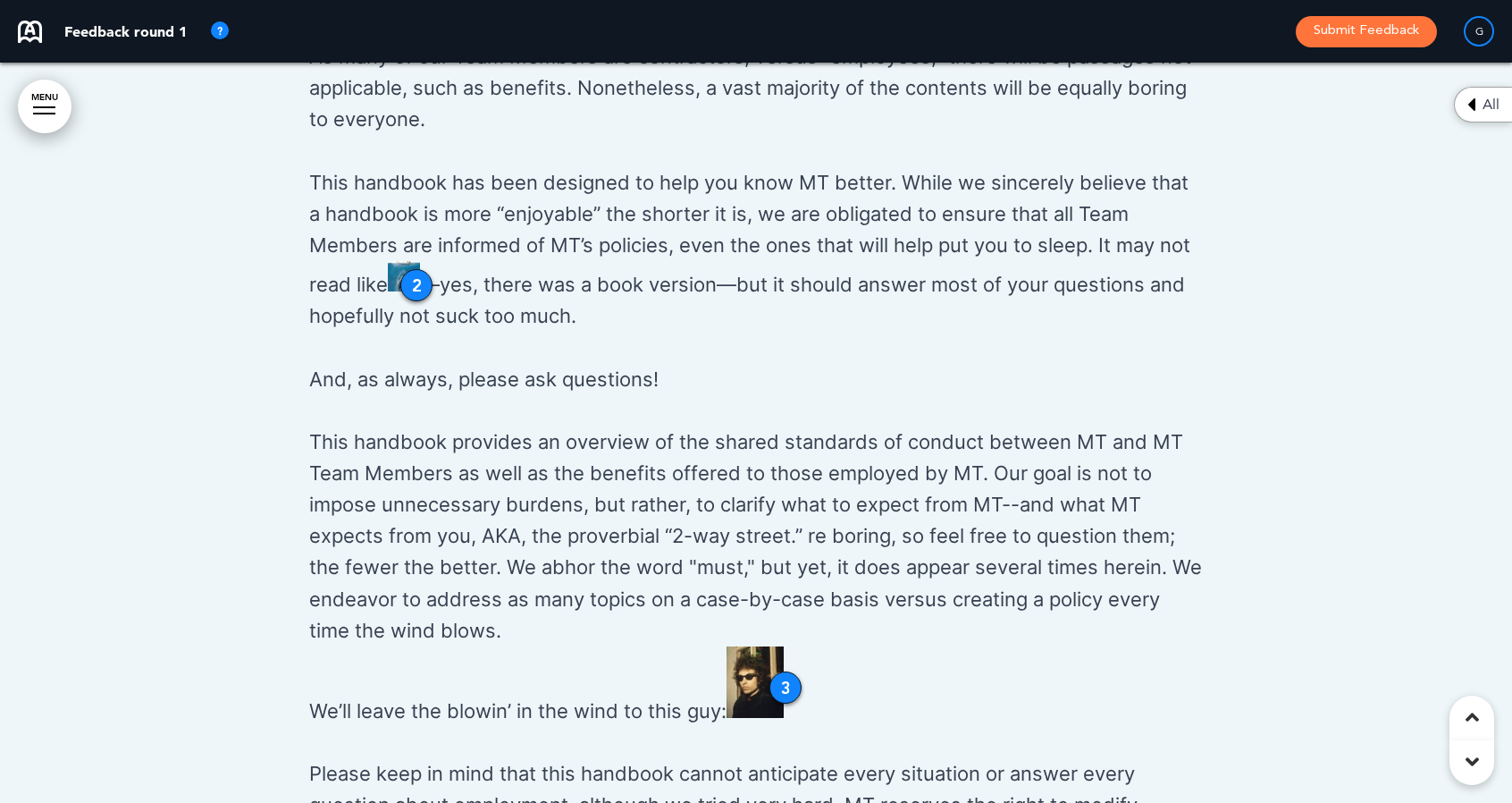
scroll to position [1746, 0]
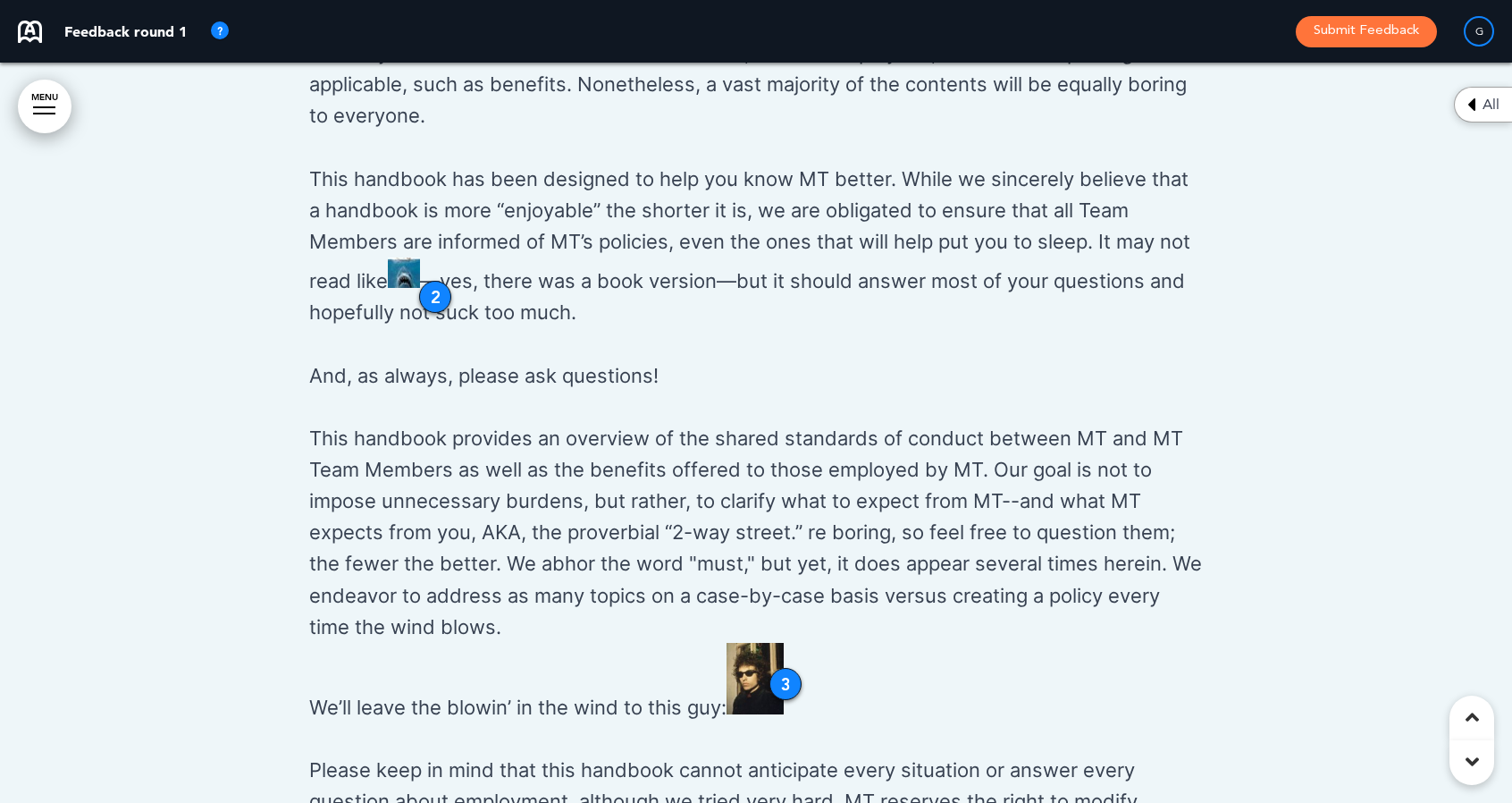
drag, startPoint x: 410, startPoint y: 284, endPoint x: 429, endPoint y: 299, distance: 24.2
click at [429, 299] on div "2" at bounding box center [436, 297] width 33 height 33
drag, startPoint x: 437, startPoint y: 299, endPoint x: 420, endPoint y: 284, distance: 22.7
click at [420, 284] on div "2" at bounding box center [419, 280] width 33 height 33
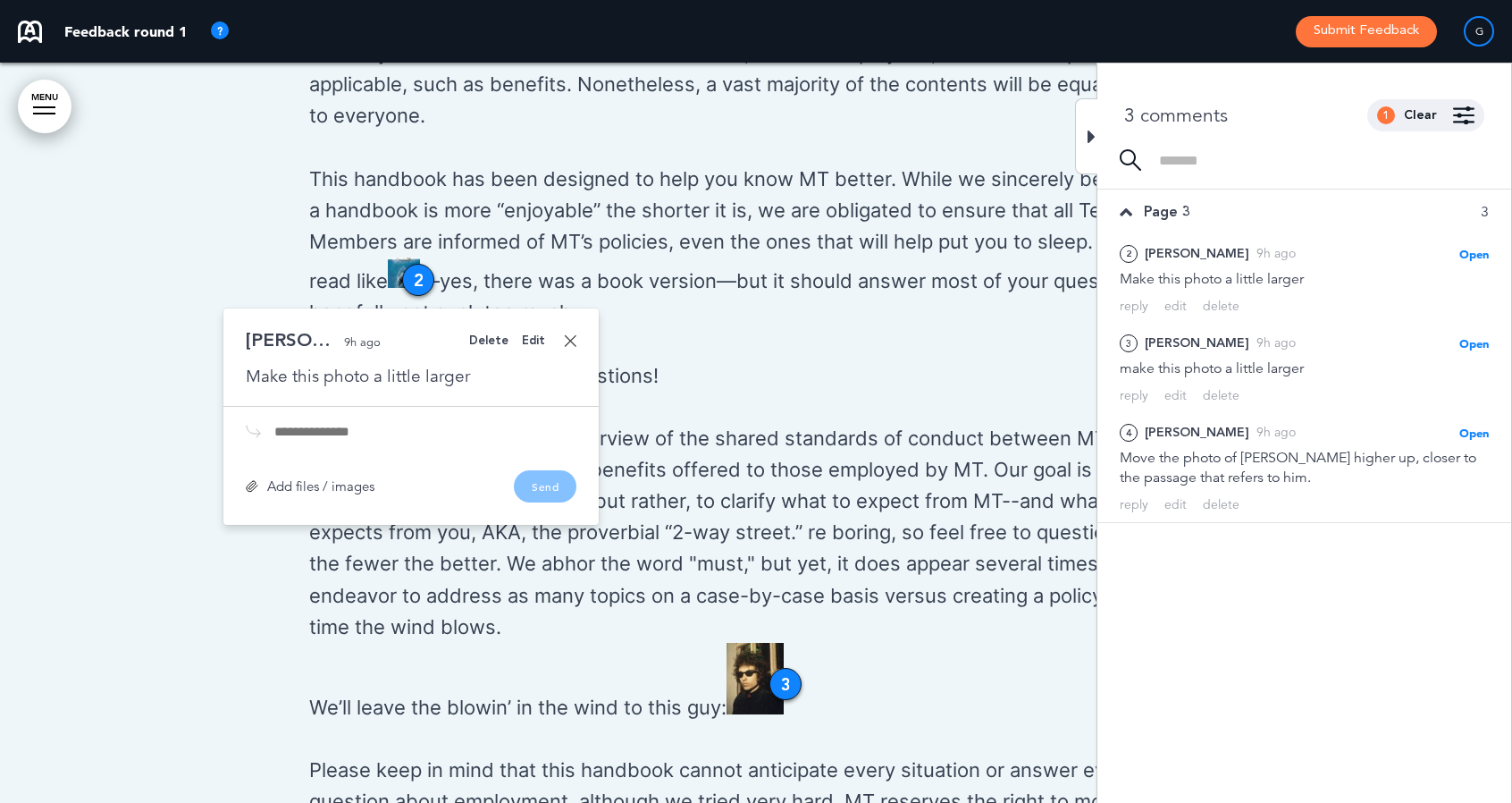
click at [336, 489] on div "Add files / images" at bounding box center [310, 486] width 129 height 14
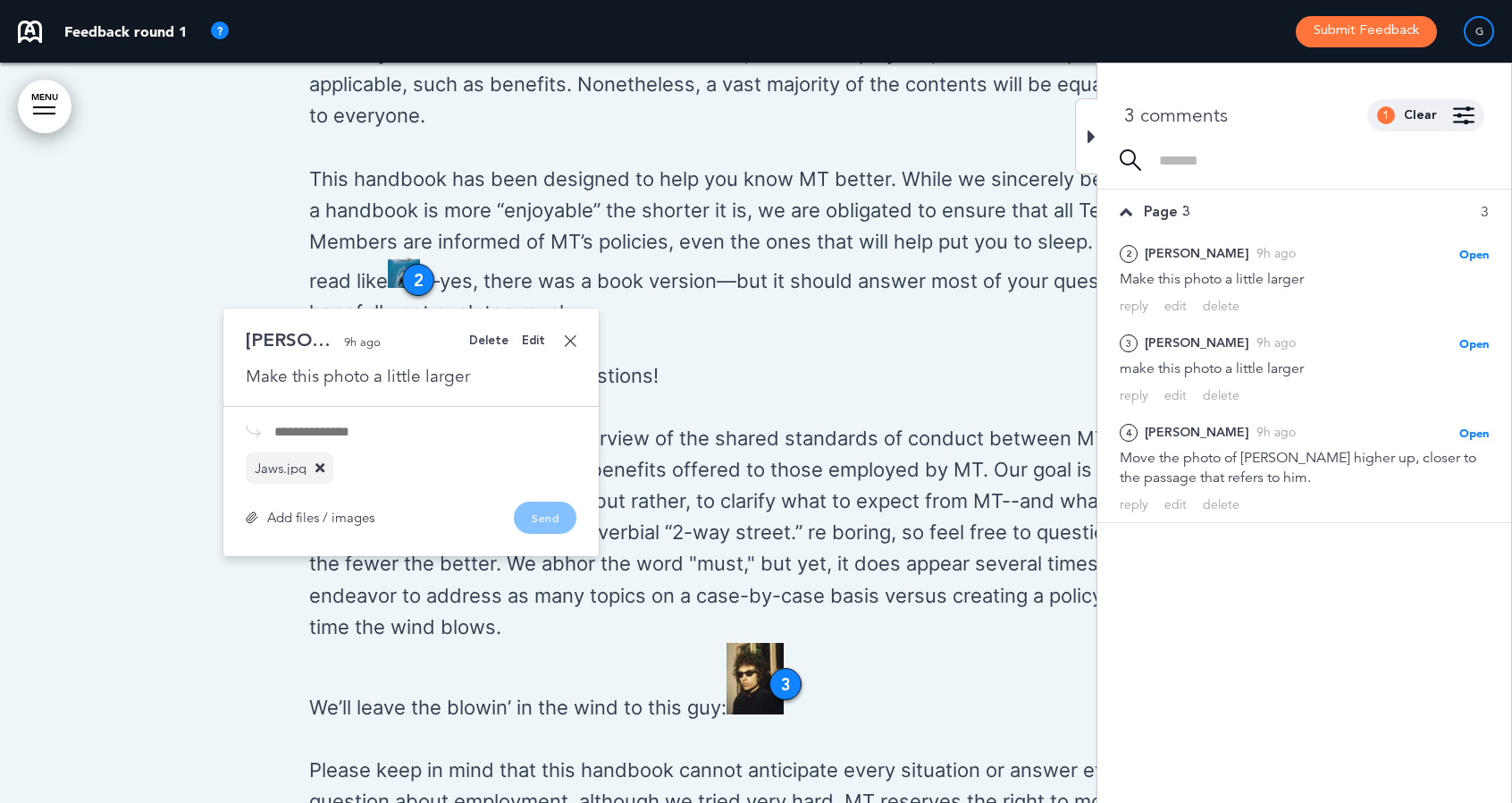
click at [467, 376] on div "Make this photo a little larger" at bounding box center [410, 376] width 331 height 24
click at [455, 378] on div "Make this photo a little larger" at bounding box center [410, 376] width 331 height 24
click at [468, 378] on div "Make this photo a little larger" at bounding box center [410, 376] width 331 height 24
click at [534, 343] on div "Edit" at bounding box center [534, 341] width 24 height 12
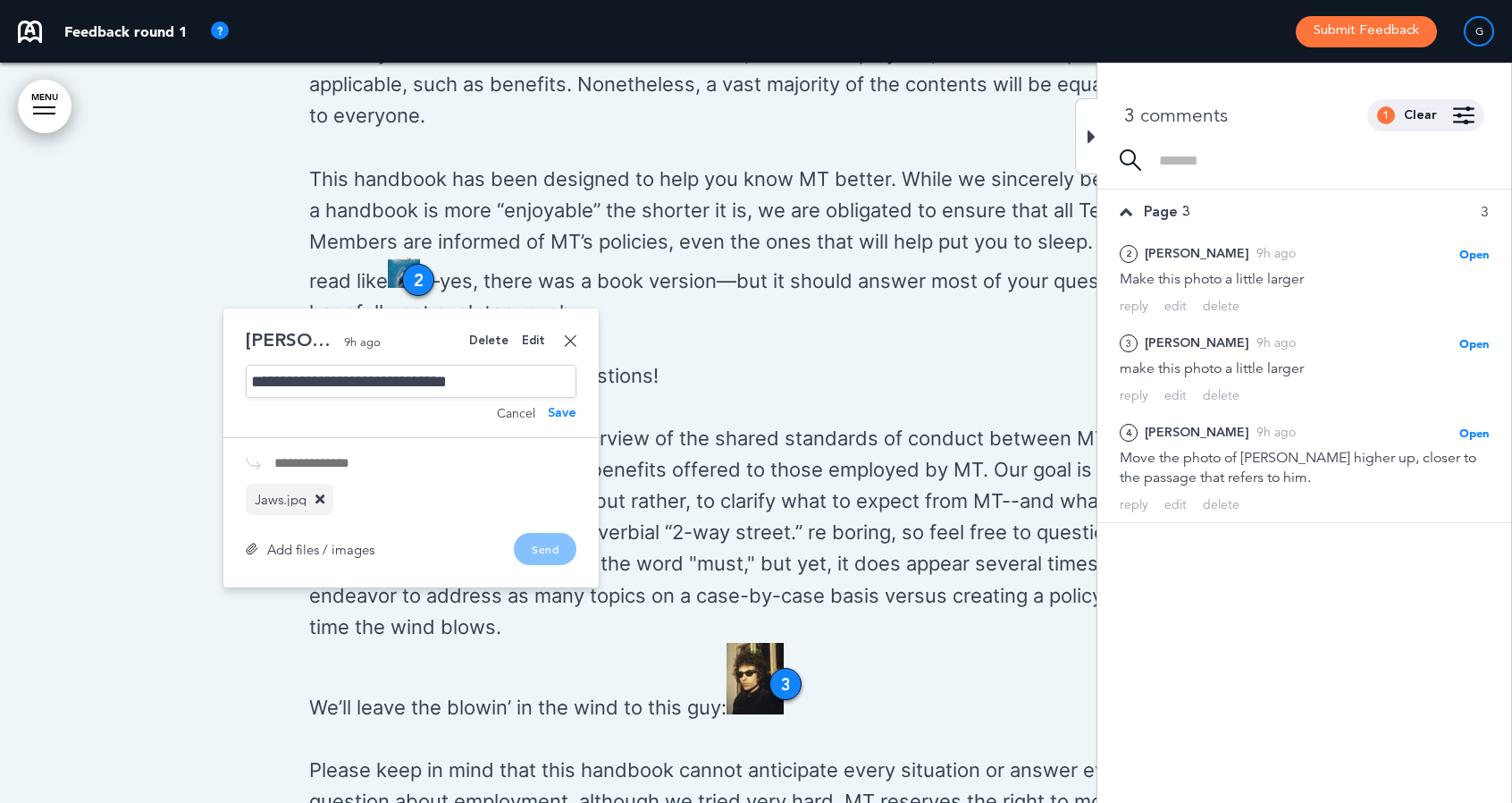
click at [484, 384] on div "**********" at bounding box center [410, 381] width 331 height 33
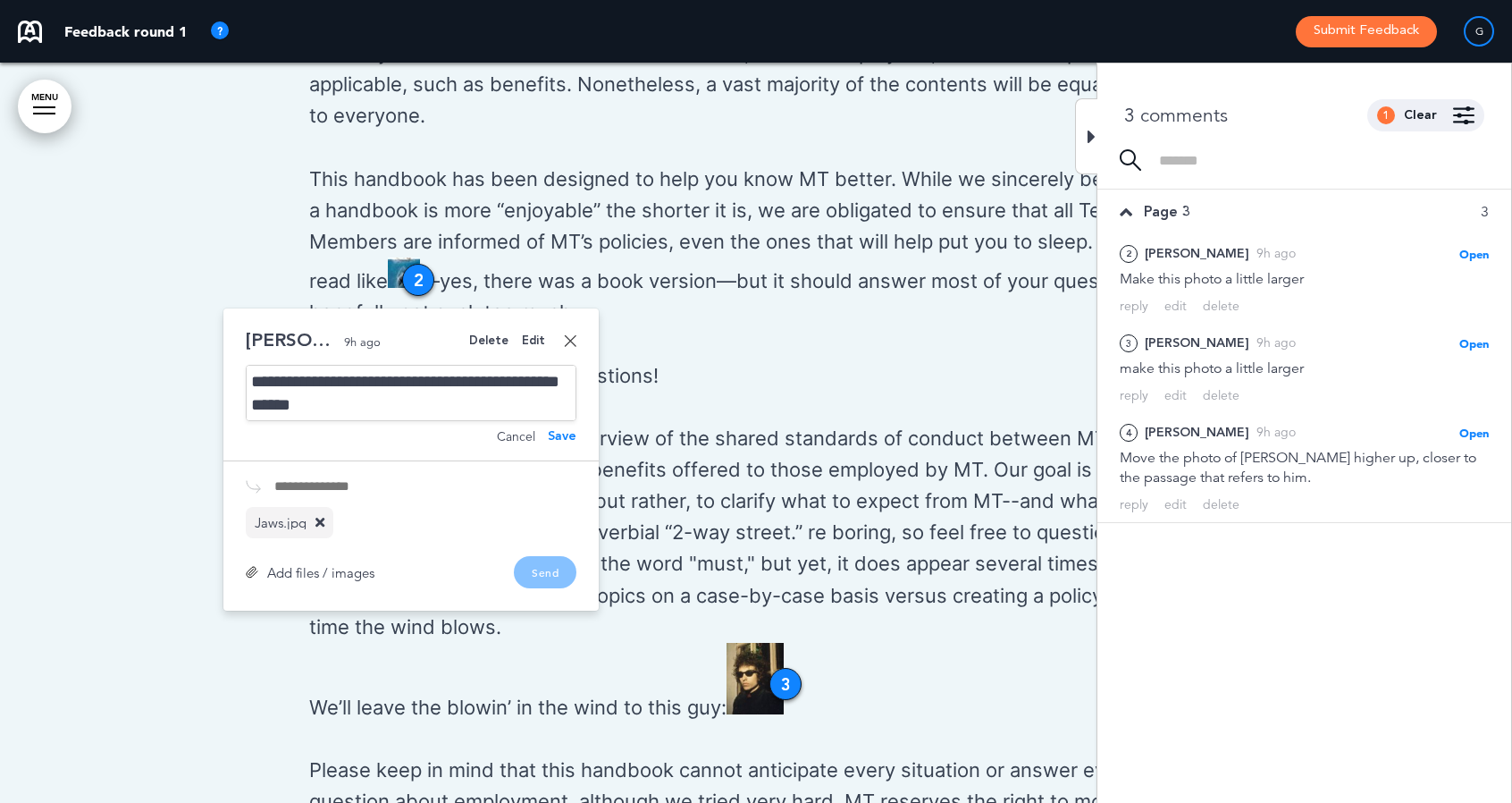
click at [547, 571] on div "Add files / images Send" at bounding box center [410, 573] width 331 height 33
click at [565, 436] on div "Save" at bounding box center [563, 436] width 29 height 13
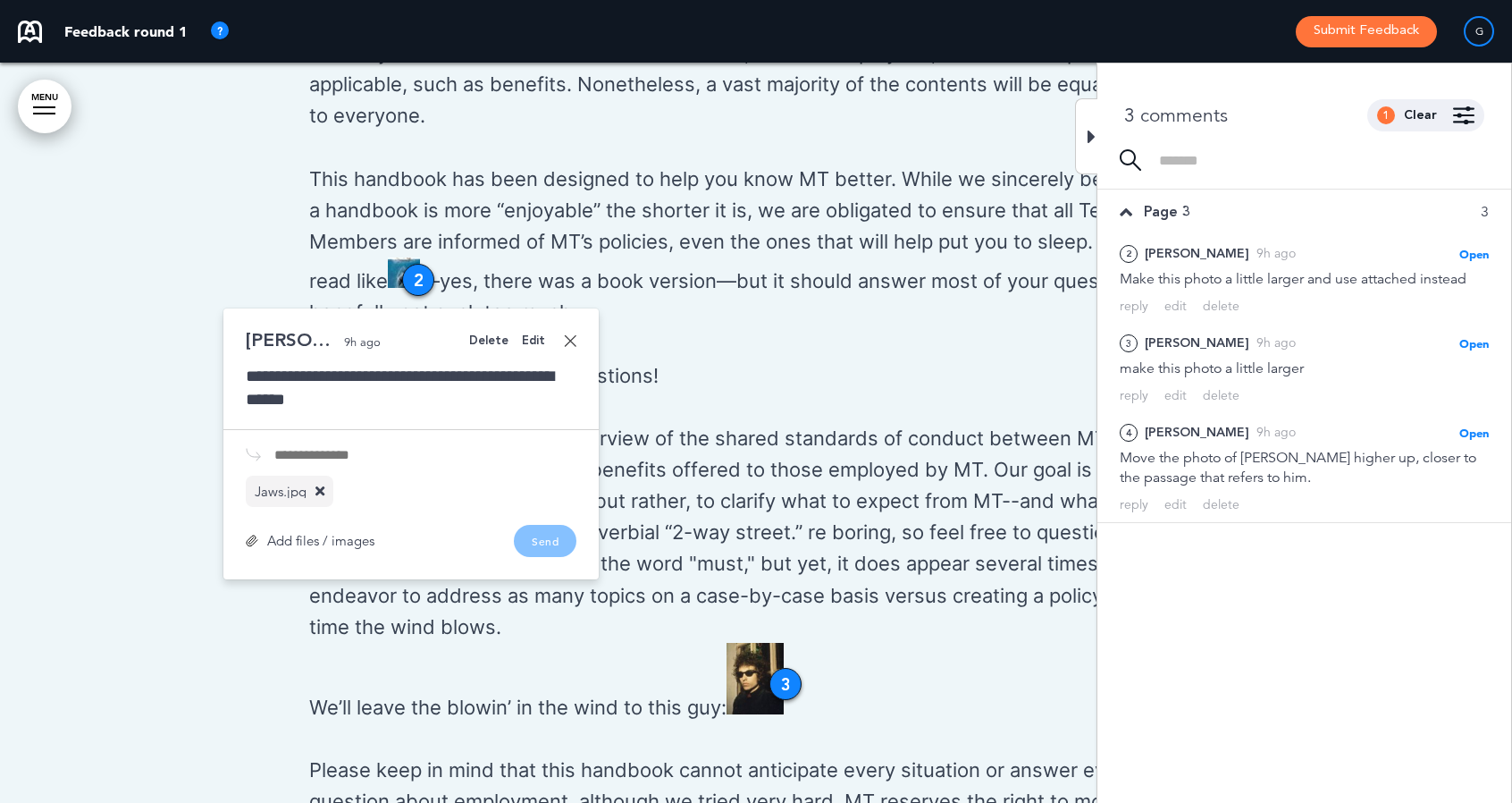
click at [536, 541] on div "Add files / images Send" at bounding box center [410, 541] width 331 height 33
click at [525, 546] on div "Add files / images Send" at bounding box center [410, 541] width 331 height 33
click at [1087, 136] on icon at bounding box center [1091, 137] width 8 height 22
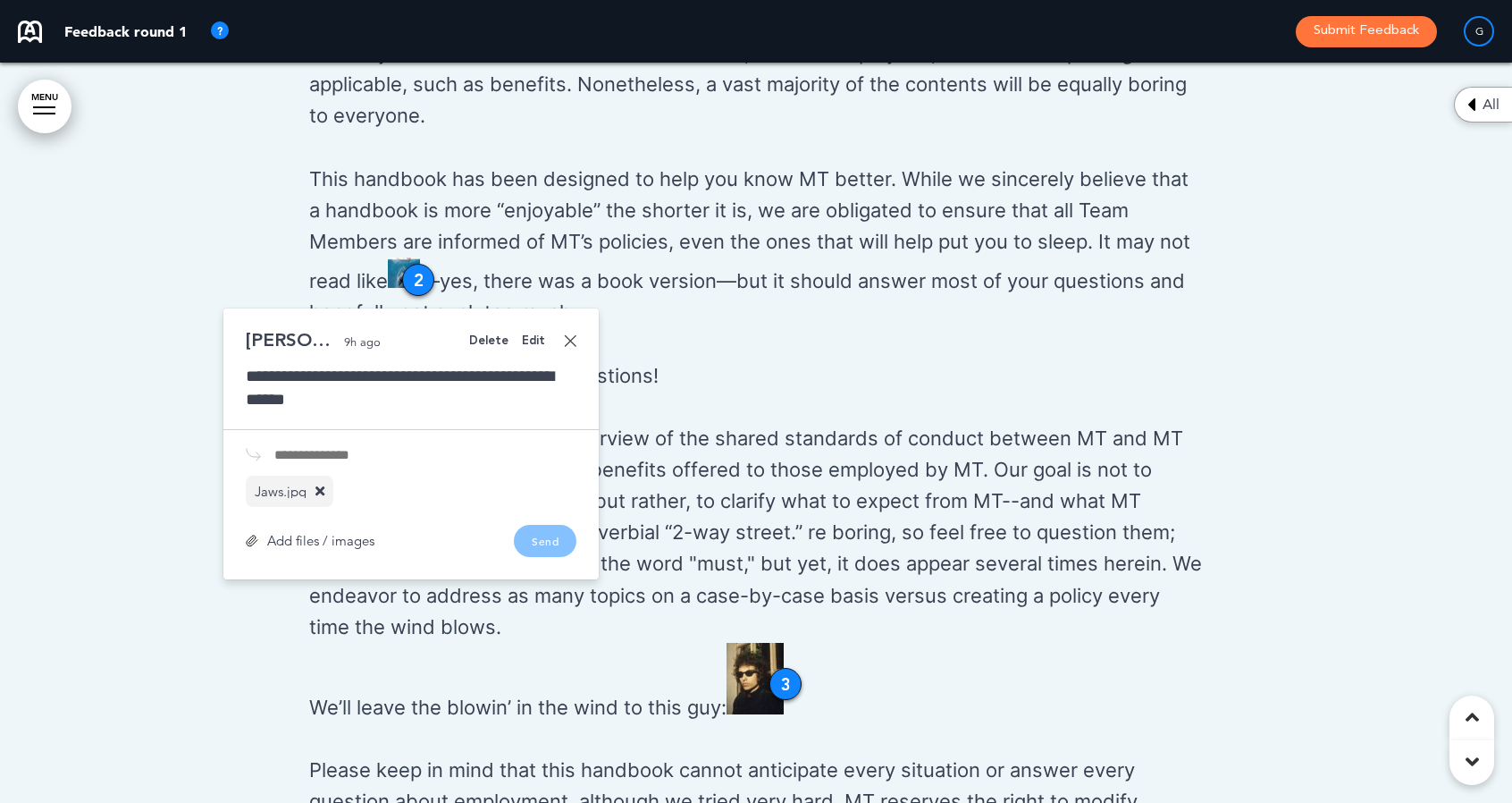
click at [545, 545] on div "Add files / images Send" at bounding box center [410, 541] width 331 height 33
click at [544, 545] on div "Add files / images Send" at bounding box center [410, 541] width 331 height 33
click at [568, 341] on link at bounding box center [570, 341] width 13 height 13
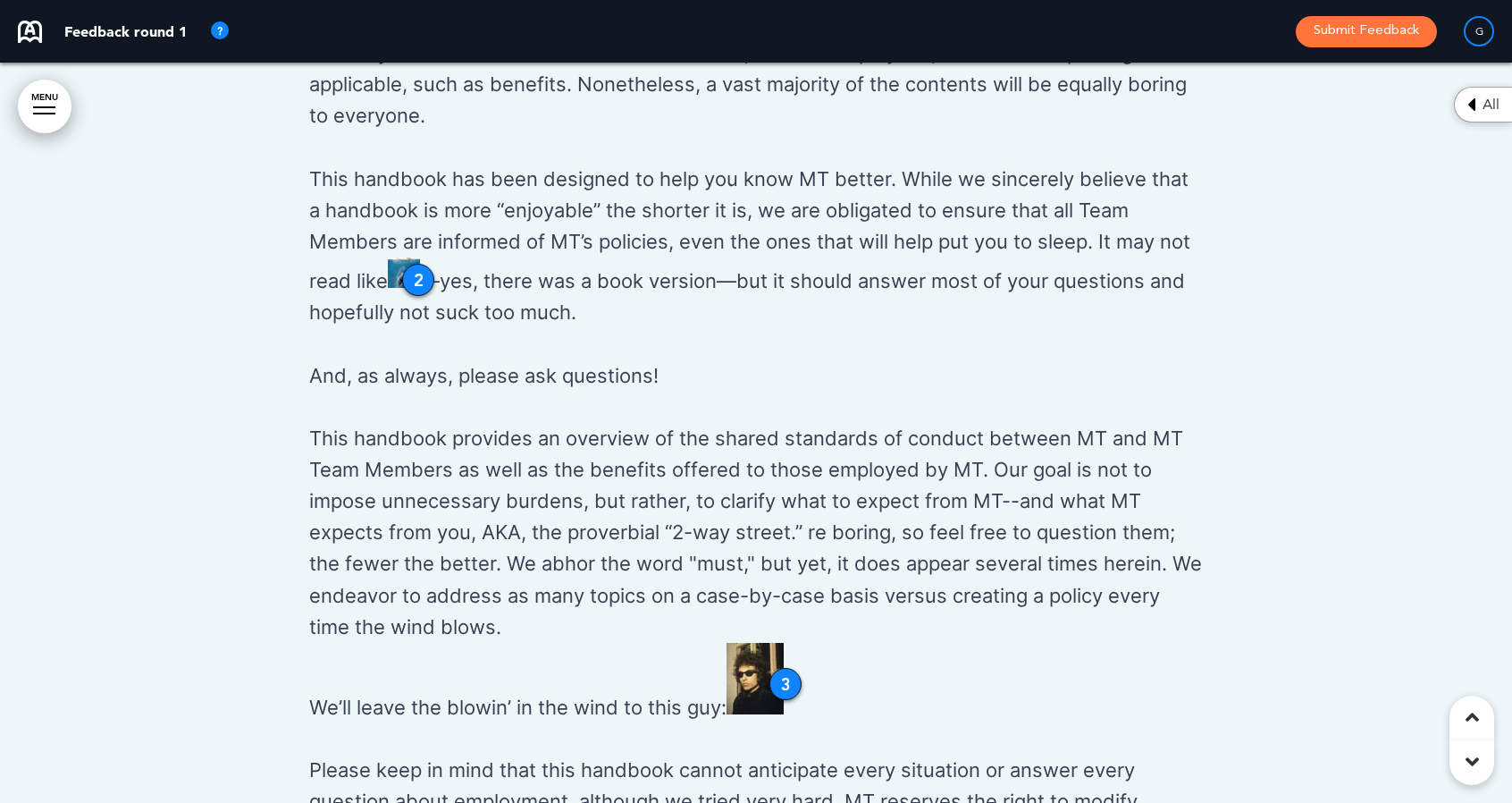
click at [419, 278] on div "2" at bounding box center [419, 280] width 33 height 33
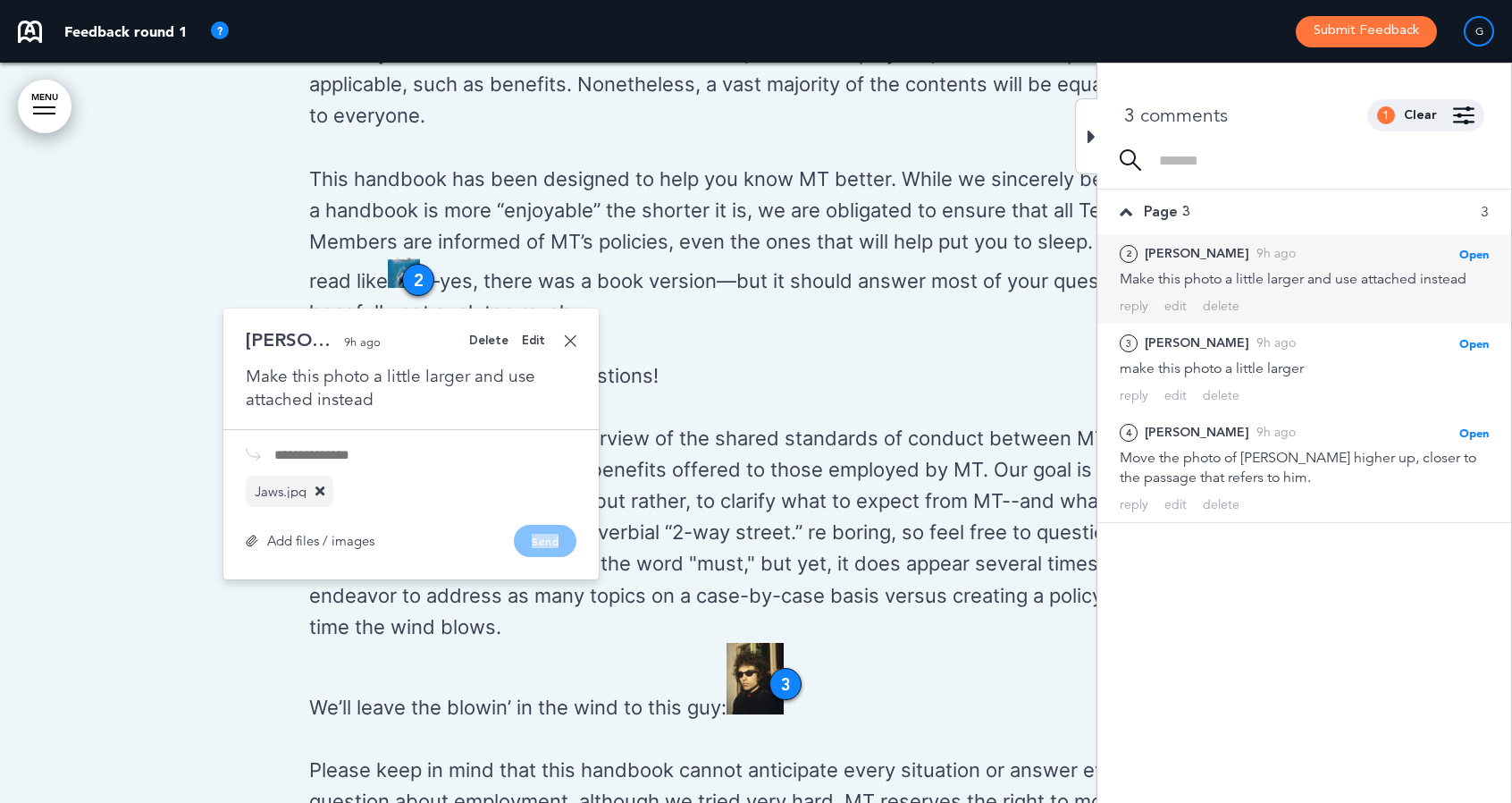
click at [419, 278] on div "2" at bounding box center [419, 280] width 33 height 33
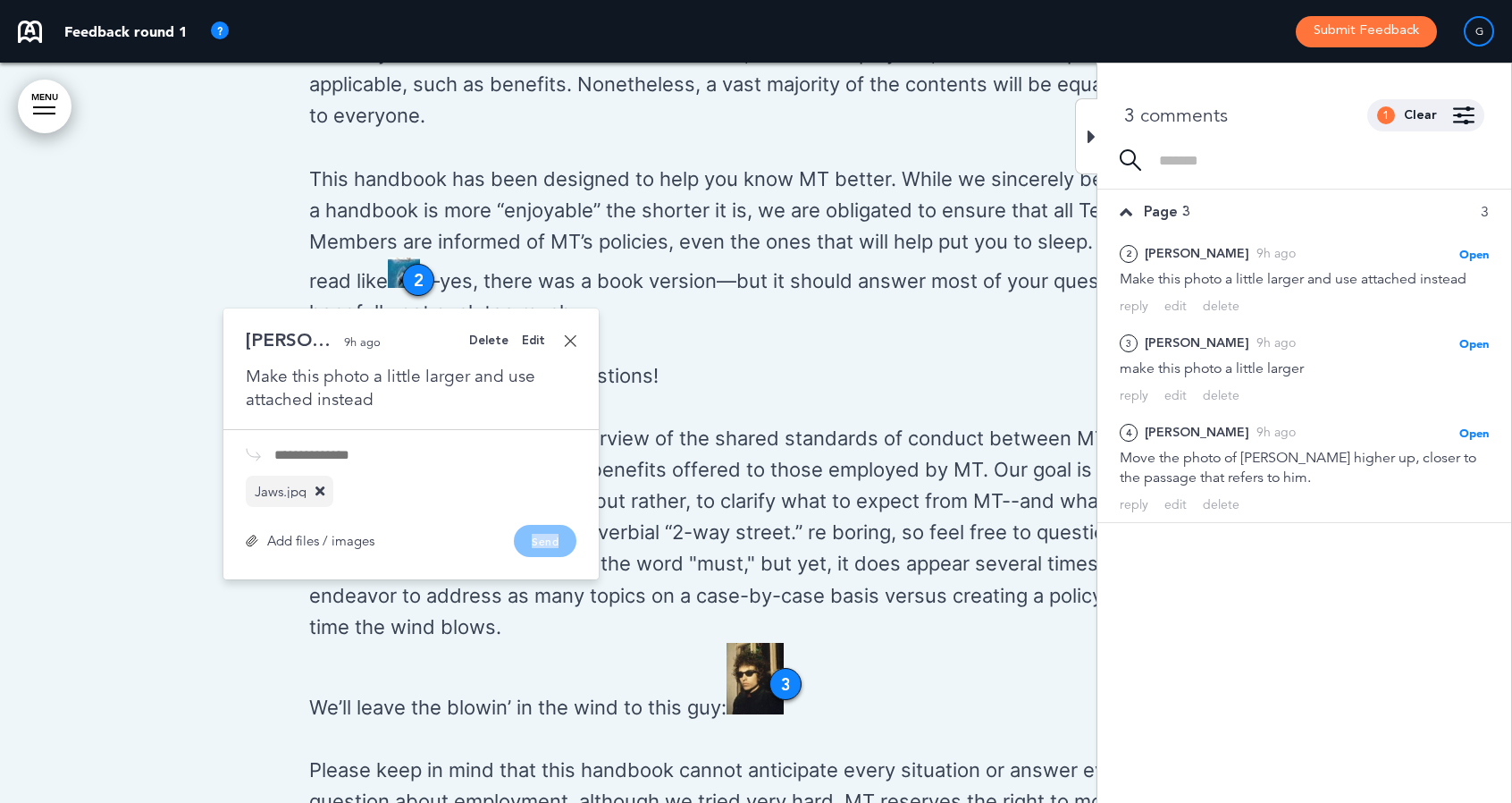
click at [571, 341] on link at bounding box center [570, 341] width 13 height 13
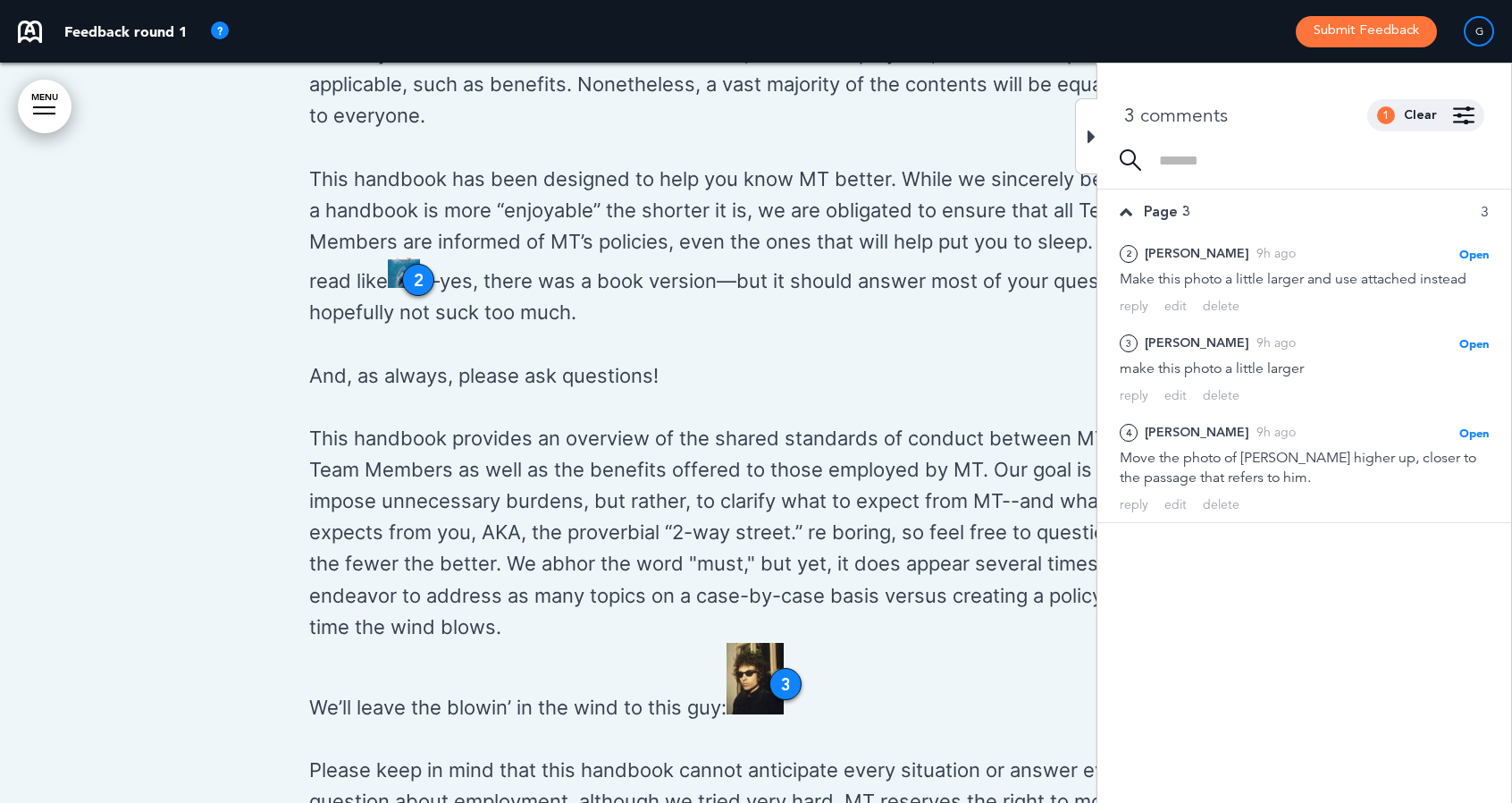
click at [1091, 143] on icon at bounding box center [1091, 137] width 8 height 22
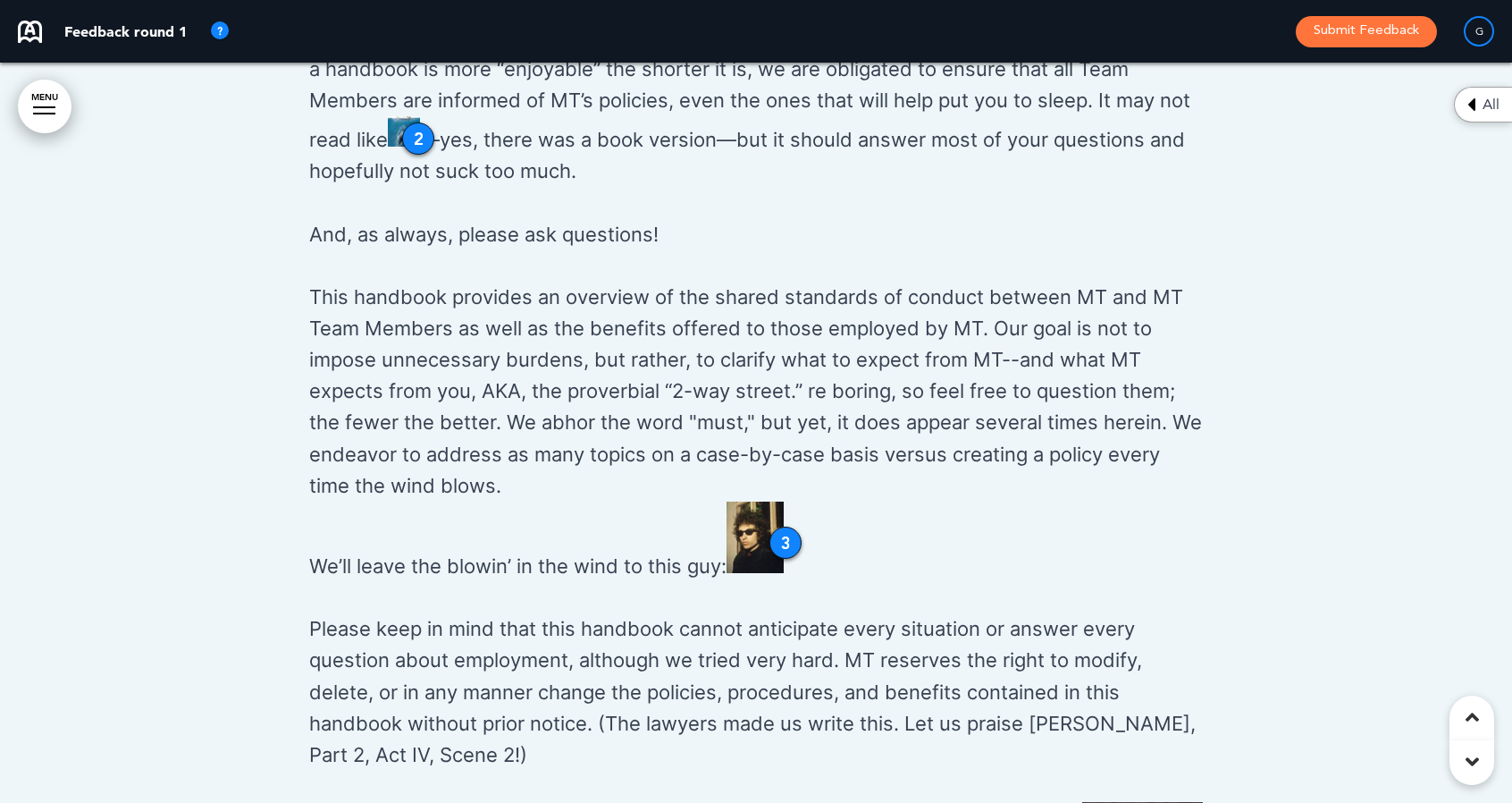
scroll to position [1903, 0]
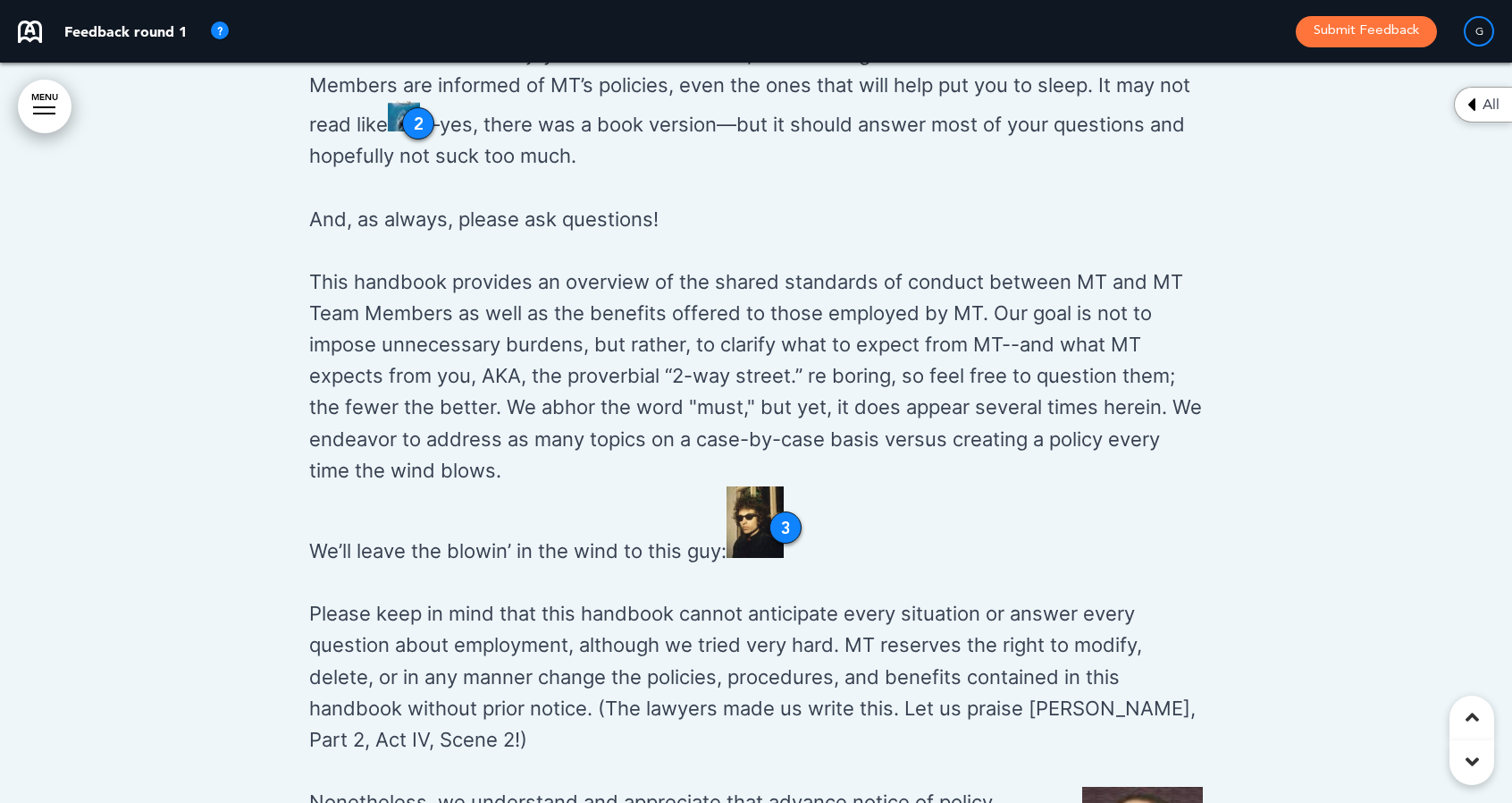
click at [785, 527] on div "3" at bounding box center [785, 527] width 33 height 33
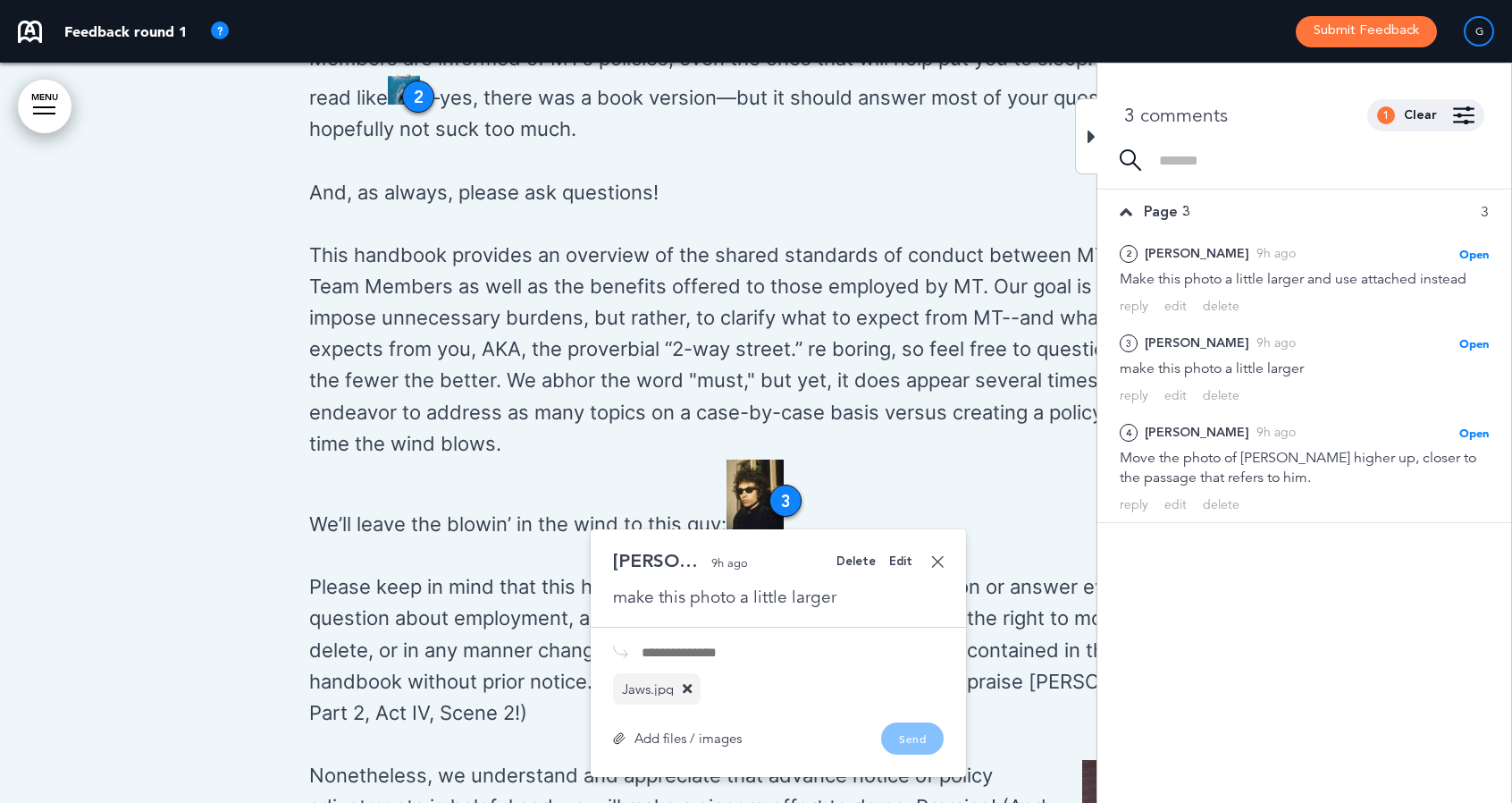
scroll to position [1938, 0]
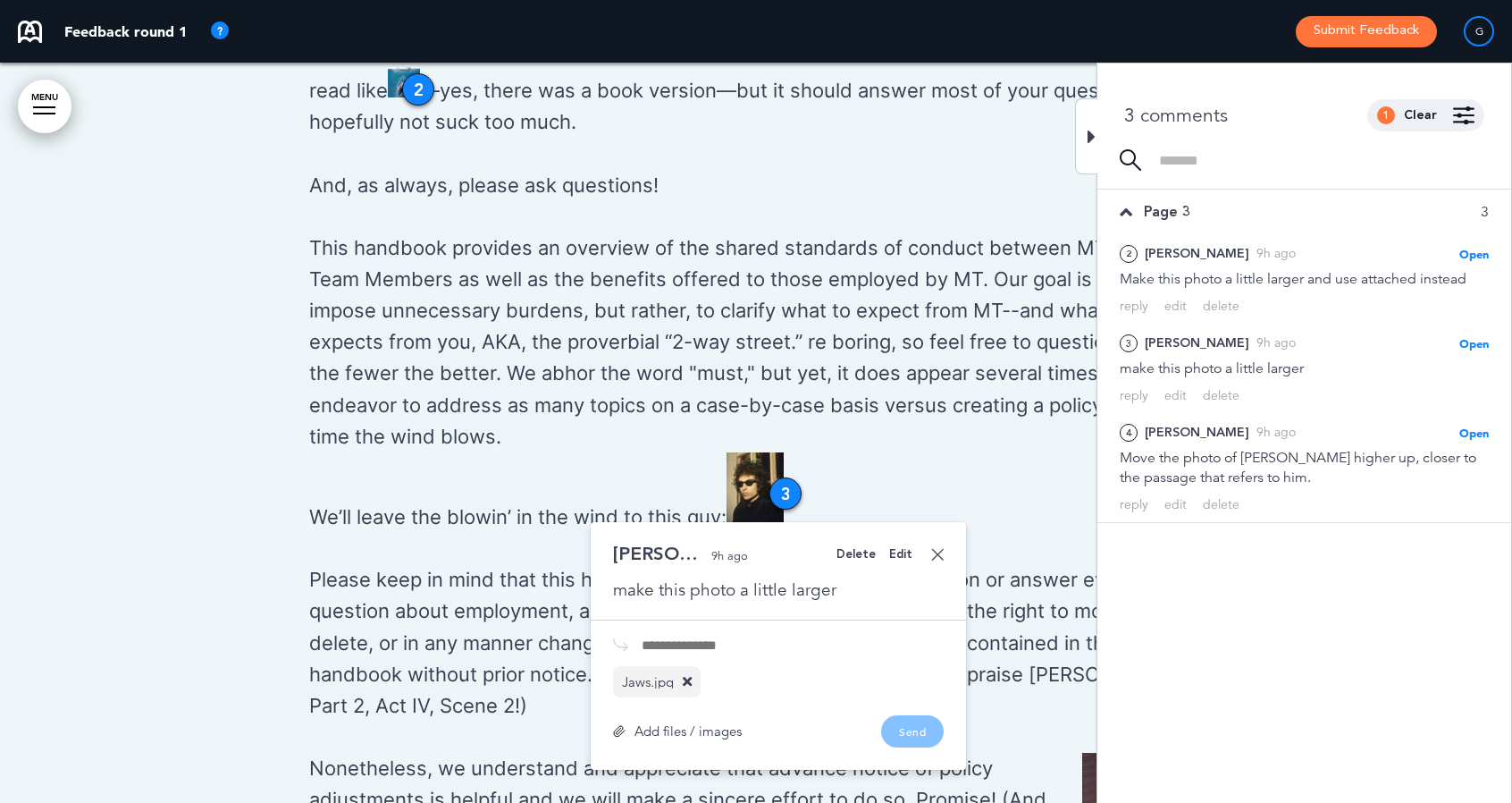
click at [938, 554] on link at bounding box center [938, 555] width 13 height 13
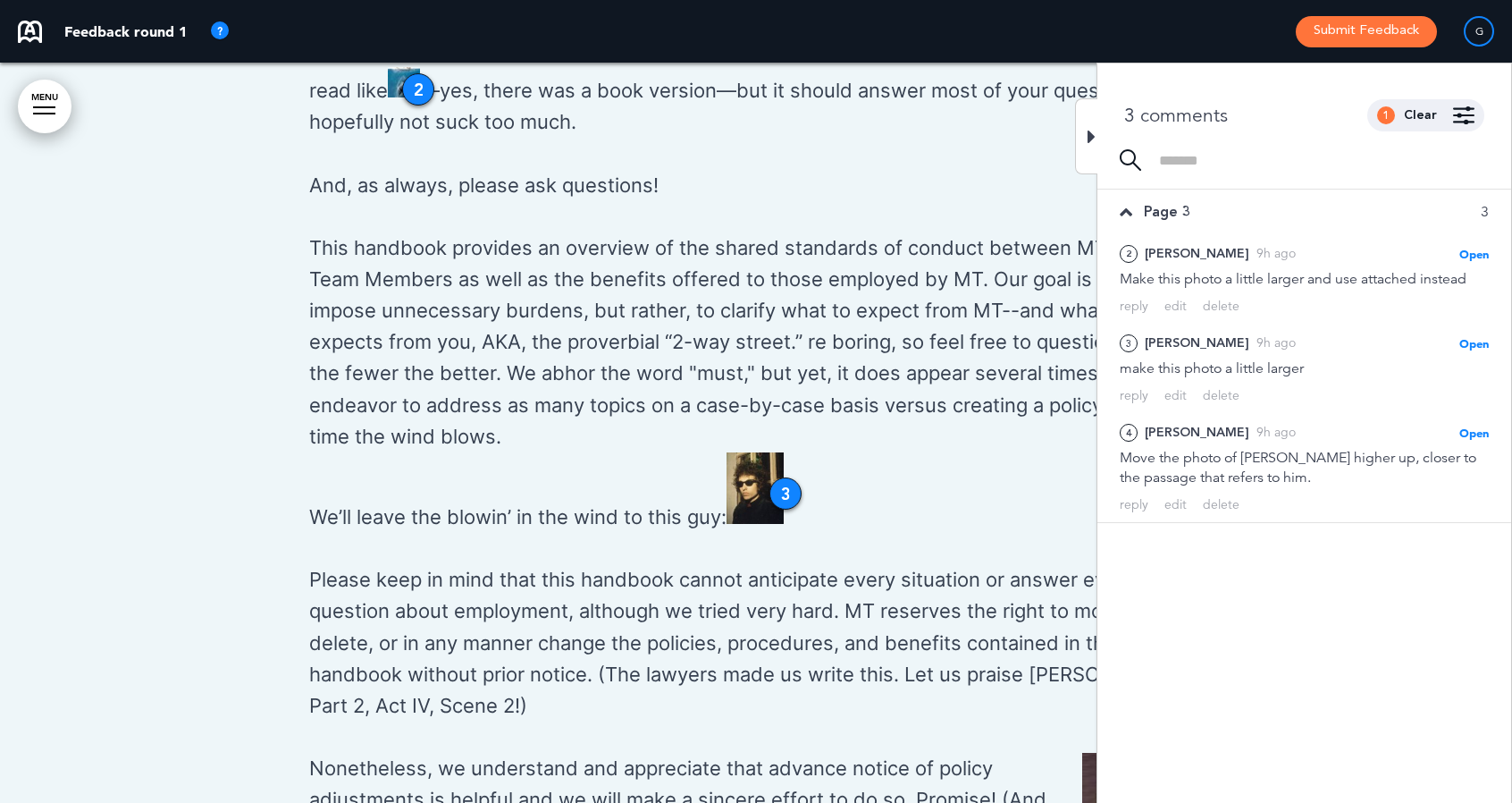
click at [772, 482] on img at bounding box center [755, 488] width 57 height 72
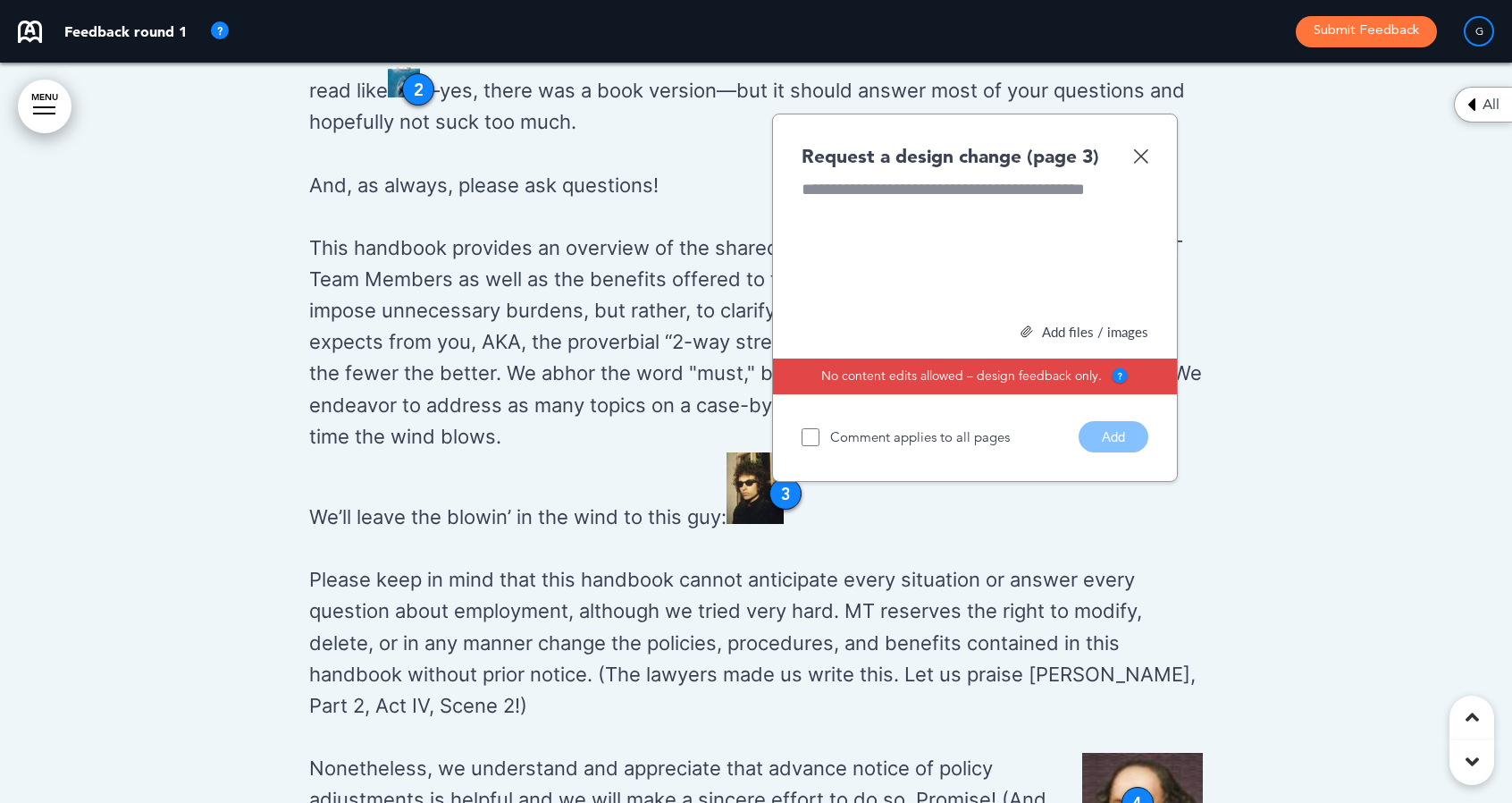
click at [775, 486] on div "3" at bounding box center [785, 494] width 33 height 33
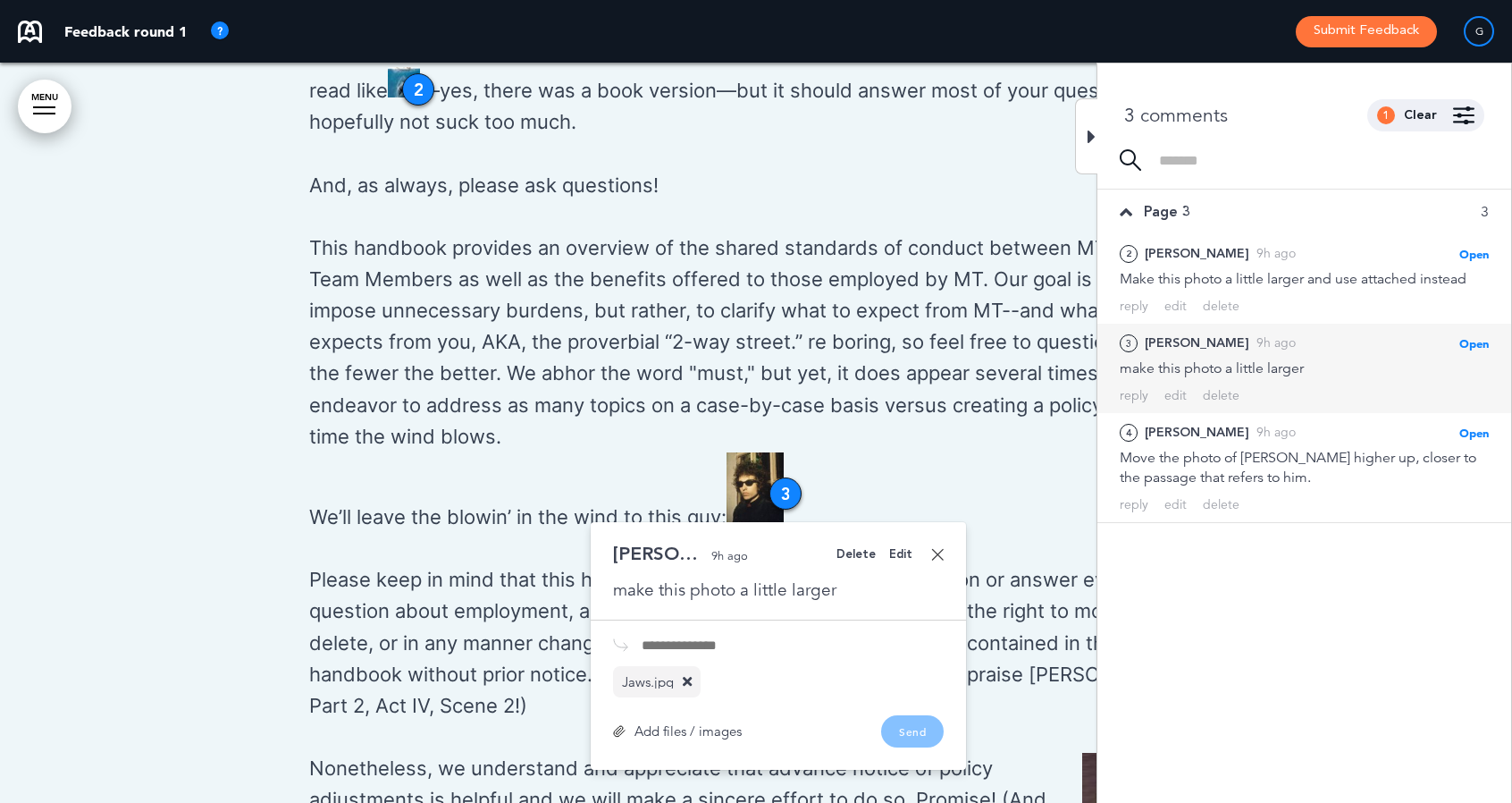
click at [934, 552] on link at bounding box center [938, 555] width 13 height 13
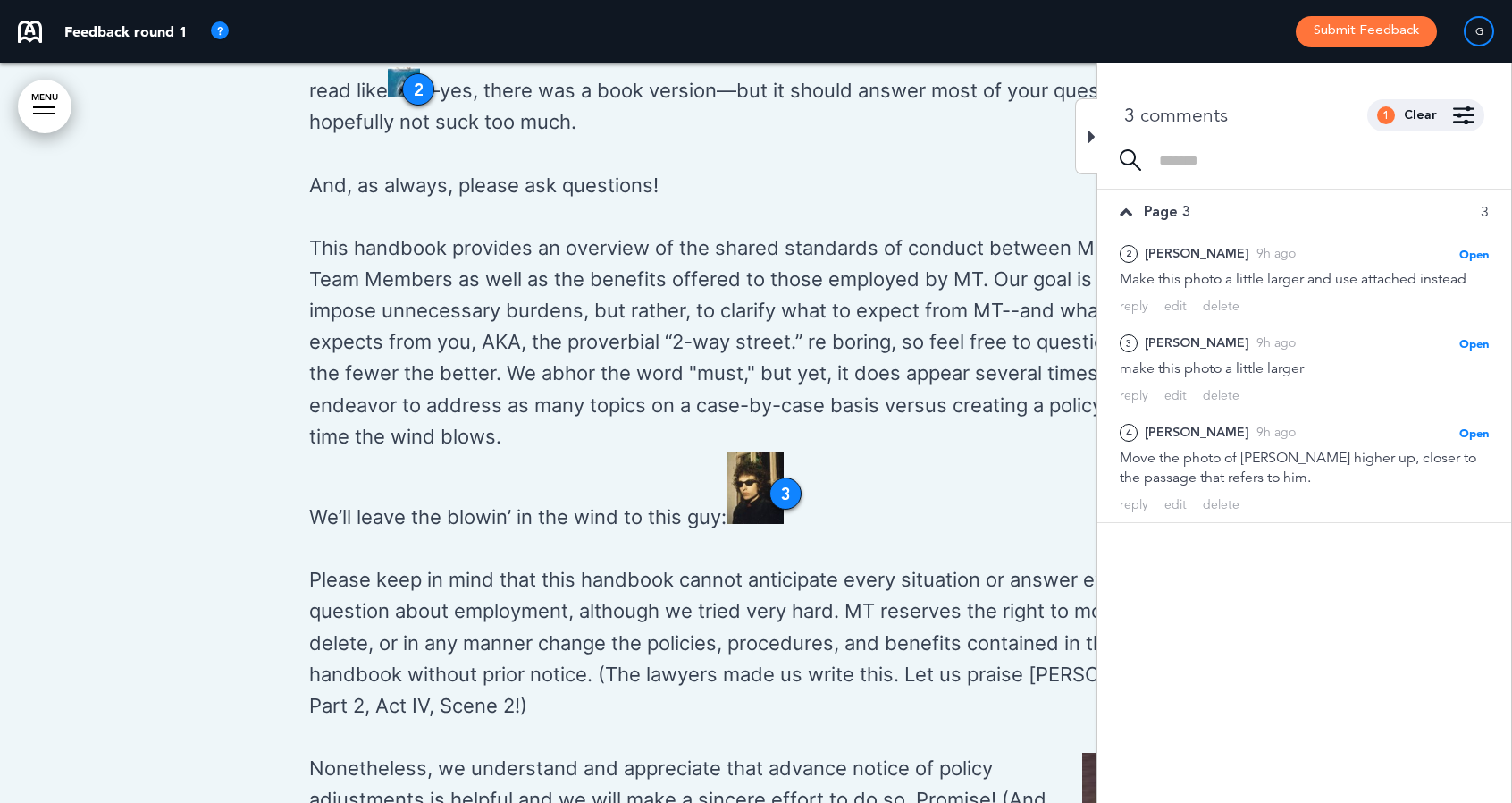
click at [1092, 146] on icon at bounding box center [1091, 137] width 8 height 22
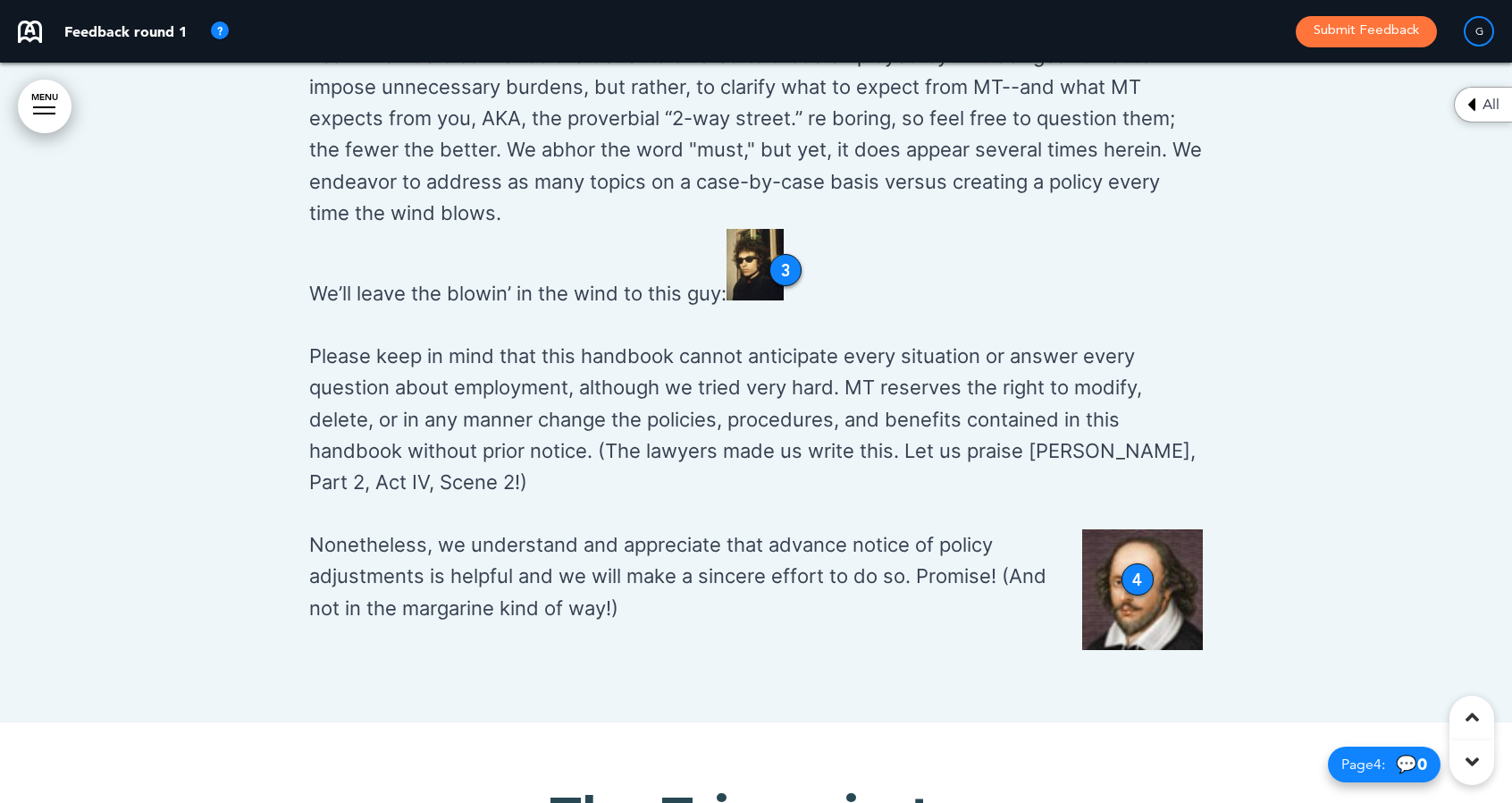
scroll to position [2163, 0]
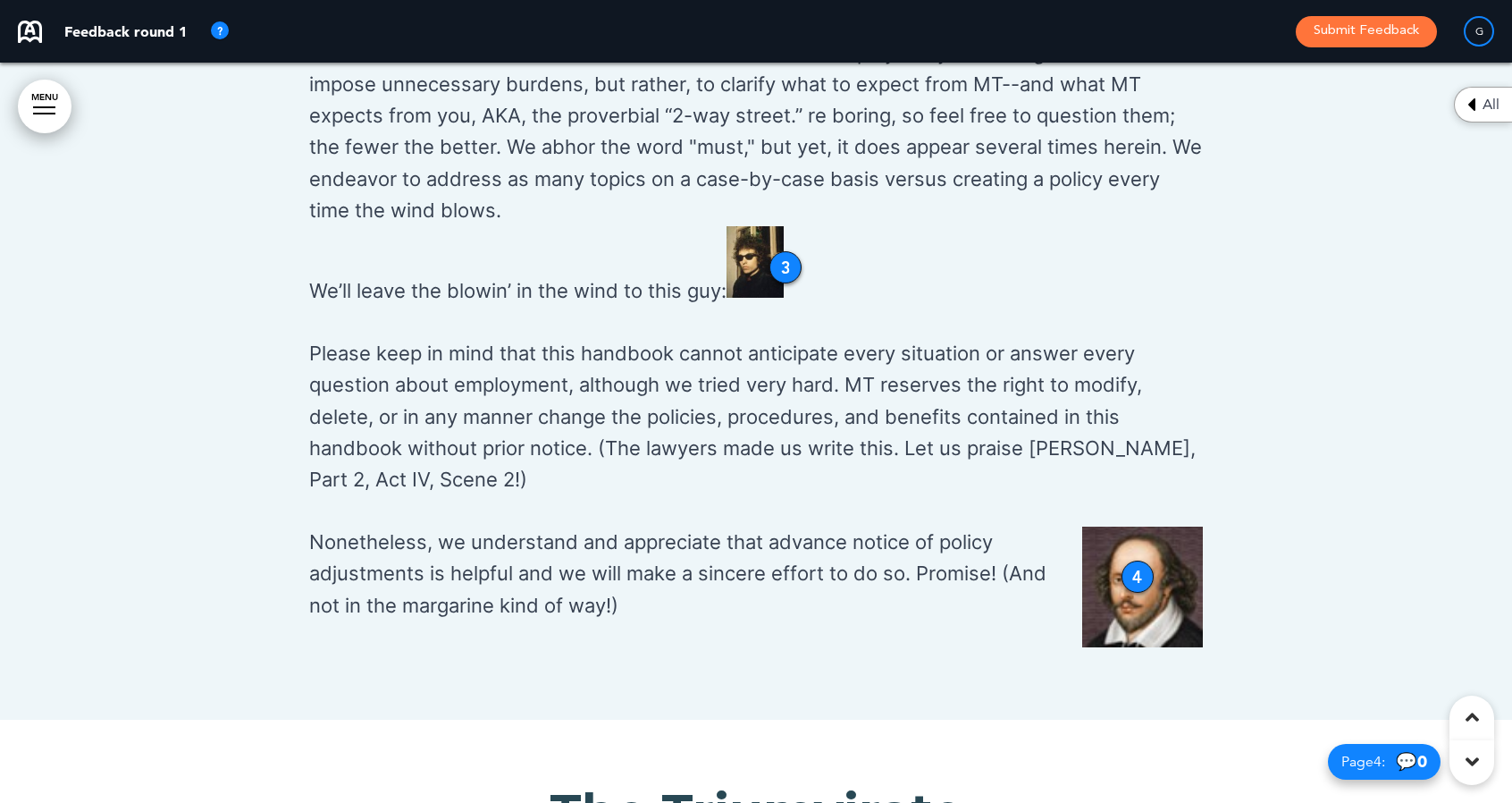
click at [1133, 581] on div "4" at bounding box center [1138, 576] width 33 height 33
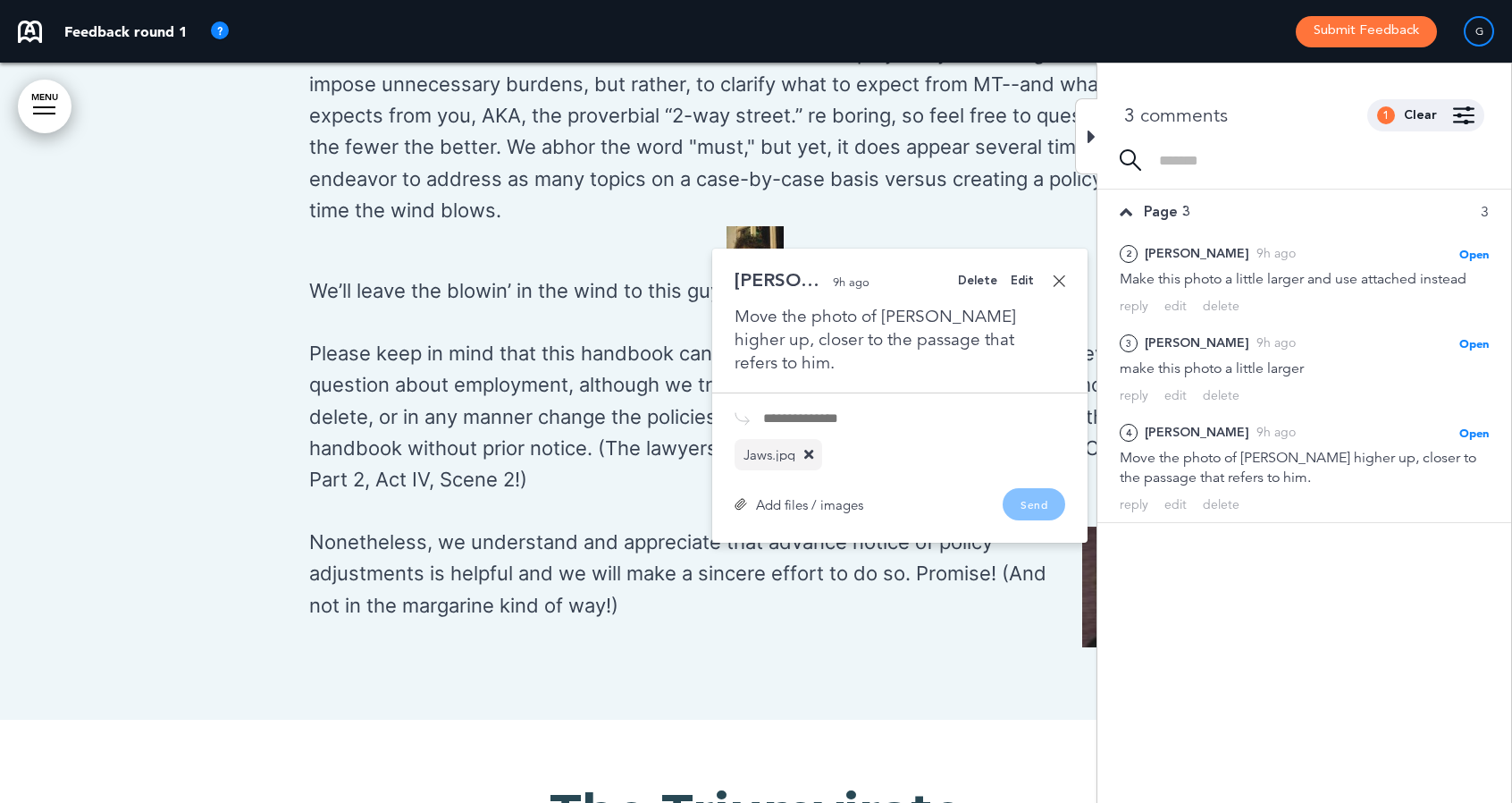
click at [1023, 280] on div "Edit" at bounding box center [1023, 281] width 24 height 12
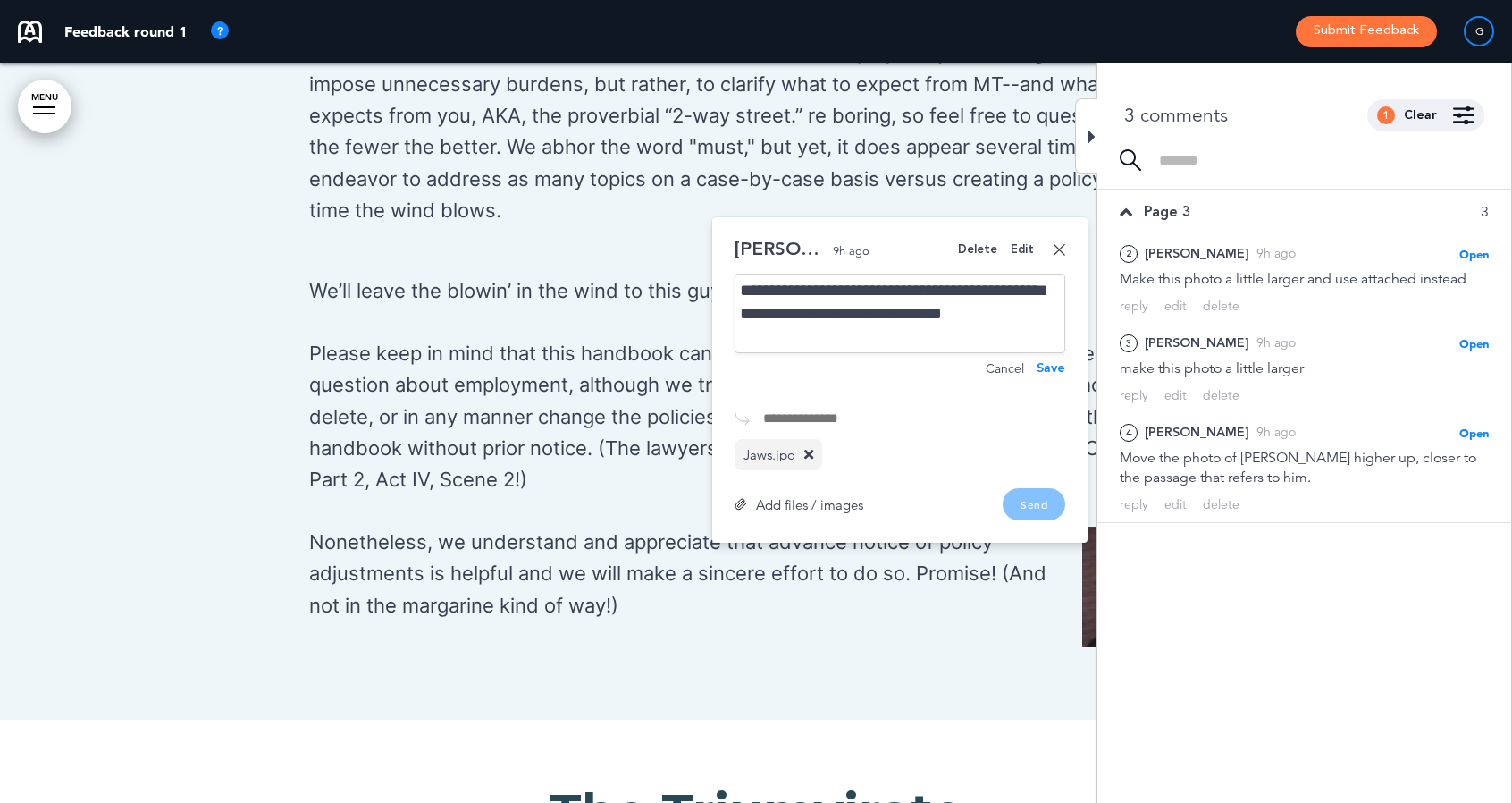
click at [865, 334] on div "**********" at bounding box center [900, 314] width 331 height 80
click at [806, 456] on icon at bounding box center [809, 454] width 9 height 14
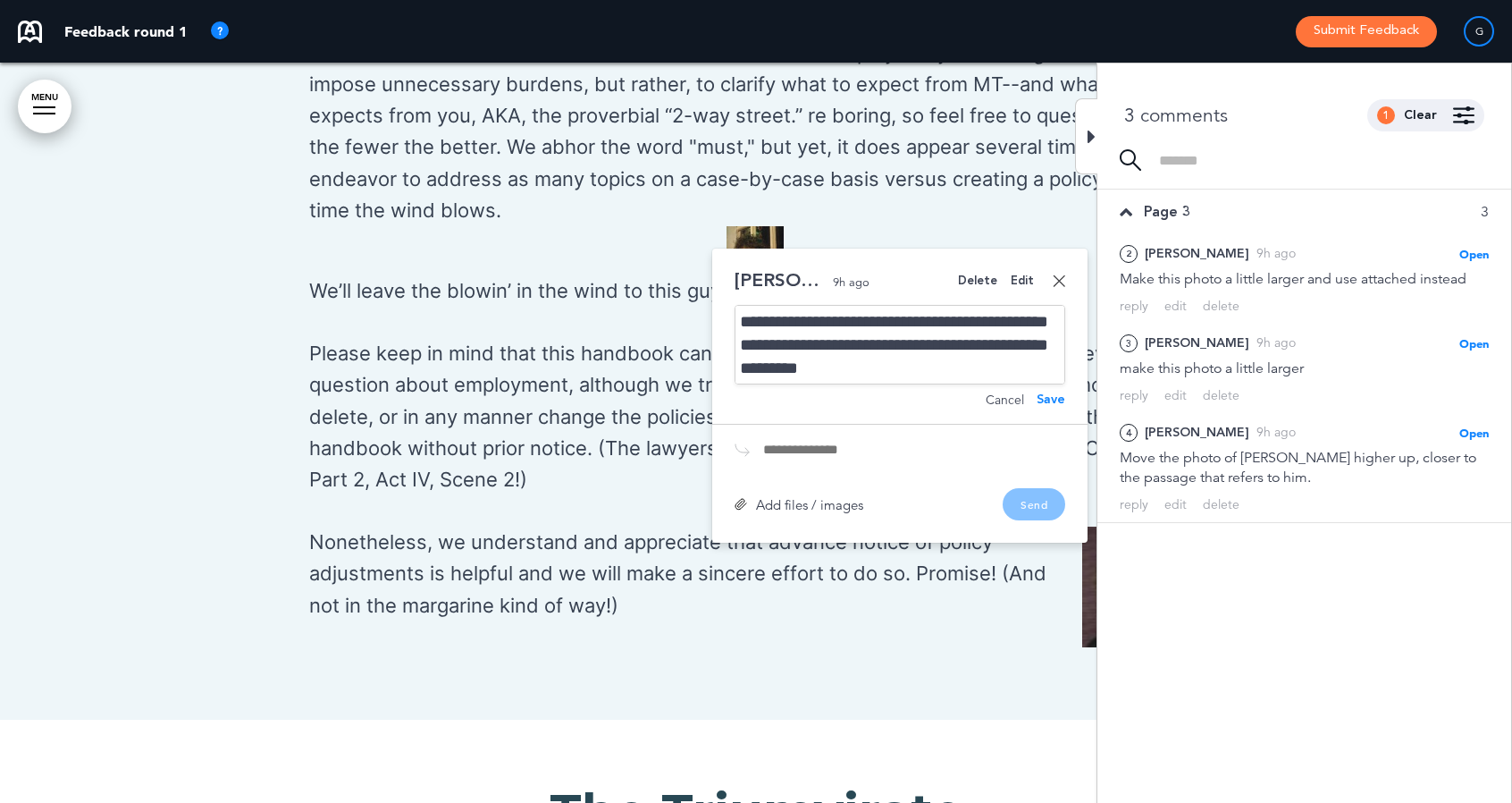
click at [807, 502] on div "Add files / images" at bounding box center [799, 504] width 129 height 14
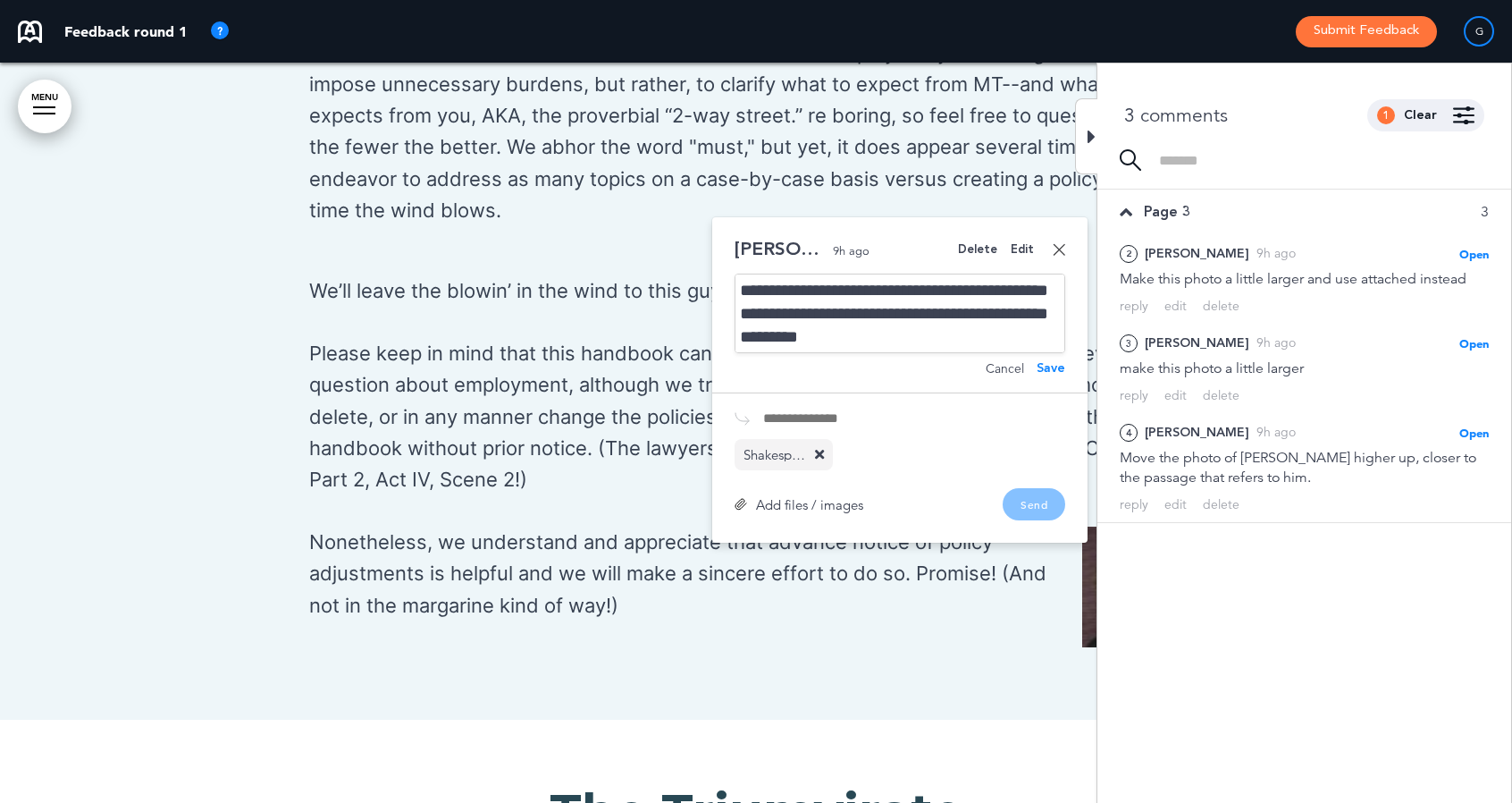
click at [1024, 500] on div "Add files / images Send" at bounding box center [900, 505] width 331 height 33
click at [1084, 137] on div at bounding box center [1086, 137] width 23 height 76
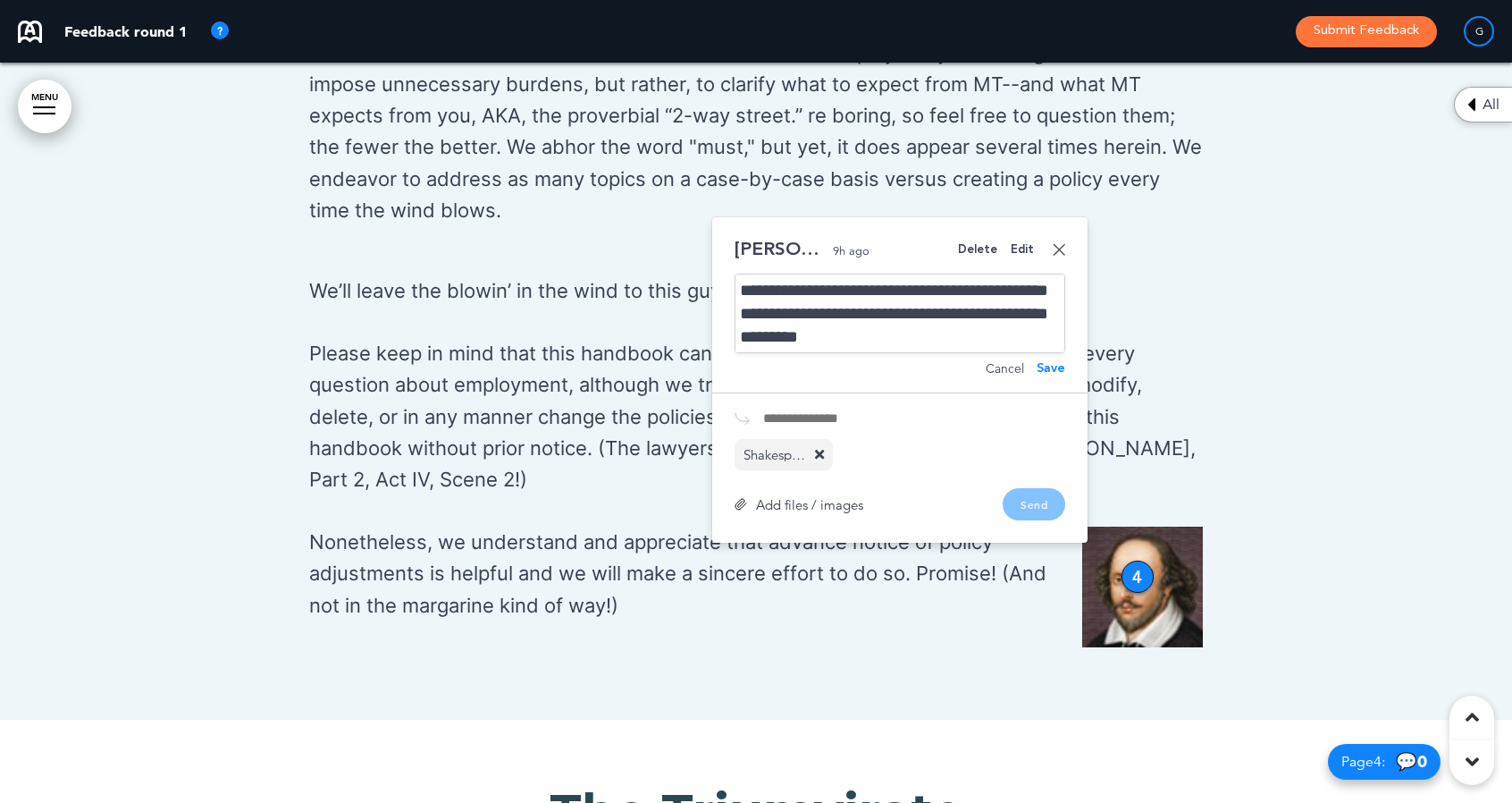
click at [1051, 244] on div "**********" at bounding box center [900, 306] width 331 height 135
click at [1064, 247] on link at bounding box center [1059, 249] width 13 height 13
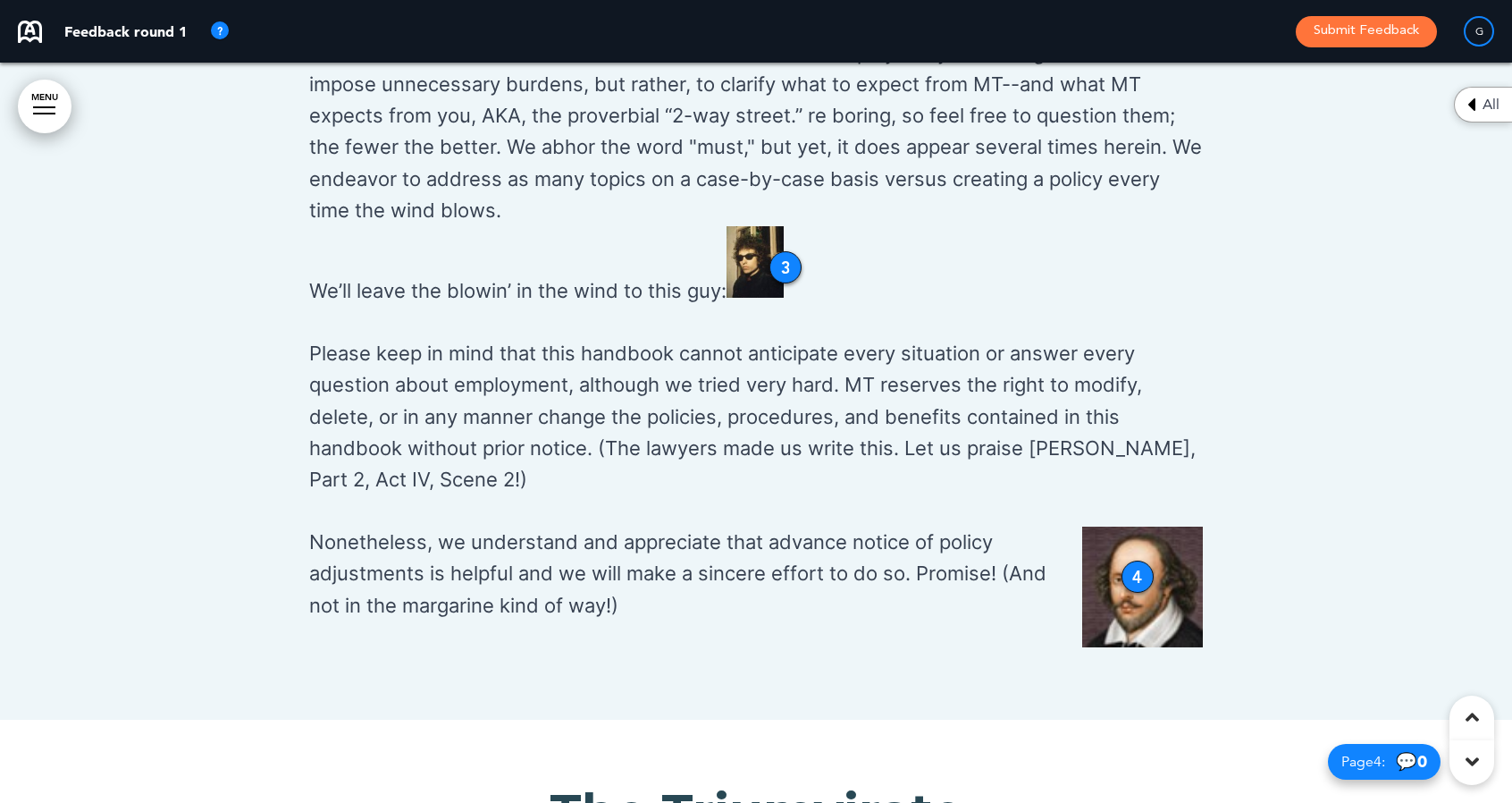
click at [1132, 573] on div "4" at bounding box center [1138, 576] width 33 height 33
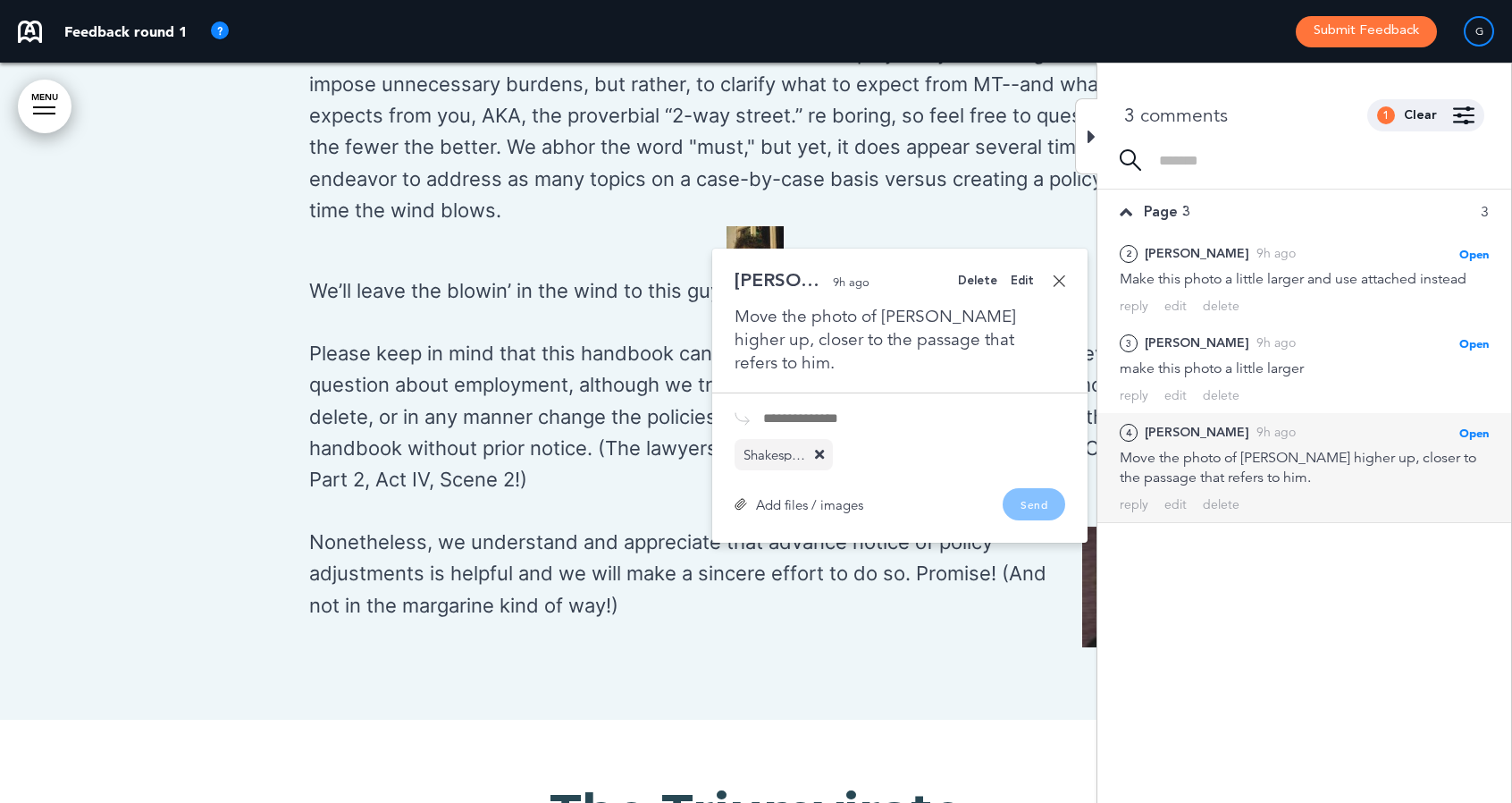
click at [1060, 278] on link at bounding box center [1059, 281] width 13 height 13
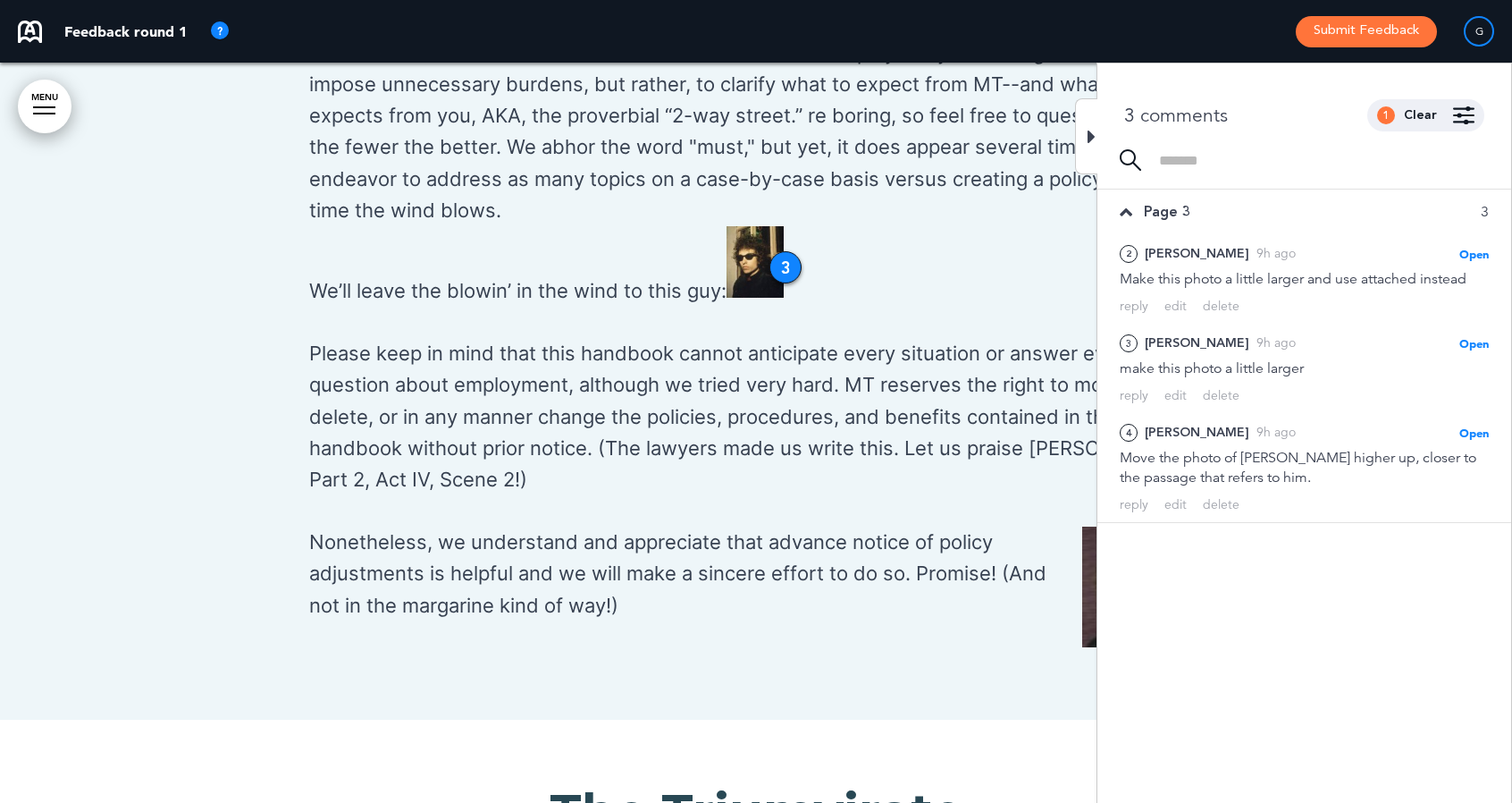
click at [1087, 131] on icon at bounding box center [1091, 137] width 8 height 22
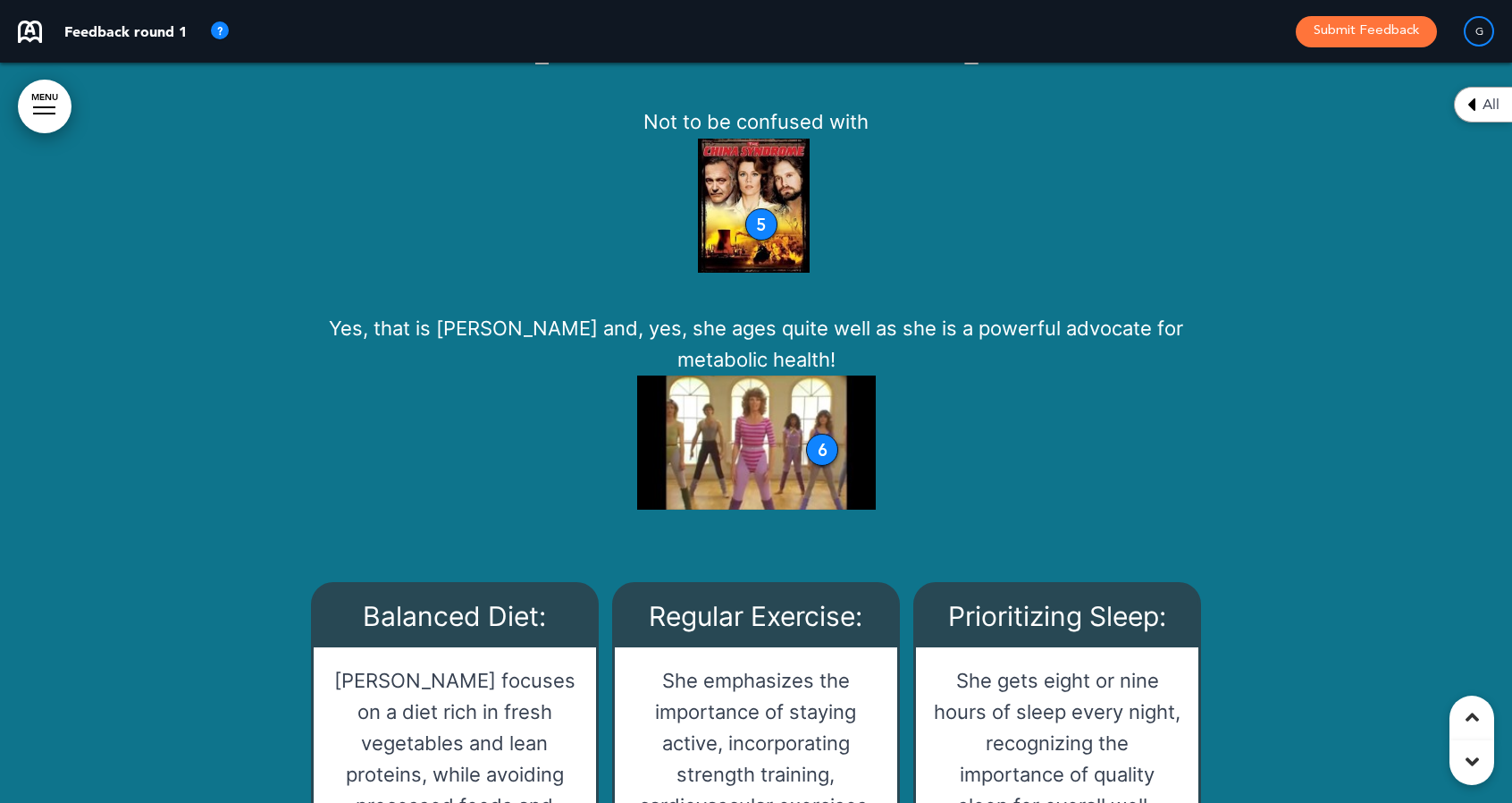
scroll to position [3807, 0]
click at [825, 451] on div "6" at bounding box center [823, 449] width 33 height 33
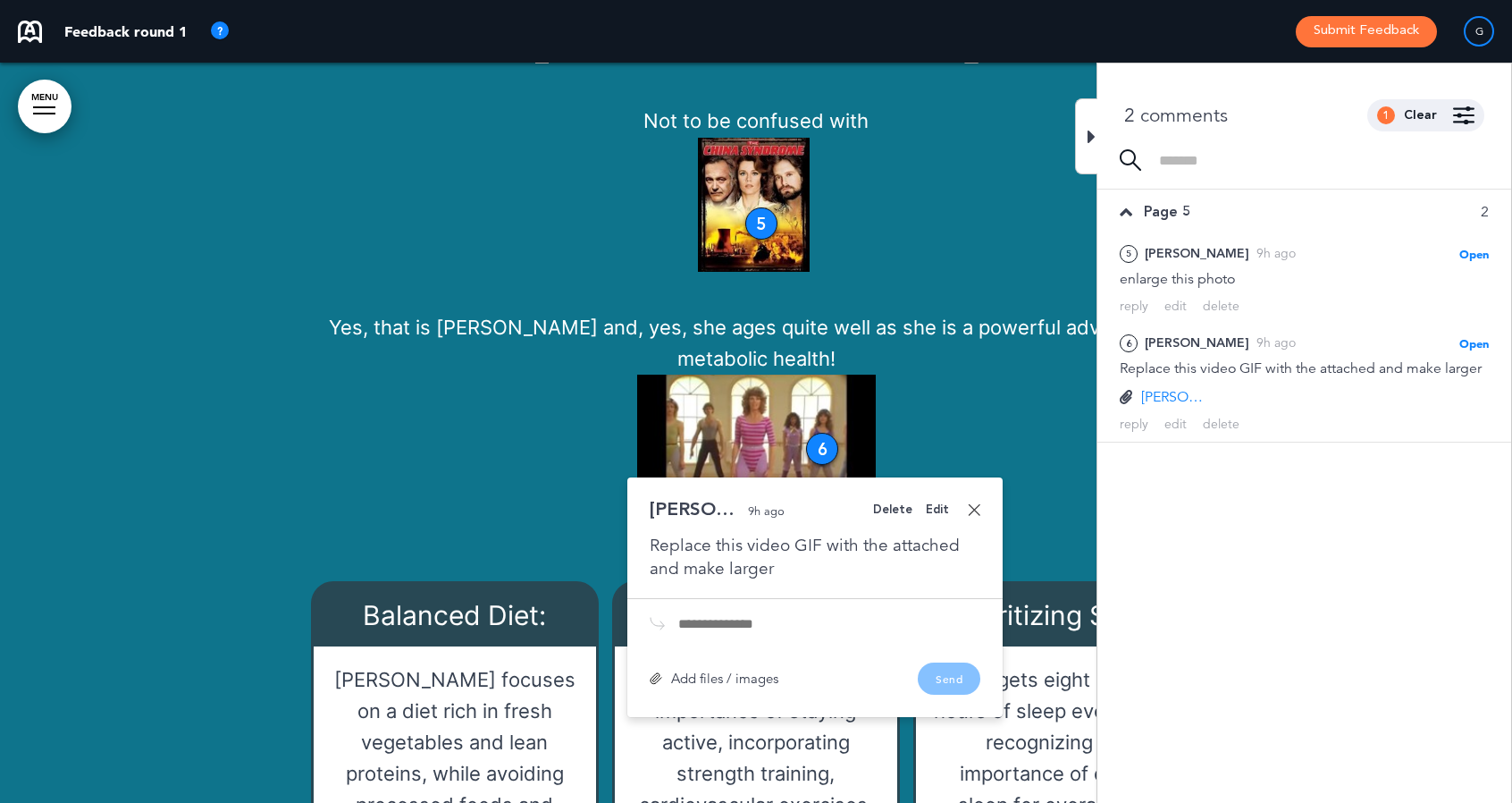
click at [720, 681] on div "Add files / images" at bounding box center [714, 678] width 129 height 14
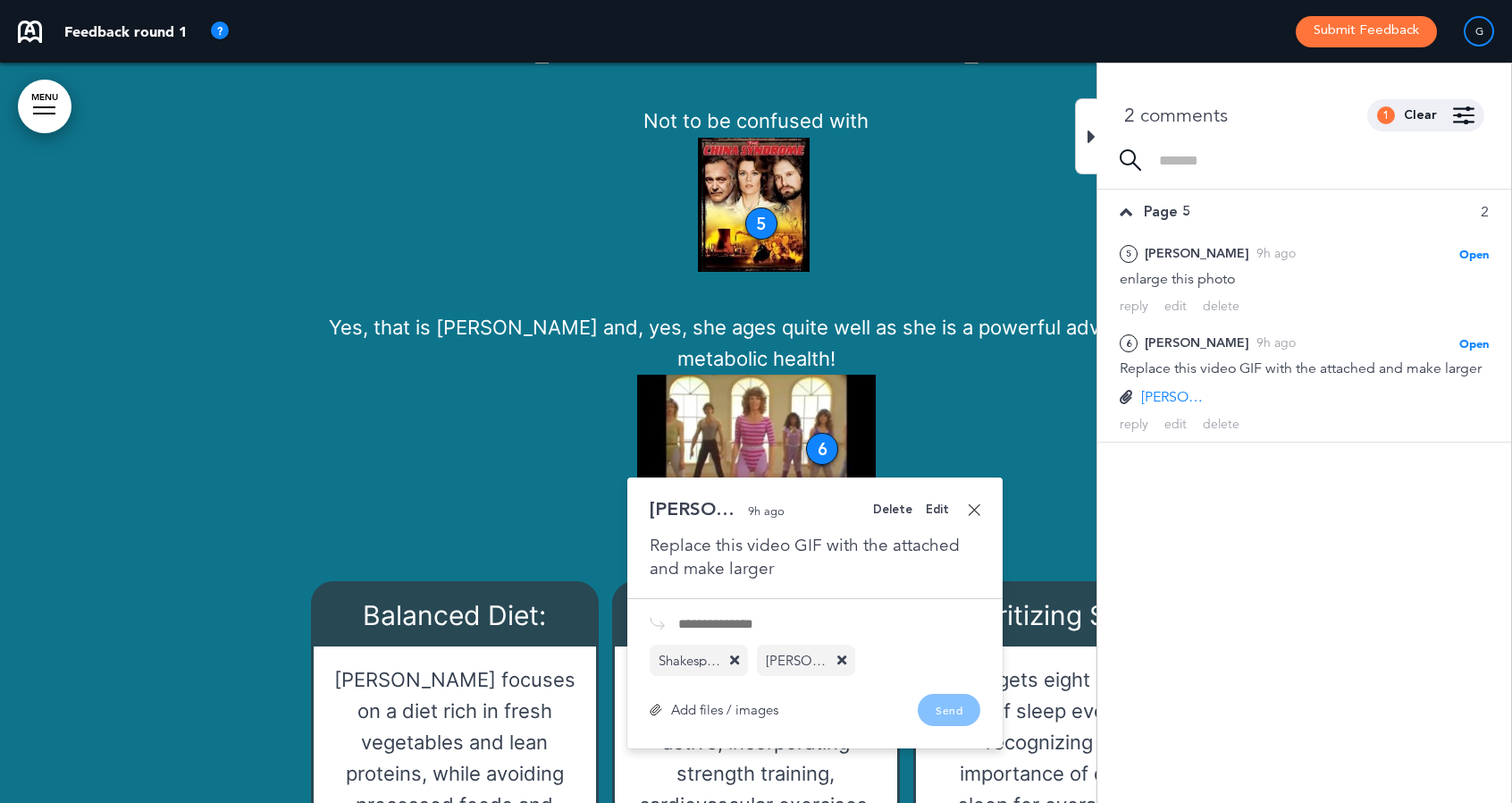
click at [737, 663] on icon at bounding box center [735, 660] width 9 height 14
click at [504, 427] on p "Yes, that is [PERSON_NAME] and, yes, she ages quite well as she is a powerful a…" at bounding box center [756, 431] width 893 height 237
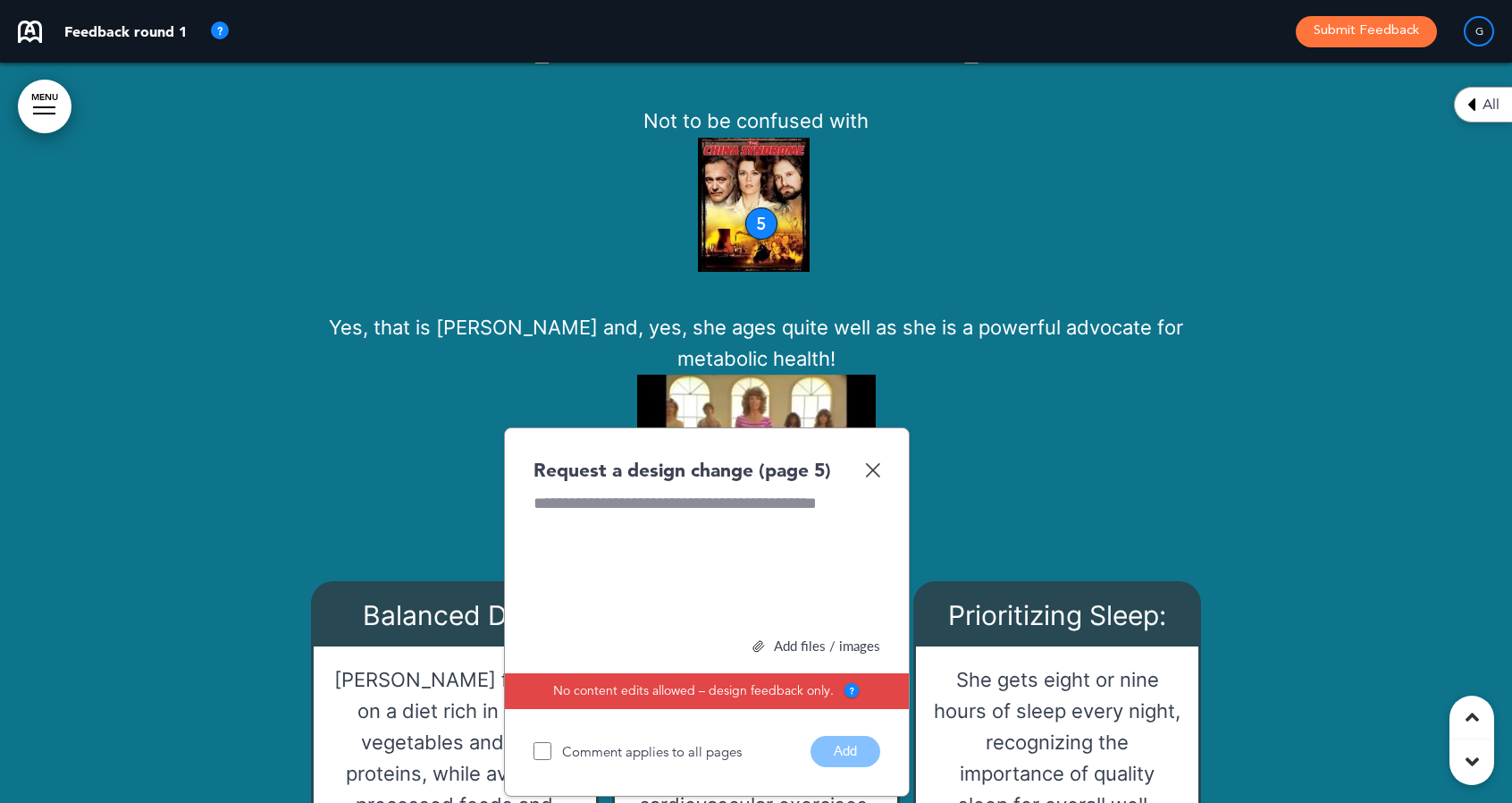
click at [876, 469] on img at bounding box center [872, 469] width 15 height 15
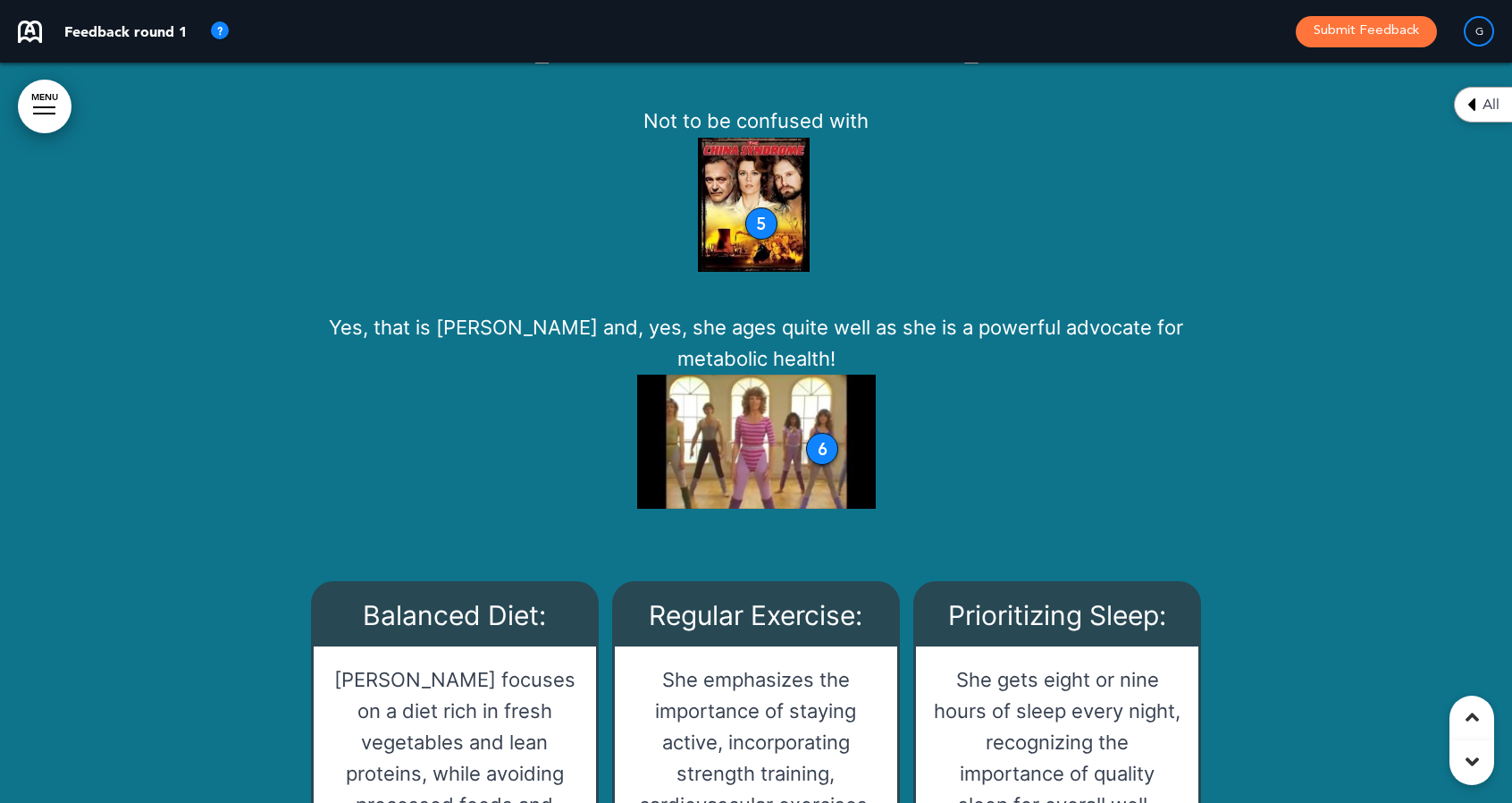
click at [825, 450] on div "6" at bounding box center [823, 449] width 33 height 33
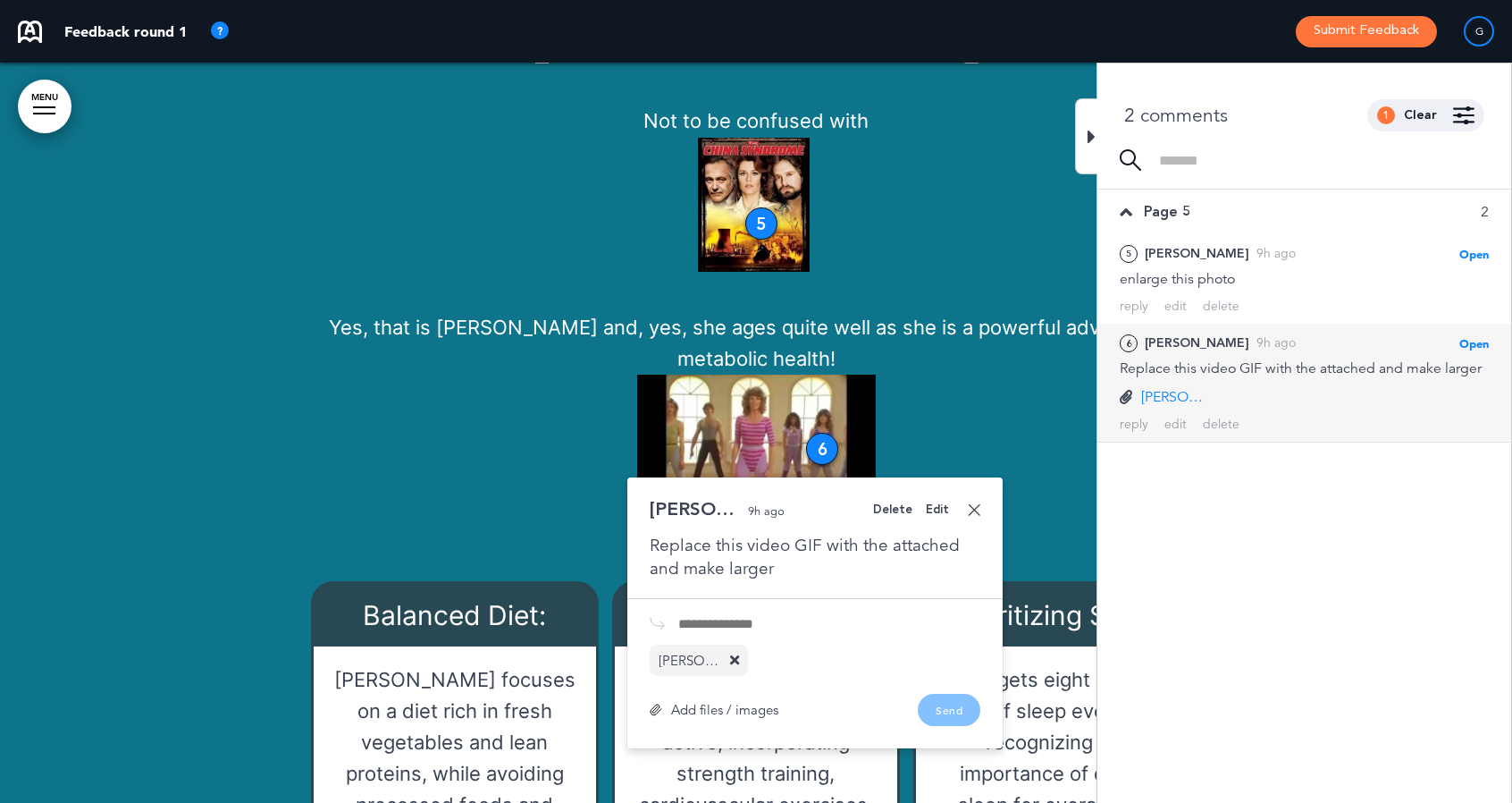
click at [976, 508] on link at bounding box center [974, 509] width 13 height 13
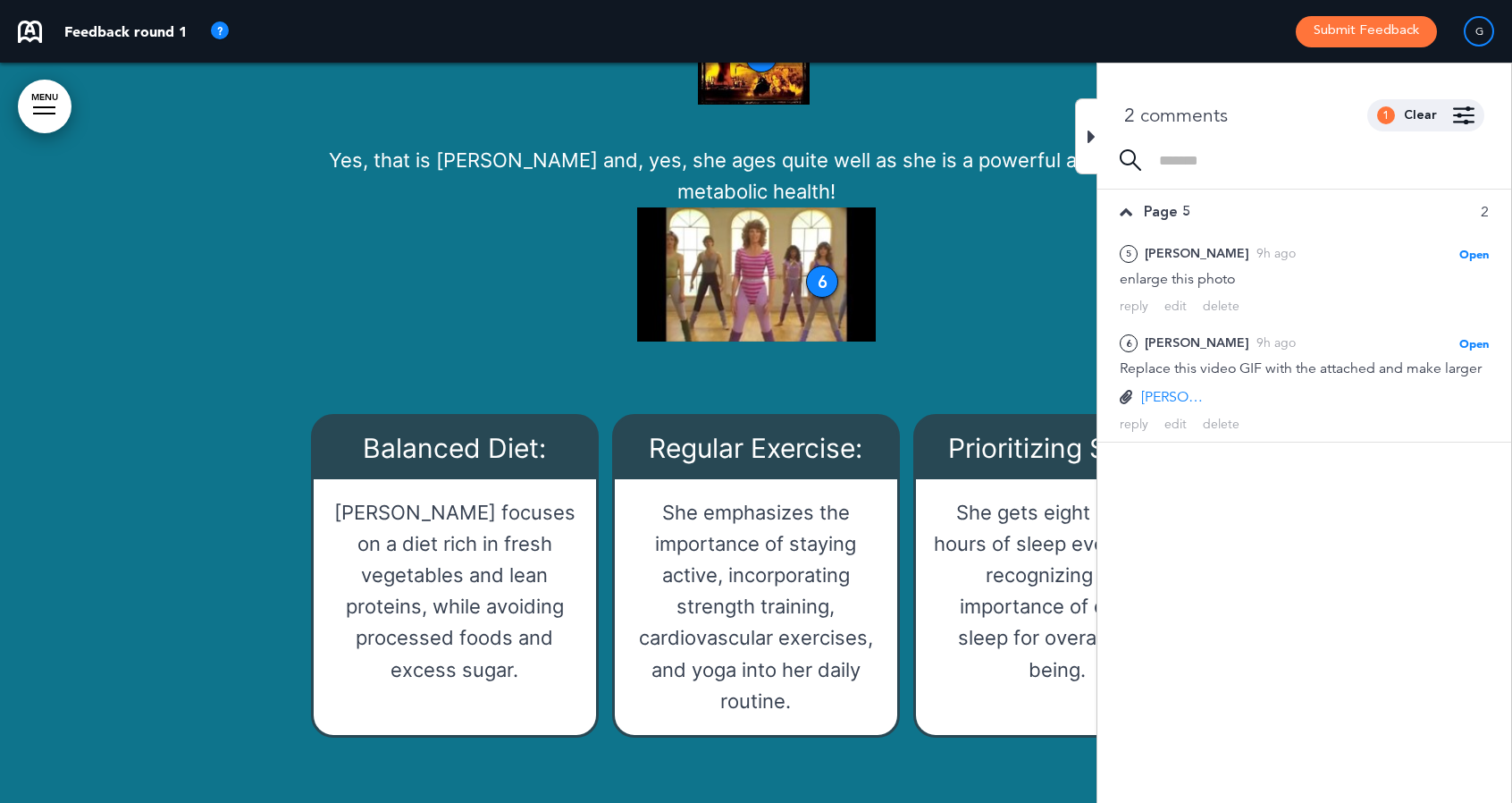
scroll to position [3978, 0]
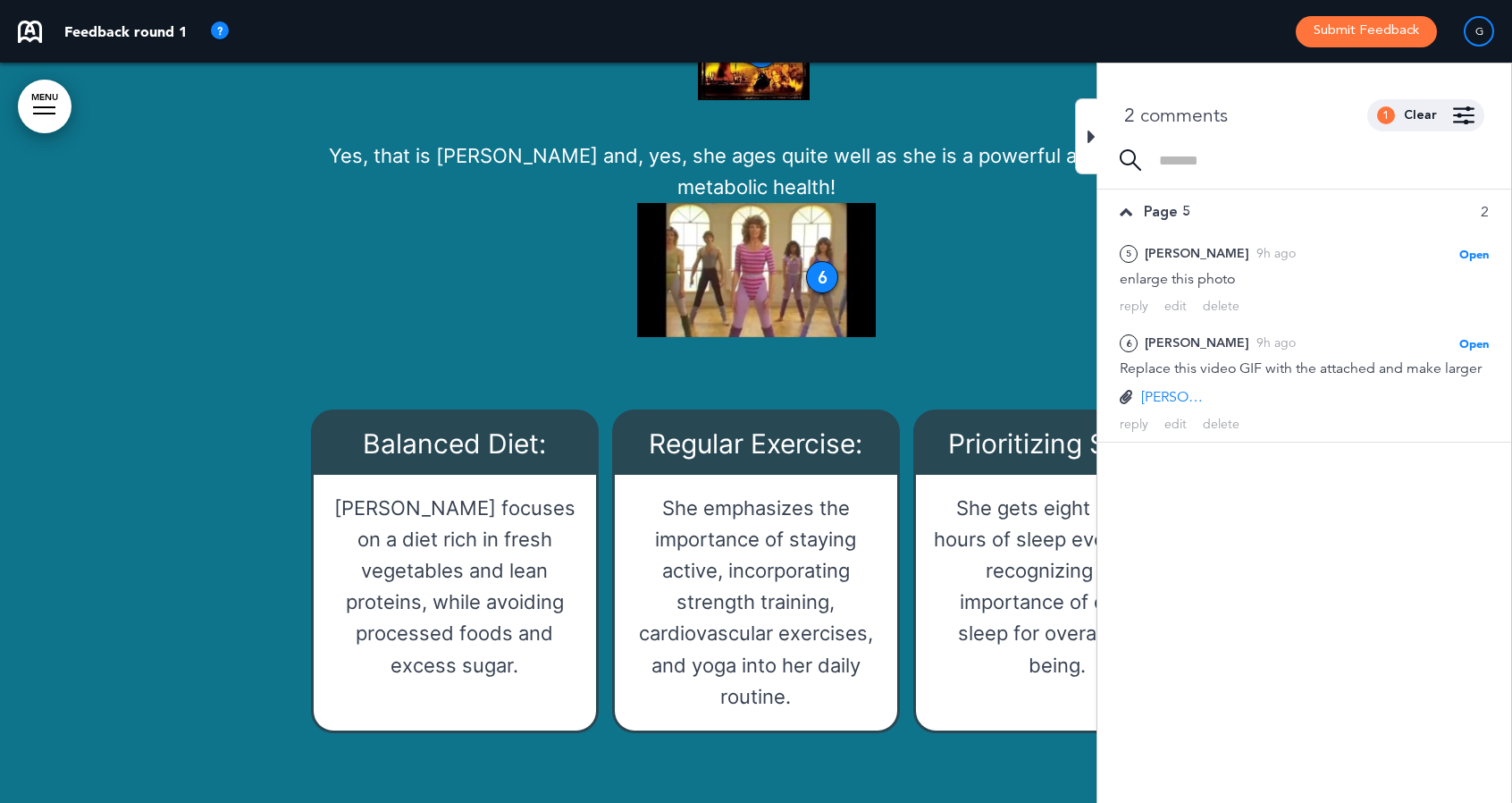
click at [1092, 135] on icon at bounding box center [1091, 137] width 8 height 22
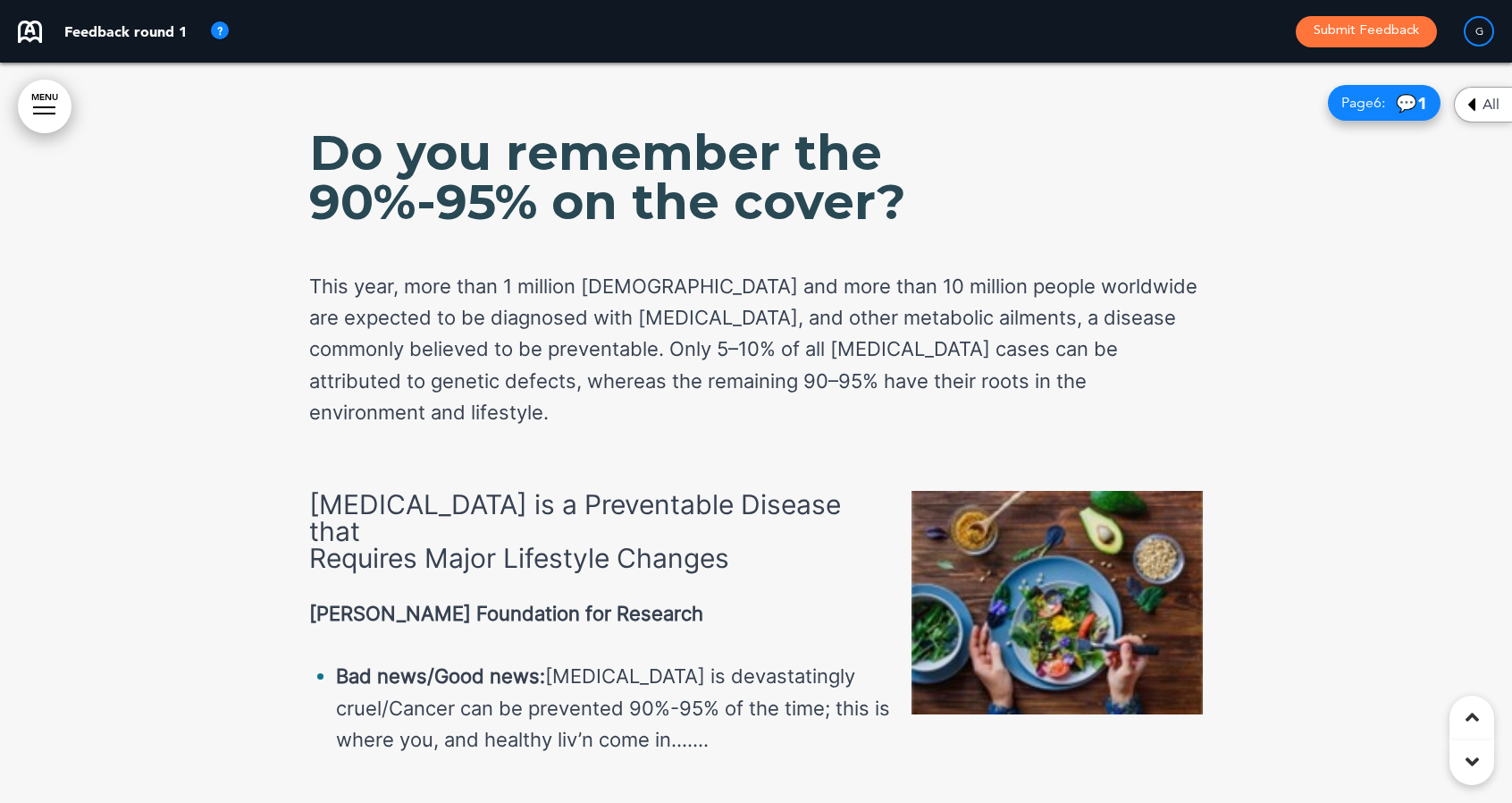
scroll to position [4830, 0]
click at [999, 554] on img at bounding box center [1057, 602] width 292 height 224
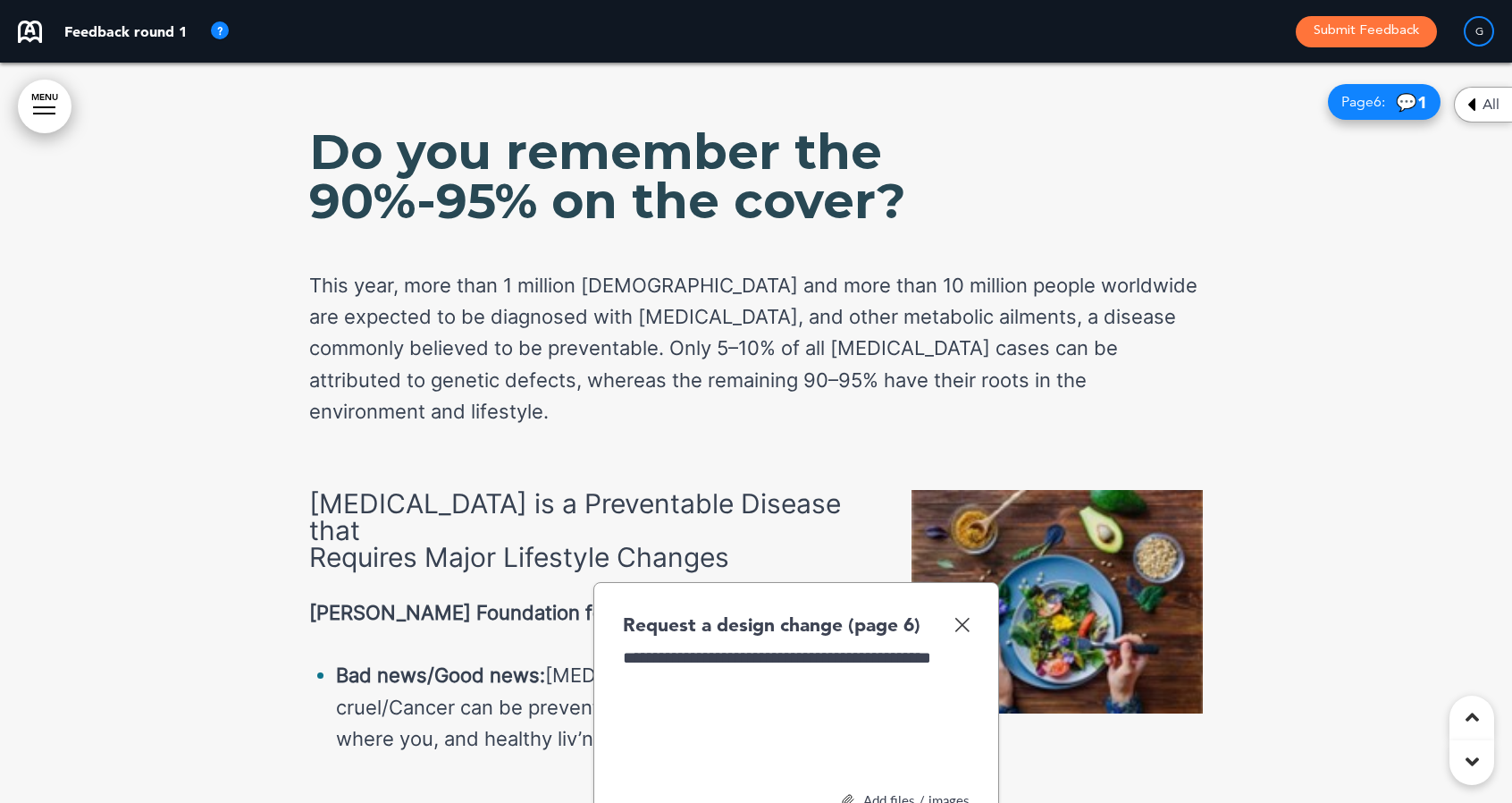
click at [893, 794] on div "Add files / images" at bounding box center [796, 800] width 347 height 14
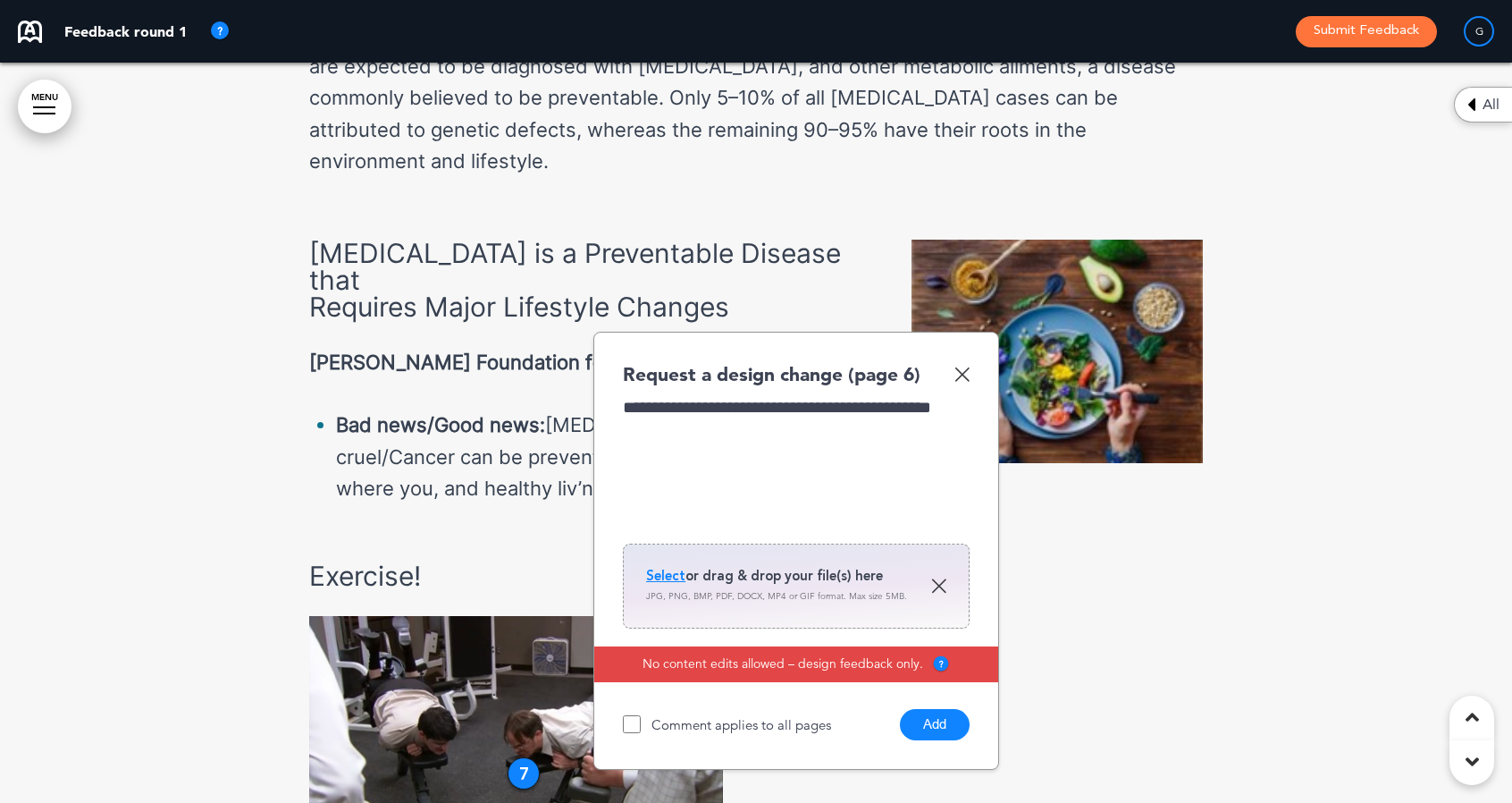
scroll to position [5082, 0]
click at [670, 566] on span "Select" at bounding box center [665, 575] width 39 height 18
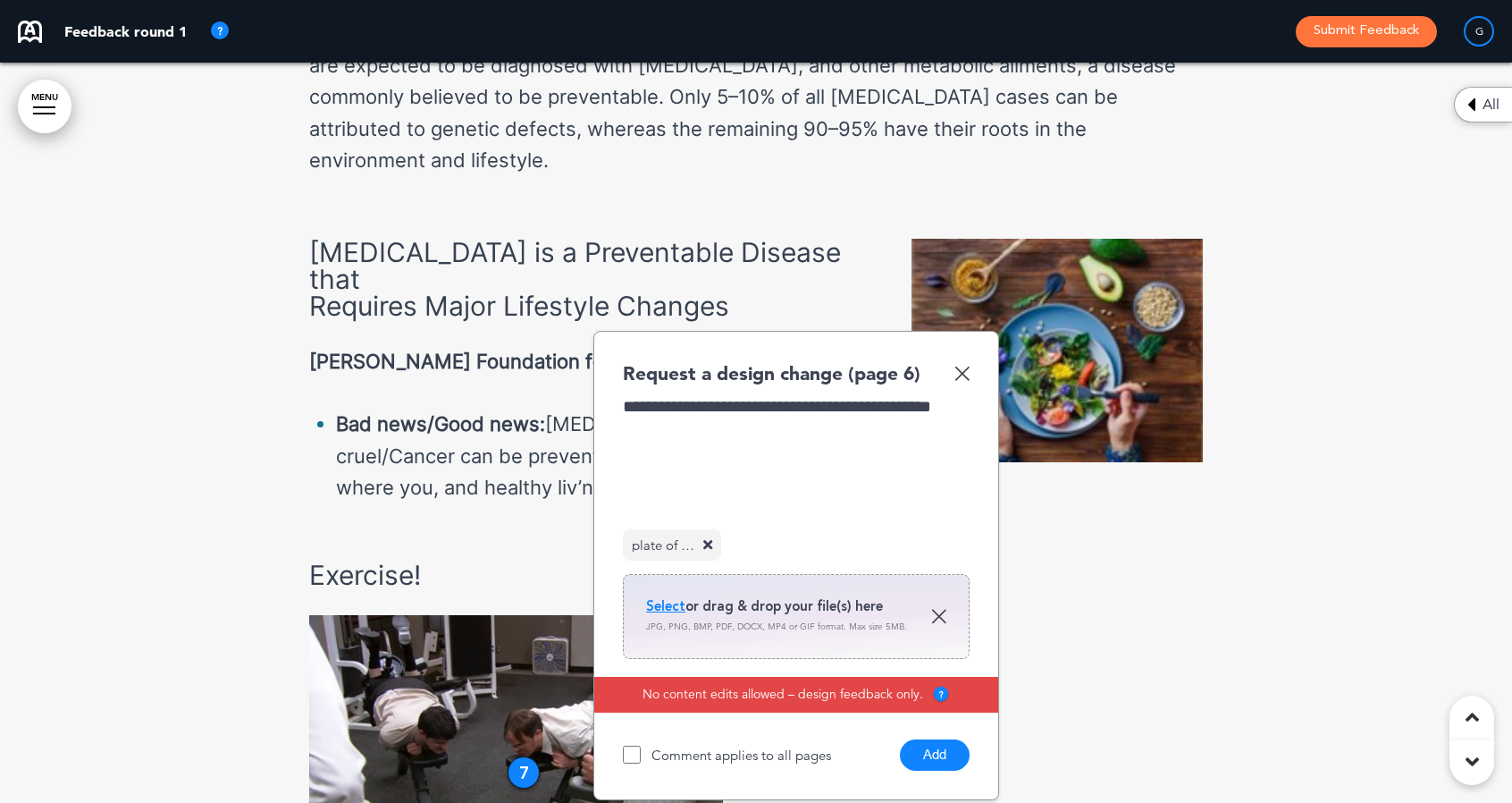
click at [942, 740] on button "Add" at bounding box center [934, 755] width 70 height 32
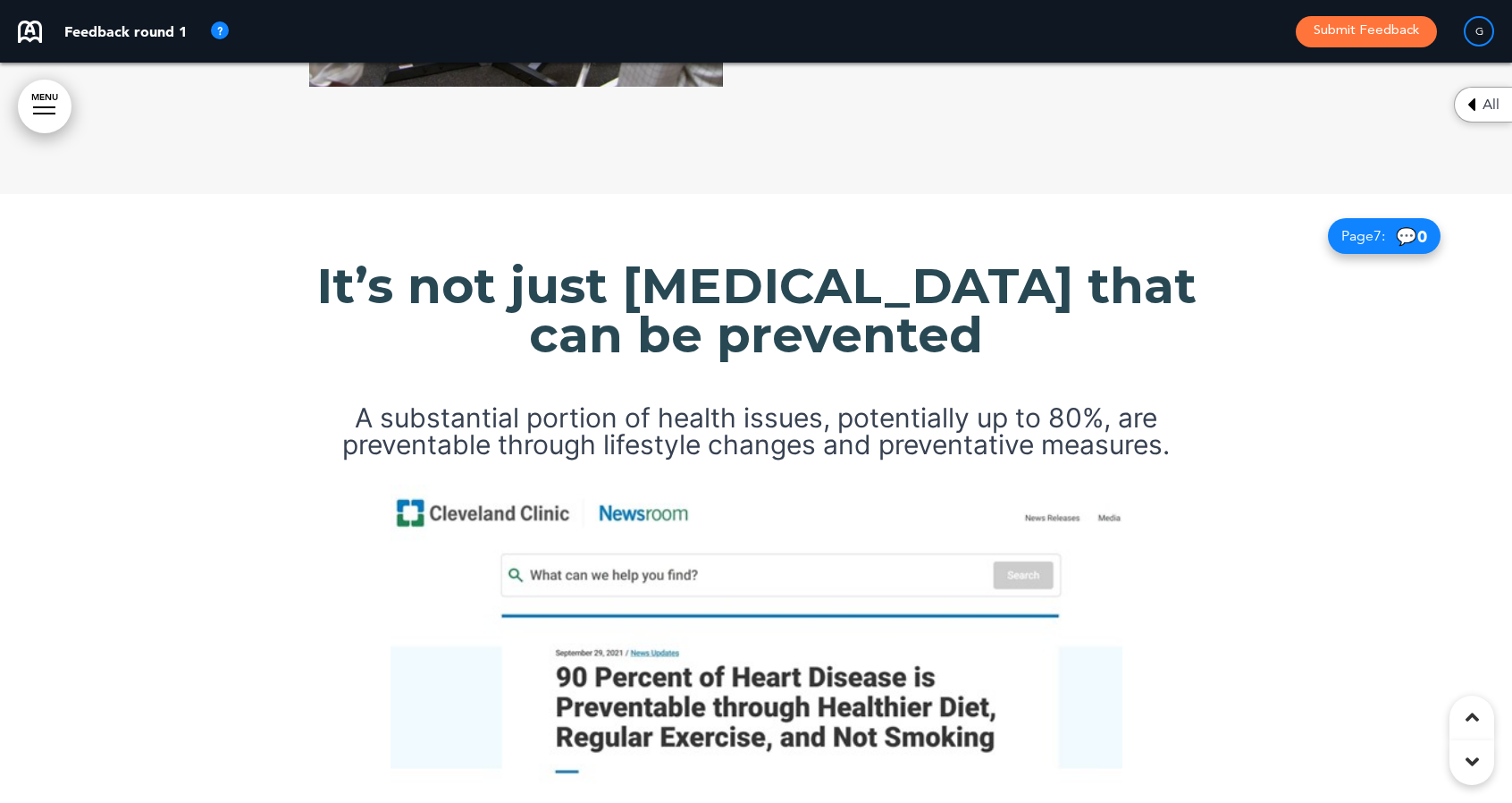
scroll to position [5877, 0]
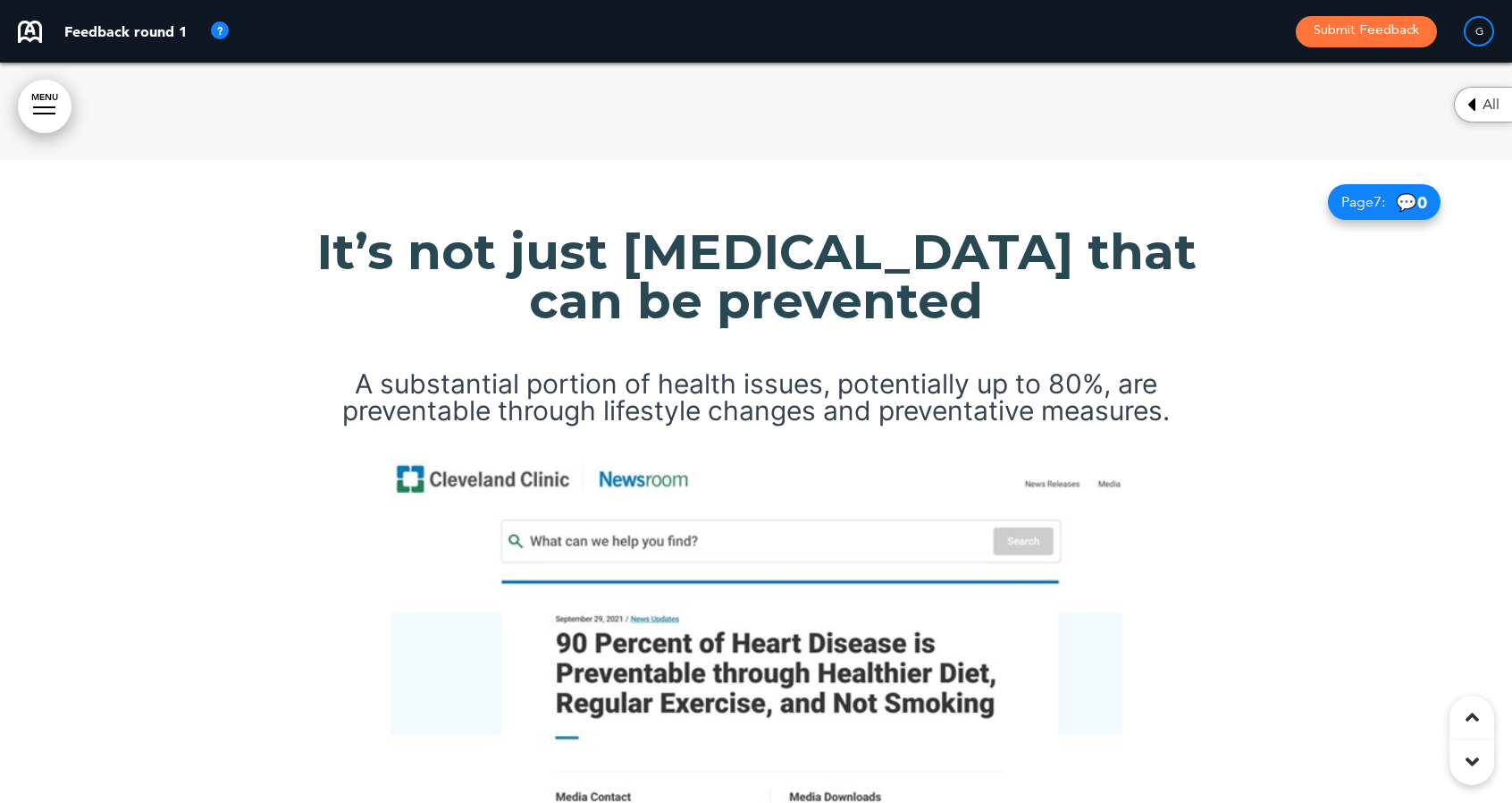
click at [1046, 370] on h6 "A substantial portion of health issues, potentially up to 80%, are preventable …" at bounding box center [756, 396] width 893 height 53
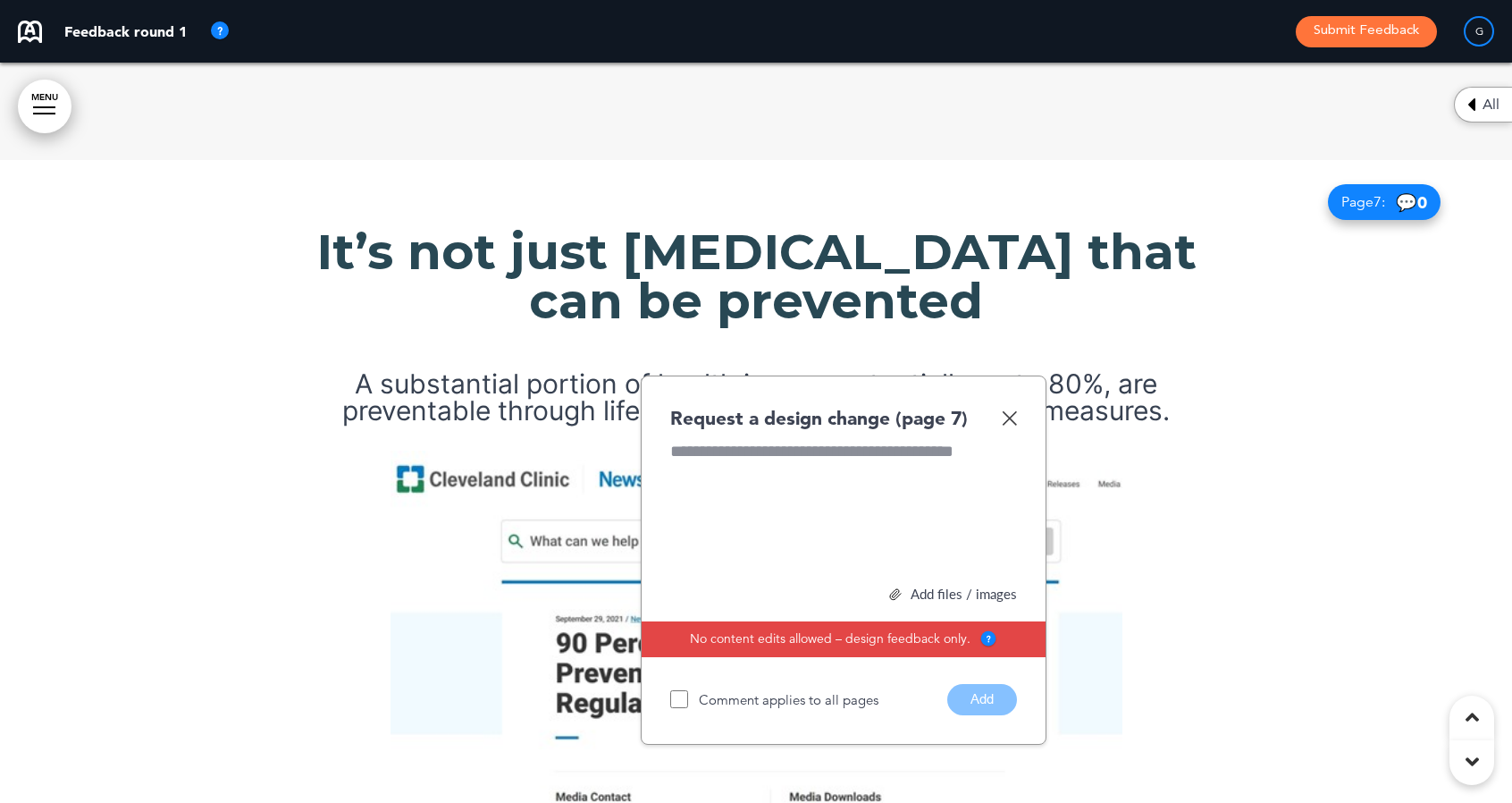
click at [1010, 411] on img at bounding box center [1009, 418] width 15 height 15
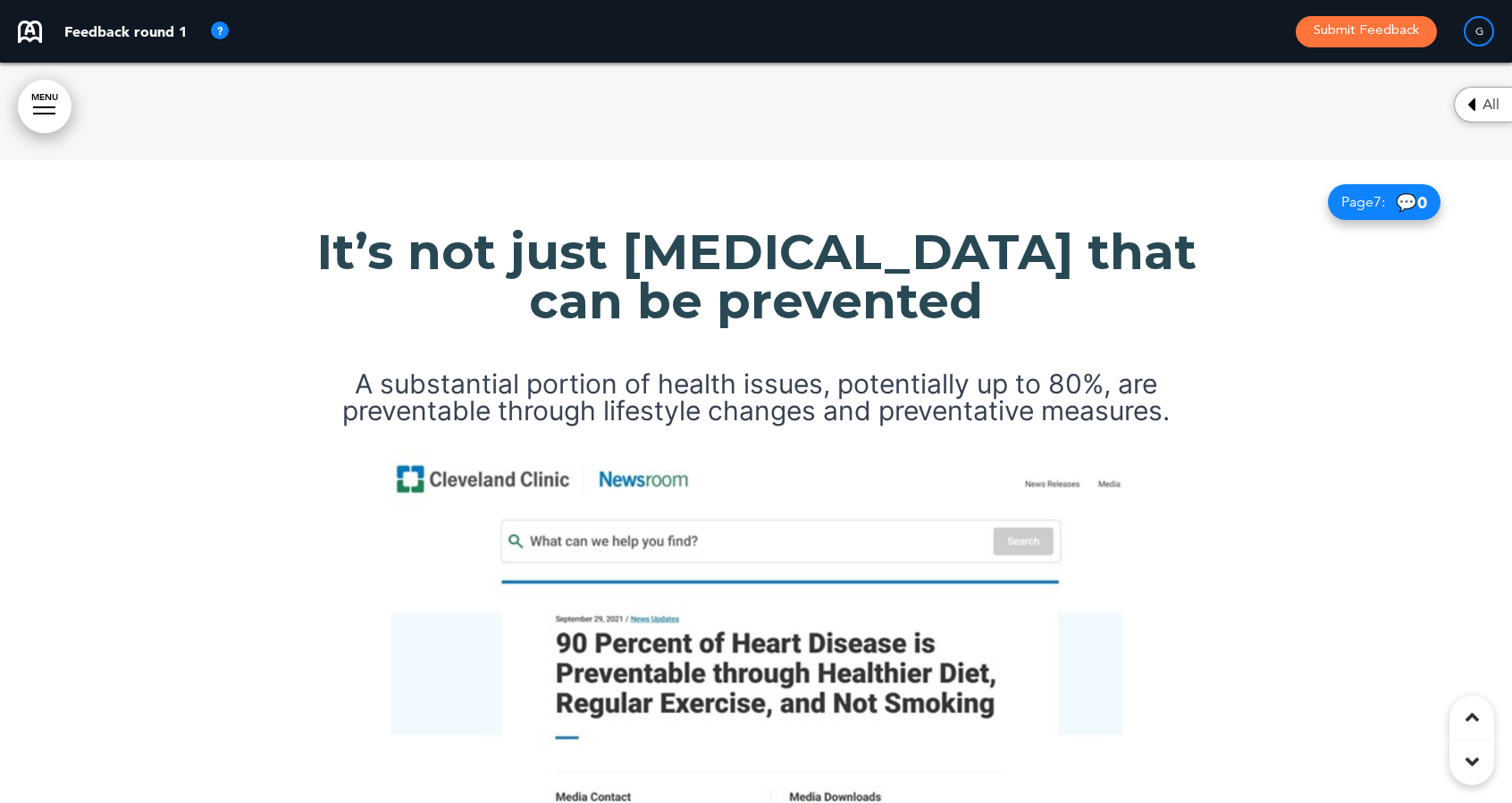
click at [1048, 370] on h6 "A substantial portion of health issues, potentially up to 80%, are preventable …" at bounding box center [756, 396] width 893 height 53
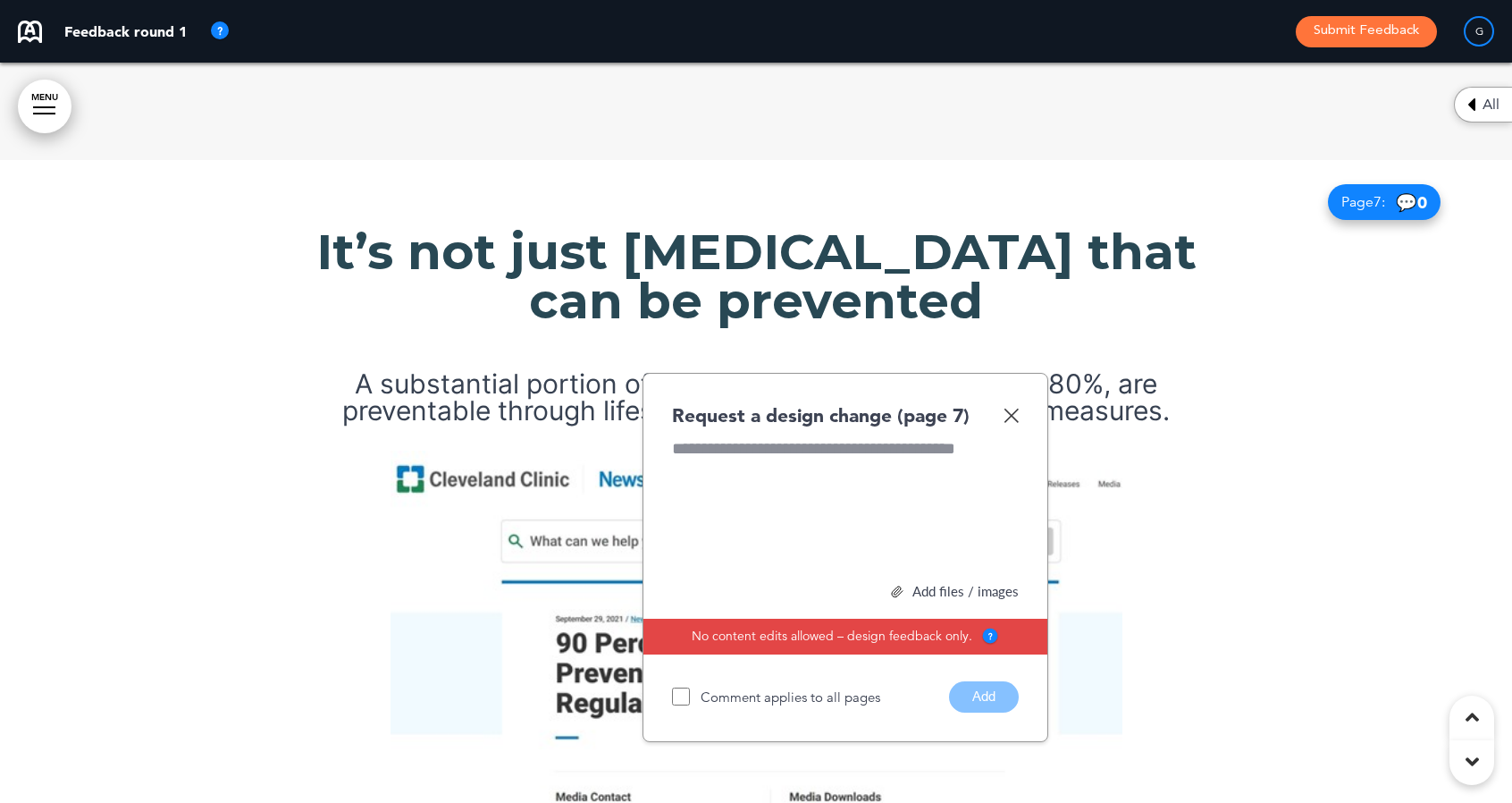
click at [810, 437] on div at bounding box center [845, 504] width 347 height 134
click at [1000, 682] on button "Add" at bounding box center [984, 697] width 70 height 32
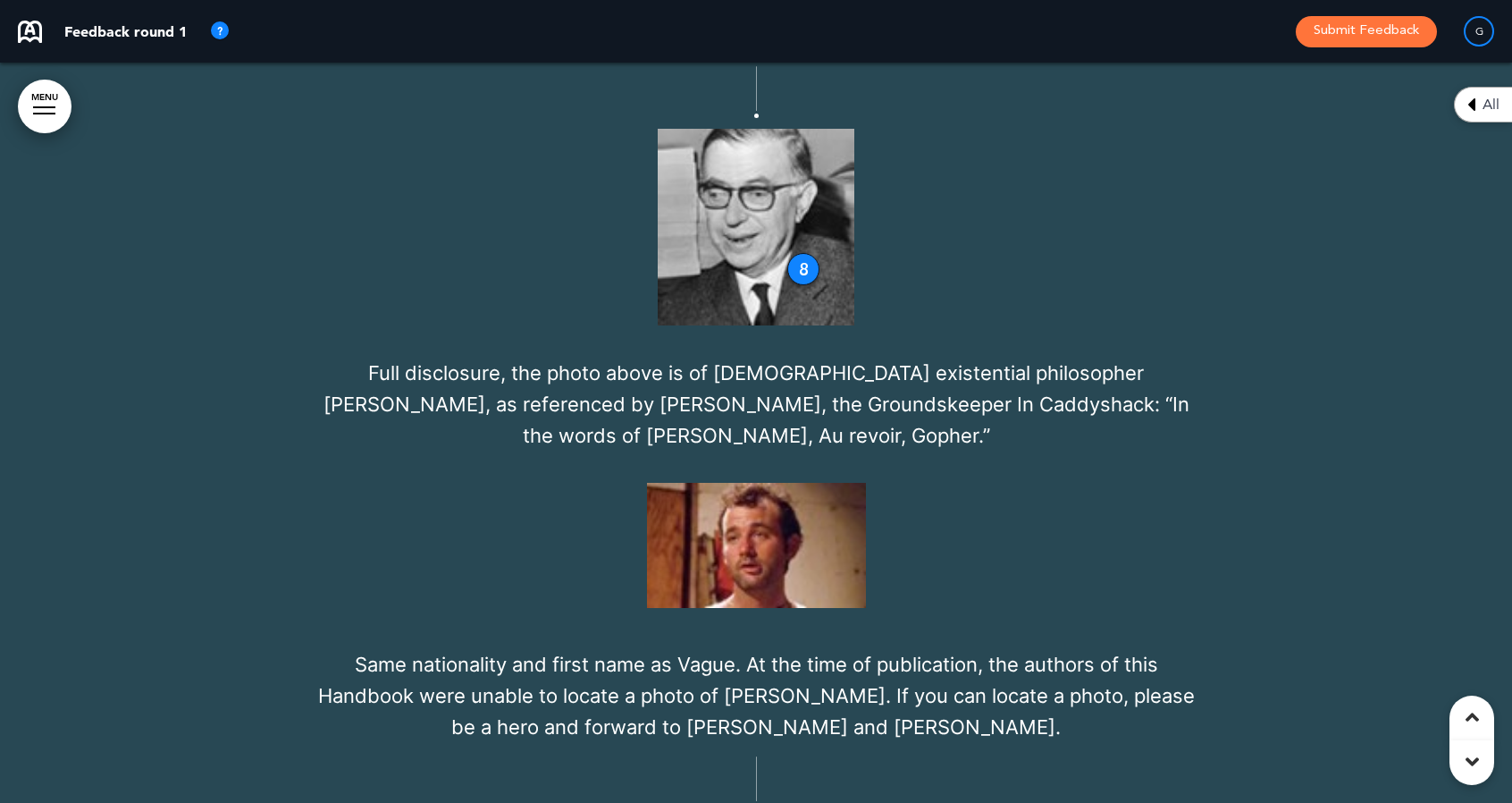
scroll to position [9155, 0]
